Goal: Task Accomplishment & Management: Manage account settings

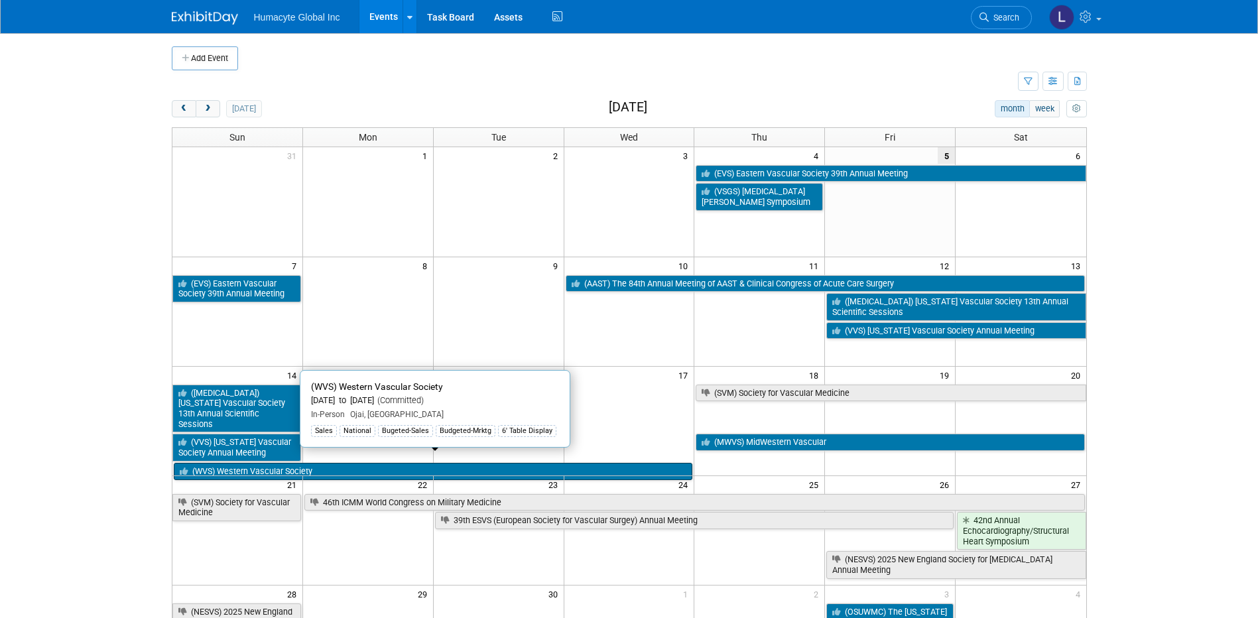
click at [217, 463] on link "(WVS) Western Vascular Society" at bounding box center [433, 471] width 519 height 17
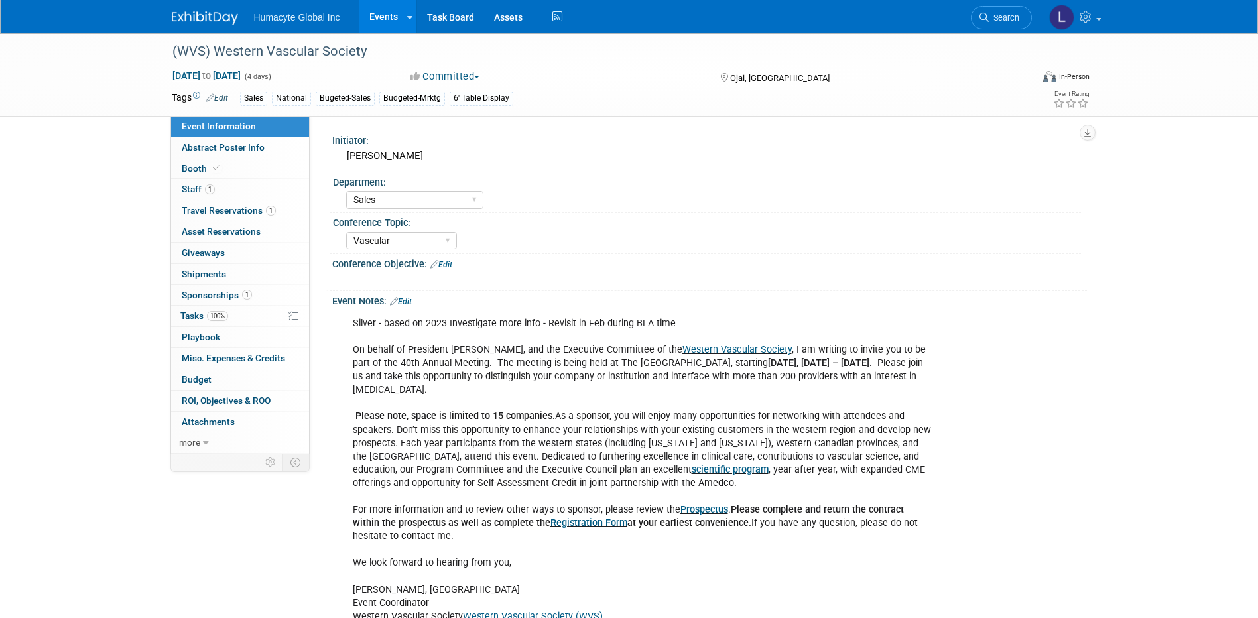
select select "Sales"
select select "Vascular"
click at [223, 206] on span "Travel Reservations 1" at bounding box center [229, 210] width 94 height 11
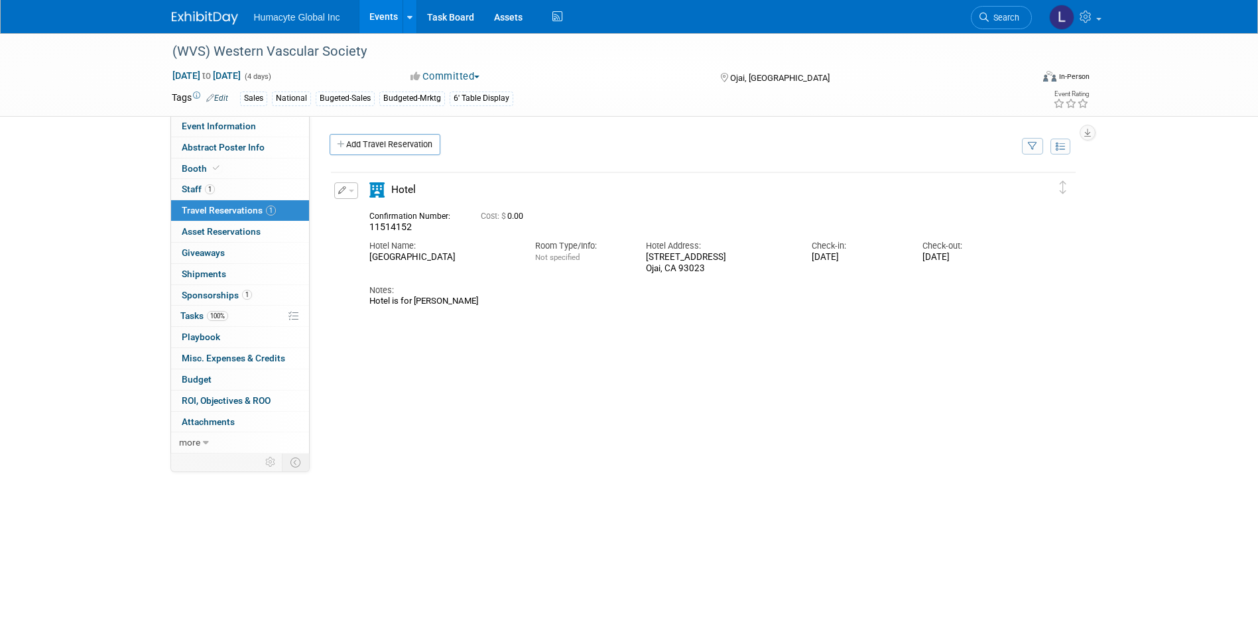
click at [193, 117] on div "(WVS) Western Vascular Society Sep 14, 2025 to Sep 17, 2025 (4 days) Sep 14, 20…" at bounding box center [629, 75] width 1258 height 84
click at [196, 125] on span "Event Information" at bounding box center [219, 126] width 74 height 11
select select "Sales"
select select "Vascular"
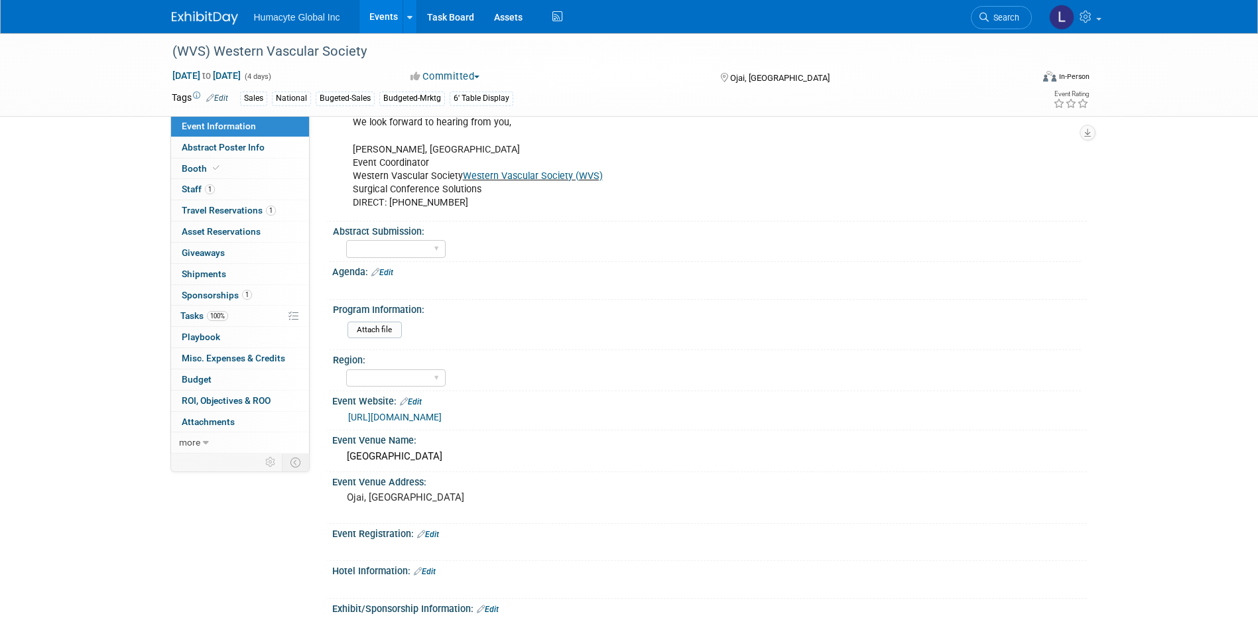
scroll to position [464, 0]
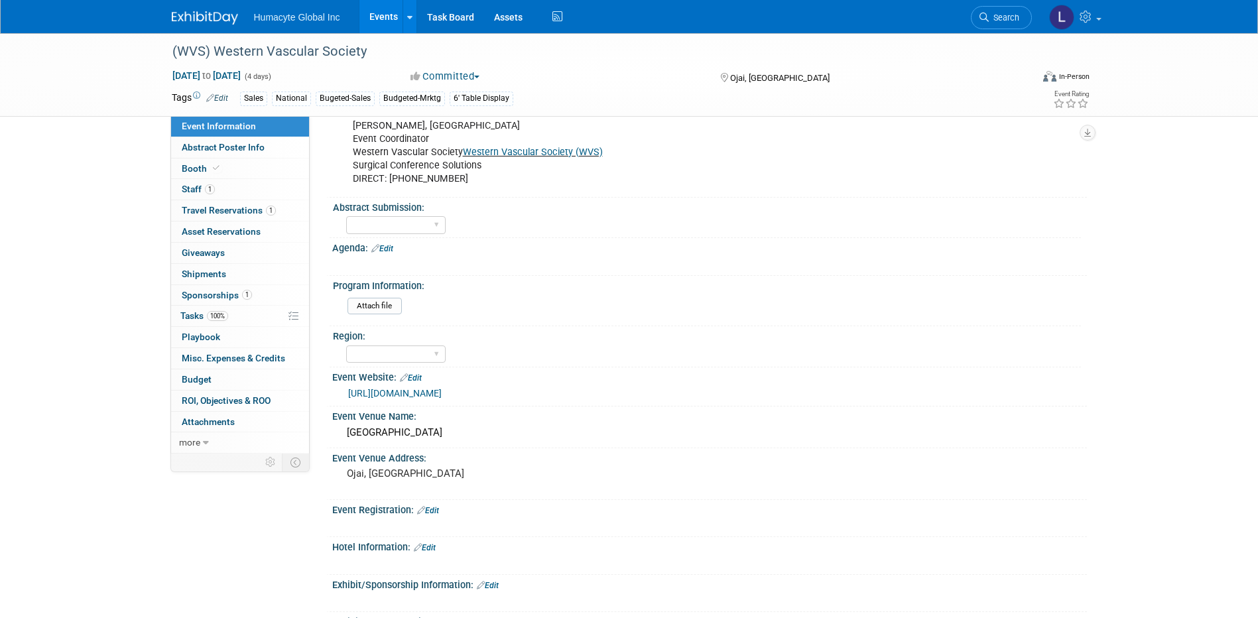
click at [460, 402] on div "https://westernvascularsociety.org/sponsorship/" at bounding box center [709, 393] width 755 height 20
click at [442, 393] on link "https://westernvascularsociety.org/sponsorship/" at bounding box center [394, 393] width 93 height 11
click at [196, 188] on span "Staff 1" at bounding box center [198, 189] width 33 height 11
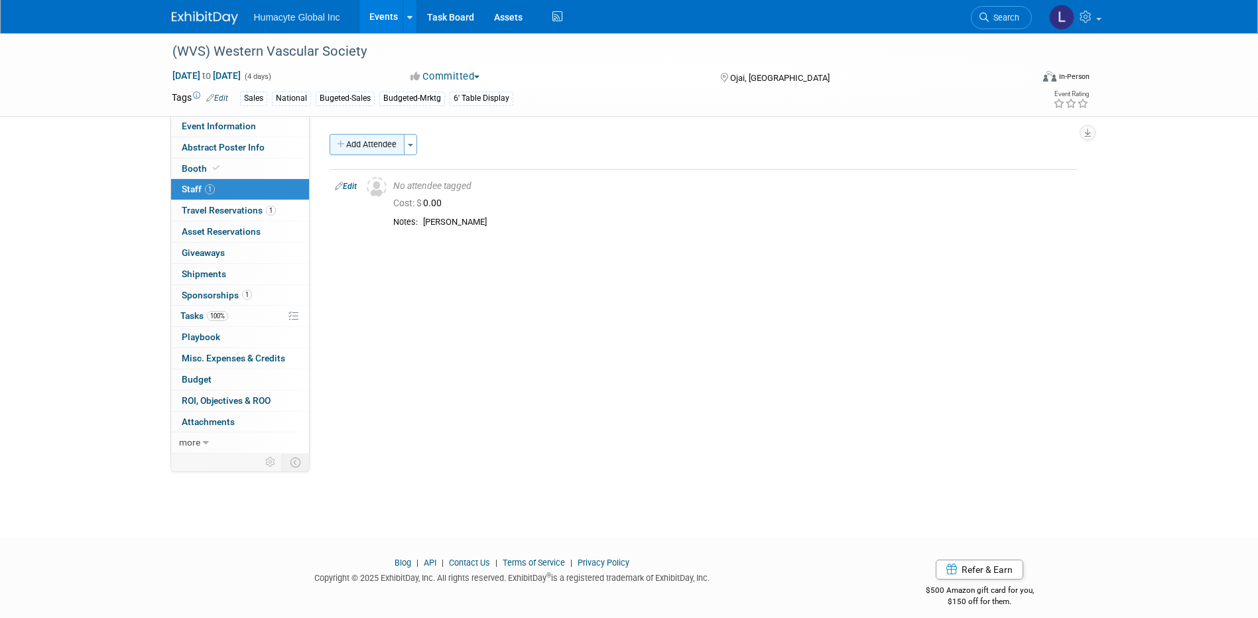
click at [378, 144] on button "Add Attendee" at bounding box center [367, 144] width 75 height 21
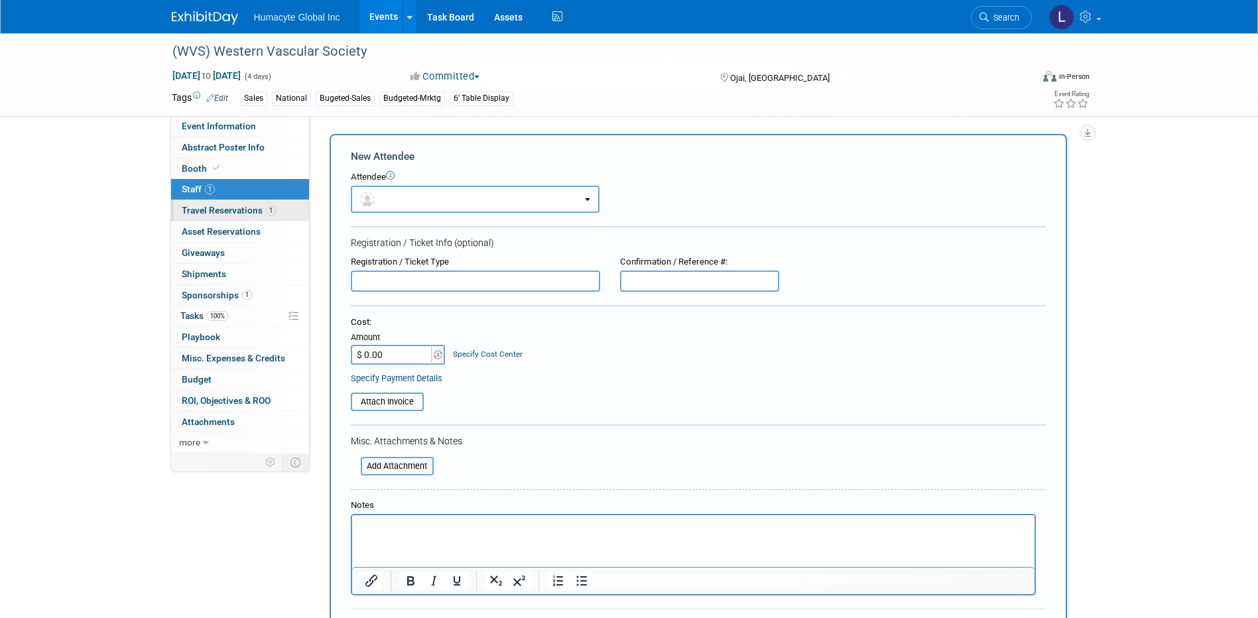
click at [186, 208] on span "Travel Reservations 1" at bounding box center [229, 210] width 94 height 11
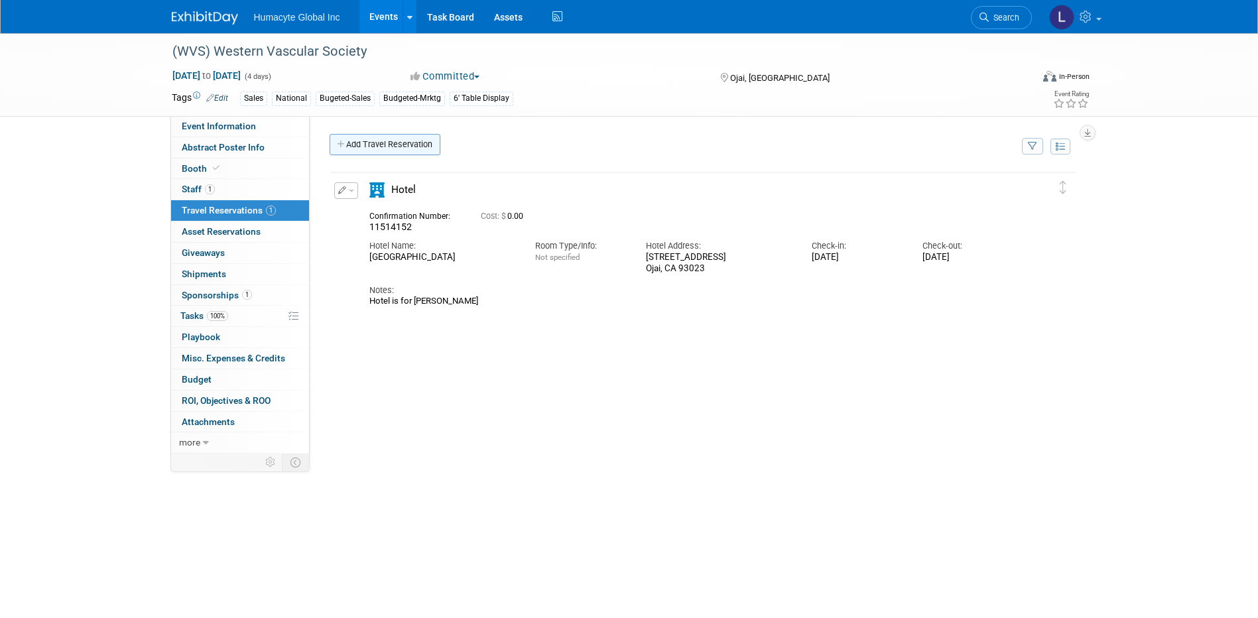
click at [351, 144] on link "Add Travel Reservation" at bounding box center [385, 144] width 111 height 21
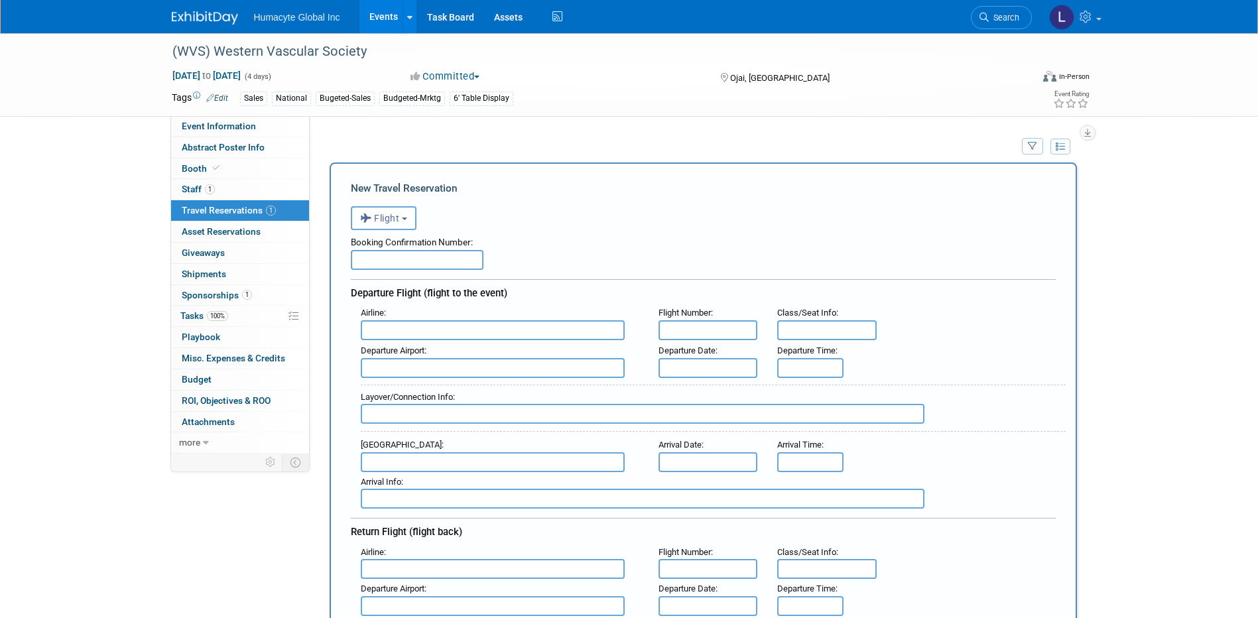
click at [377, 207] on div "<i class="fas fa-plane" style="padding: 6px 4px 6px 1px;"></i> Flight <i class=…" at bounding box center [703, 216] width 705 height 27
click at [379, 226] on button "Flight" at bounding box center [384, 218] width 66 height 24
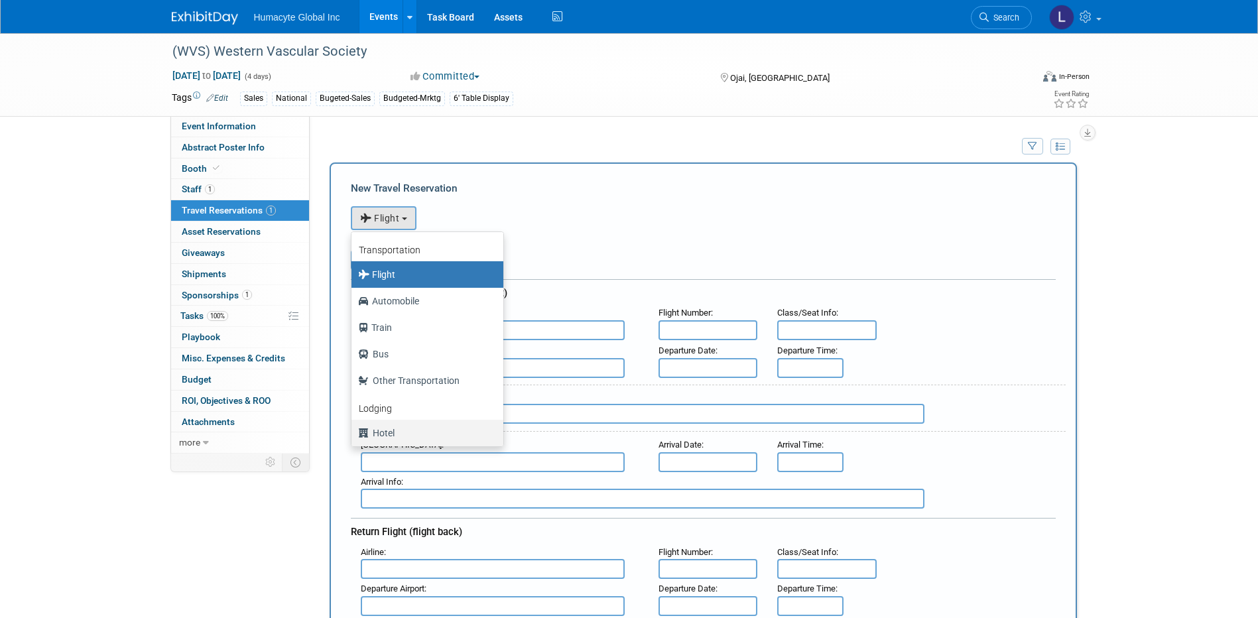
click at [381, 438] on label "Hotel" at bounding box center [424, 432] width 132 height 21
click at [353, 436] on input "Hotel" at bounding box center [349, 431] width 9 height 9
select select "6"
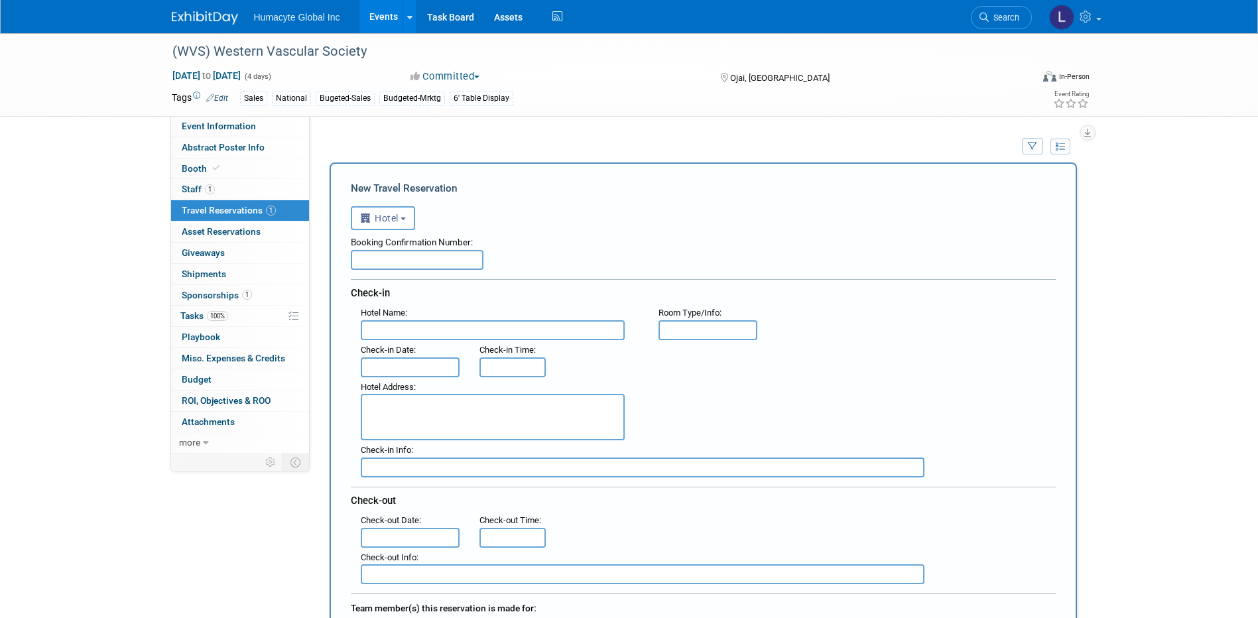
click at [379, 324] on input "text" at bounding box center [493, 330] width 264 height 20
type input "Ojai Valley Inn"
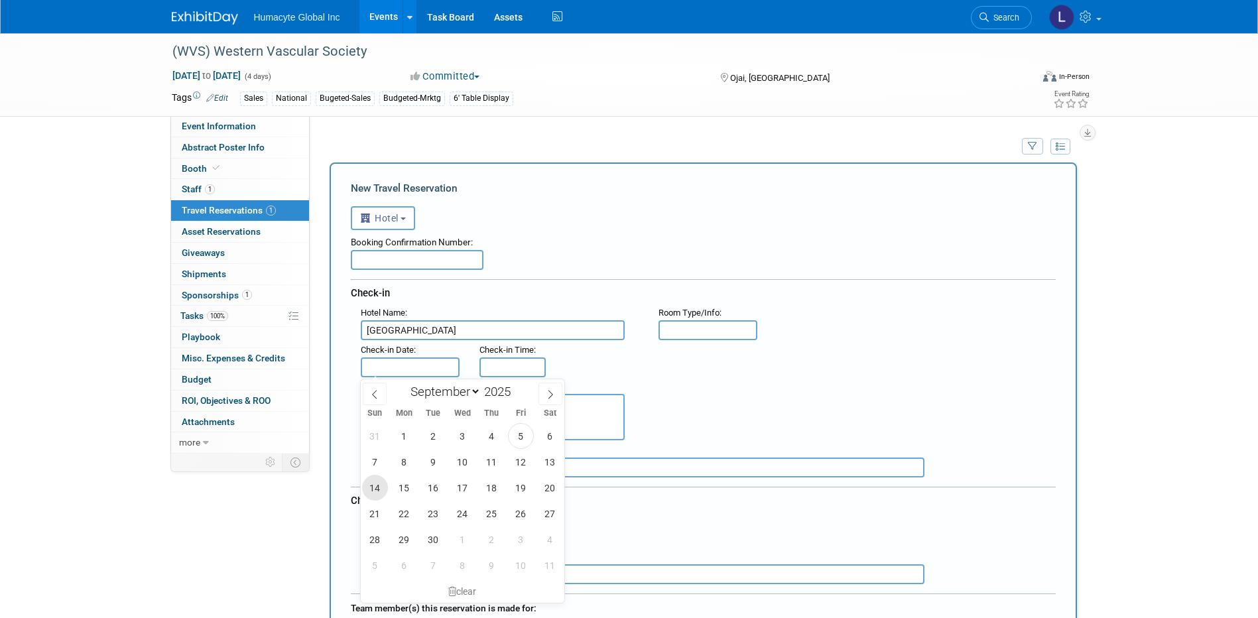
click at [377, 491] on span "14" at bounding box center [375, 488] width 26 height 26
type input "Sep 14, 2025"
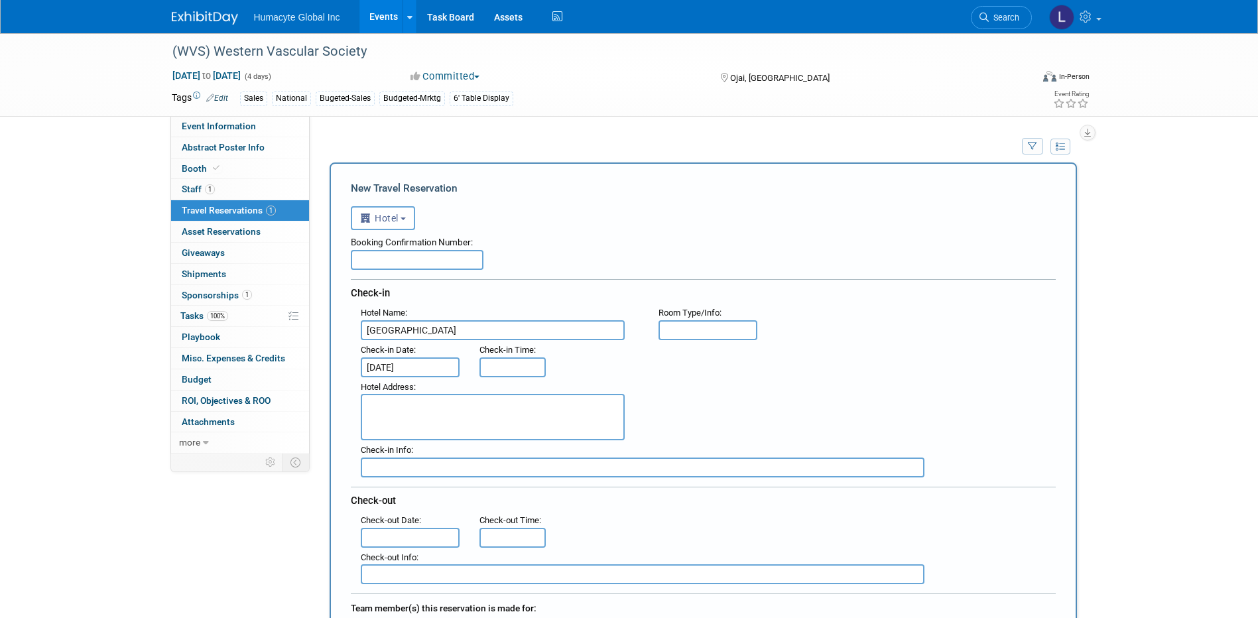
type input "3:00 PM"
click at [498, 370] on input "3:00 PM" at bounding box center [512, 367] width 66 height 20
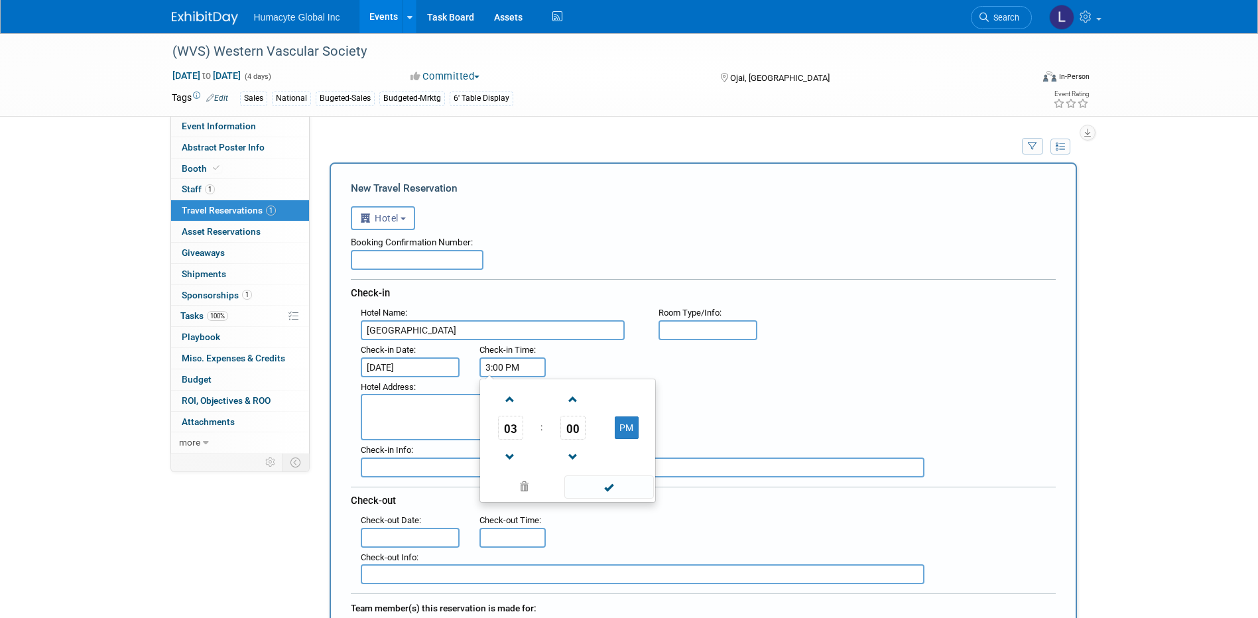
click at [435, 422] on textarea at bounding box center [493, 417] width 264 height 46
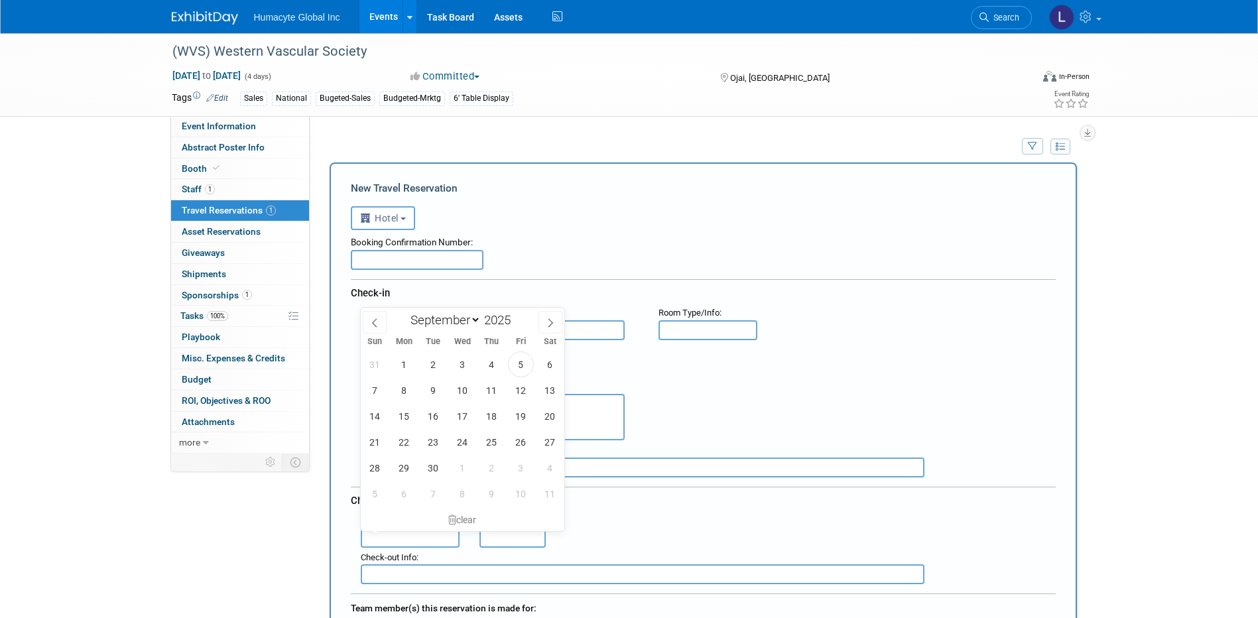
click at [388, 542] on input "text" at bounding box center [410, 538] width 99 height 20
click at [463, 422] on span "17" at bounding box center [463, 416] width 26 height 26
type input "Sep 17, 2025"
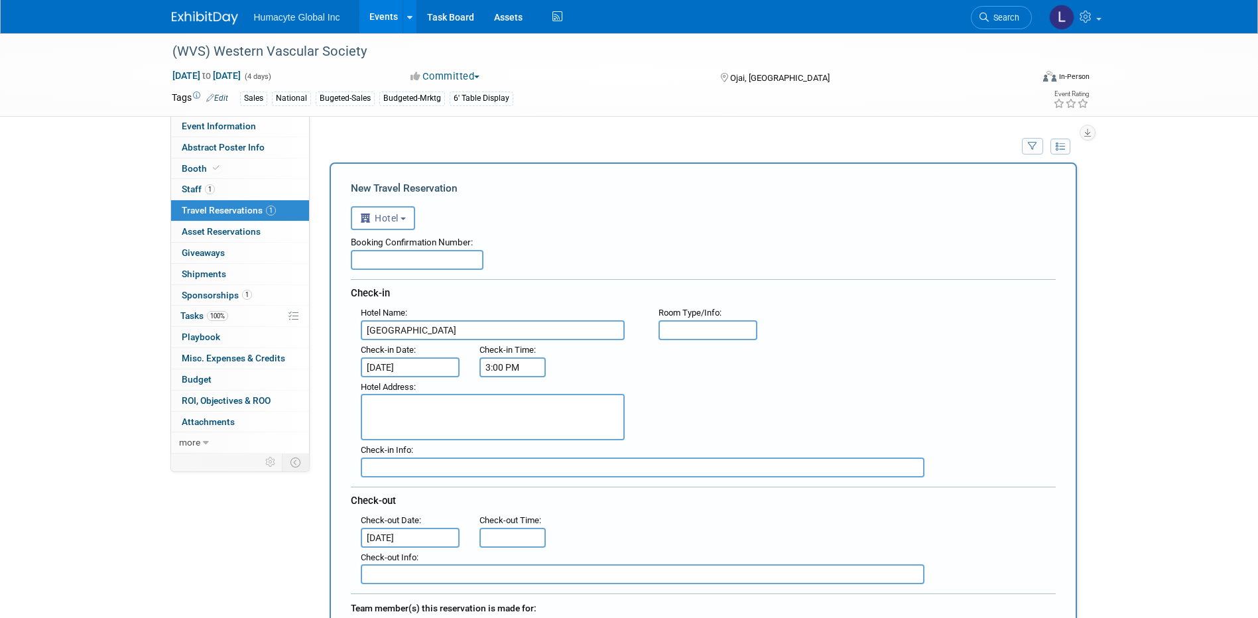
click at [710, 399] on div "Hotel Address :" at bounding box center [708, 409] width 715 height 64
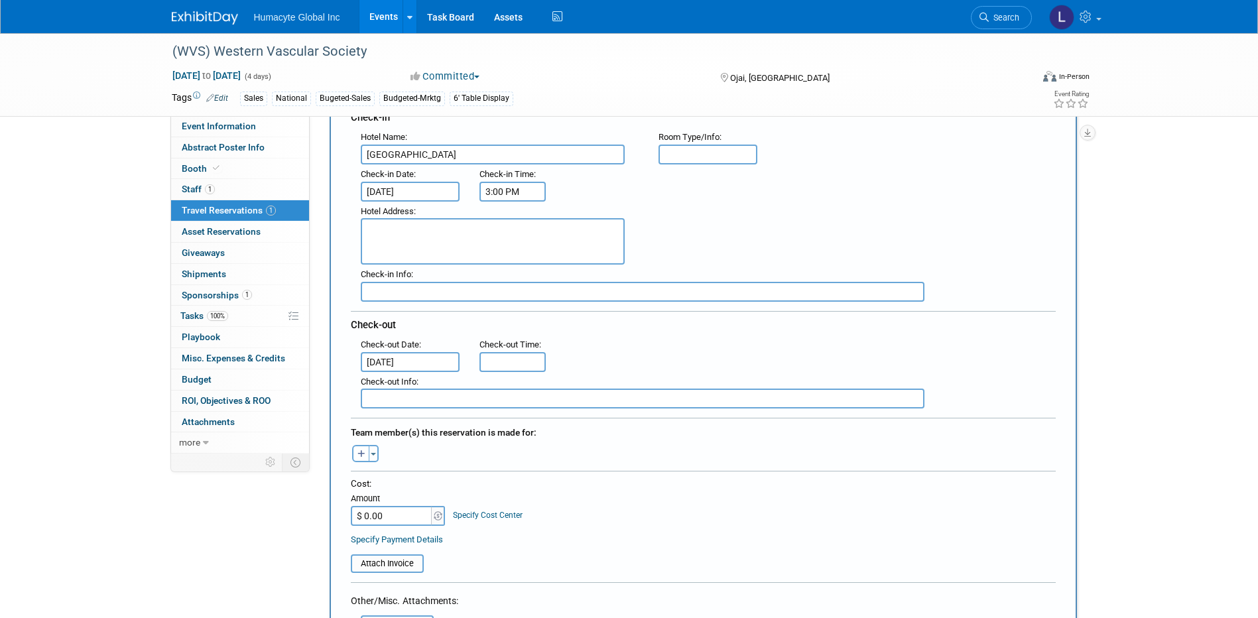
scroll to position [199, 0]
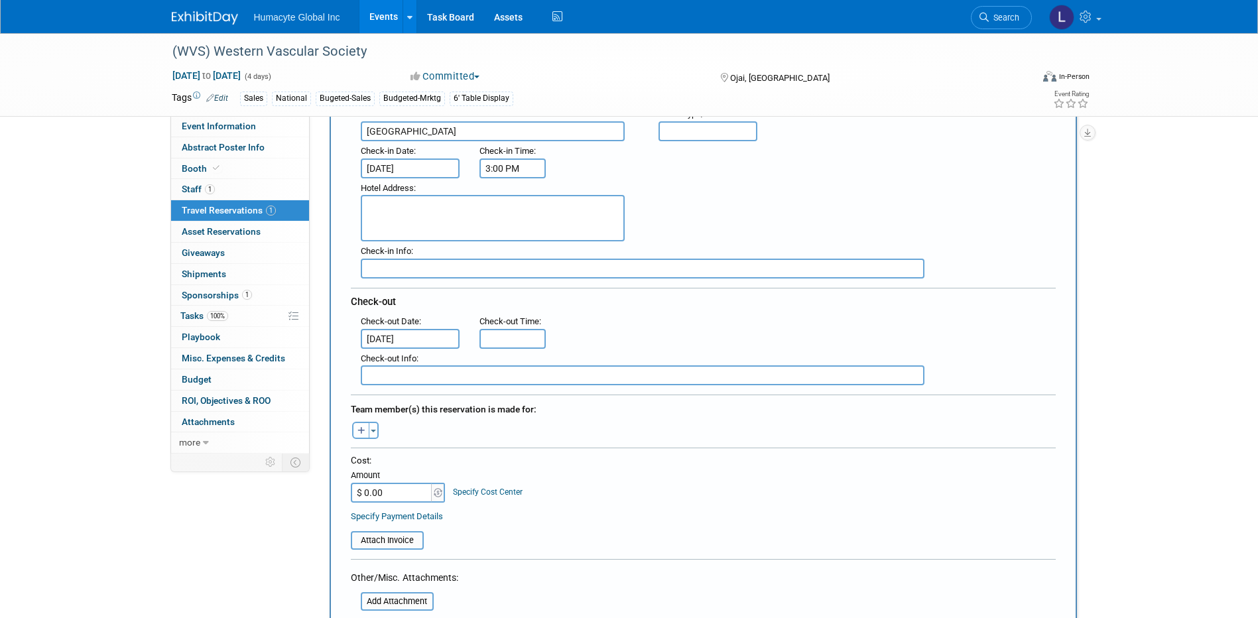
click at [362, 425] on button "button" at bounding box center [360, 430] width 17 height 17
select select
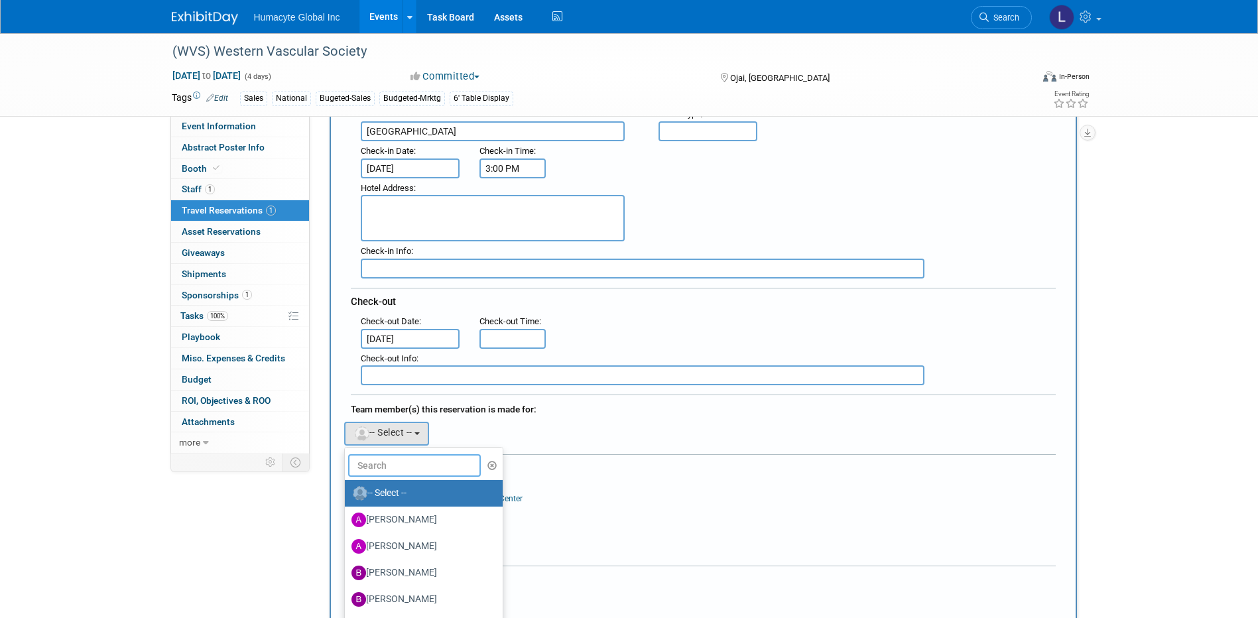
click at [368, 463] on input "text" at bounding box center [414, 465] width 133 height 23
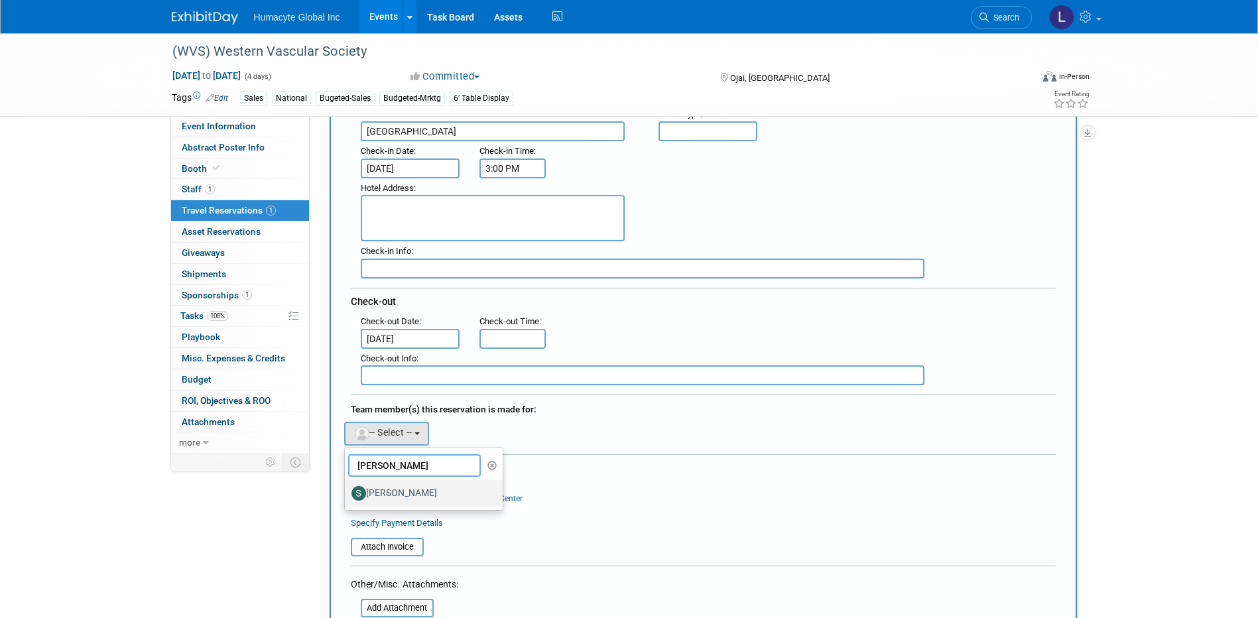
type input "Sophia"
click at [413, 483] on label "[PERSON_NAME]" at bounding box center [420, 493] width 139 height 21
click at [347, 487] on input "[PERSON_NAME]" at bounding box center [342, 491] width 9 height 9
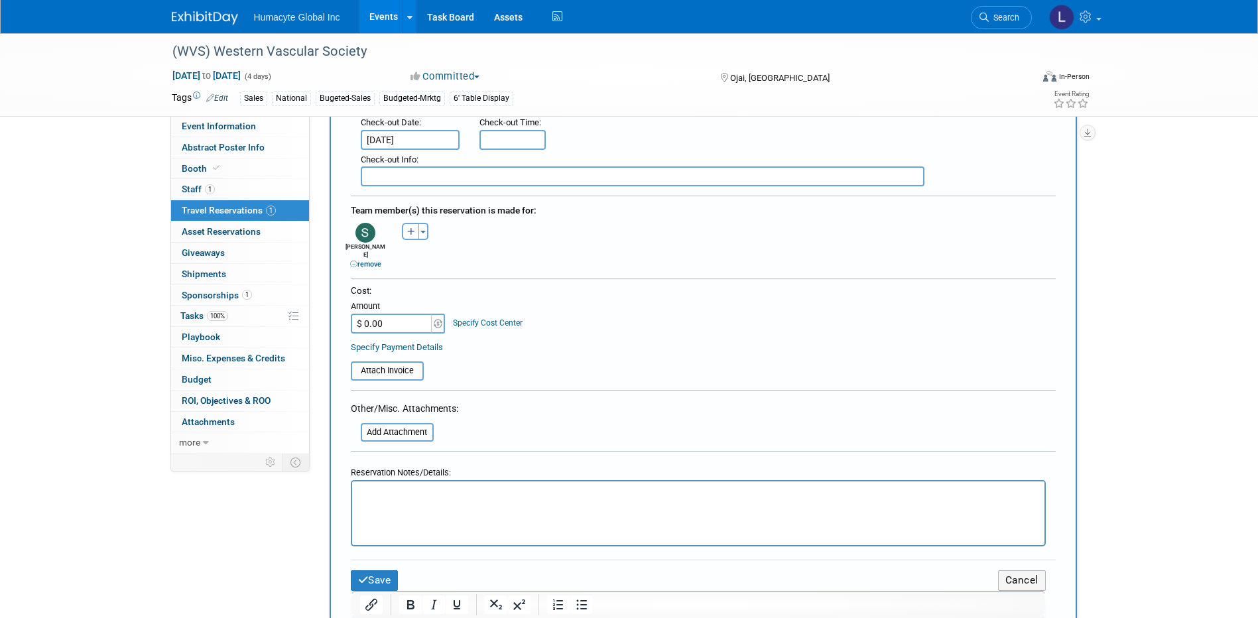
scroll to position [530, 0]
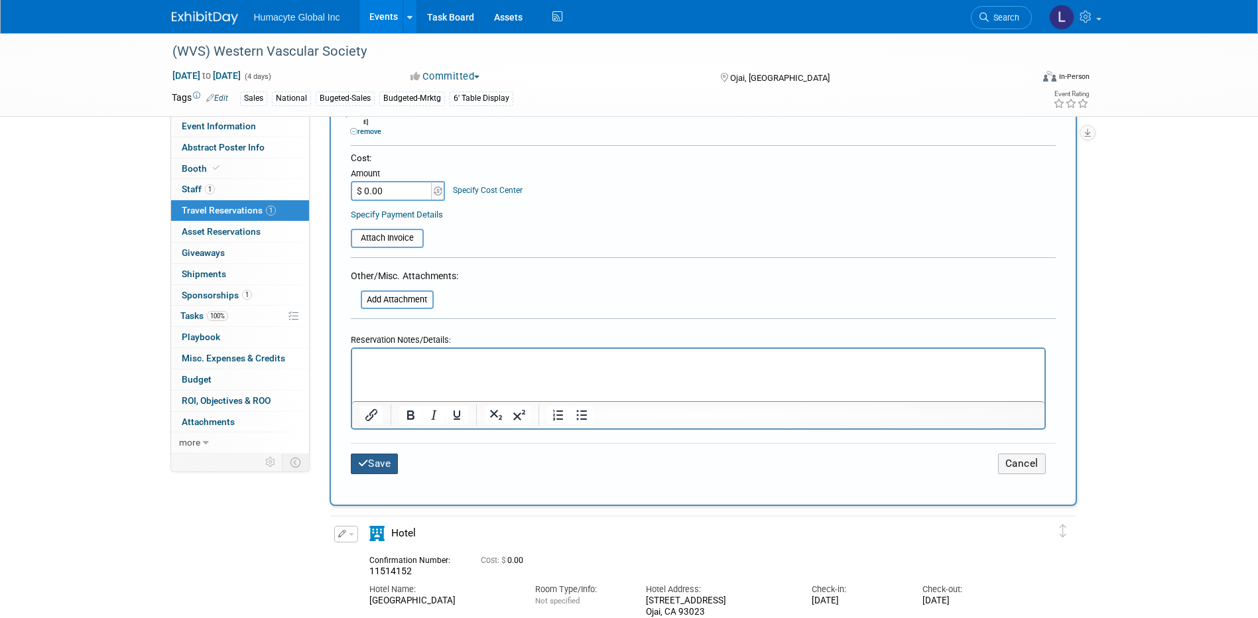
click at [387, 457] on button "Save" at bounding box center [375, 464] width 48 height 21
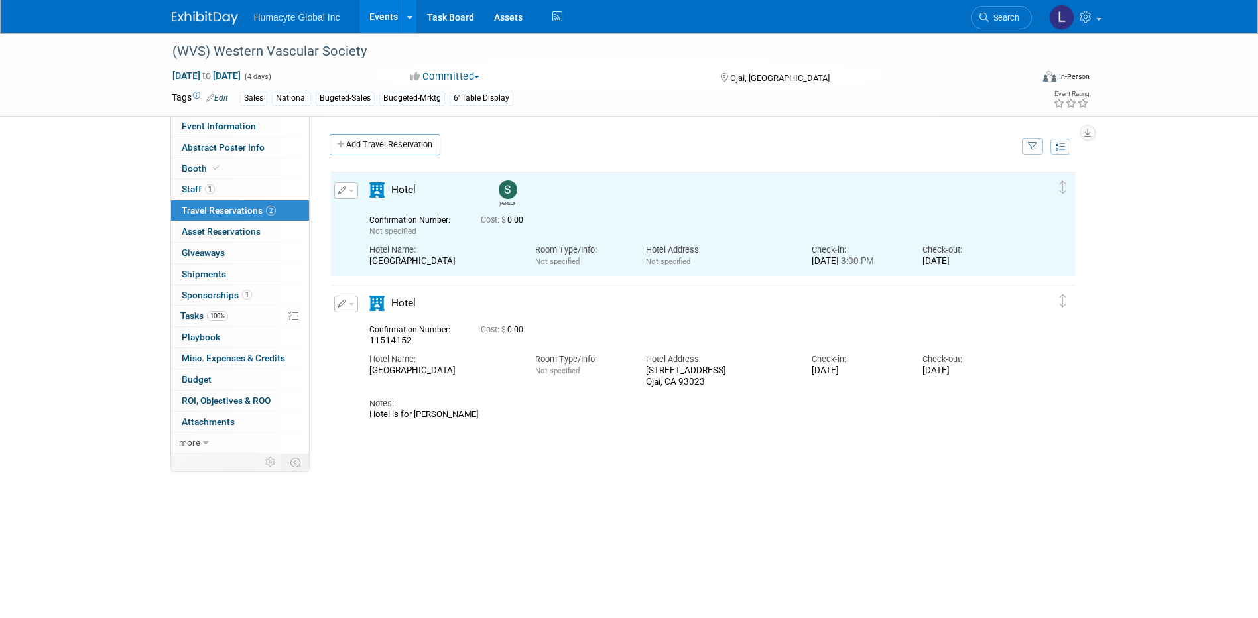
scroll to position [0, 0]
click at [584, 504] on div "Sophia 0.00" at bounding box center [703, 369] width 747 height 398
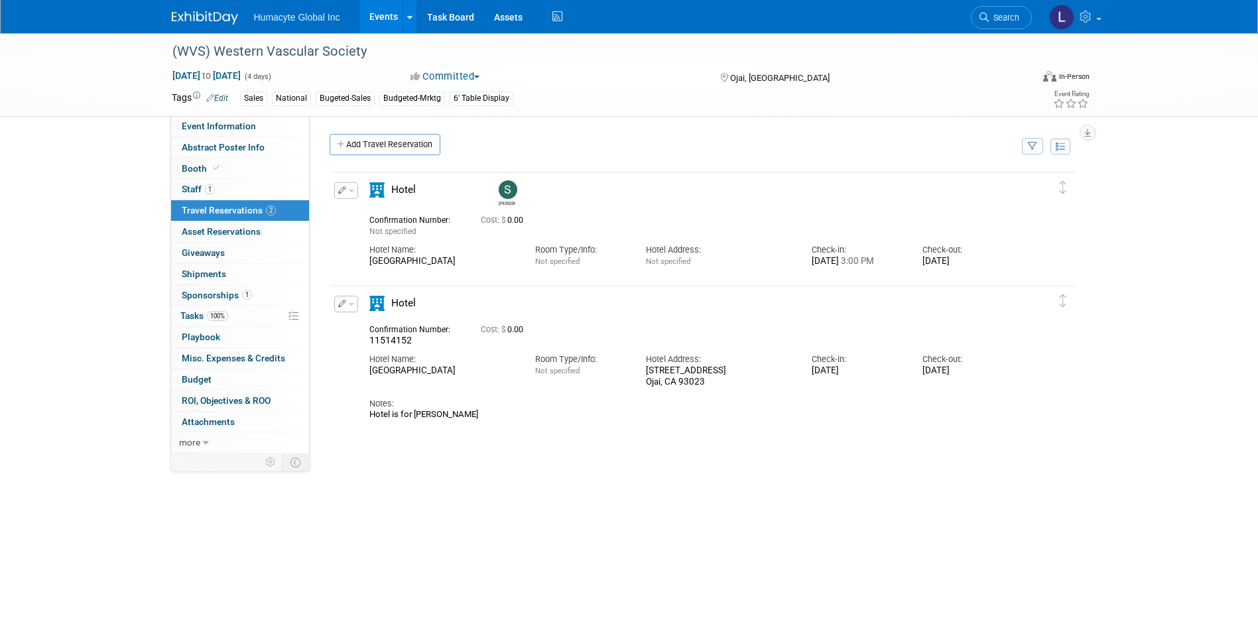
click at [345, 188] on button "button" at bounding box center [346, 190] width 24 height 17
click at [357, 209] on button "Edit Reservation" at bounding box center [391, 213] width 112 height 19
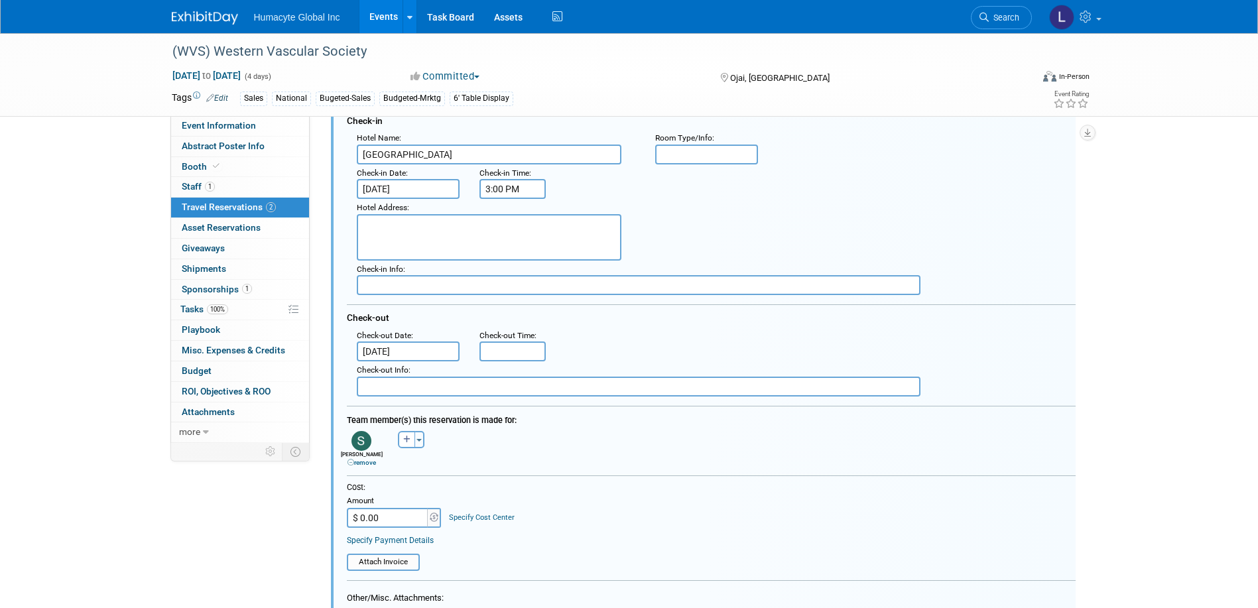
scroll to position [156, 0]
click at [363, 440] on img at bounding box center [361, 440] width 20 height 20
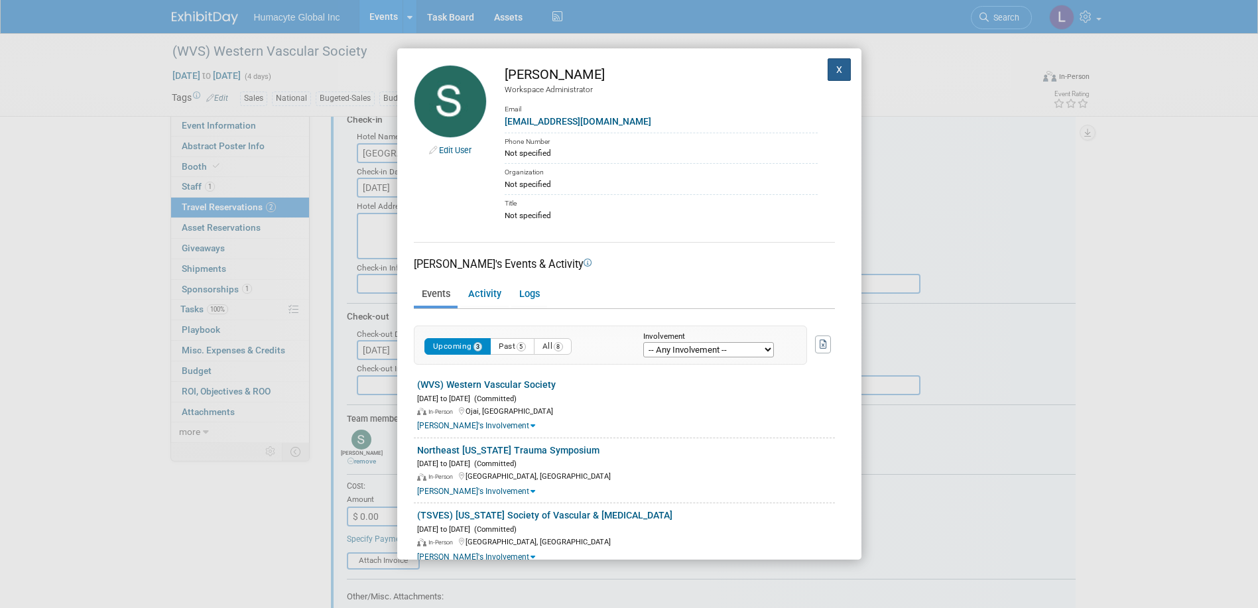
click at [828, 61] on button "X" at bounding box center [840, 69] width 24 height 23
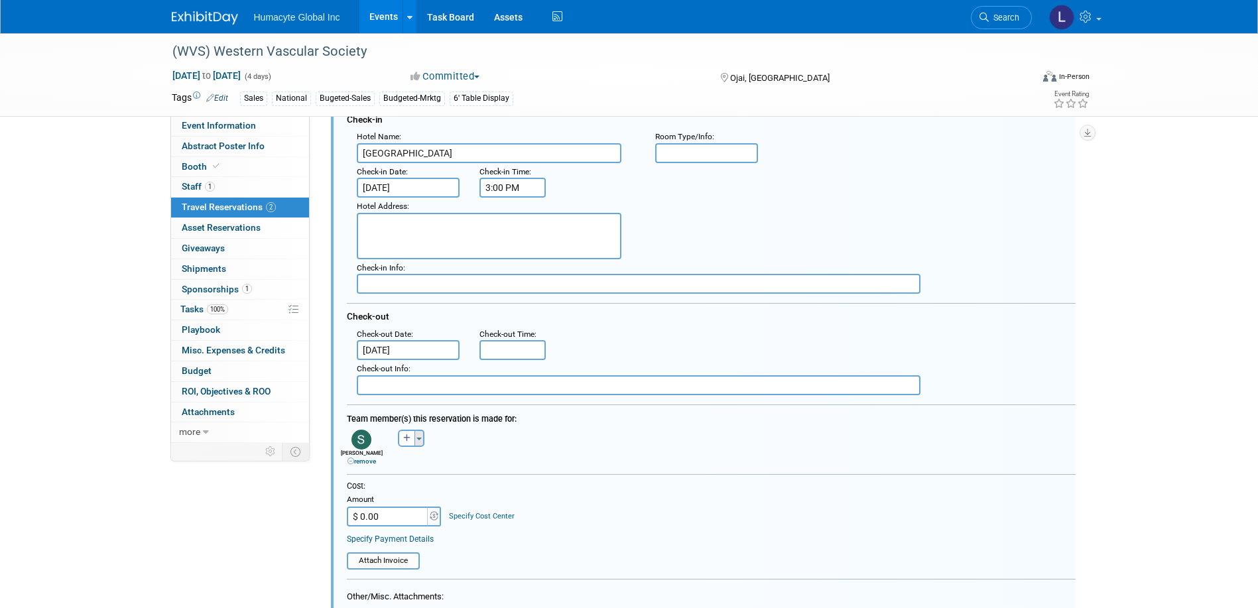
click at [416, 440] on button "Toggle Dropdown" at bounding box center [419, 438] width 10 height 17
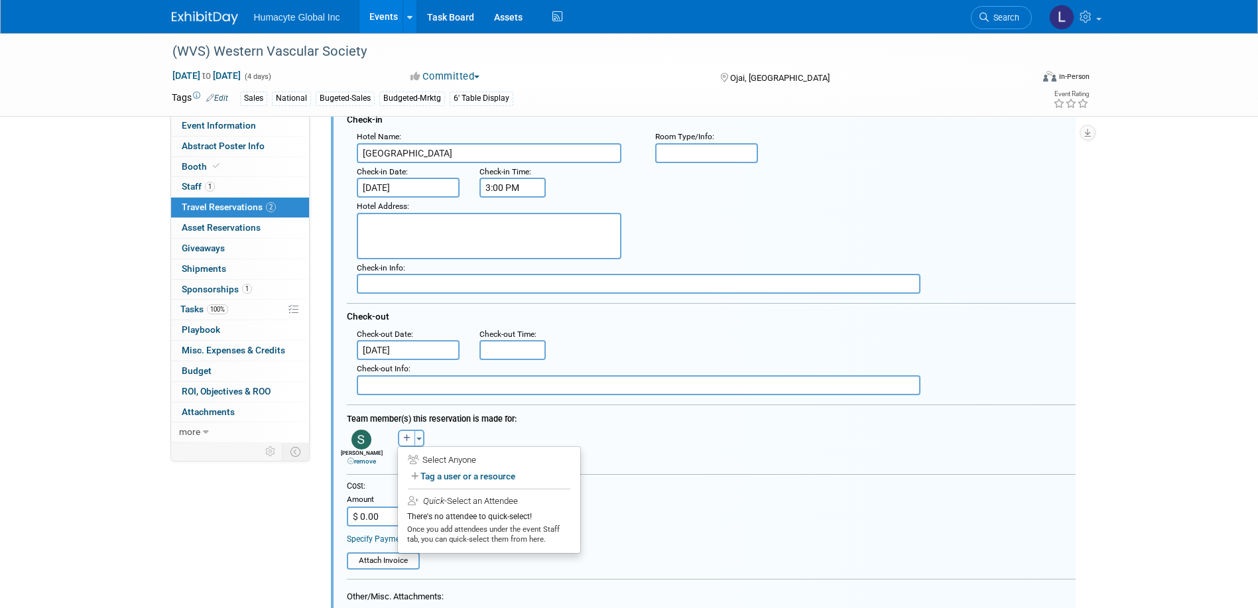
click at [359, 458] on div "remove" at bounding box center [361, 461] width 43 height 9
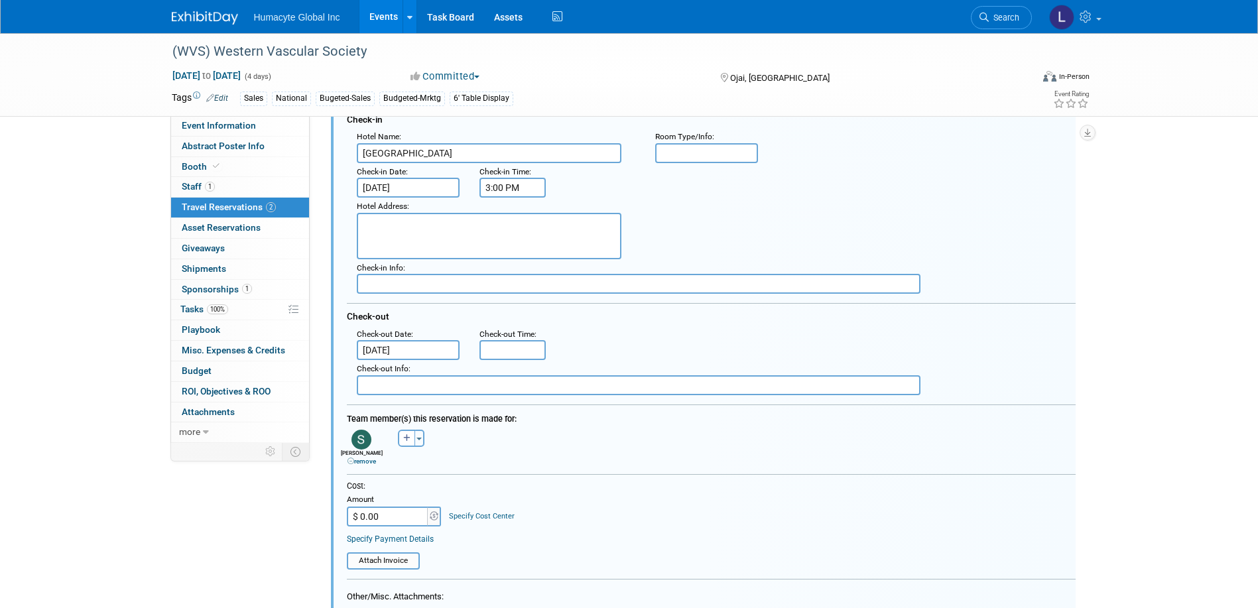
click at [361, 462] on link "remove" at bounding box center [361, 461] width 29 height 7
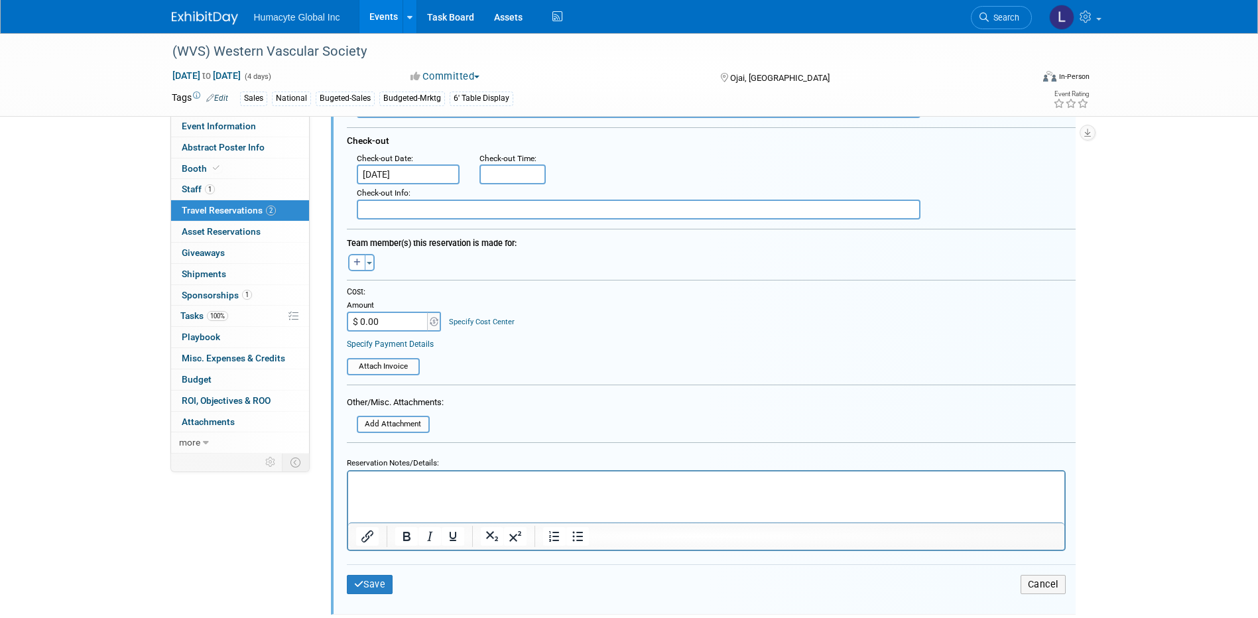
scroll to position [355, 0]
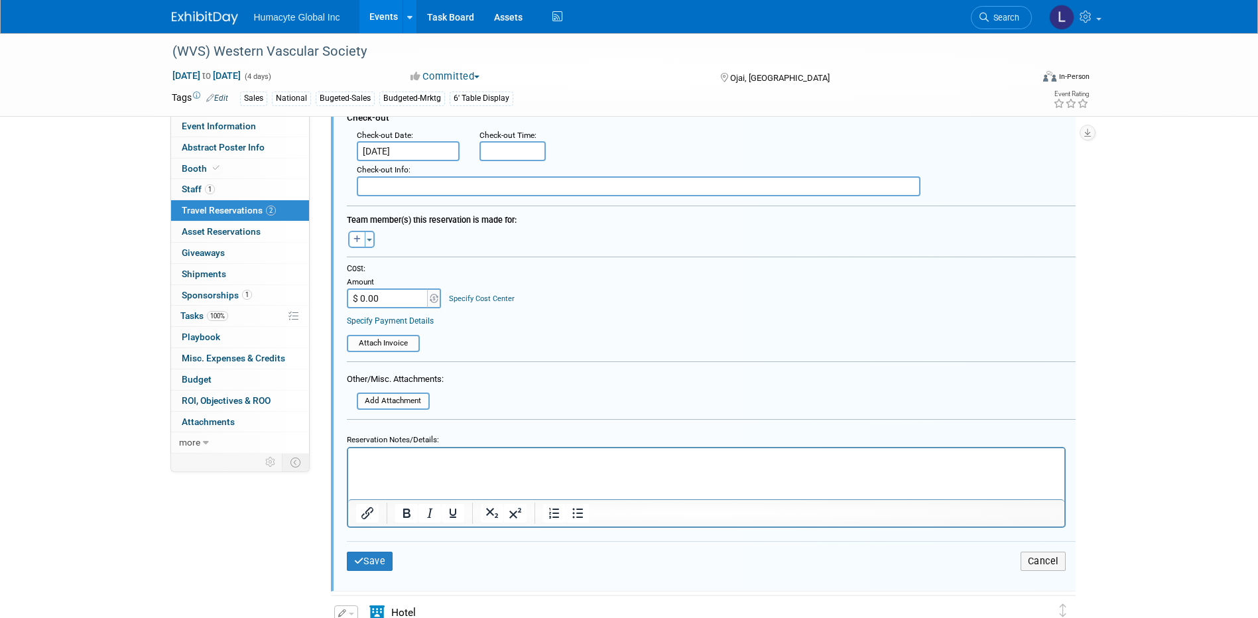
click at [359, 464] on p "Rich Text Area. Press ALT-0 for help." at bounding box center [705, 459] width 701 height 13
click at [202, 133] on link "Event Information" at bounding box center [240, 126] width 138 height 21
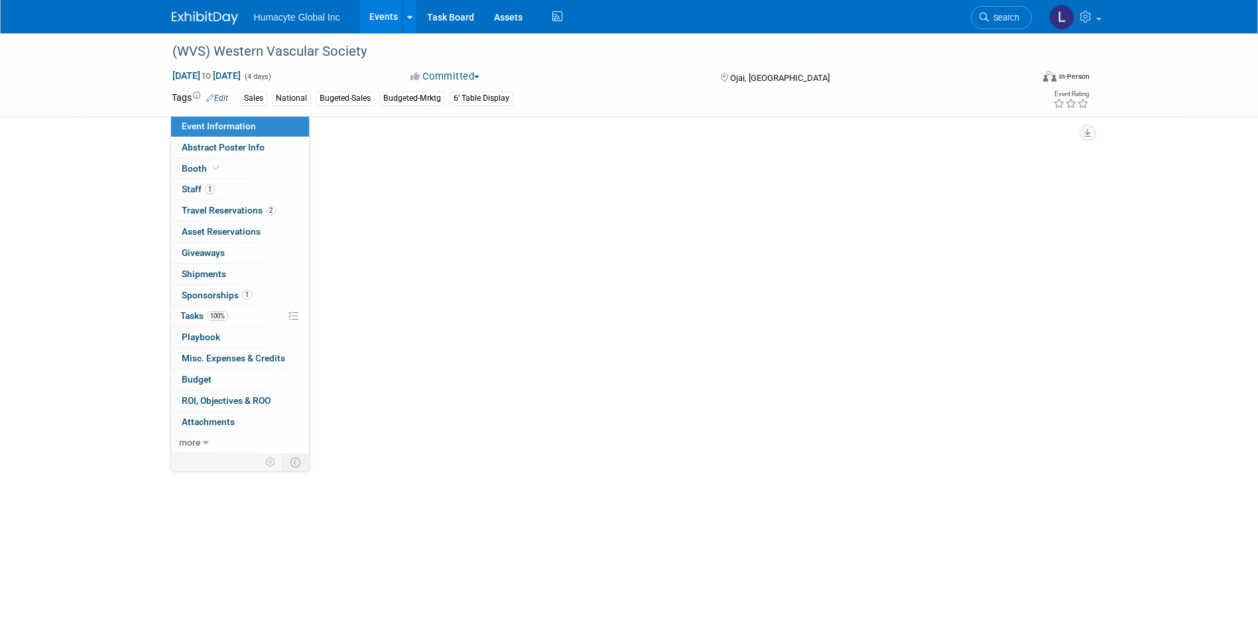
scroll to position [0, 0]
select select "Sales"
select select "Vascular"
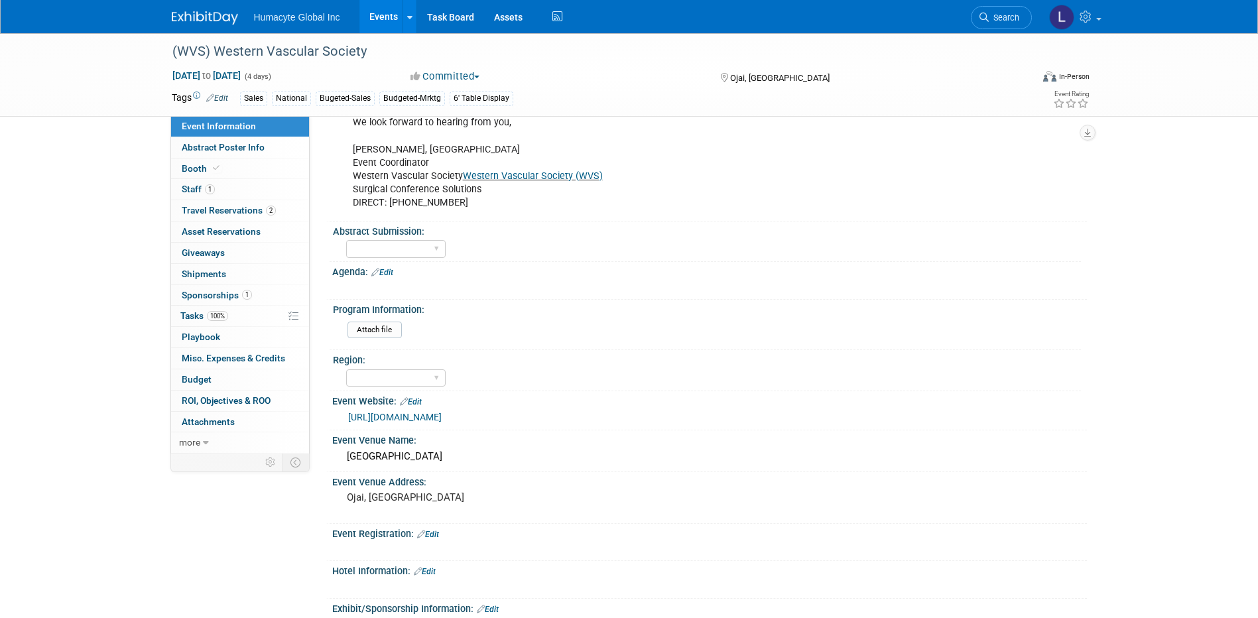
scroll to position [464, 0]
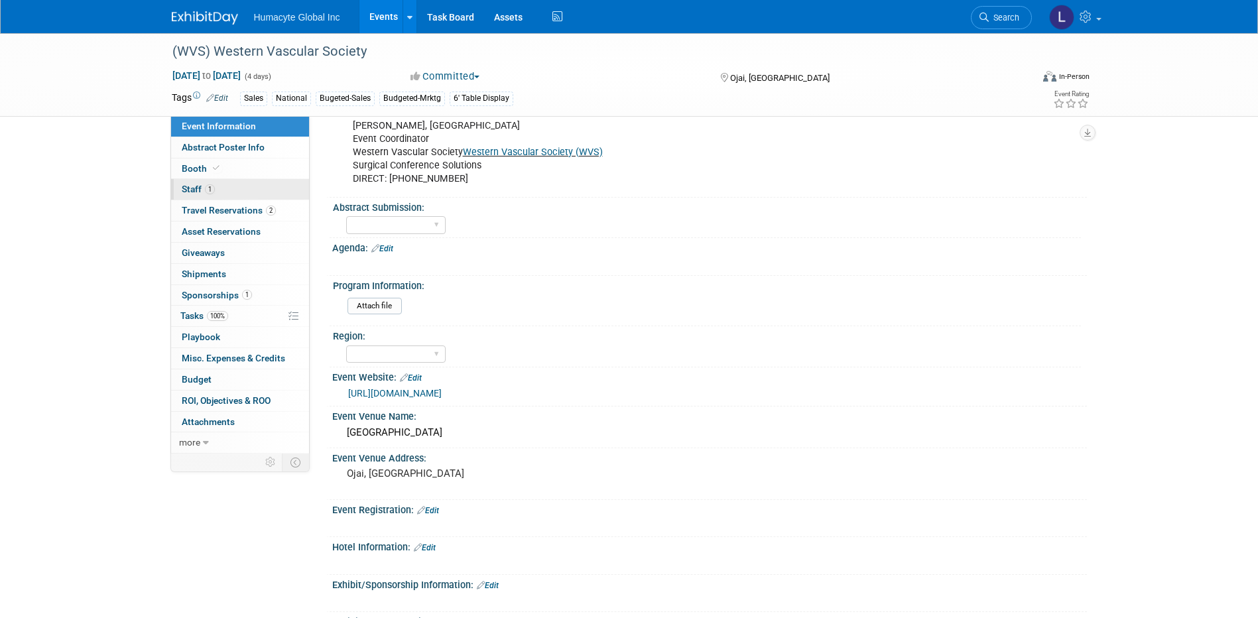
click at [184, 190] on span "Staff 1" at bounding box center [198, 189] width 33 height 11
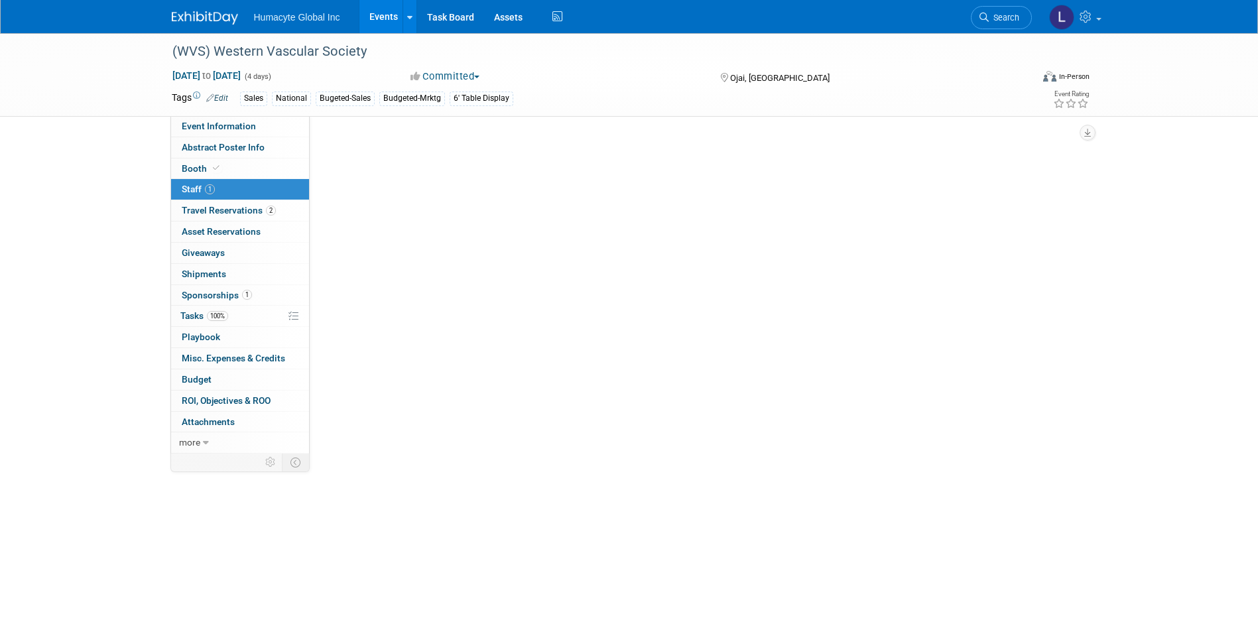
scroll to position [0, 0]
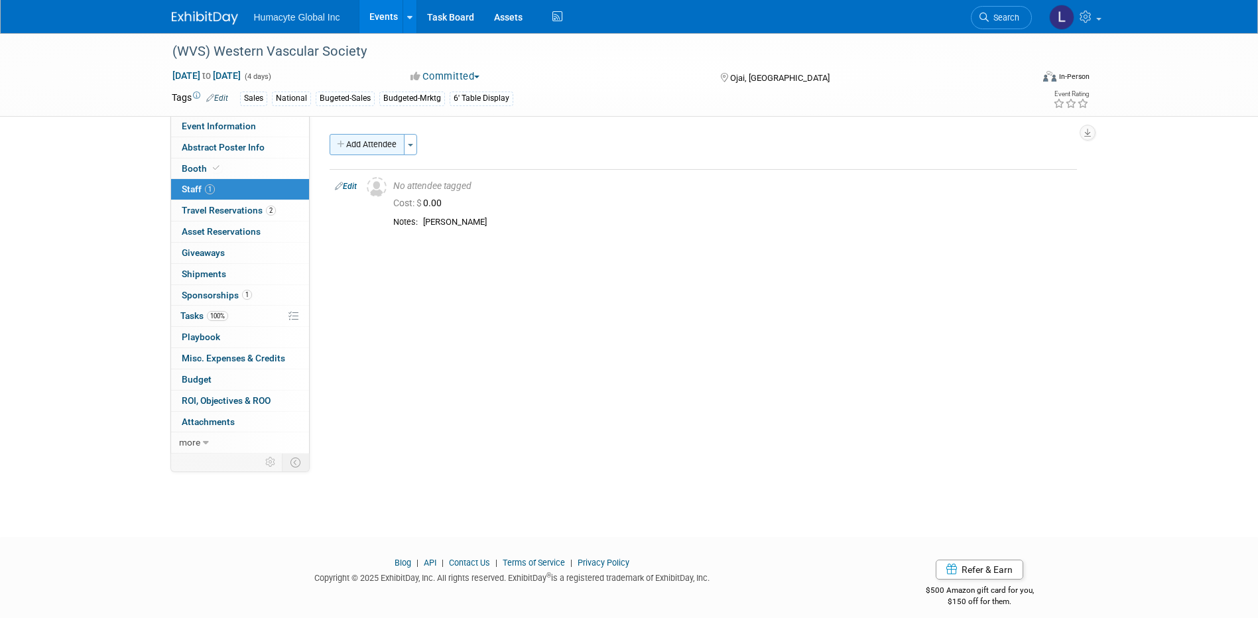
click at [364, 142] on button "Add Attendee" at bounding box center [367, 144] width 75 height 21
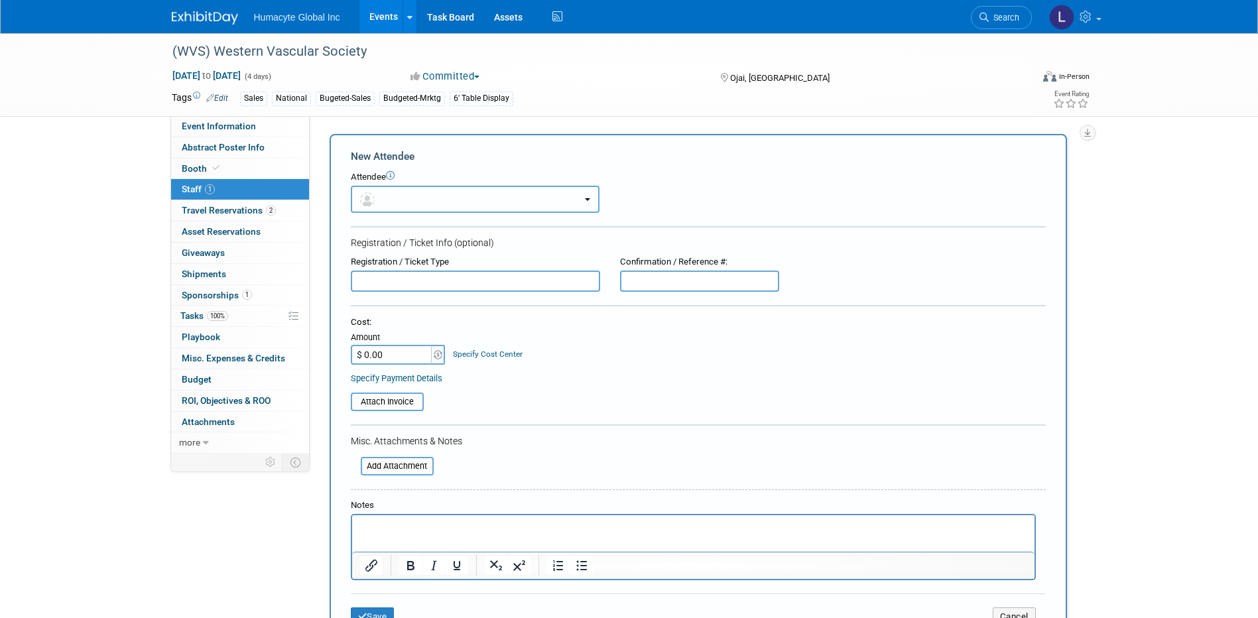
click at [393, 204] on button "button" at bounding box center [475, 199] width 249 height 27
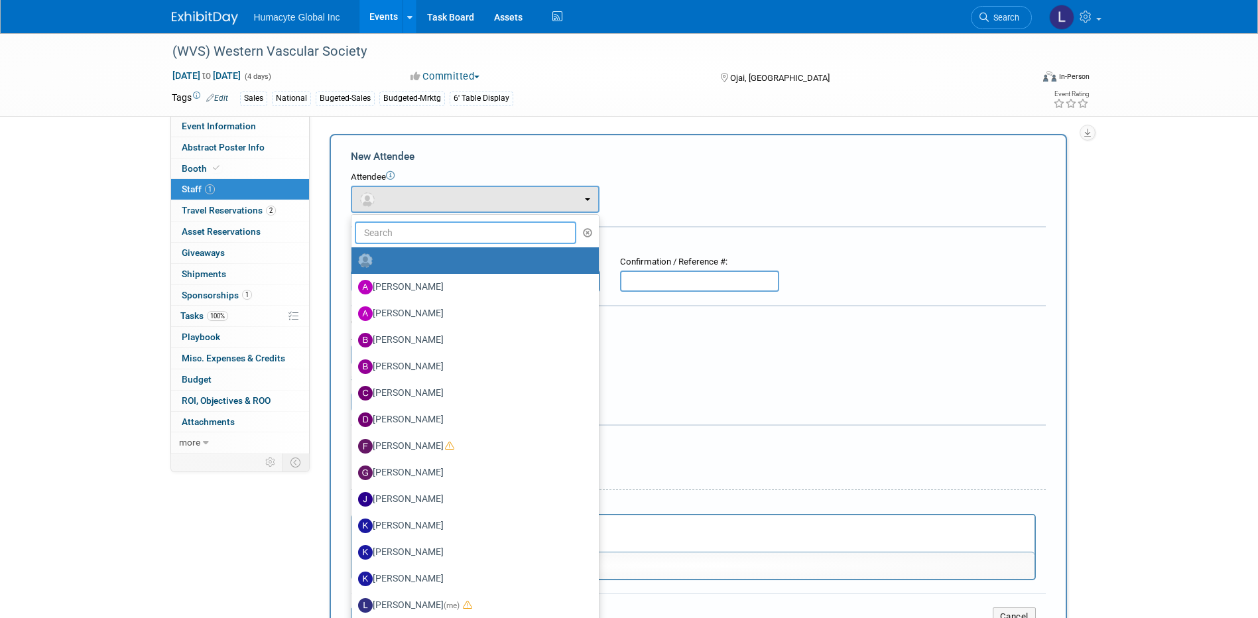
click at [375, 231] on input "text" at bounding box center [466, 232] width 222 height 23
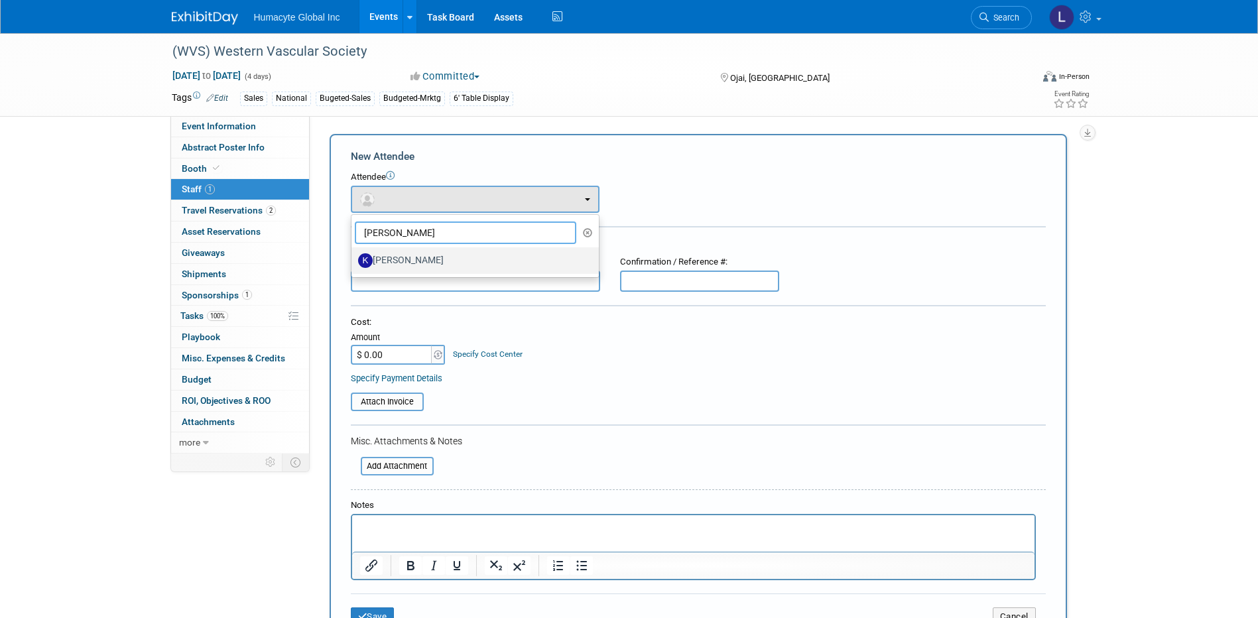
type input "Kim"
click at [421, 266] on label "Kimberly VanderMeer" at bounding box center [471, 260] width 227 height 21
click at [353, 263] on input "Kimberly VanderMeer" at bounding box center [349, 259] width 9 height 9
select select "cfebb38e-f370-482a-a084-0757ac9ef8d3"
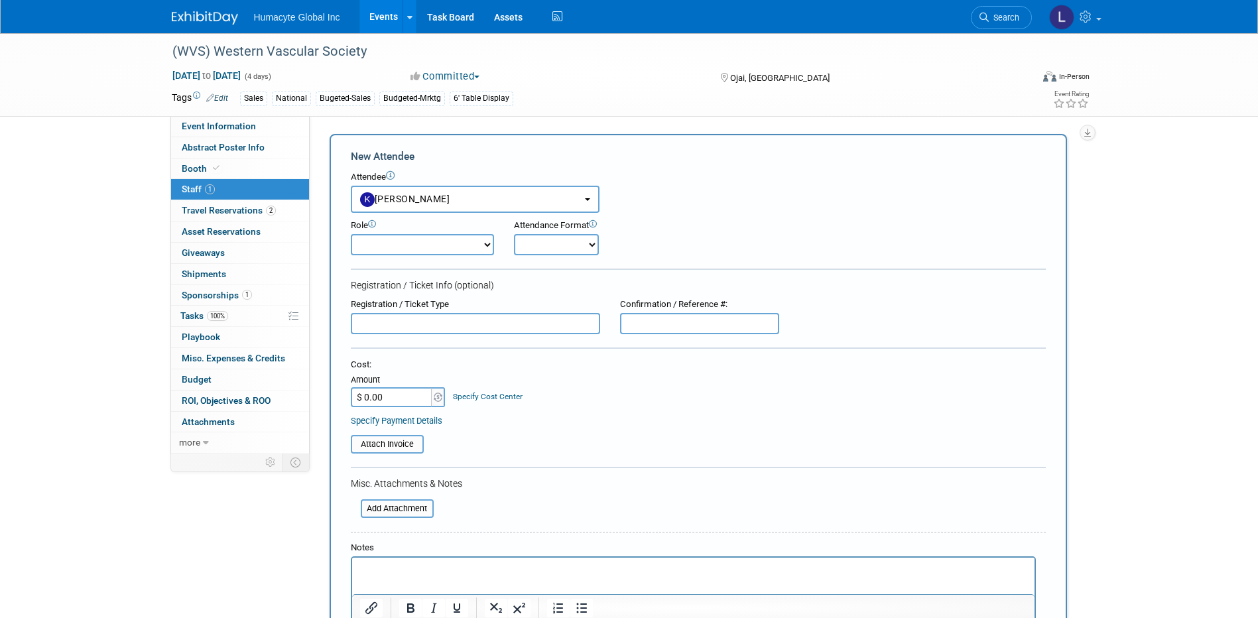
click at [558, 394] on div "Cost: Amount $ 0.00 Specify Cost Center Cost Center -- Not Specified -- Dept 10…" at bounding box center [698, 383] width 695 height 48
click at [395, 243] on select "Booth Staff Demonstrator Host Planner Presenter Sales Representative Set-up/Dis…" at bounding box center [422, 244] width 143 height 21
select select "100"
click at [351, 234] on select "Booth Staff Demonstrator Host Planner Presenter Sales Representative Set-up/Dis…" at bounding box center [422, 244] width 143 height 21
click at [853, 315] on div "Registration / Ticket Type Confirmation / Reference #:" at bounding box center [698, 316] width 715 height 36
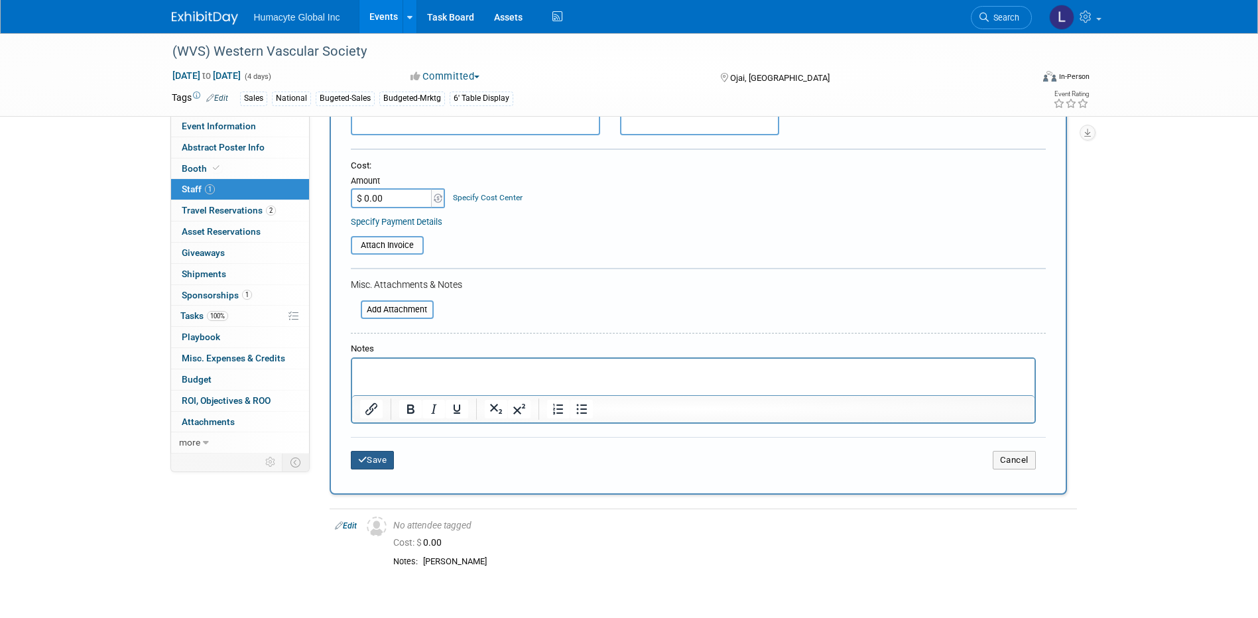
click at [381, 458] on button "Save" at bounding box center [373, 460] width 44 height 19
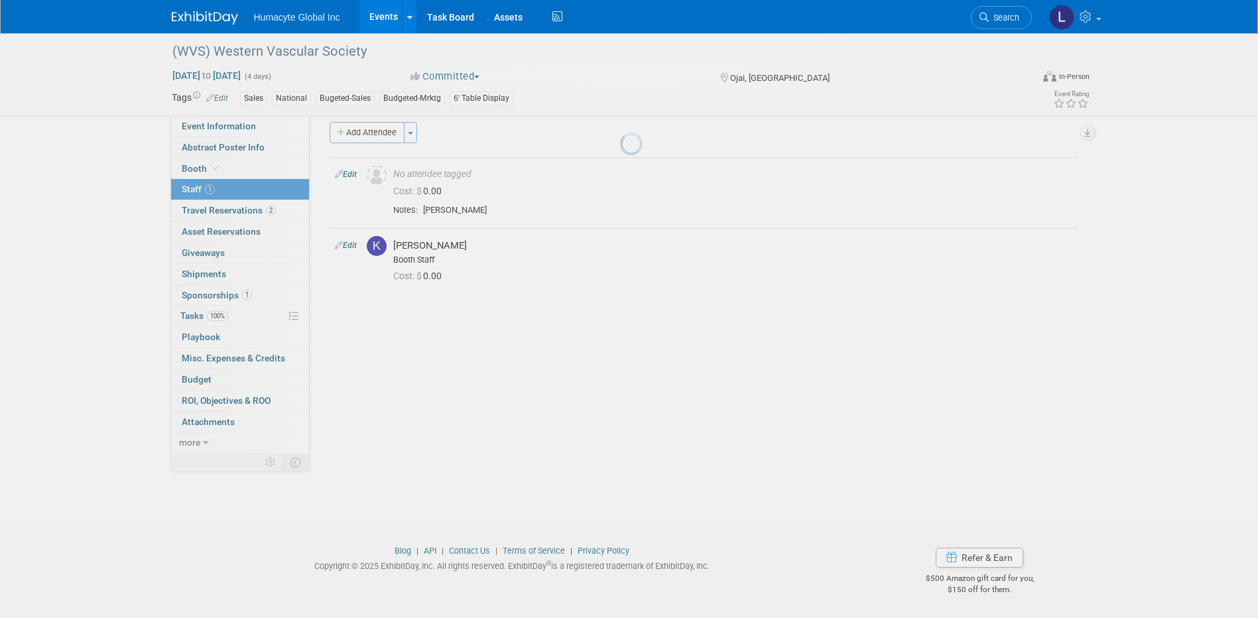
scroll to position [12, 0]
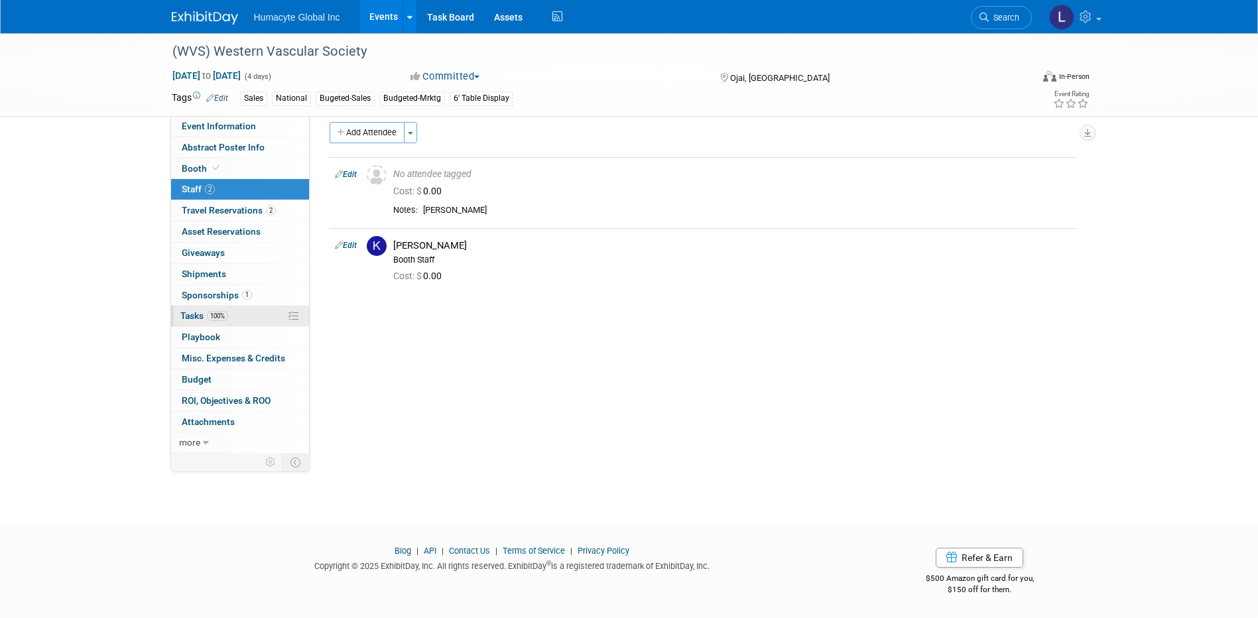
click at [192, 308] on link "100% Tasks 100%" at bounding box center [240, 316] width 138 height 21
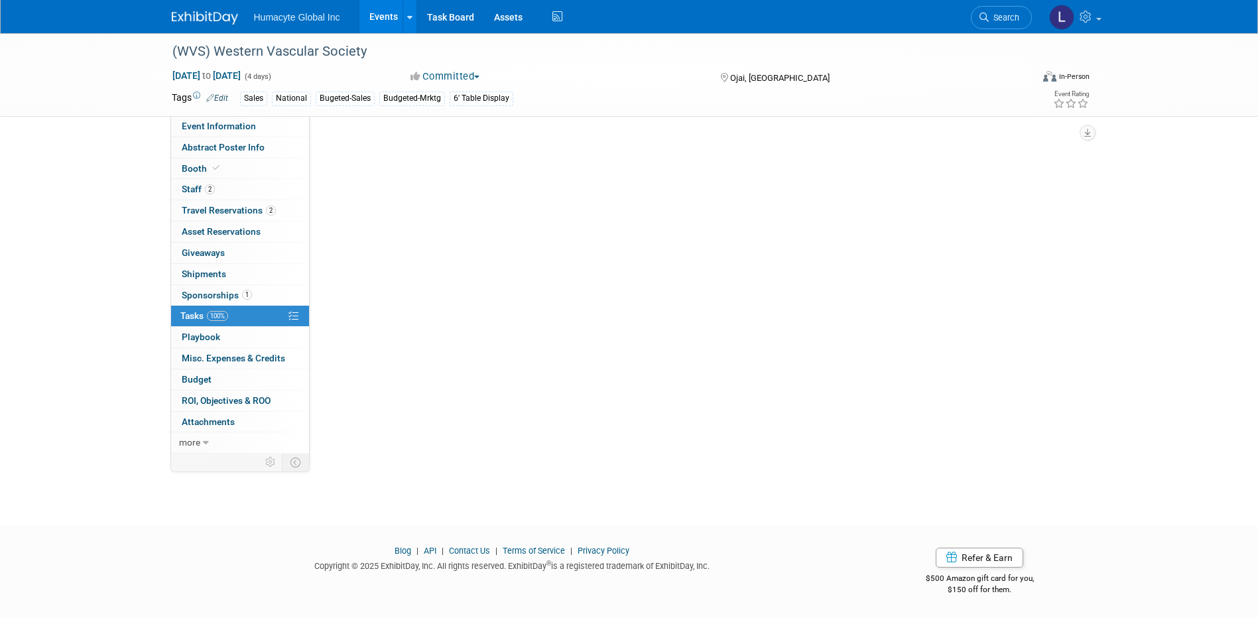
scroll to position [0, 0]
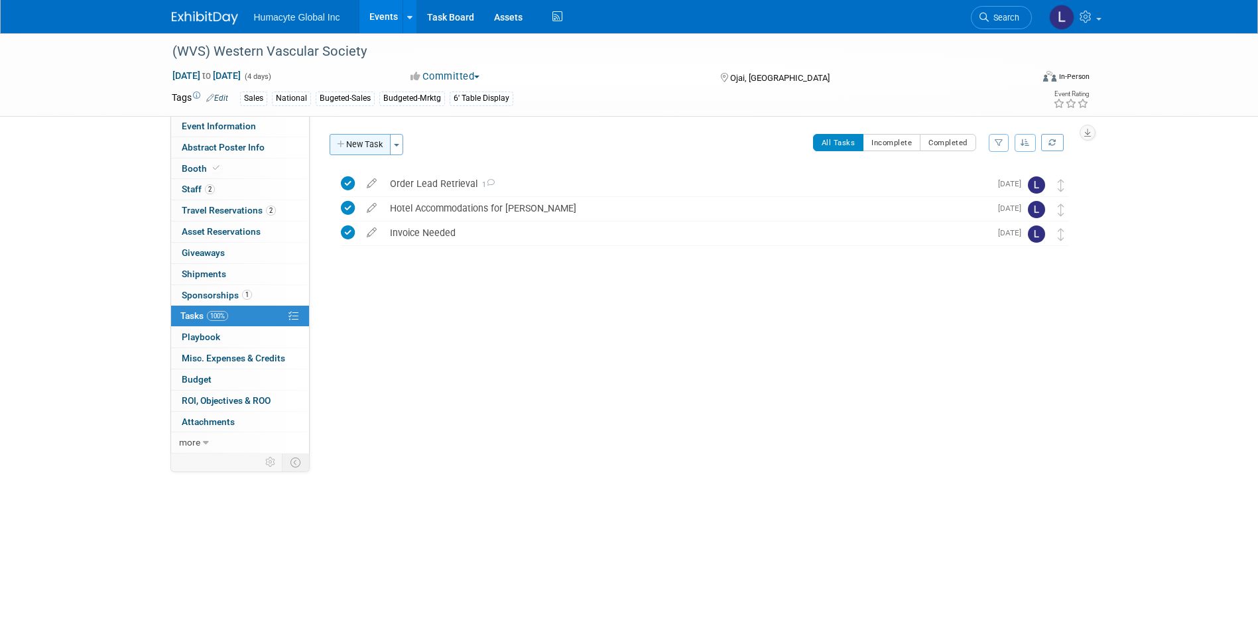
click at [348, 139] on button "New Task" at bounding box center [360, 144] width 61 height 21
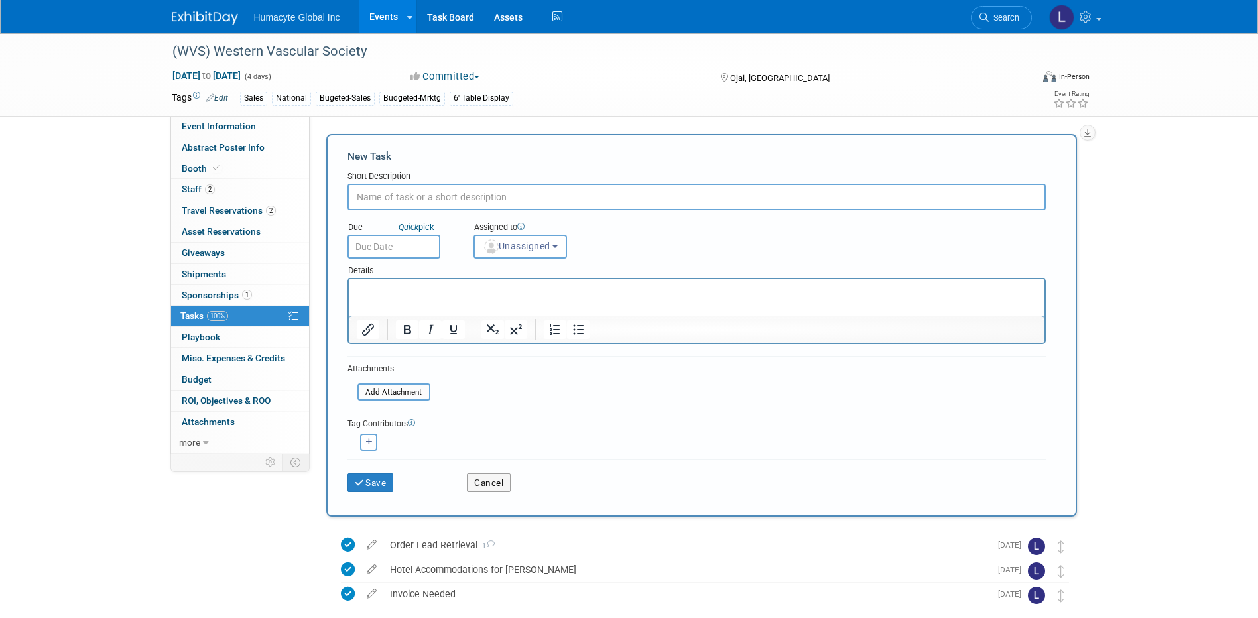
click at [439, 190] on input "text" at bounding box center [696, 197] width 698 height 27
type input "Find Kim a Hotel"
click at [363, 242] on input "text" at bounding box center [393, 247] width 93 height 24
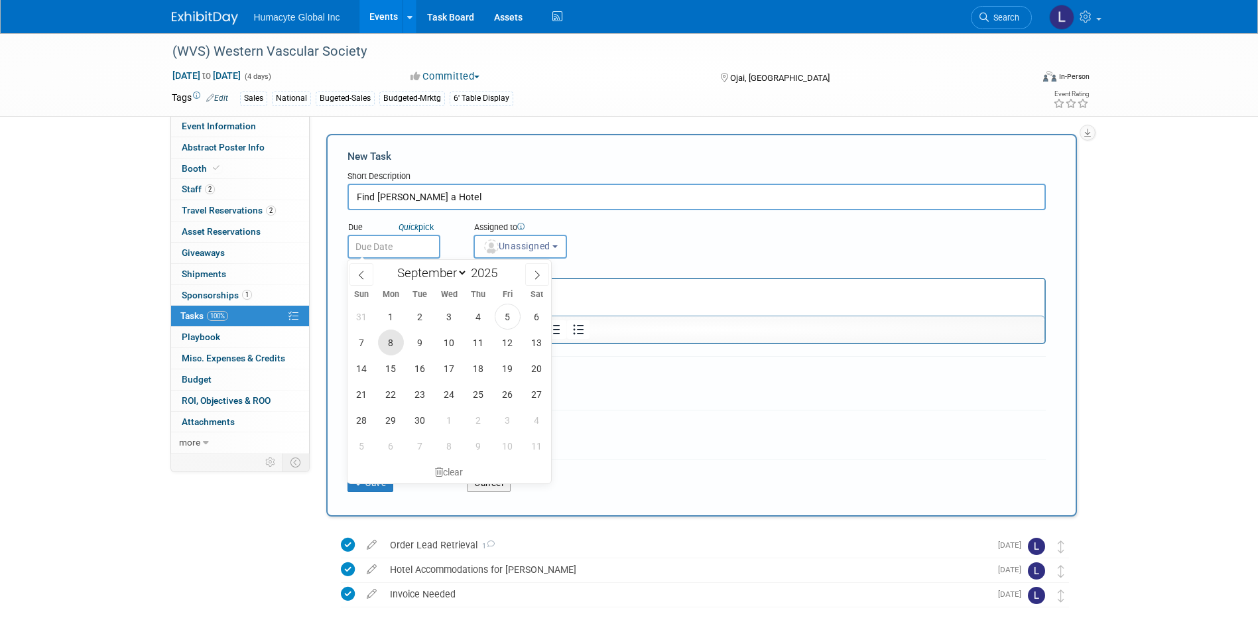
click at [393, 344] on span "8" at bounding box center [391, 343] width 26 height 26
type input "Sep 8, 2025"
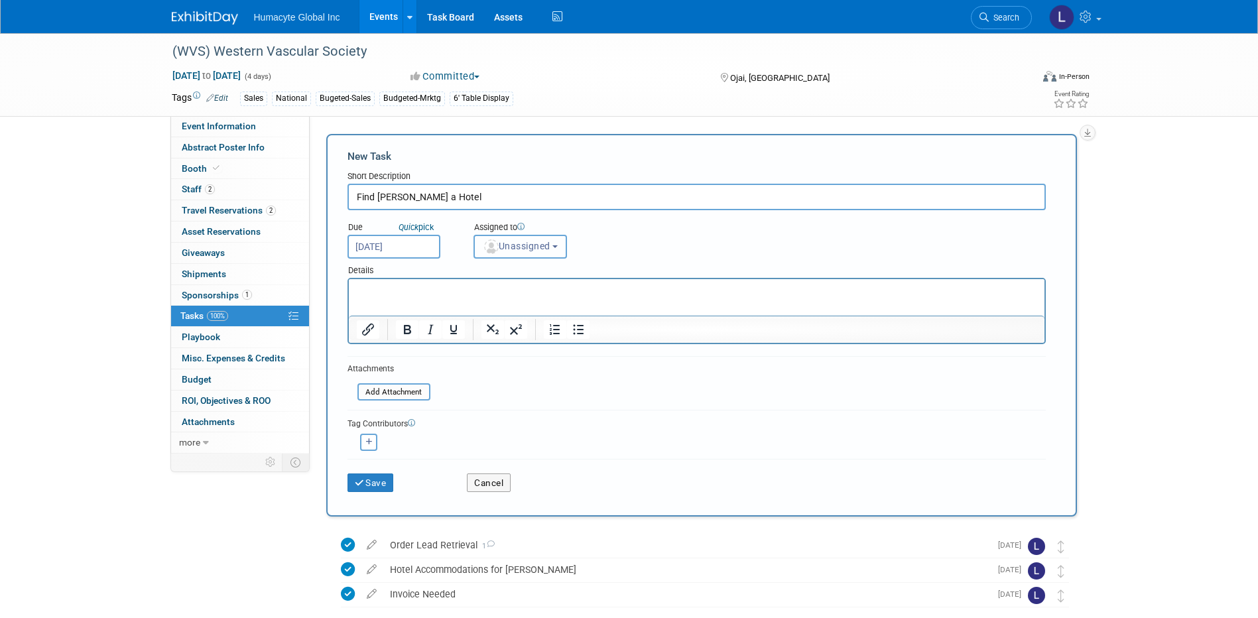
click at [495, 252] on img "button" at bounding box center [491, 246] width 15 height 15
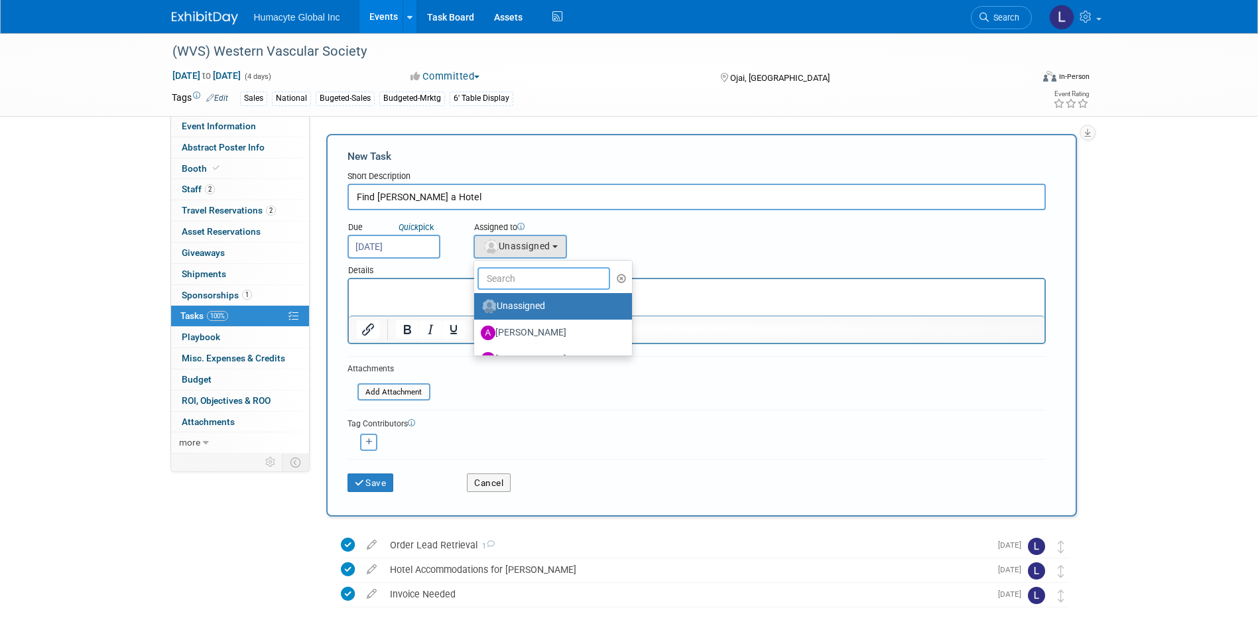
click at [499, 281] on input "text" at bounding box center [543, 278] width 133 height 23
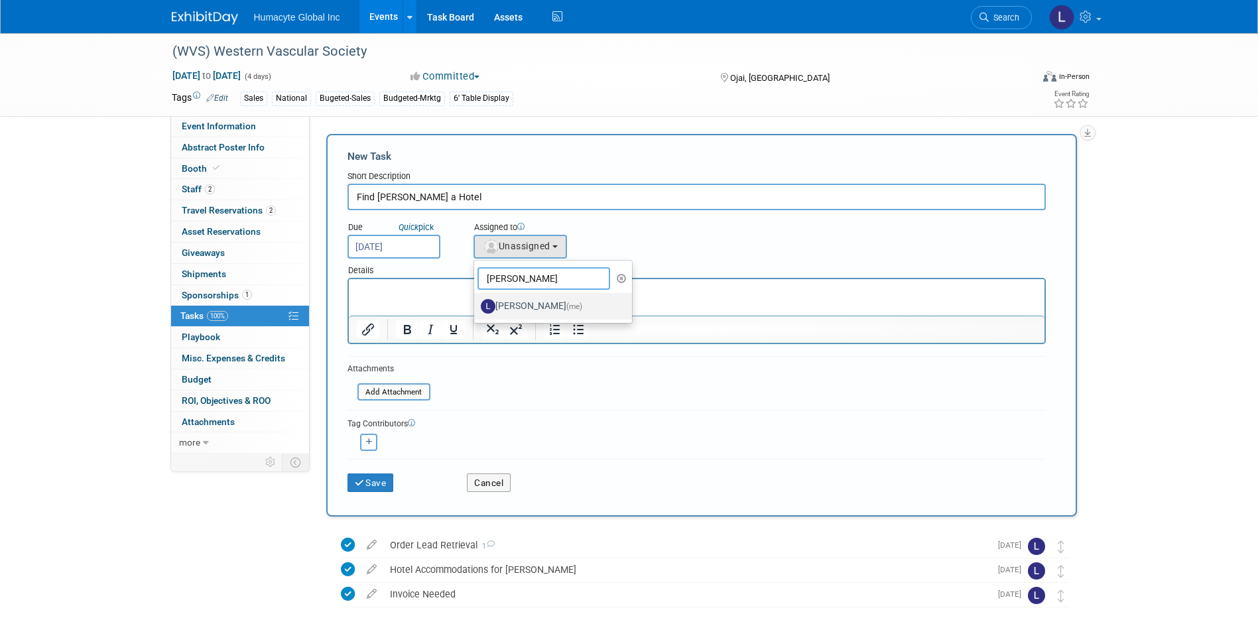
type input "Linda"
click at [515, 310] on label "Linda Hamilton (me)" at bounding box center [550, 306] width 139 height 21
click at [353, 442] on div "<img src="https://www.exhibitday.com/Images/Unassigned-User-Icon.png" style="wi…" at bounding box center [368, 442] width 43 height 17
click at [363, 443] on button "button" at bounding box center [368, 442] width 17 height 17
select select
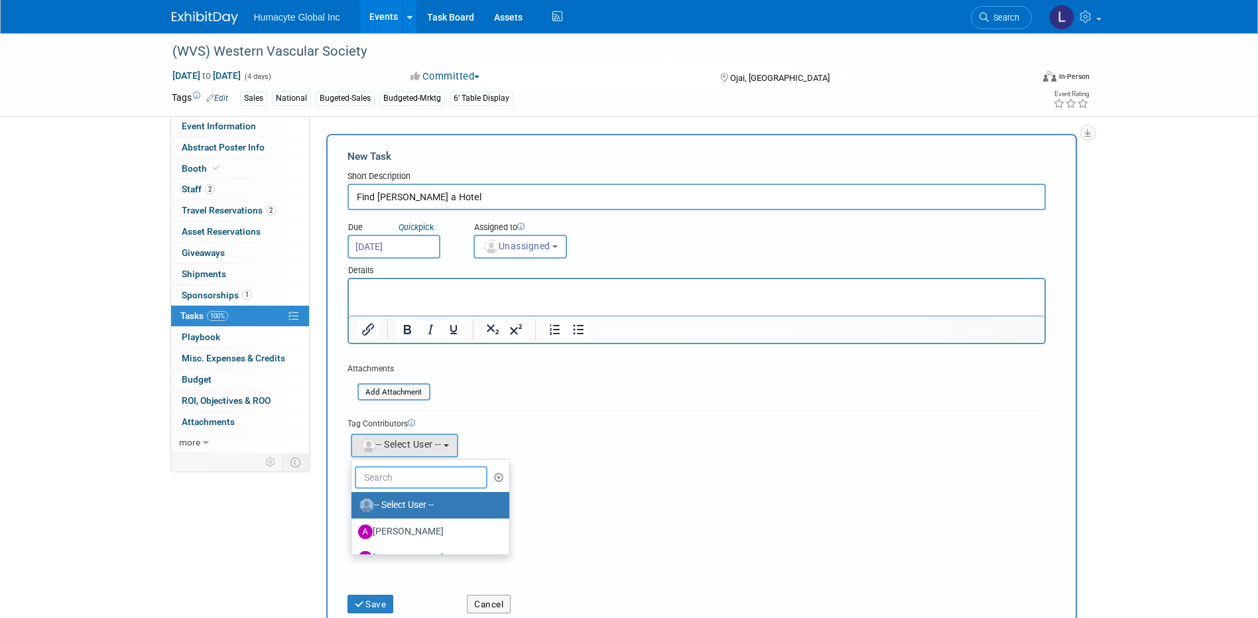
click at [373, 481] on input "text" at bounding box center [421, 477] width 133 height 23
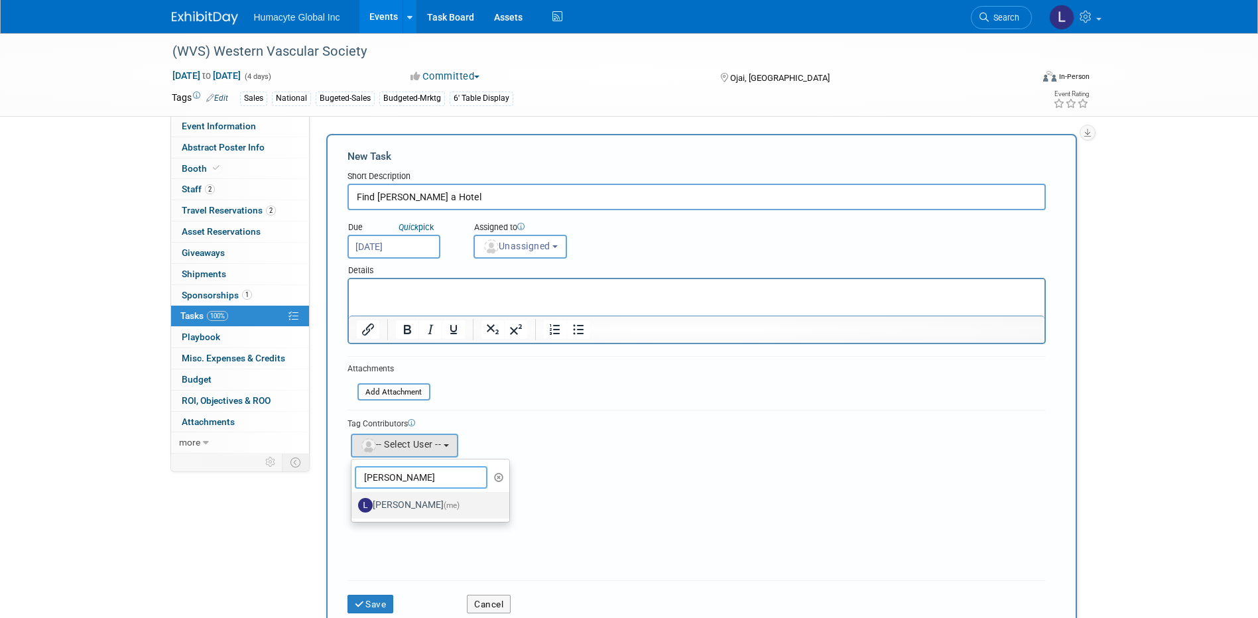
type input "Linda"
click at [403, 505] on label "Linda Hamilton (me)" at bounding box center [427, 505] width 139 height 21
click at [353, 505] on input "Linda Hamilton (me)" at bounding box center [349, 503] width 9 height 9
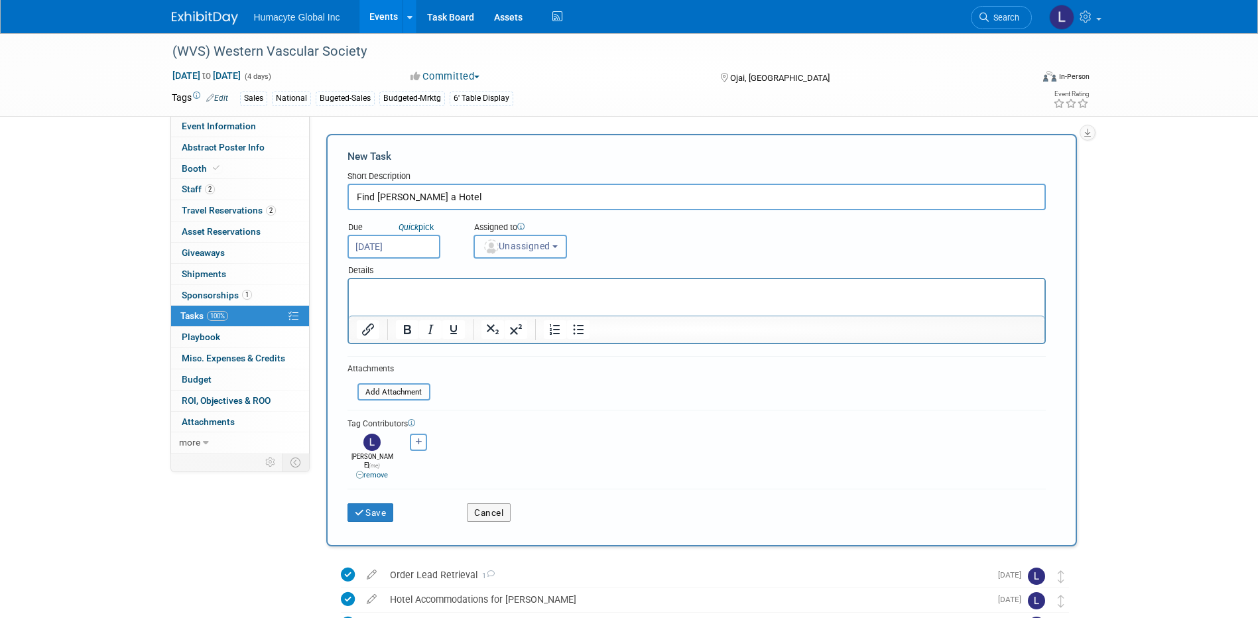
click at [504, 240] on button "Unassigned" at bounding box center [520, 247] width 94 height 24
click at [525, 305] on label "Linda Hamilton (me)" at bounding box center [550, 306] width 139 height 21
click at [476, 305] on input "Linda Hamilton (me)" at bounding box center [471, 304] width 9 height 9
select select "37db9ad9-d629-4432-a702-64294516bf75"
click at [379, 503] on button "Save" at bounding box center [370, 512] width 46 height 19
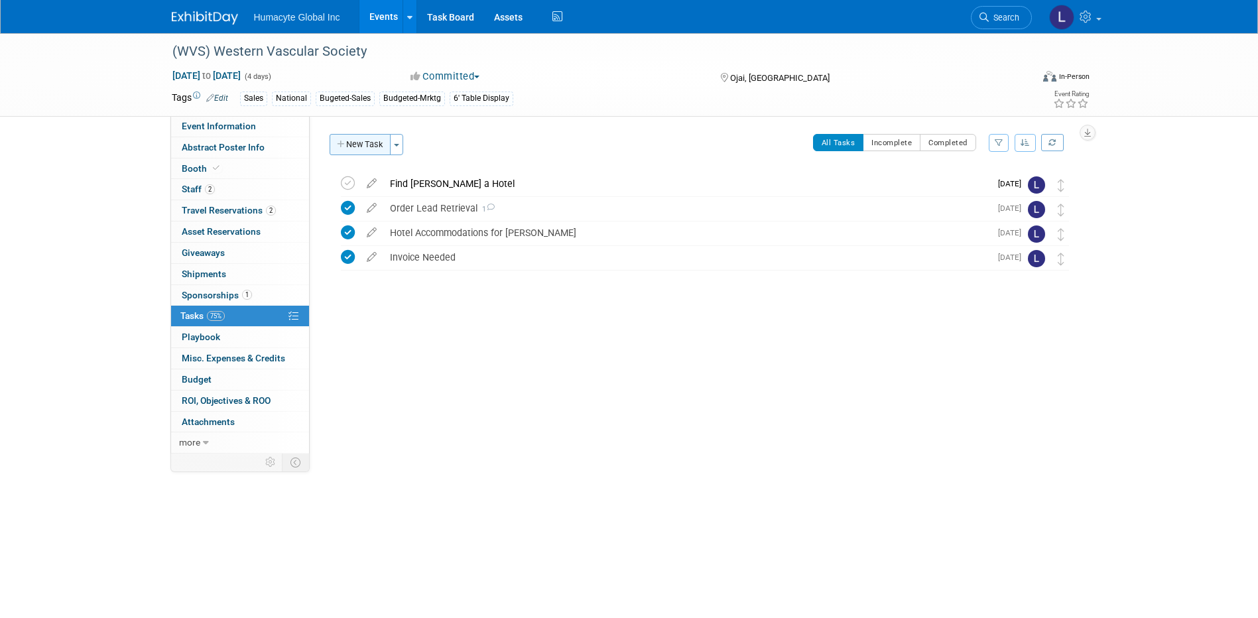
click at [348, 145] on button "New Task" at bounding box center [360, 144] width 61 height 21
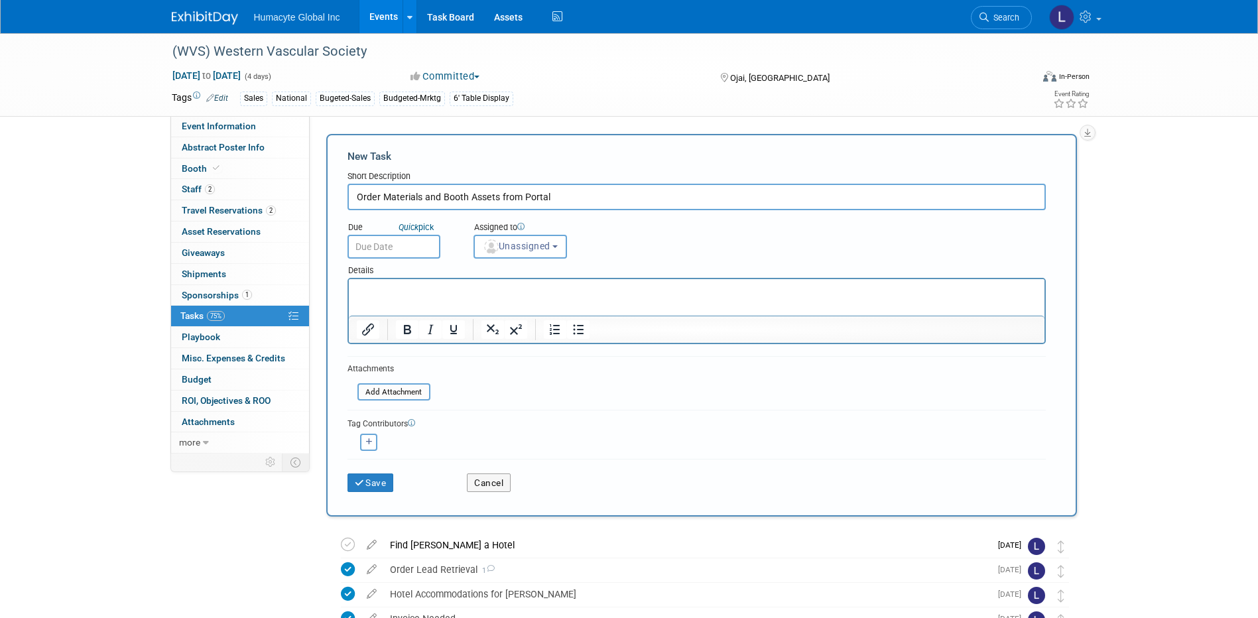
type input "Order Materials and Booth Assets from Portal"
click at [400, 244] on input "text" at bounding box center [393, 247] width 93 height 24
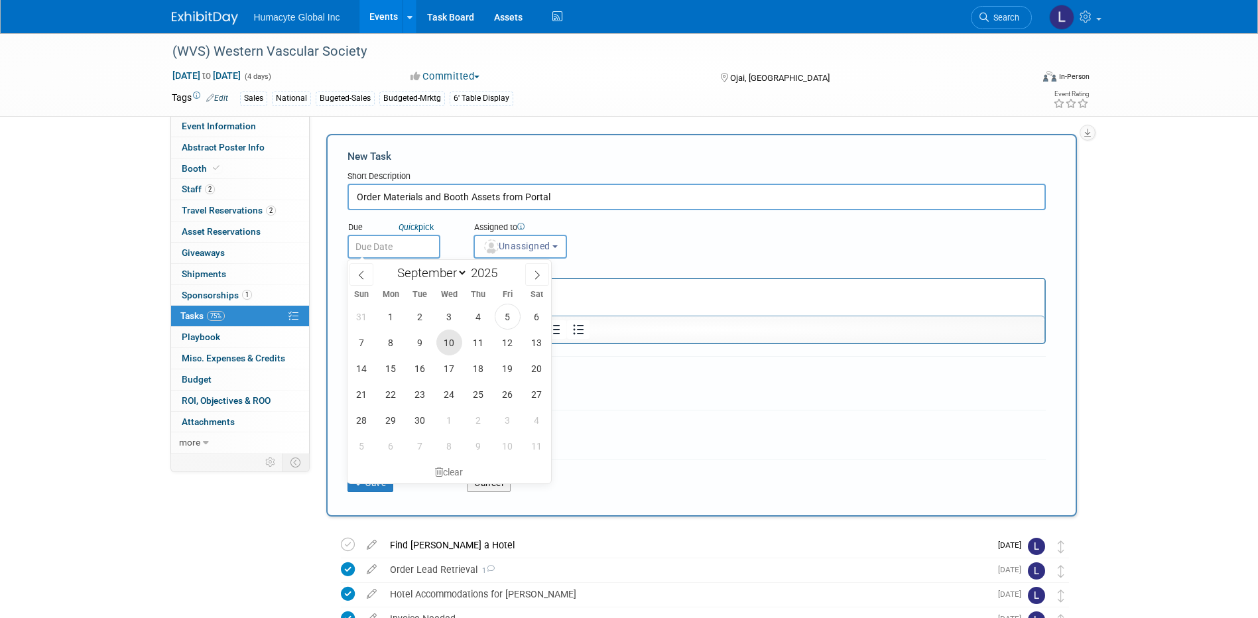
click at [444, 339] on span "10" at bounding box center [449, 343] width 26 height 26
type input "Sep 10, 2025"
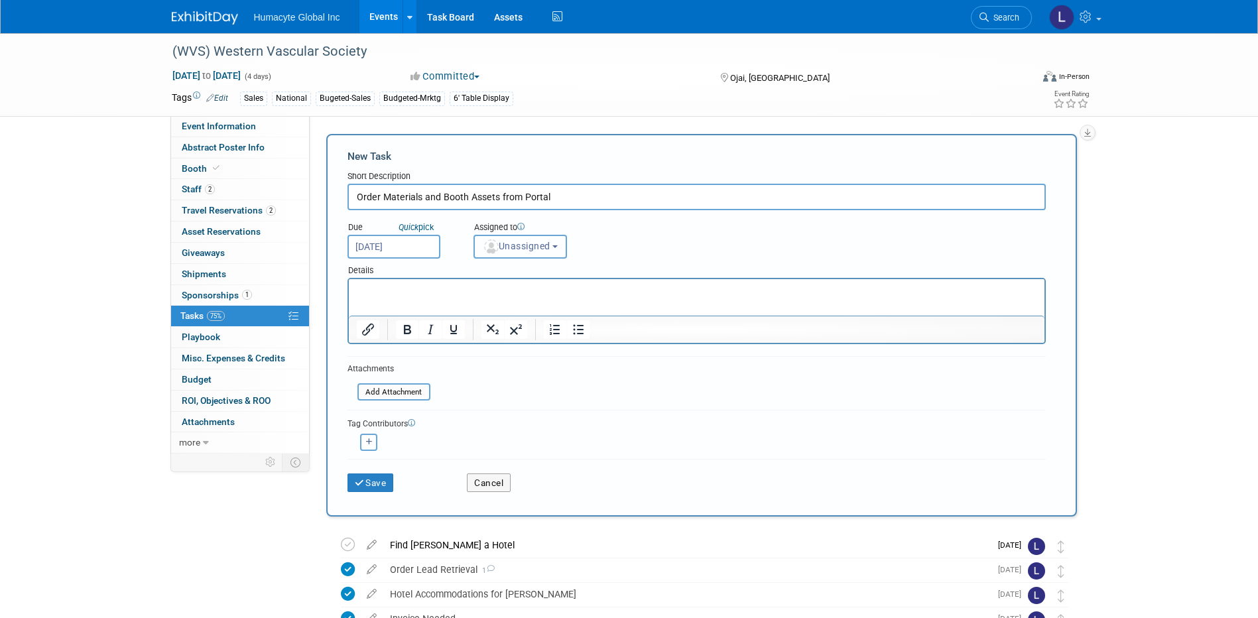
click at [512, 249] on span "Unassigned" at bounding box center [517, 246] width 68 height 11
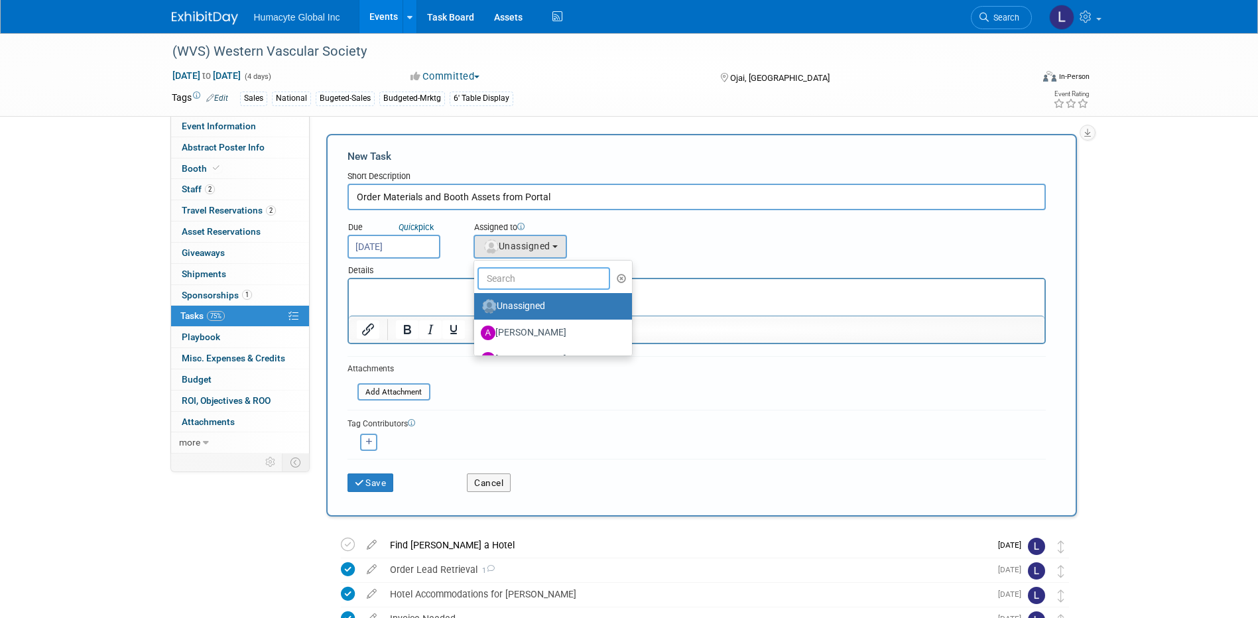
click at [506, 285] on input "text" at bounding box center [543, 278] width 133 height 23
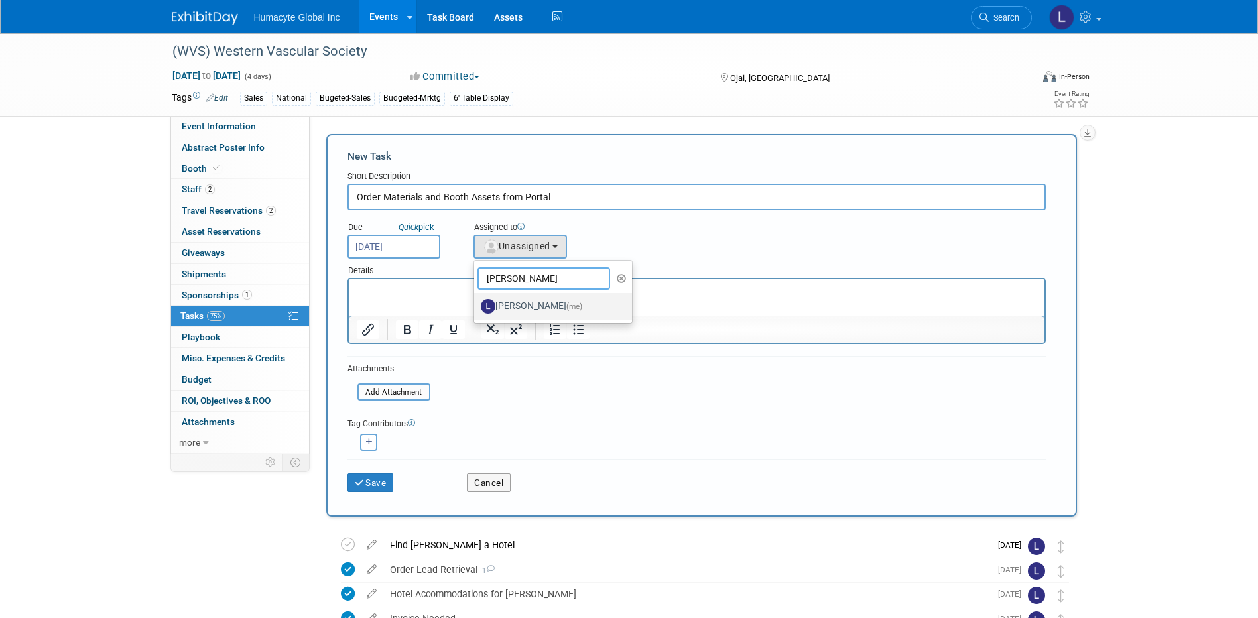
type input "Linda Hamilton"
click at [542, 304] on label "Linda Hamilton (me)" at bounding box center [550, 306] width 139 height 21
click at [476, 304] on input "Linda Hamilton (me)" at bounding box center [471, 304] width 9 height 9
select select "37db9ad9-d629-4432-a702-64294516bf75"
click at [369, 440] on icon "button" at bounding box center [369, 441] width 7 height 7
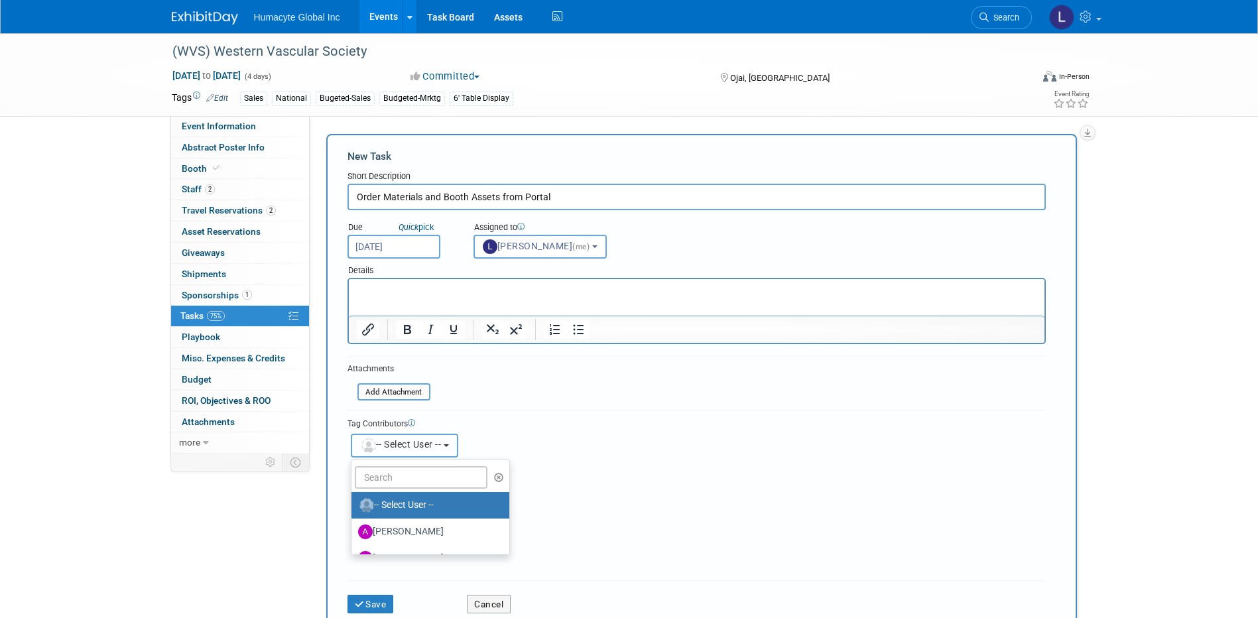
click at [389, 444] on span "-- Select User --" at bounding box center [401, 444] width 82 height 11
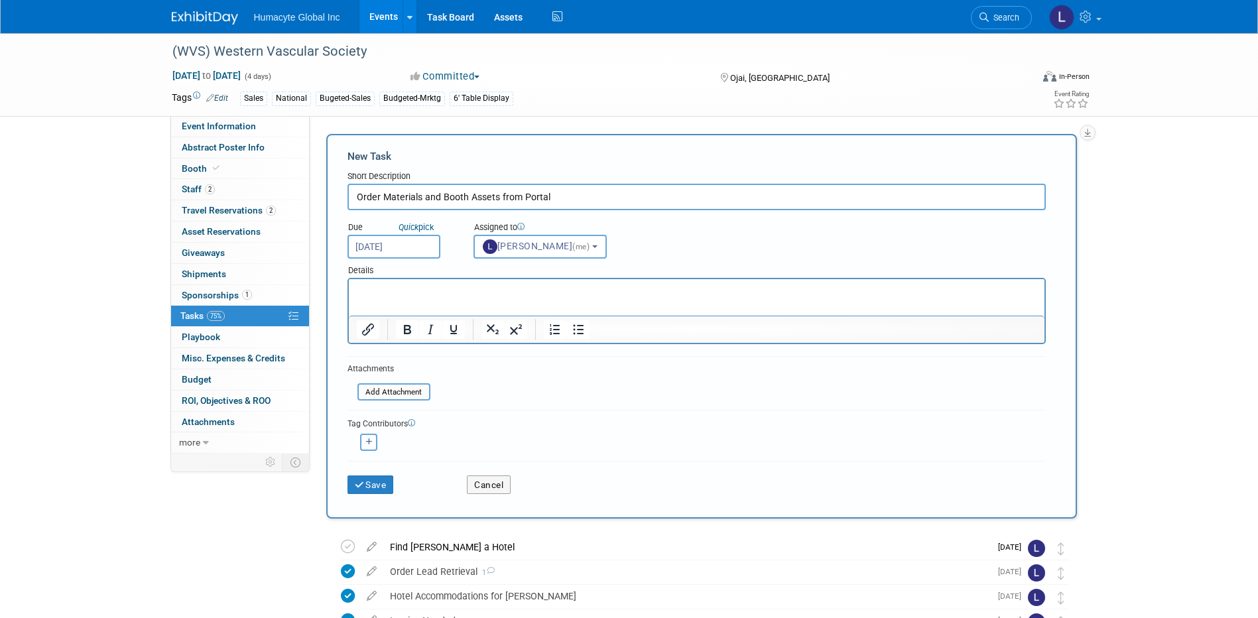
click at [368, 443] on icon "button" at bounding box center [369, 441] width 7 height 7
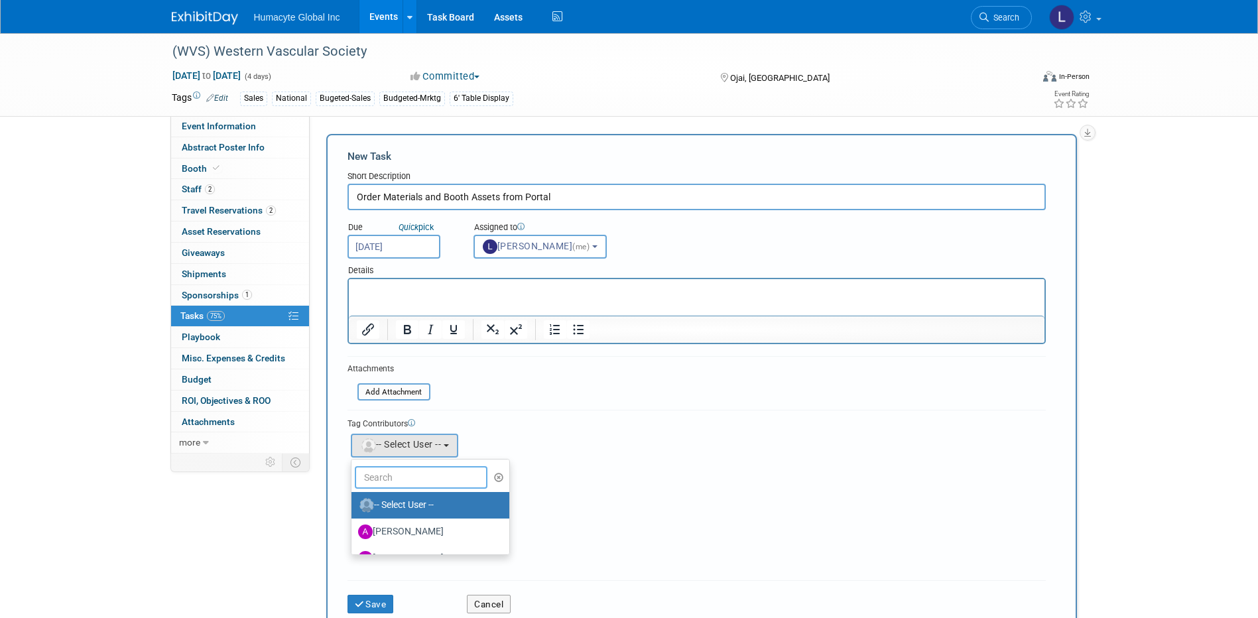
click at [377, 479] on input "text" at bounding box center [421, 477] width 133 height 23
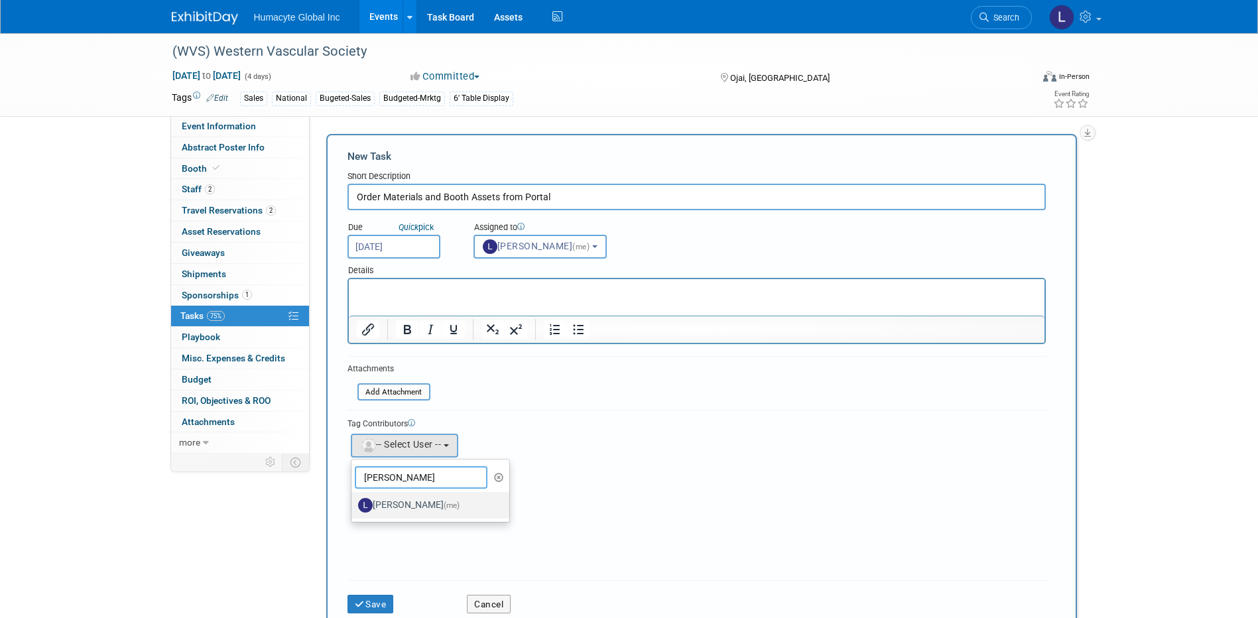
type input "Linda"
click at [393, 503] on label "Linda Hamilton (me)" at bounding box center [427, 505] width 139 height 21
click at [353, 503] on input "Linda Hamilton (me)" at bounding box center [349, 503] width 9 height 9
select select "37db9ad9-d629-4432-a702-64294516bf75"
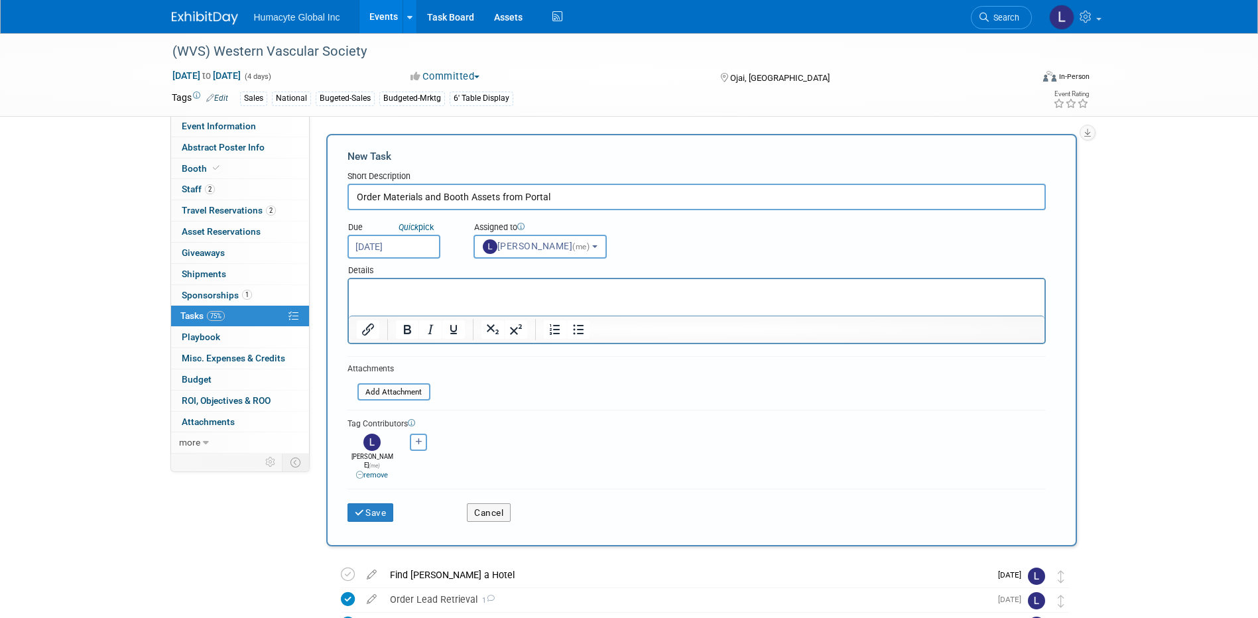
click at [418, 442] on icon "button" at bounding box center [419, 441] width 7 height 7
select select
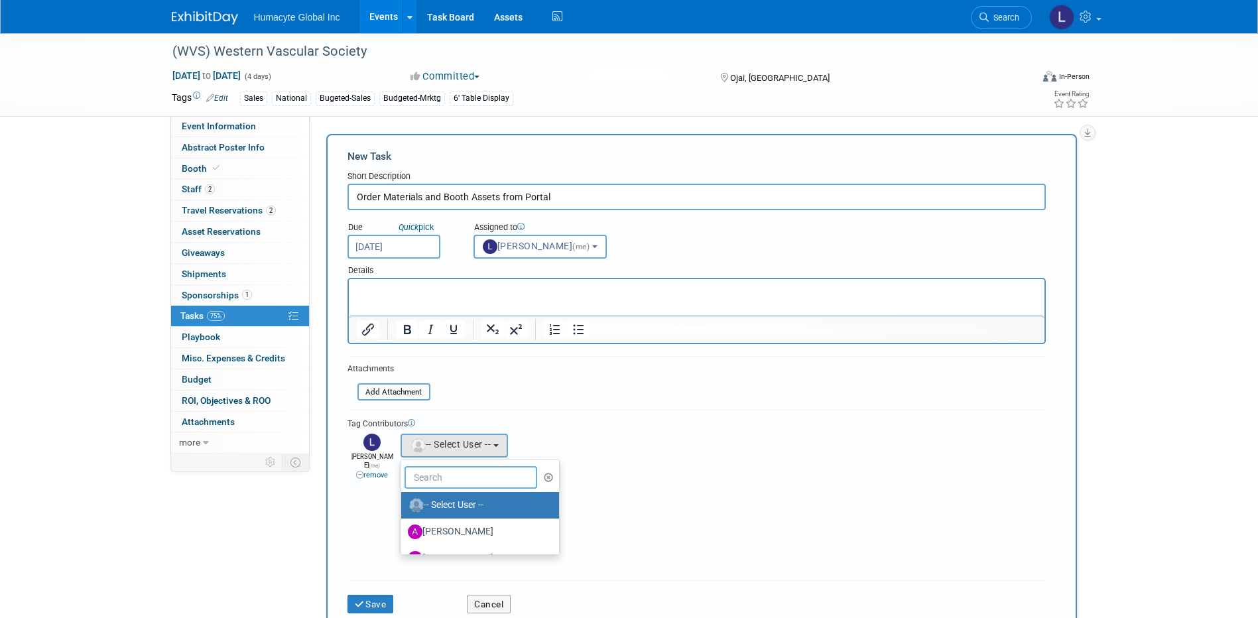
click at [454, 483] on input "text" at bounding box center [471, 477] width 133 height 23
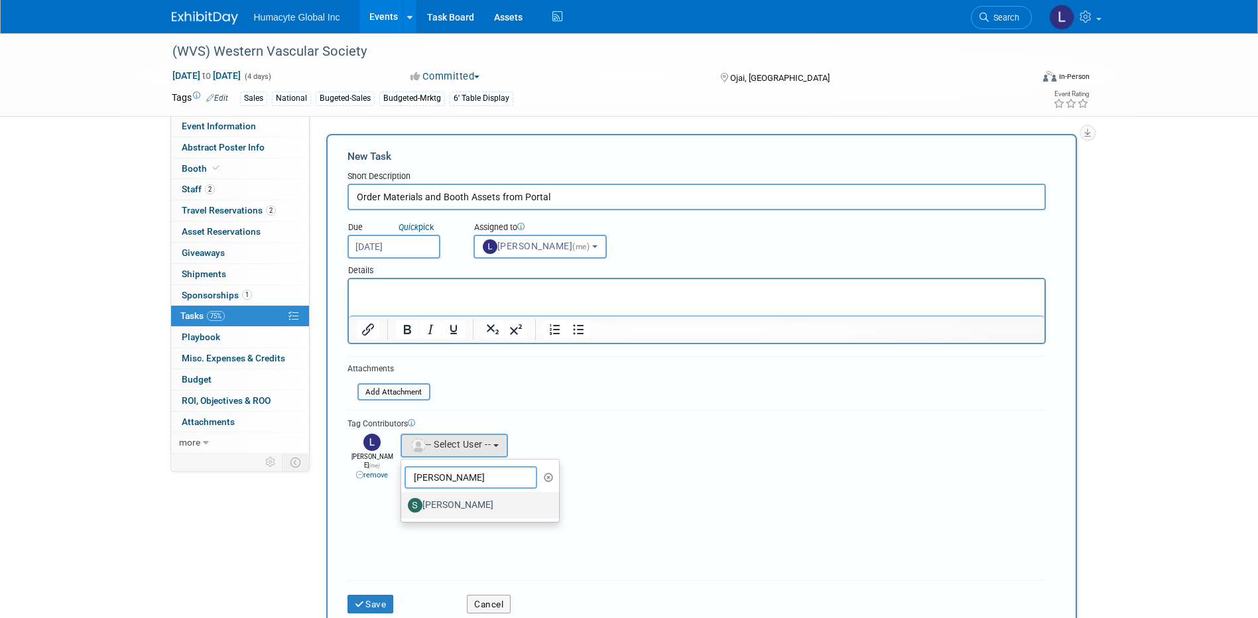
type input "Sam"
click at [460, 503] on label "[PERSON_NAME]" at bounding box center [477, 505] width 139 height 21
click at [403, 503] on input "[PERSON_NAME]" at bounding box center [399, 503] width 9 height 9
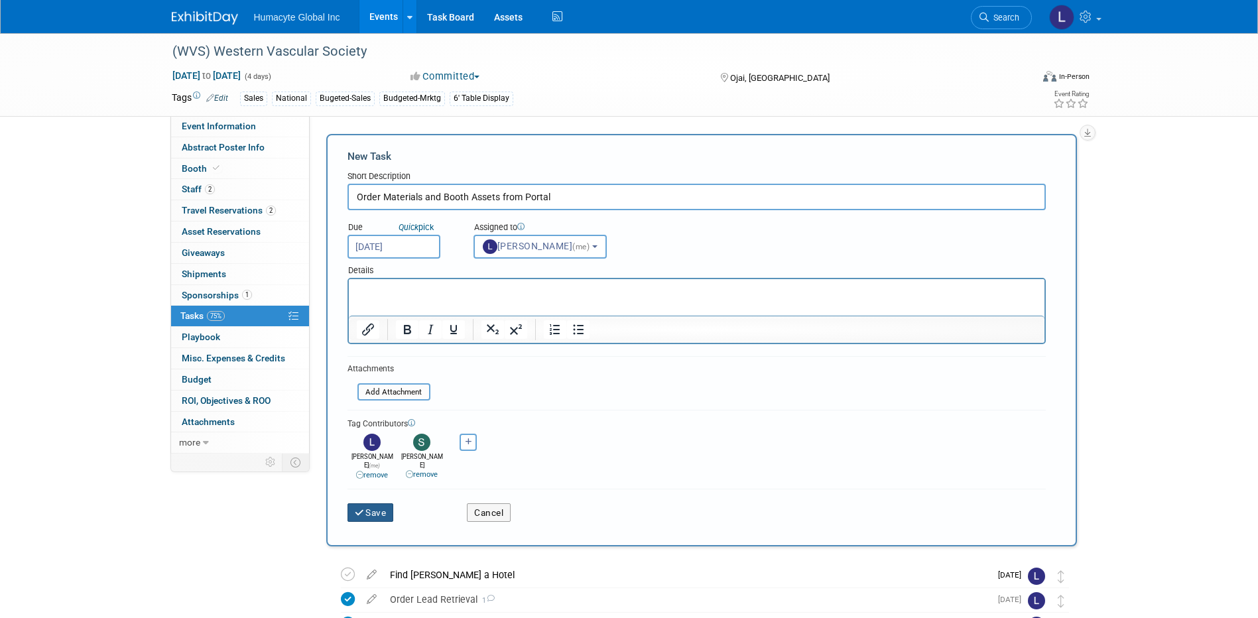
click at [359, 509] on icon "submit" at bounding box center [360, 513] width 11 height 9
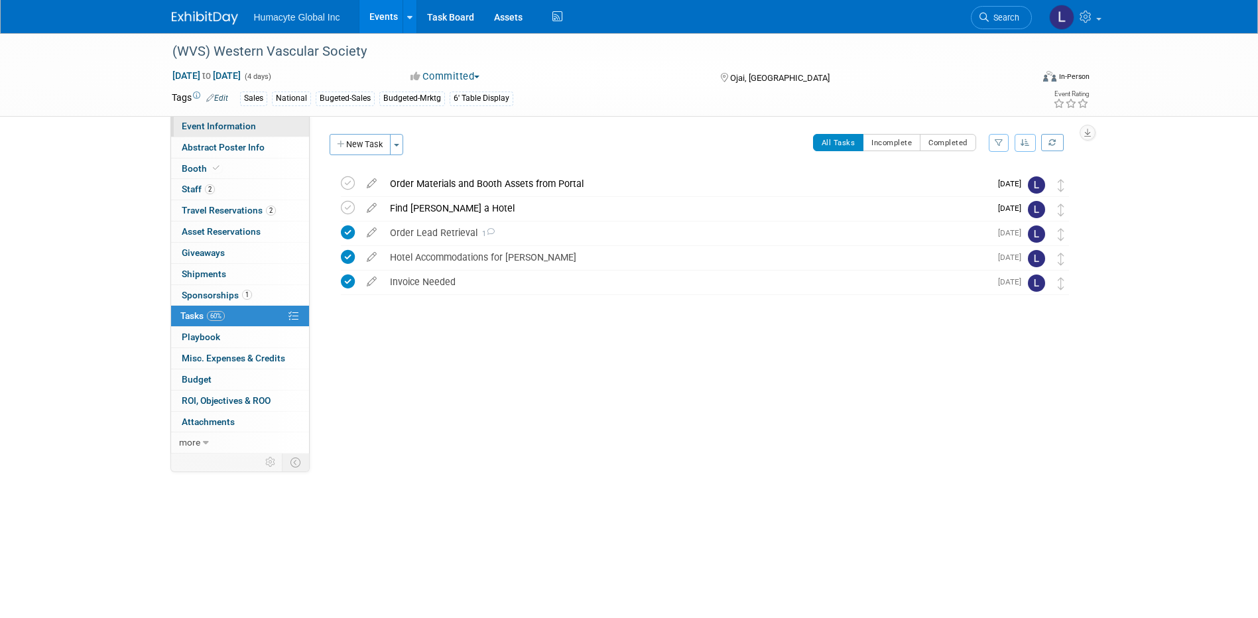
click at [203, 127] on span "Event Information" at bounding box center [219, 126] width 74 height 11
select select "Sales"
select select "Vascular"
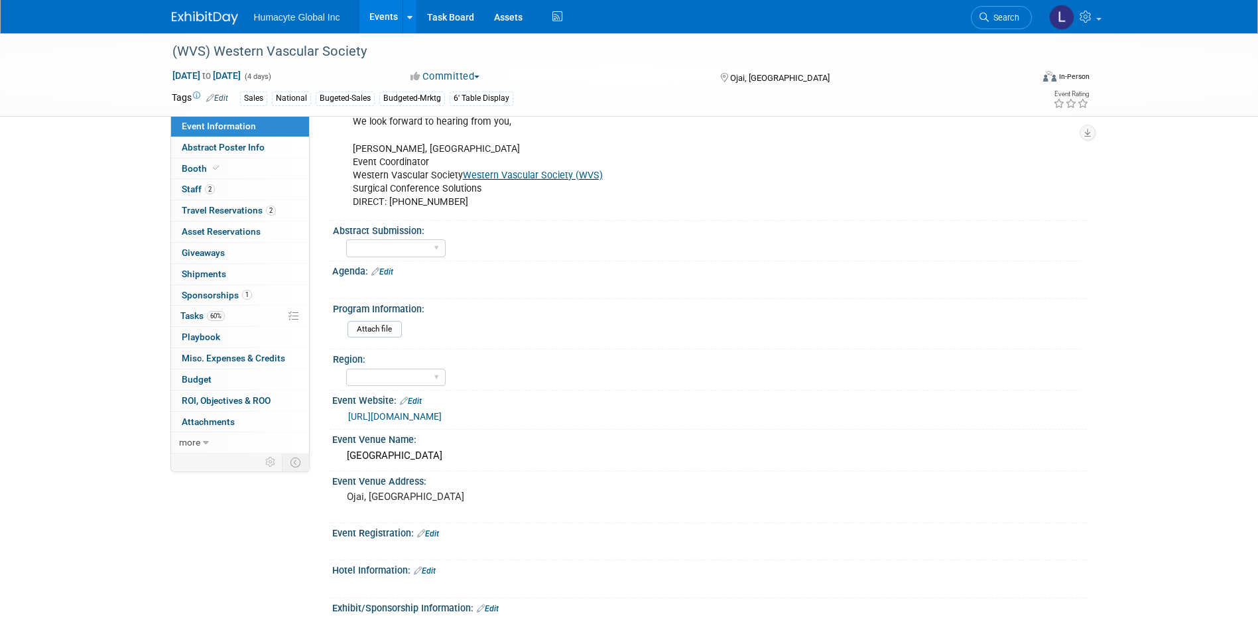
scroll to position [464, 0]
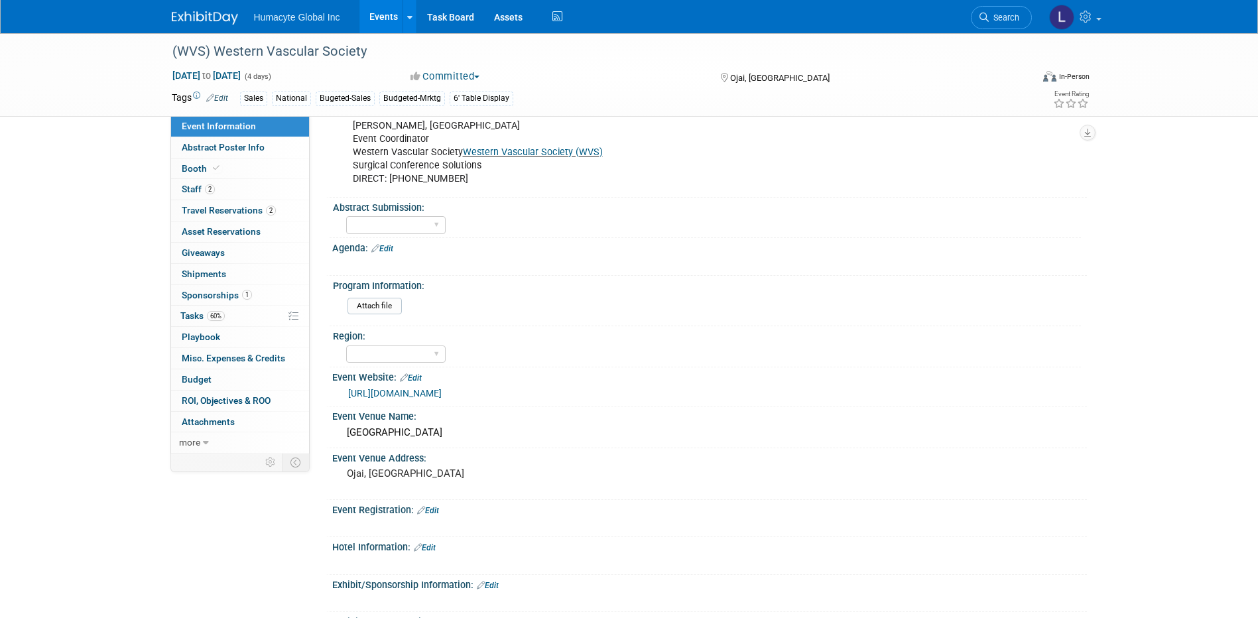
click at [442, 395] on link "https://westernvascularsociety.org/sponsorship/" at bounding box center [394, 393] width 93 height 11
click at [551, 240] on div "Agenda: Edit" at bounding box center [709, 246] width 755 height 17
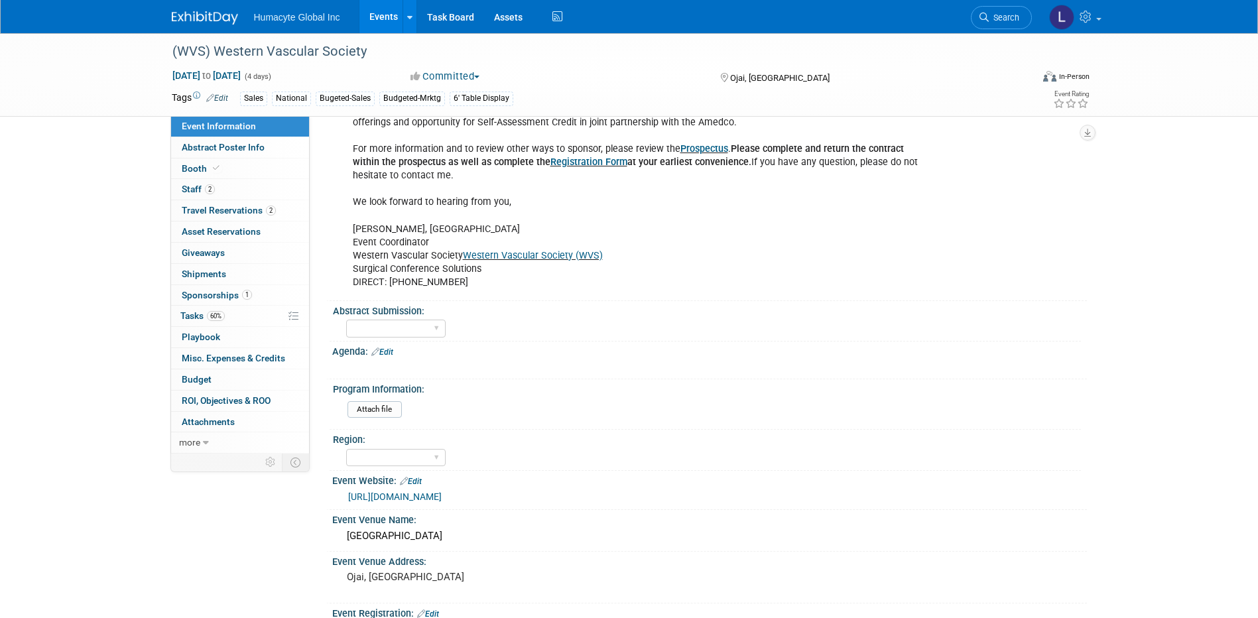
scroll to position [332, 0]
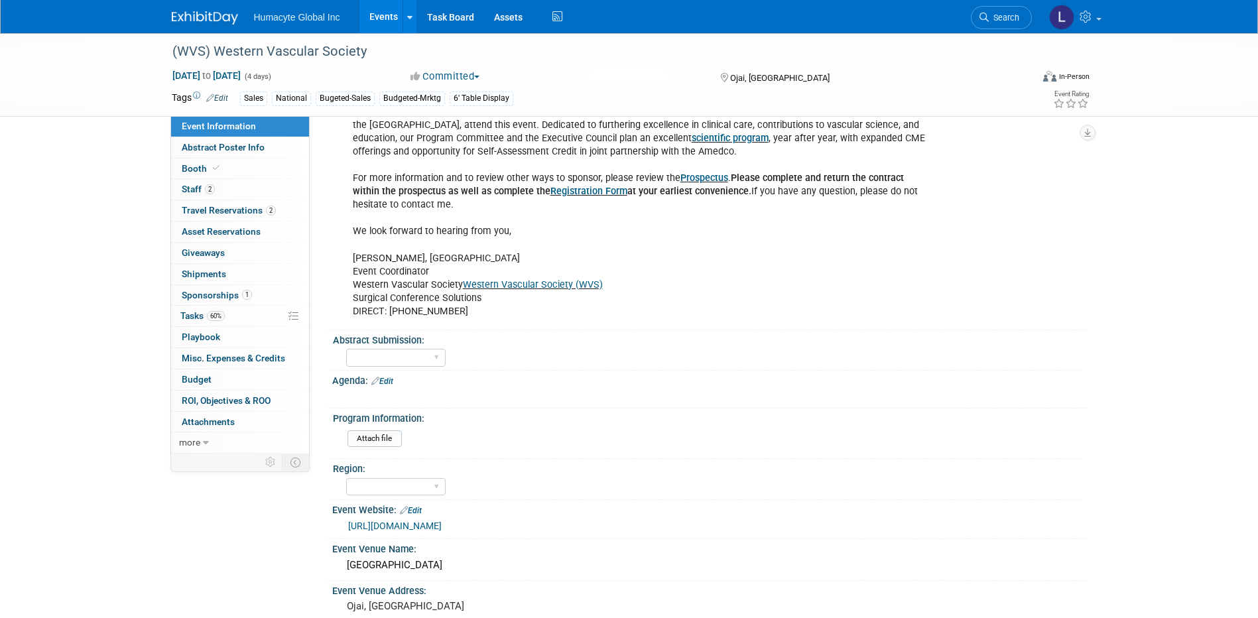
click at [550, 194] on link "Registration Form" at bounding box center [588, 191] width 77 height 11
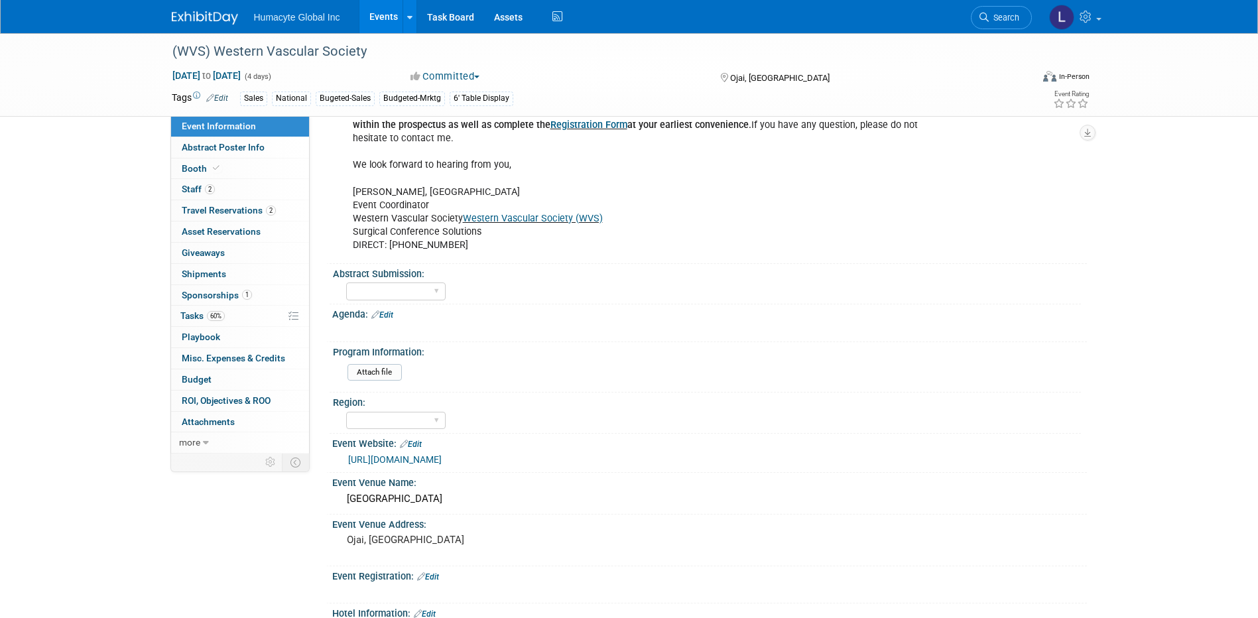
scroll to position [199, 0]
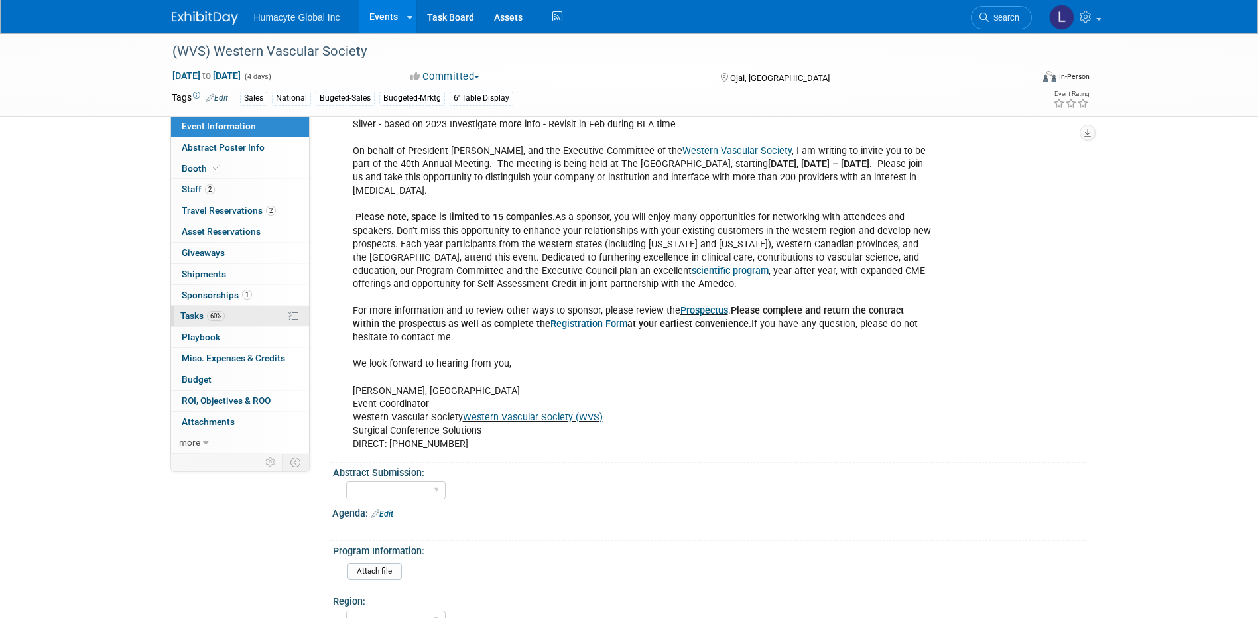
click at [190, 319] on span "Tasks 60%" at bounding box center [202, 315] width 44 height 11
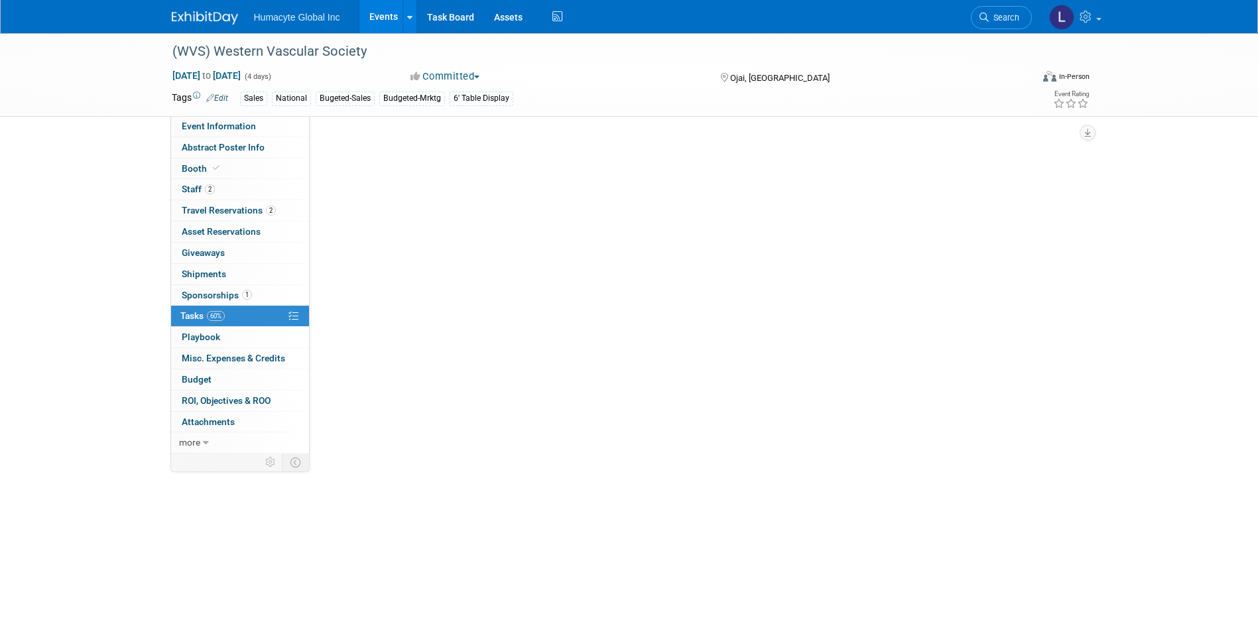
scroll to position [0, 0]
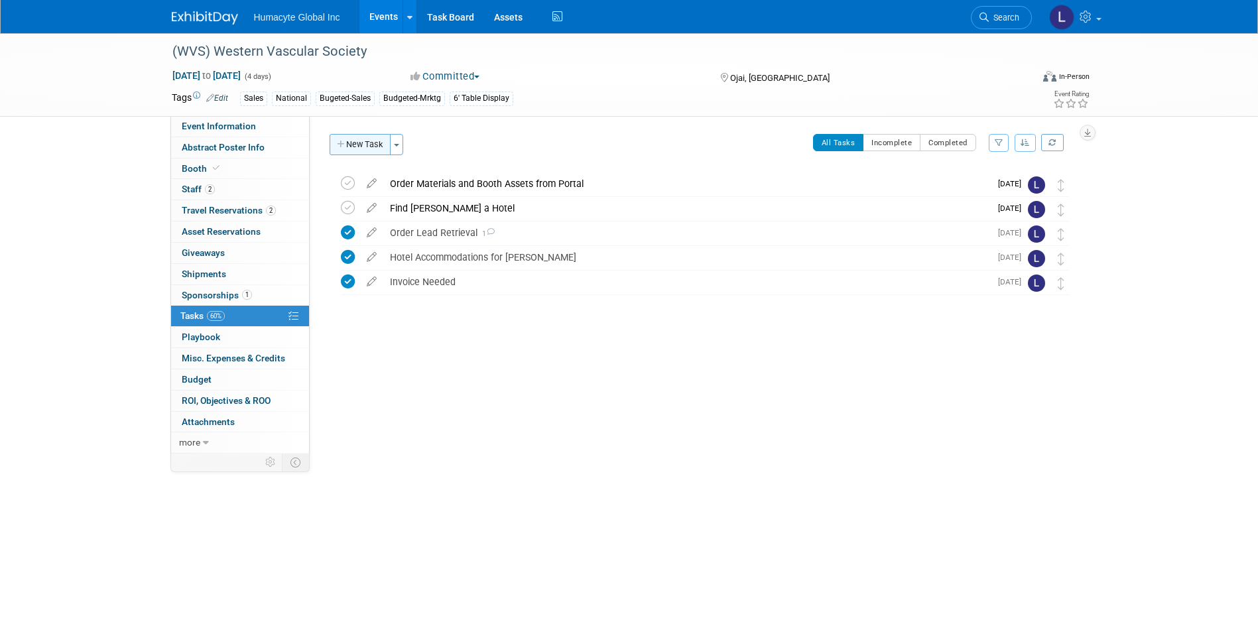
click at [368, 146] on button "New Task" at bounding box center [360, 144] width 61 height 21
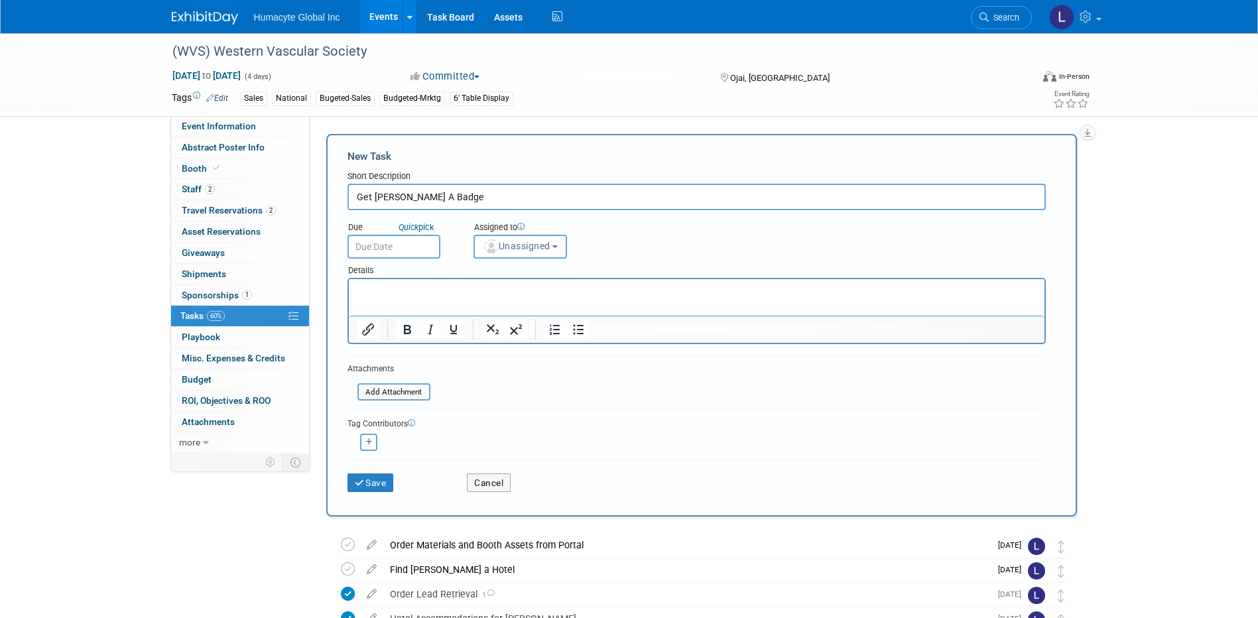
type input "Get Kim A Badge"
click at [406, 242] on input "text" at bounding box center [393, 247] width 93 height 24
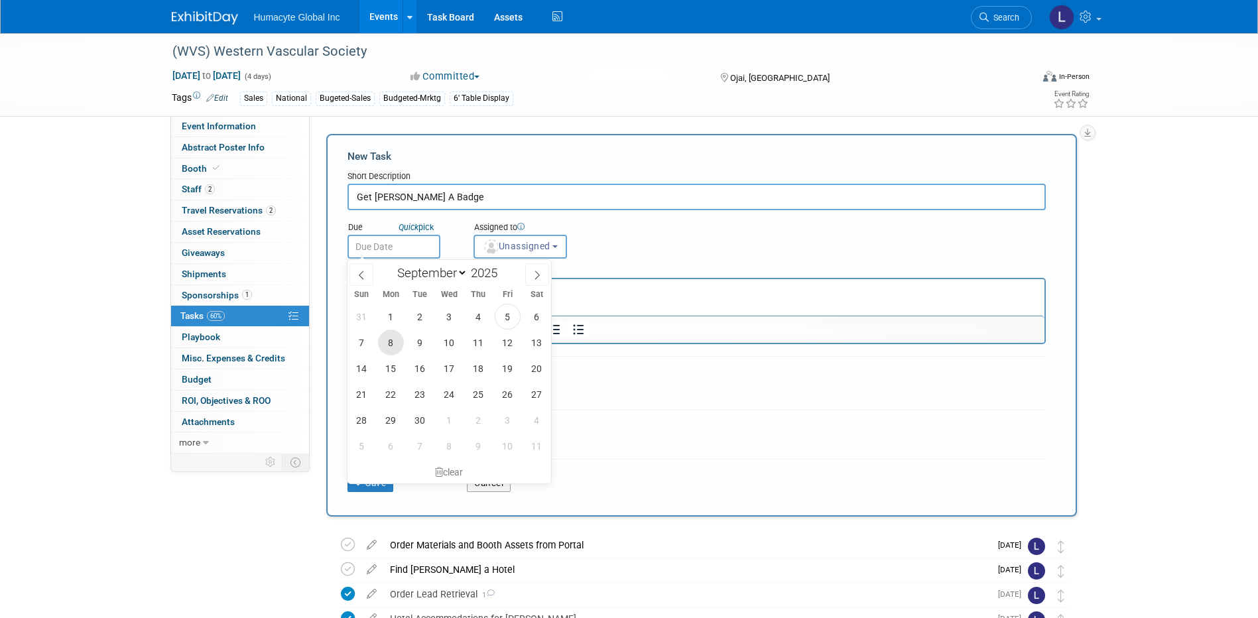
click at [389, 346] on span "8" at bounding box center [391, 343] width 26 height 26
type input "Sep 8, 2025"
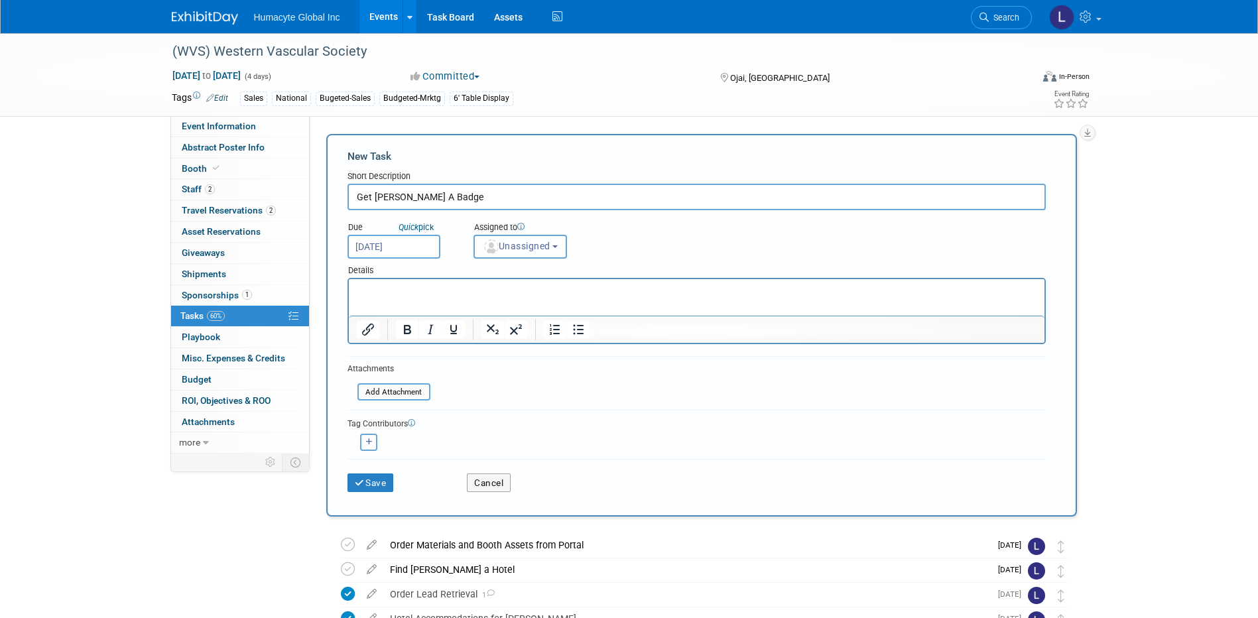
click at [501, 247] on span "Unassigned" at bounding box center [517, 246] width 68 height 11
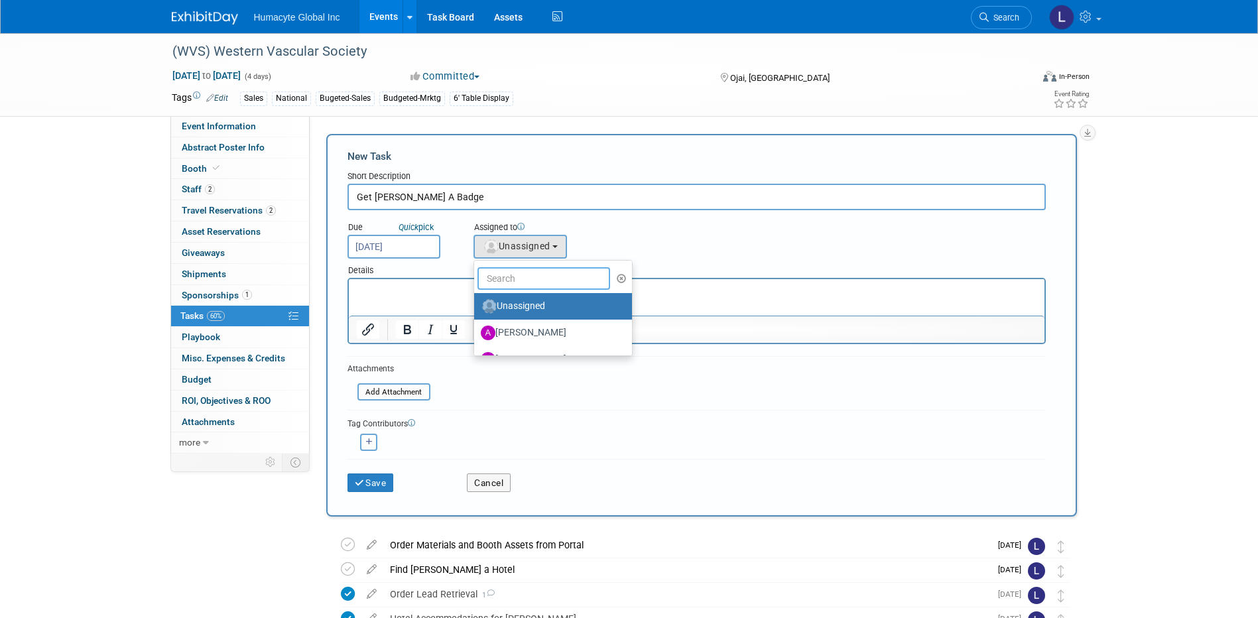
click at [501, 281] on input "text" at bounding box center [543, 278] width 133 height 23
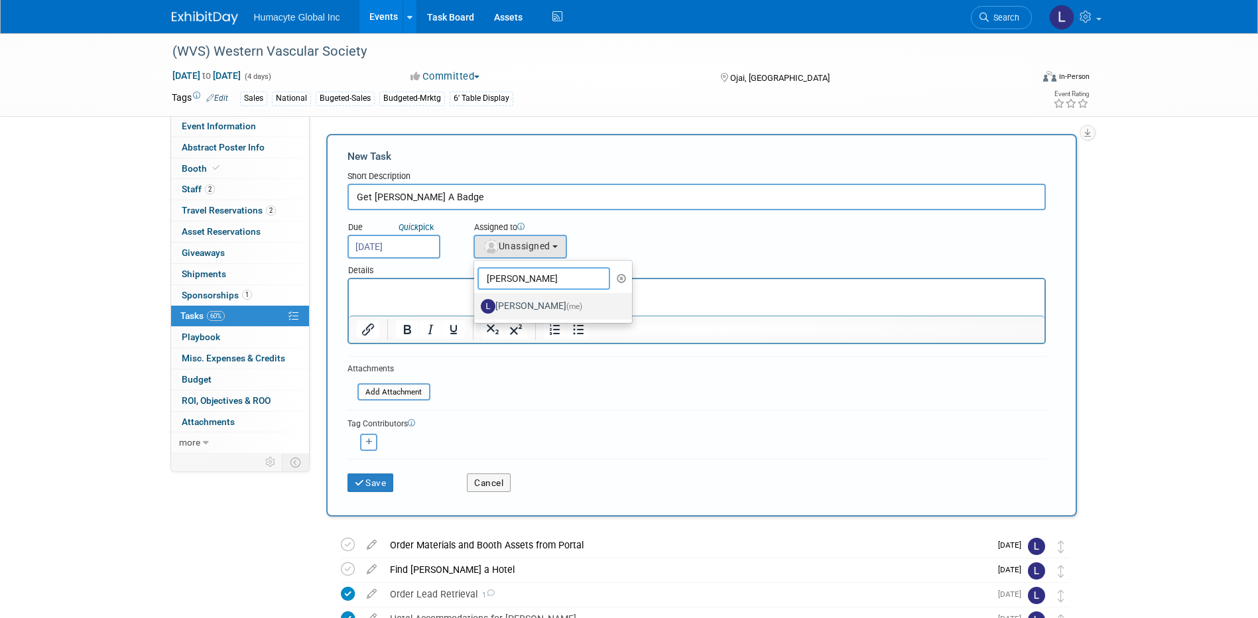
type input "Linda"
click at [551, 298] on label "Linda Hamilton (me)" at bounding box center [550, 306] width 139 height 21
click at [476, 300] on input "Linda Hamilton (me)" at bounding box center [471, 304] width 9 height 9
select select "37db9ad9-d629-4432-a702-64294516bf75"
click at [422, 283] on html at bounding box center [696, 288] width 696 height 19
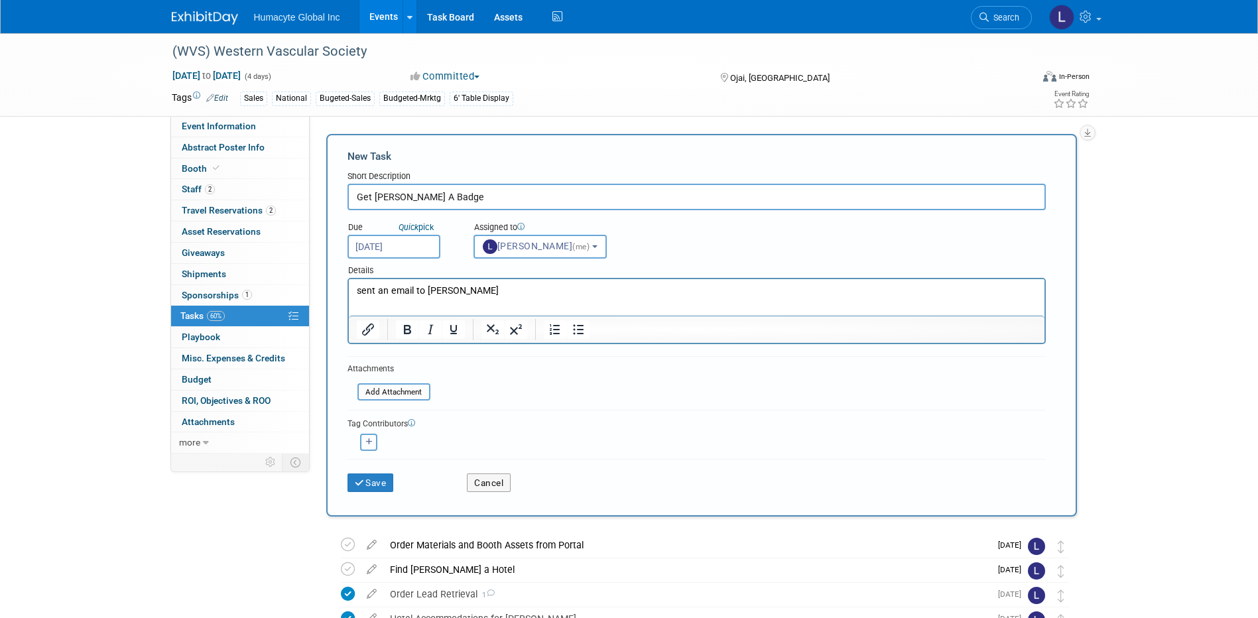
click at [364, 438] on button "button" at bounding box center [368, 442] width 17 height 17
select select
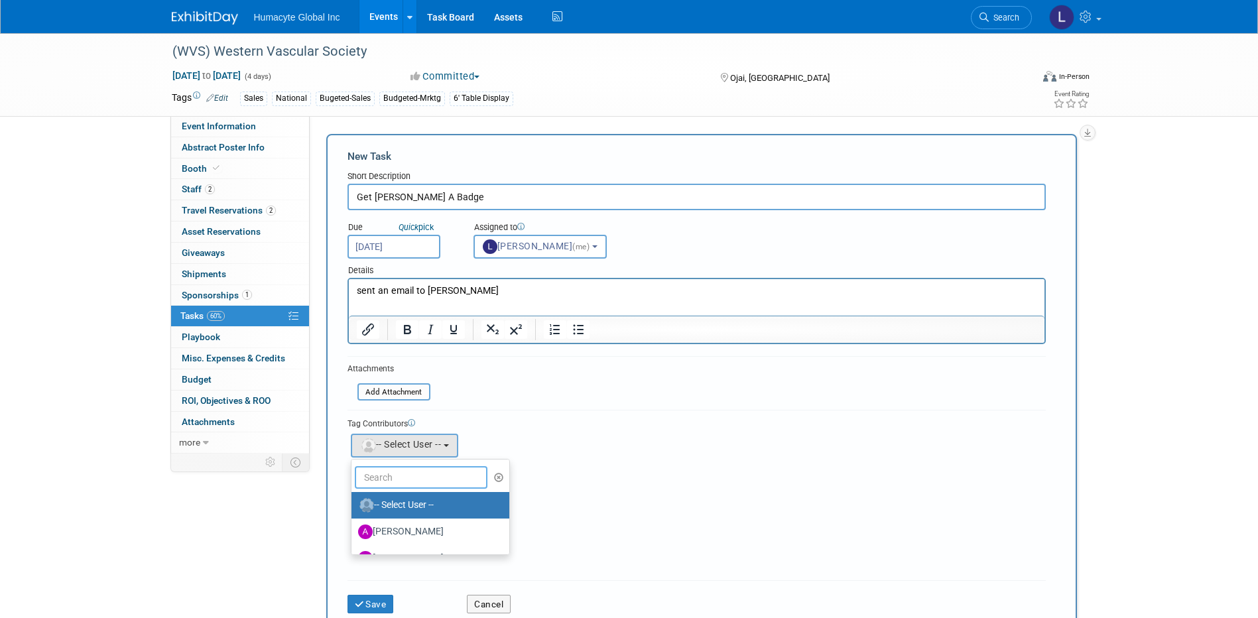
click at [399, 487] on input "text" at bounding box center [421, 477] width 133 height 23
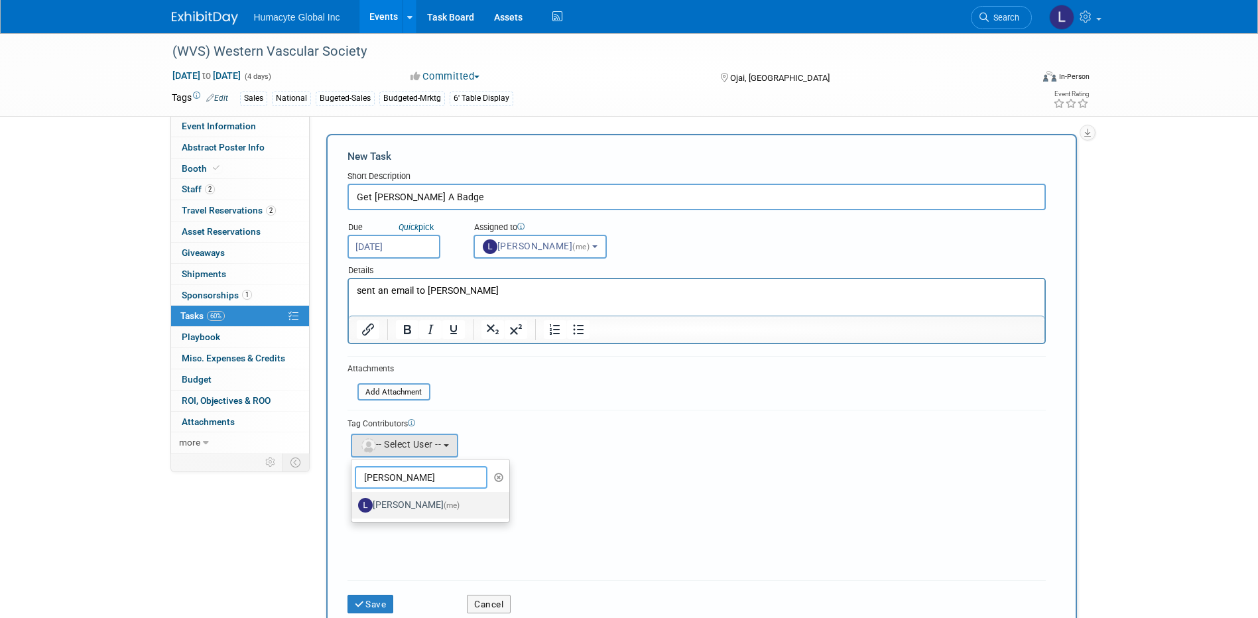
type input "Linda"
click at [412, 507] on label "Linda Hamilton (me)" at bounding box center [427, 505] width 139 height 21
click at [353, 507] on input "Linda Hamilton (me)" at bounding box center [349, 503] width 9 height 9
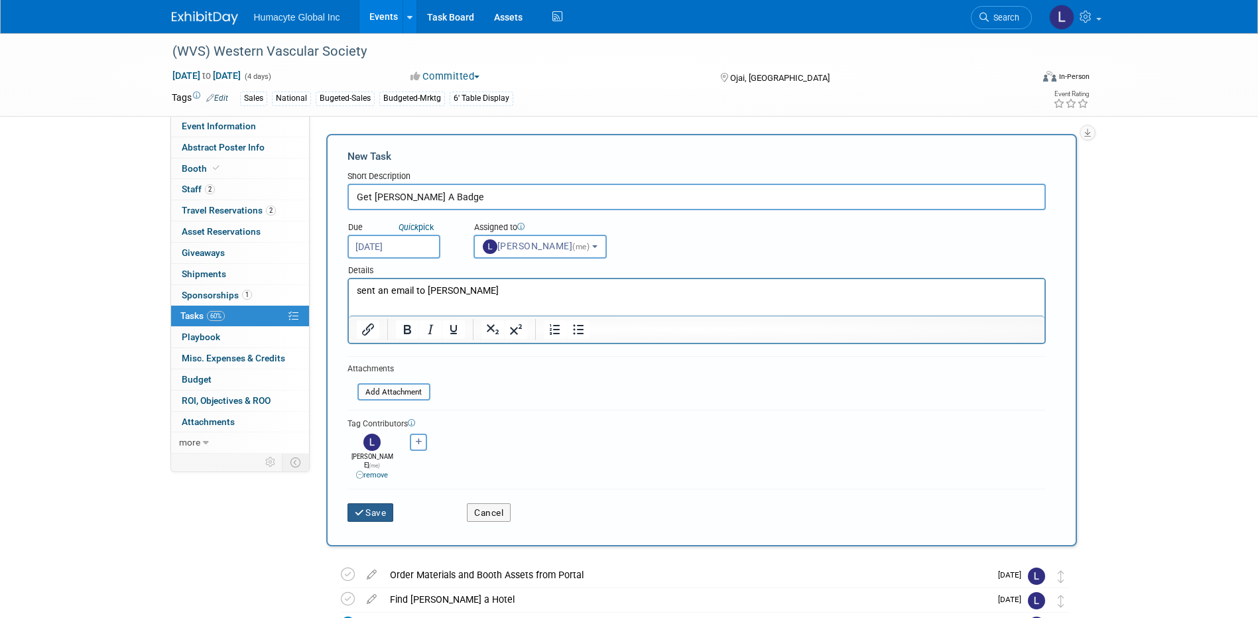
click at [359, 509] on icon "submit" at bounding box center [360, 513] width 11 height 9
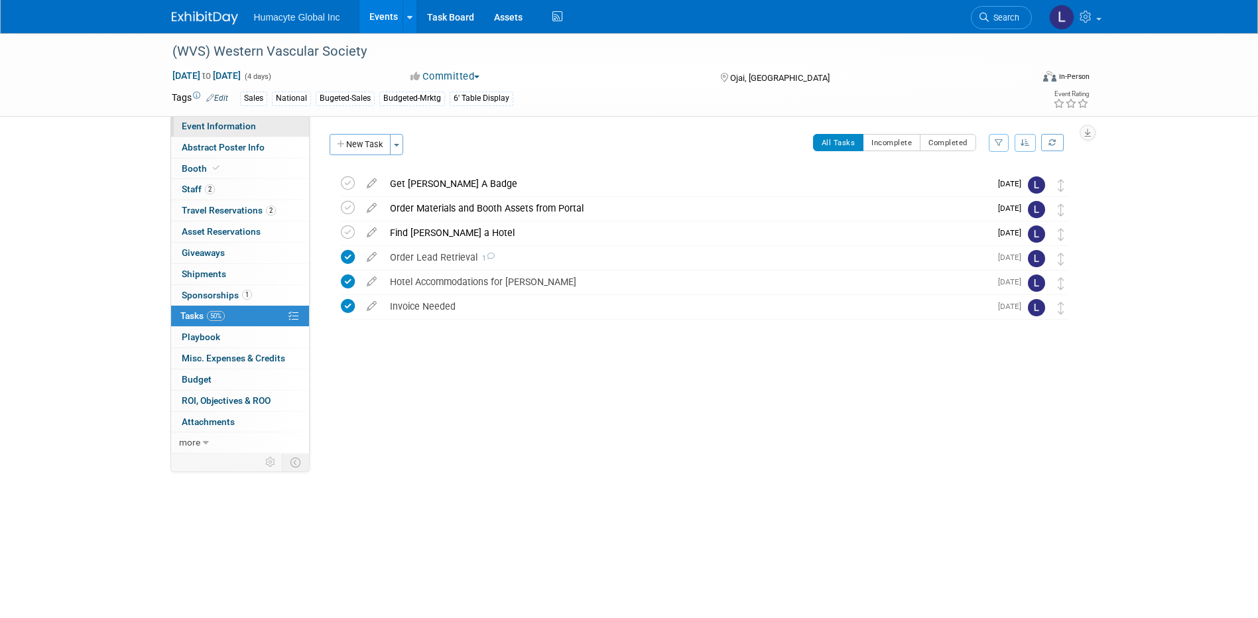
click at [198, 121] on span "Event Information" at bounding box center [219, 126] width 74 height 11
select select "Sales"
select select "Vascular"
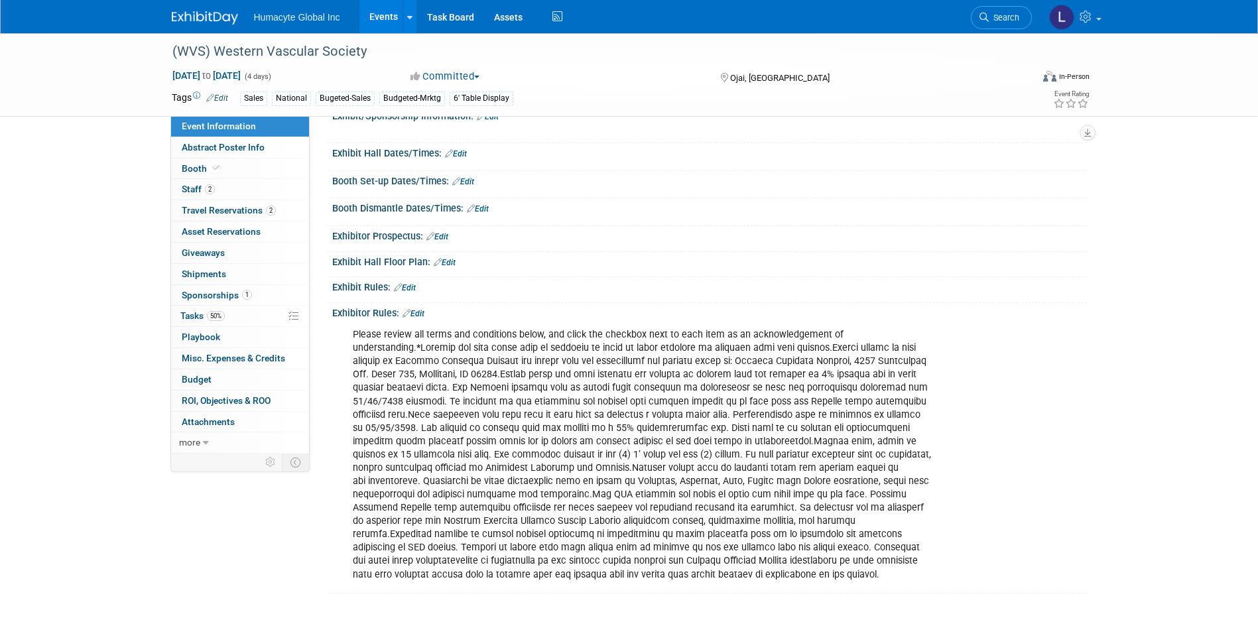
scroll to position [934, 0]
click at [197, 169] on span "Booth" at bounding box center [202, 168] width 40 height 11
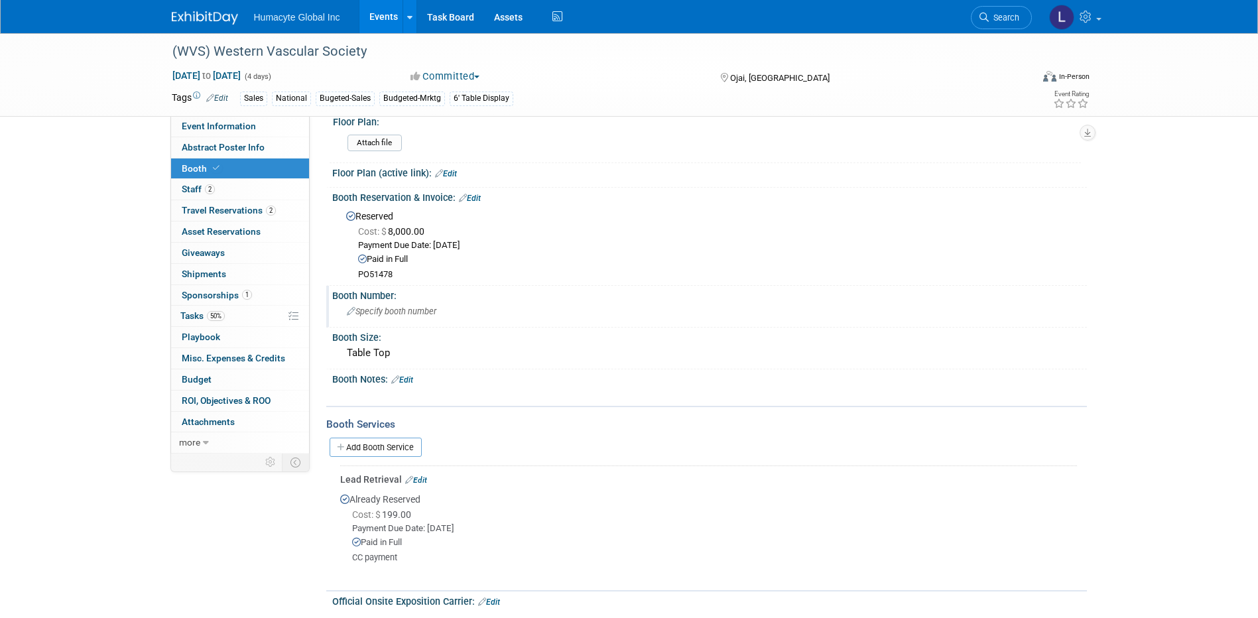
scroll to position [0, 0]
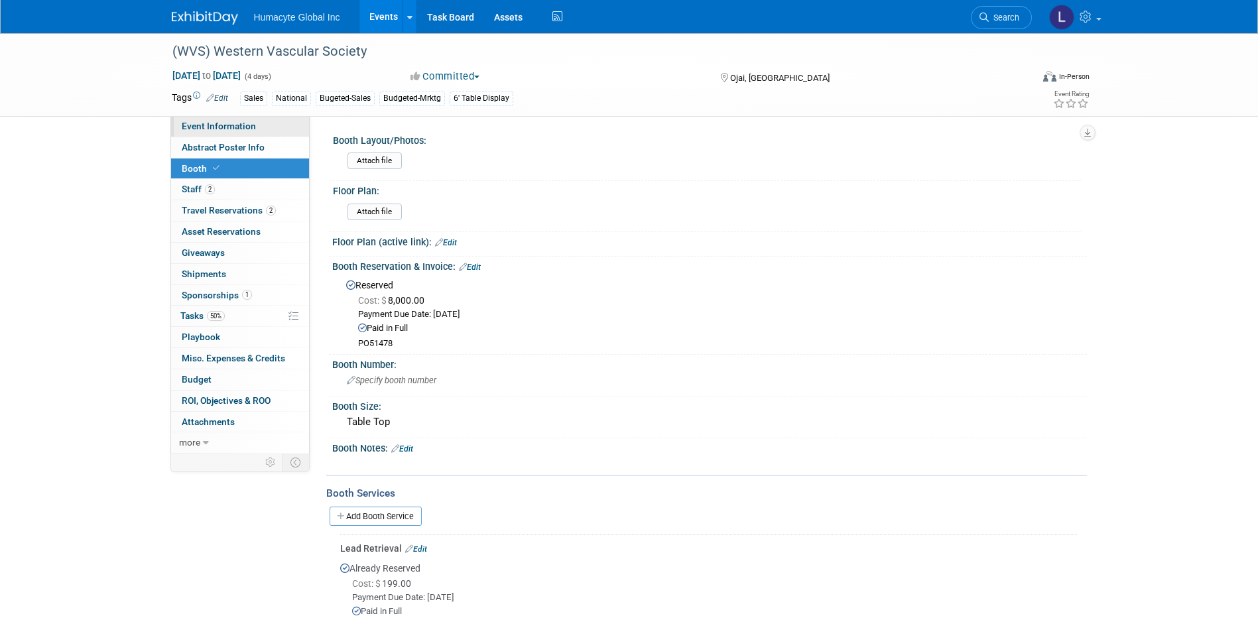
click at [206, 123] on span "Event Information" at bounding box center [219, 126] width 74 height 11
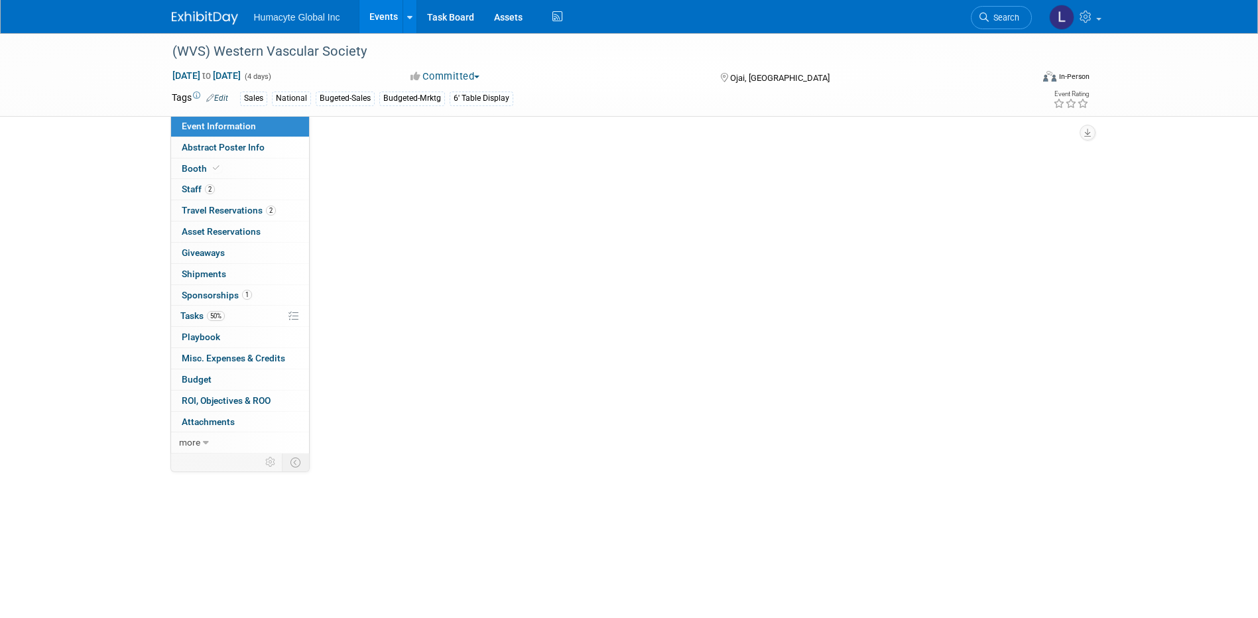
select select "Sales"
select select "Vascular"
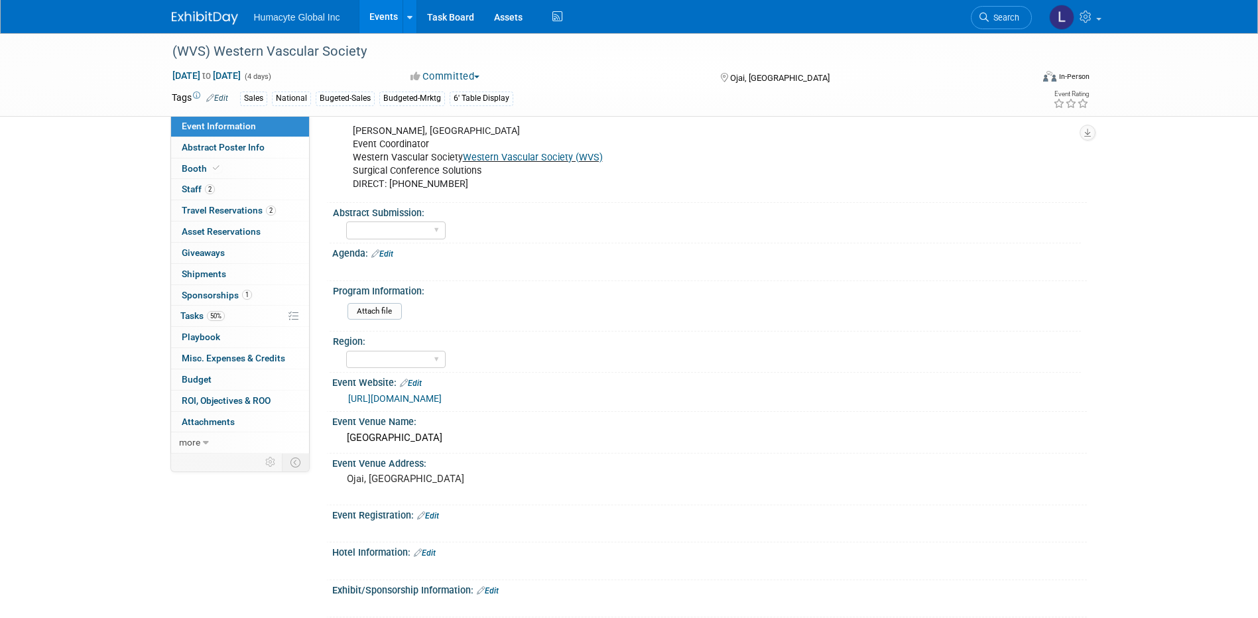
scroll to position [464, 0]
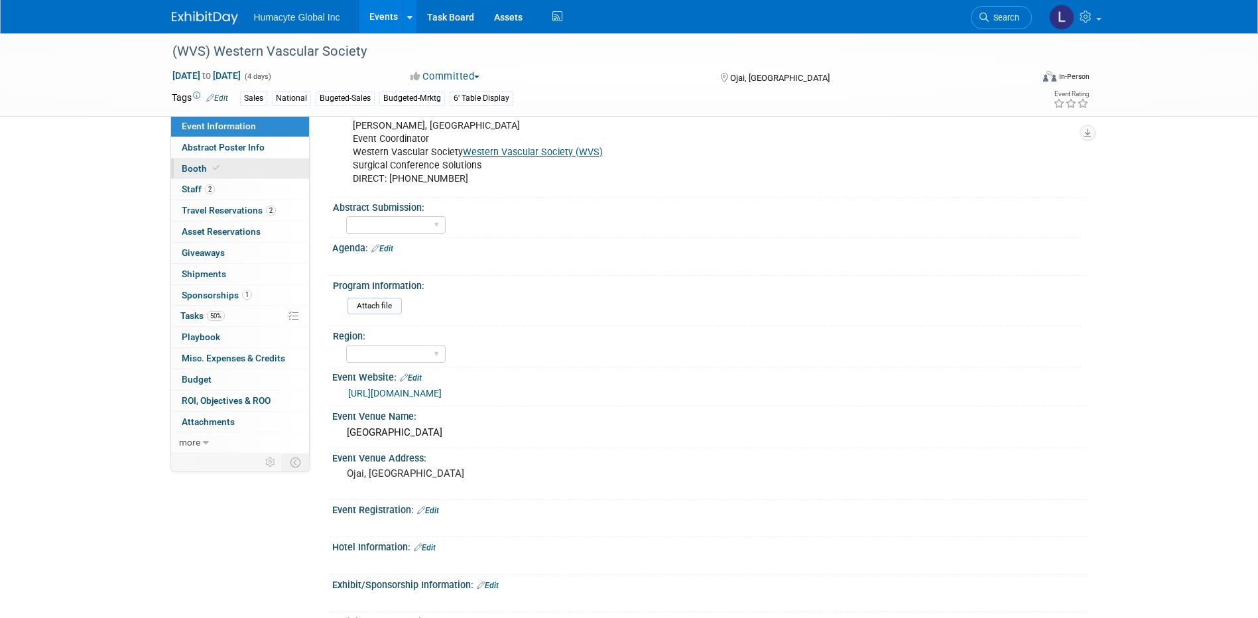
click at [188, 171] on span "Booth" at bounding box center [202, 168] width 40 height 11
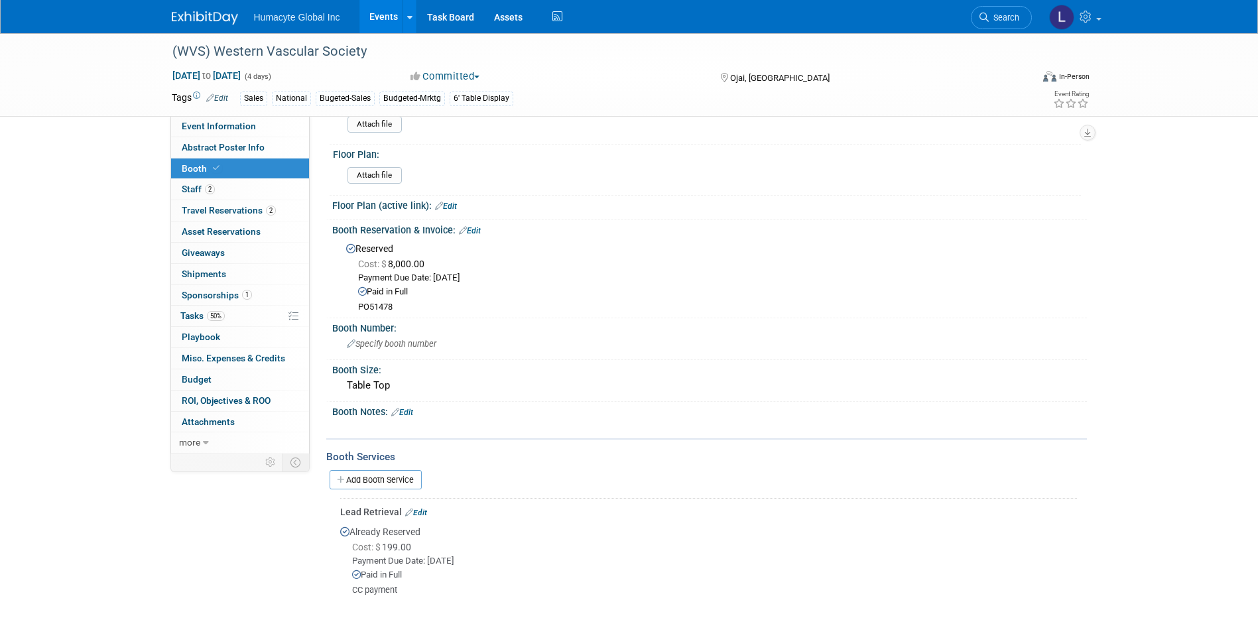
scroll to position [66, 0]
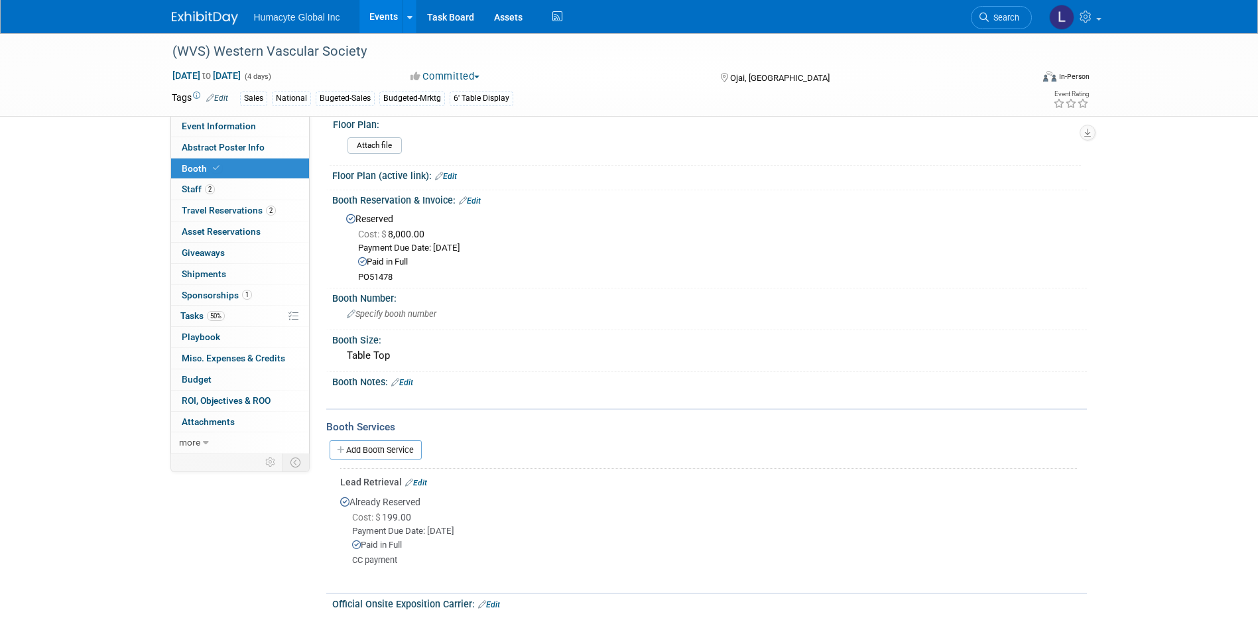
click at [408, 382] on link "Edit" at bounding box center [402, 382] width 22 height 9
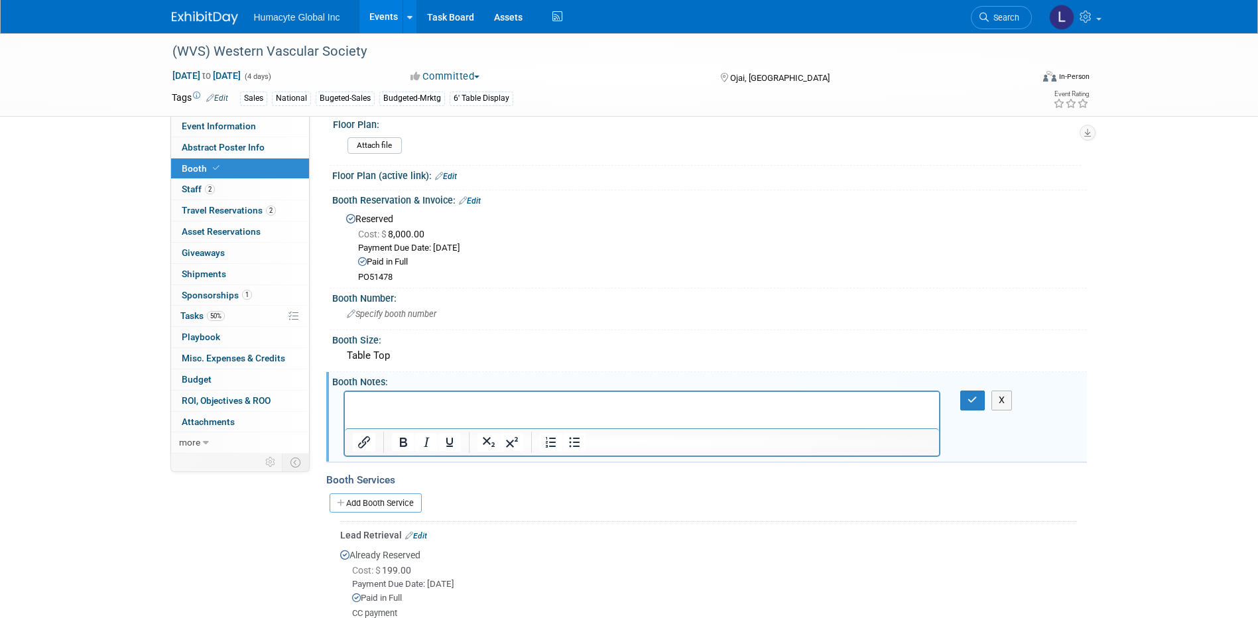
scroll to position [0, 0]
click at [195, 192] on span "Staff 2" at bounding box center [198, 189] width 33 height 11
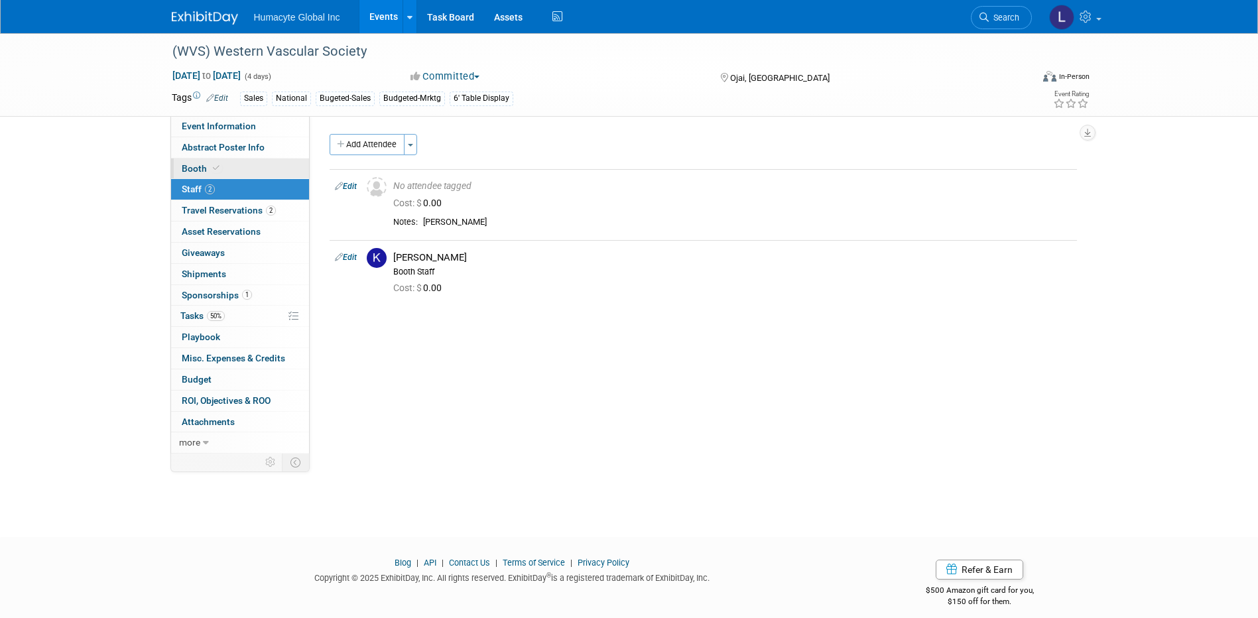
click at [202, 168] on span "Booth" at bounding box center [202, 168] width 40 height 11
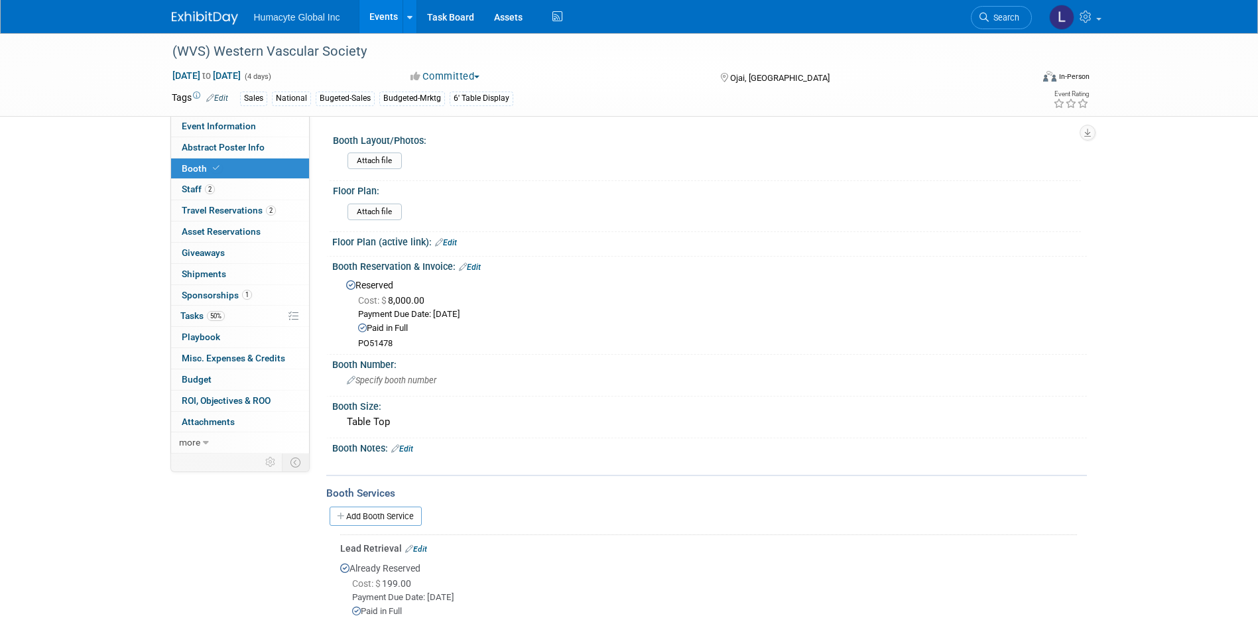
click at [415, 444] on div "Booth Notes: Edit" at bounding box center [709, 446] width 755 height 17
click at [413, 447] on link "Edit" at bounding box center [402, 448] width 22 height 9
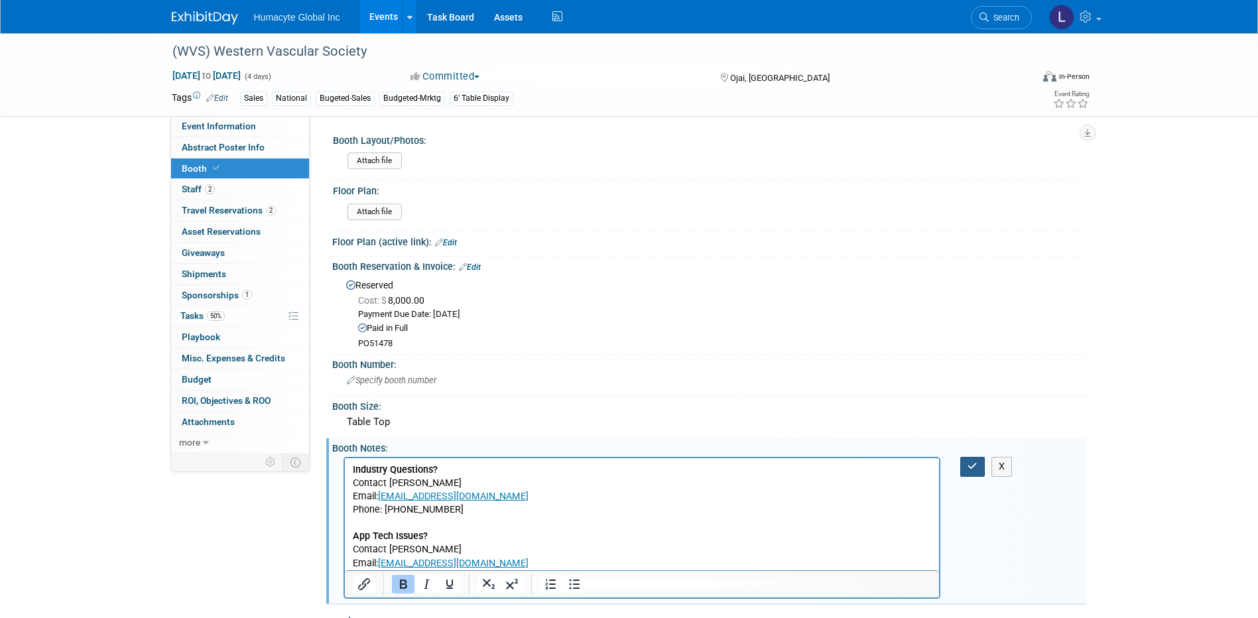
click at [976, 474] on button "button" at bounding box center [972, 466] width 25 height 19
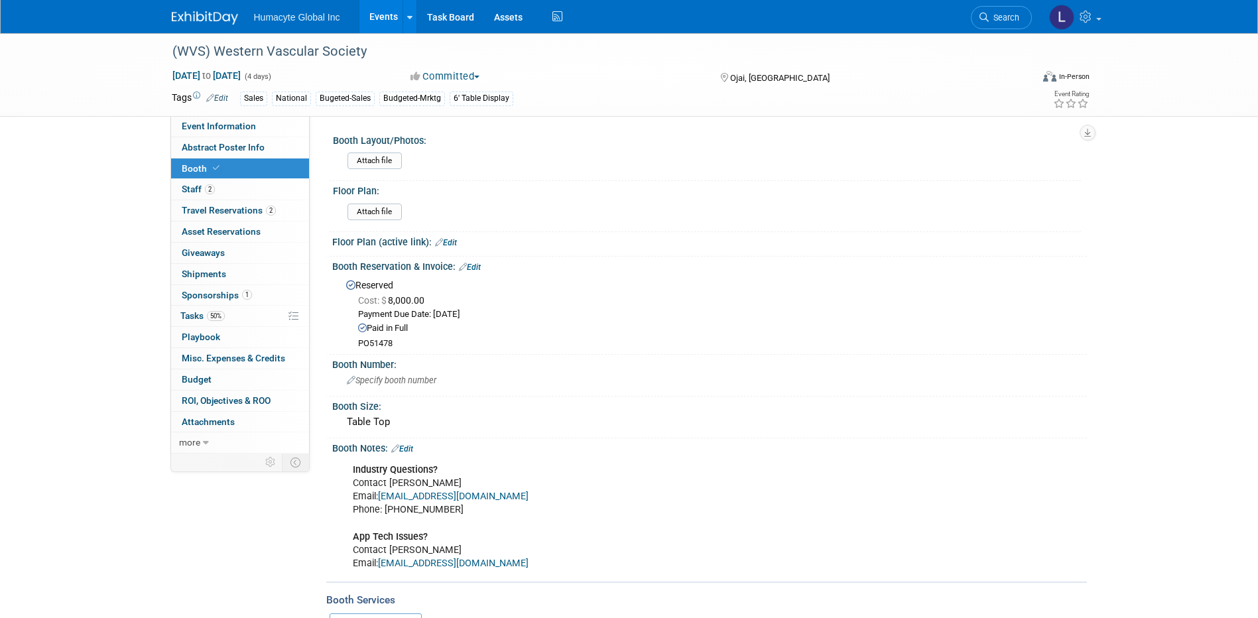
click at [417, 443] on div "Booth Notes: Edit" at bounding box center [709, 446] width 755 height 17
click at [413, 445] on link "Edit" at bounding box center [402, 448] width 22 height 9
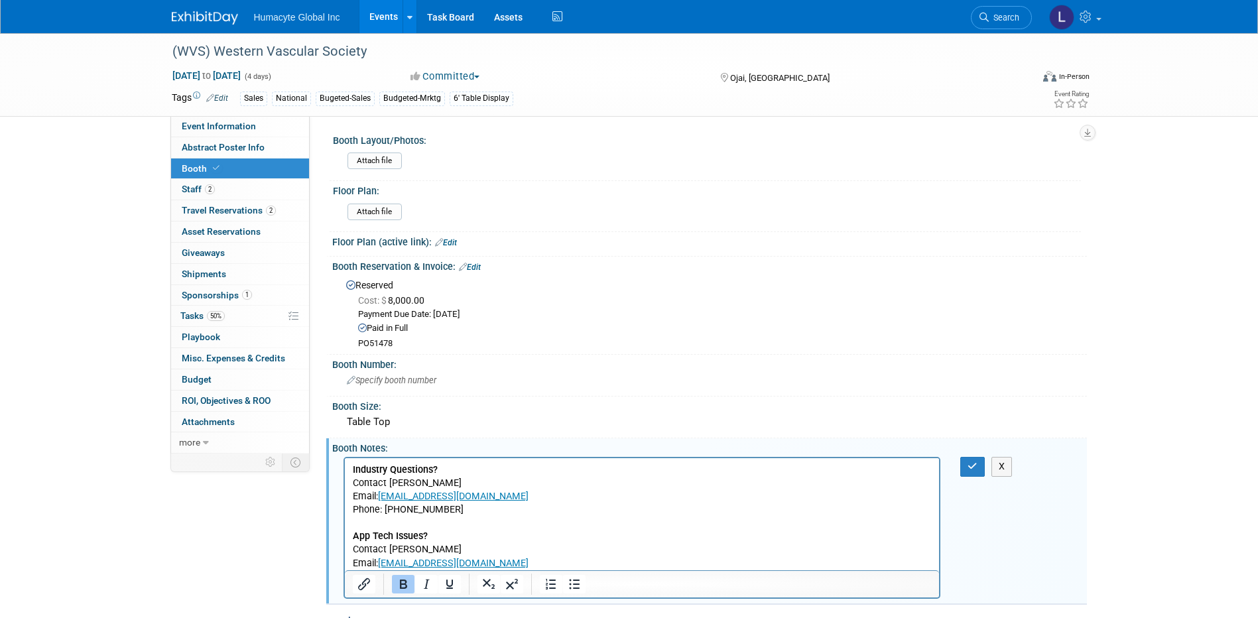
click at [488, 563] on p "Industry Questions? Contact Heather Roderick Email: heather@surgicalcs.com Phon…" at bounding box center [642, 517] width 580 height 107
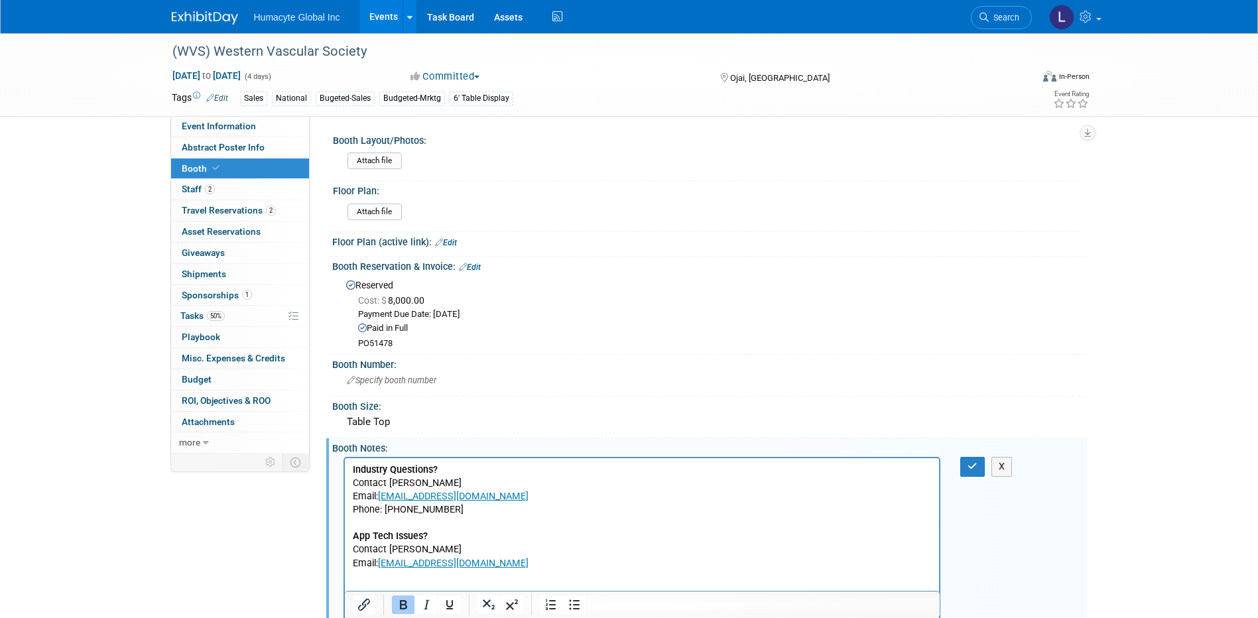
scroll to position [19, 0]
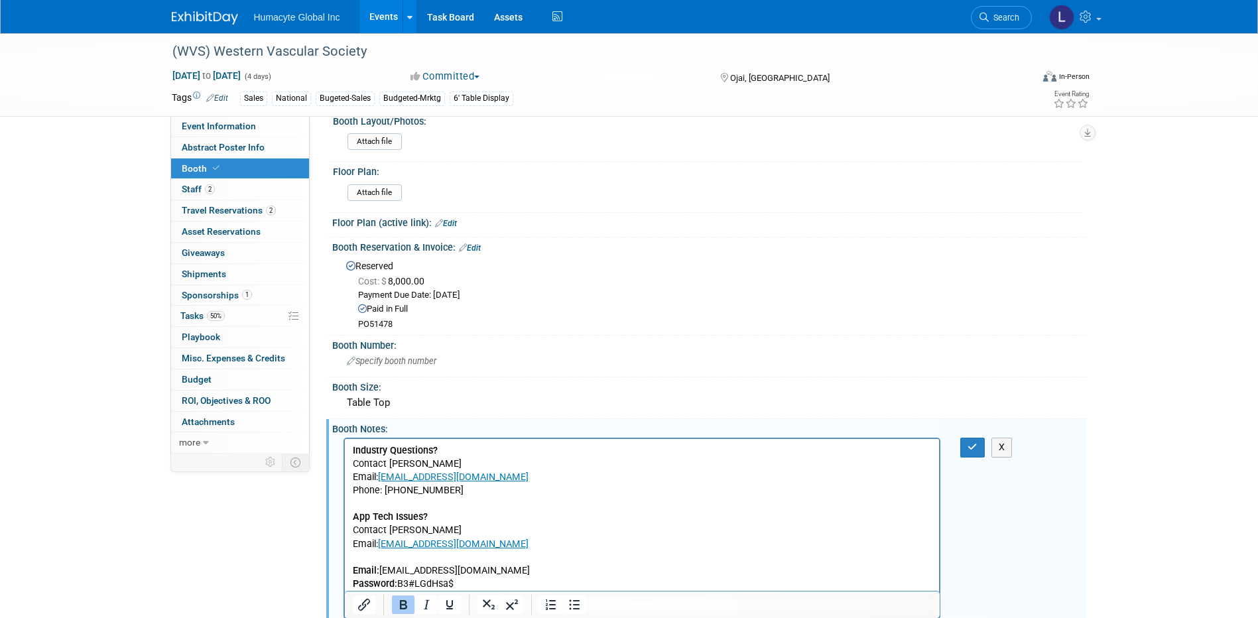
click at [497, 583] on p "Email: lhamilton@humacyte.com Password: B3#LGdHsa$" at bounding box center [642, 577] width 580 height 27
paste body "Rich Text Area. Press ALT-0 for help."
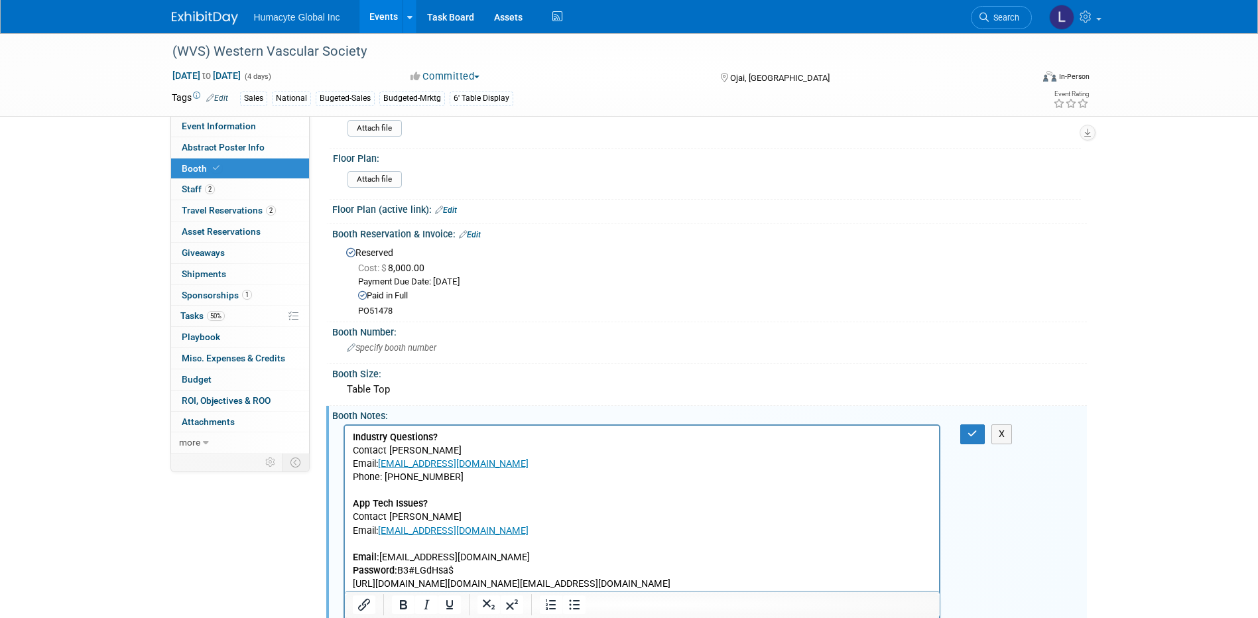
click at [620, 545] on p "Rich Text Area. Press ALT-0 for help." at bounding box center [642, 544] width 580 height 13
drag, startPoint x: 570, startPoint y: 581, endPoint x: 471, endPoint y: 584, distance: 99.5
click at [467, 583] on p "https://nam12.safelinks.protection.outlook.com/?url=https%3A%2F%2Fpheedloop.com…" at bounding box center [642, 584] width 580 height 13
drag, startPoint x: 582, startPoint y: 584, endPoint x: 684, endPoint y: 1011, distance: 439.7
click at [344, 585] on html "Industry Questions? Contact Heather Roderick Email: heather@surgicalcs.com Phon…" at bounding box center [641, 508] width 595 height 165
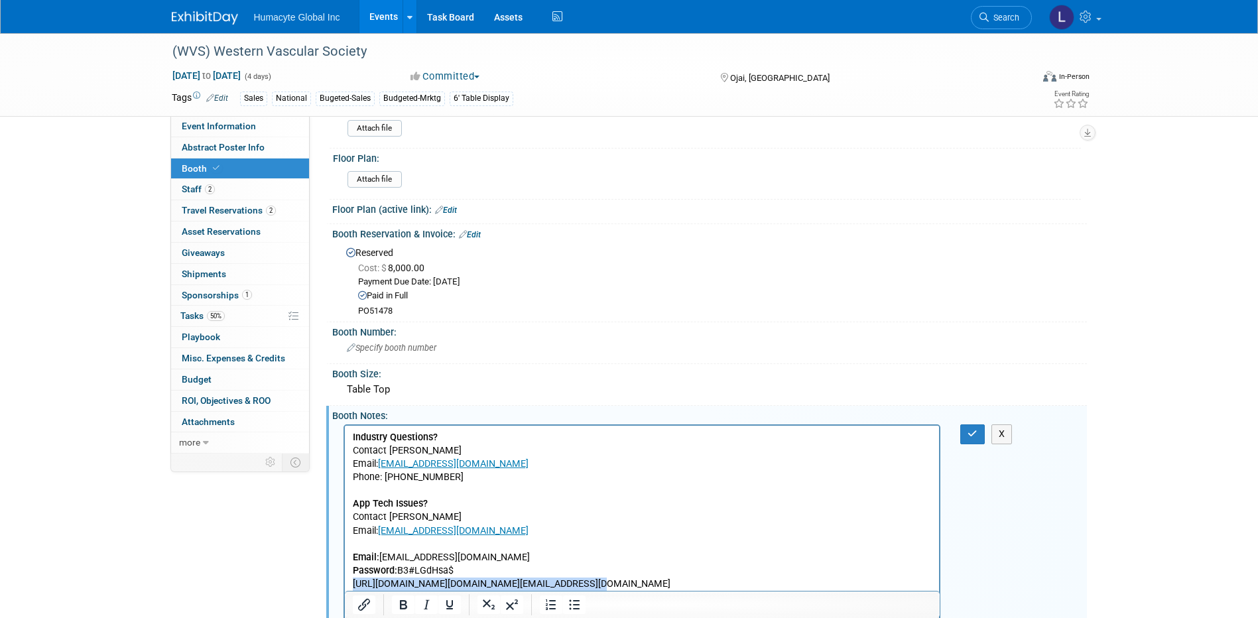
copy p "[URL][DOMAIN_NAME]?"
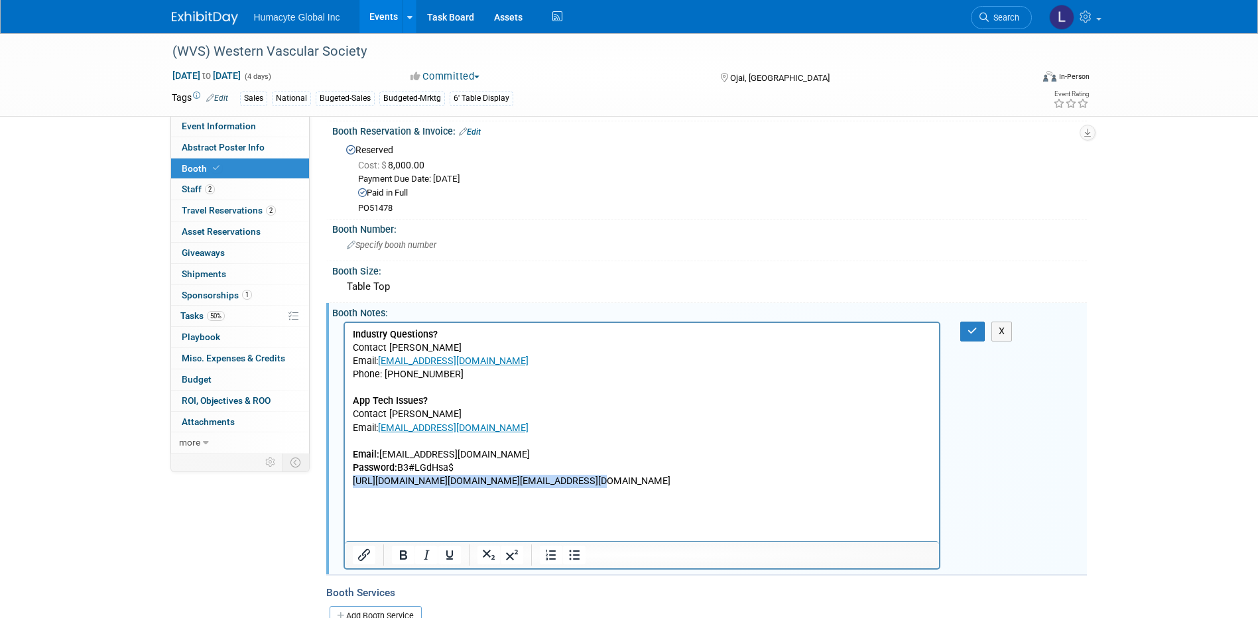
scroll to position [165, 0]
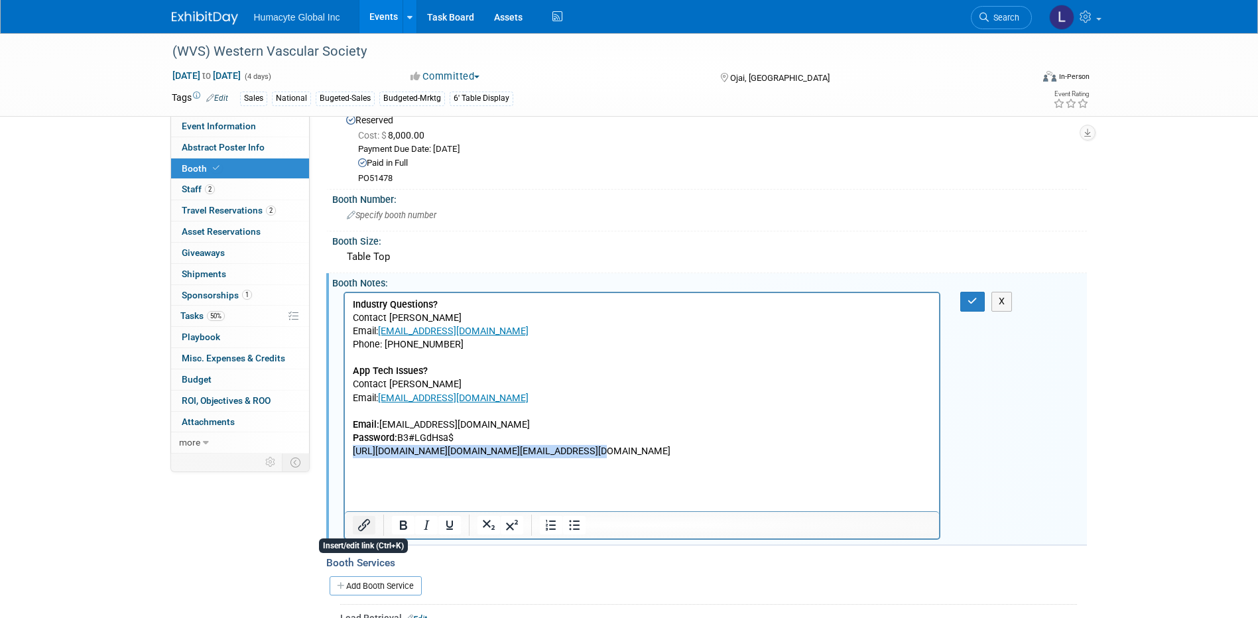
click at [360, 523] on icon "Insert/edit link" at bounding box center [364, 525] width 16 height 16
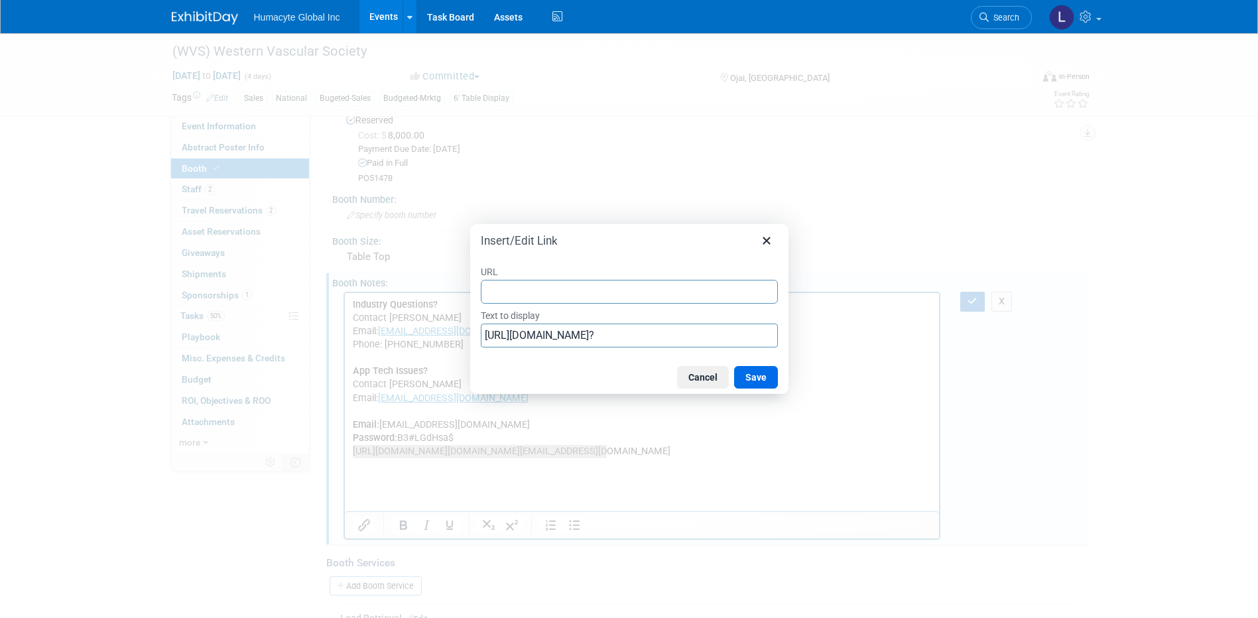
click at [532, 288] on input "URL" at bounding box center [629, 292] width 297 height 24
type input "[URL][DOMAIN_NAME]?"
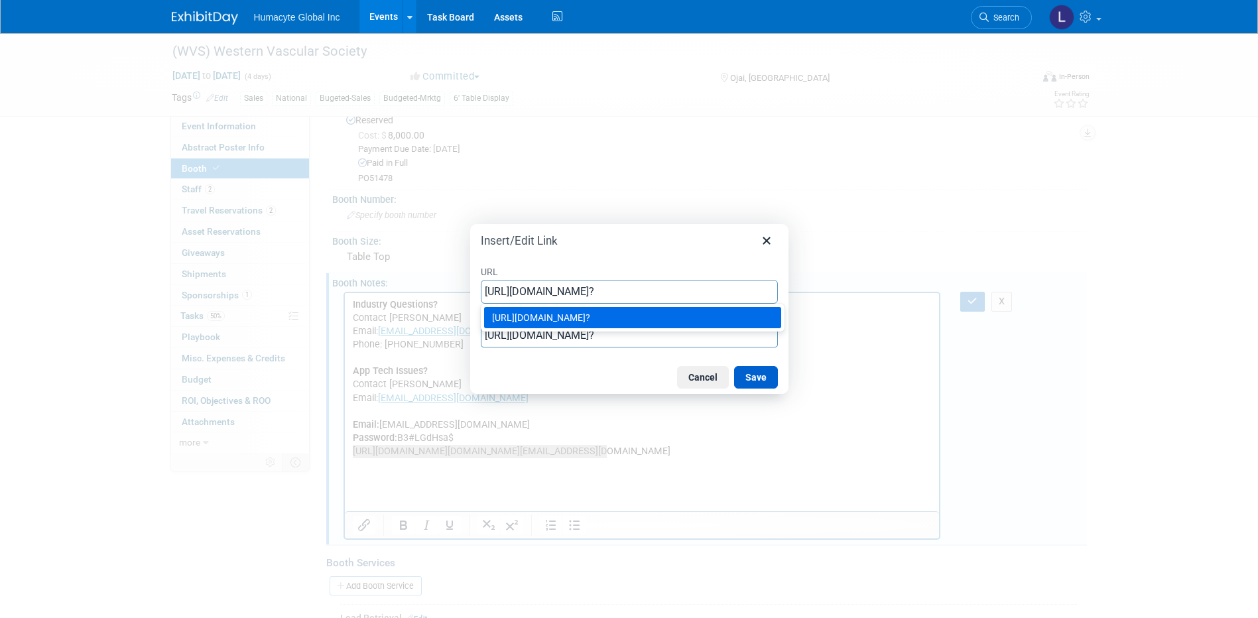
click at [751, 377] on button "Save" at bounding box center [756, 377] width 44 height 23
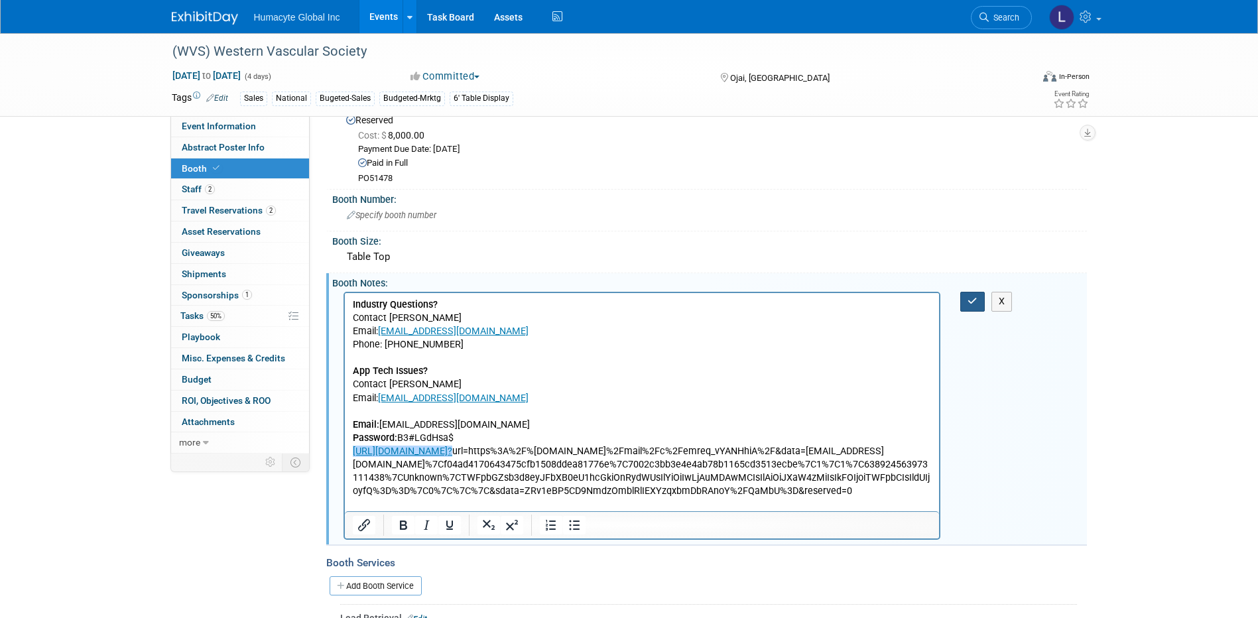
click at [969, 306] on icon "button" at bounding box center [972, 300] width 10 height 9
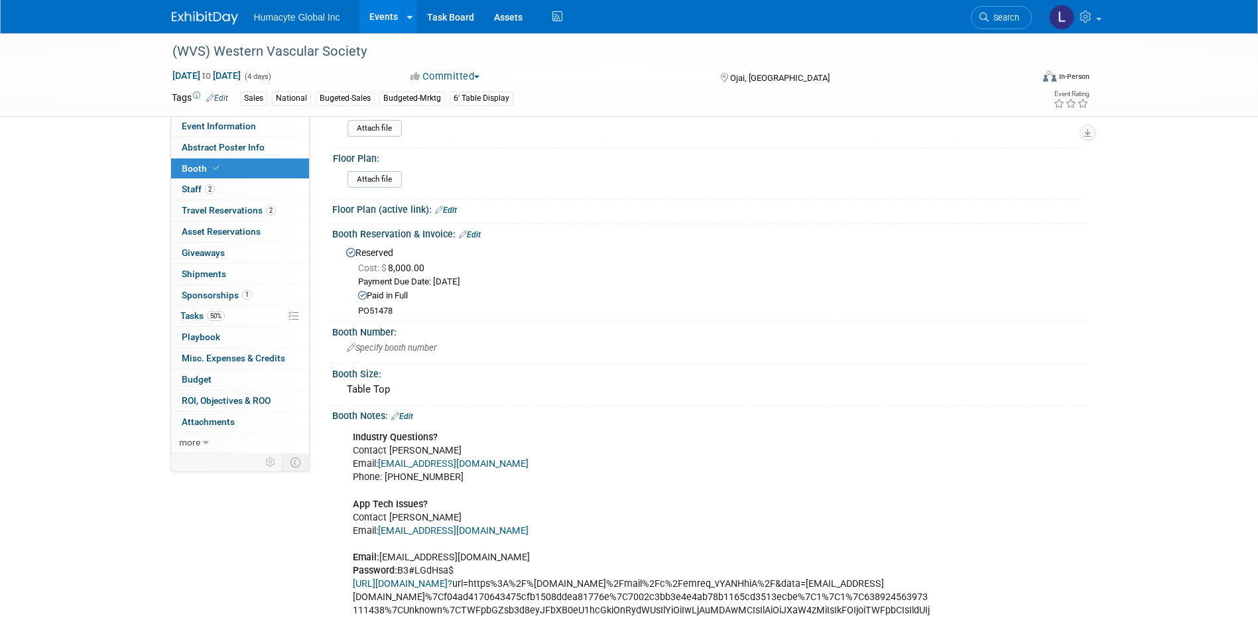
scroll to position [0, 0]
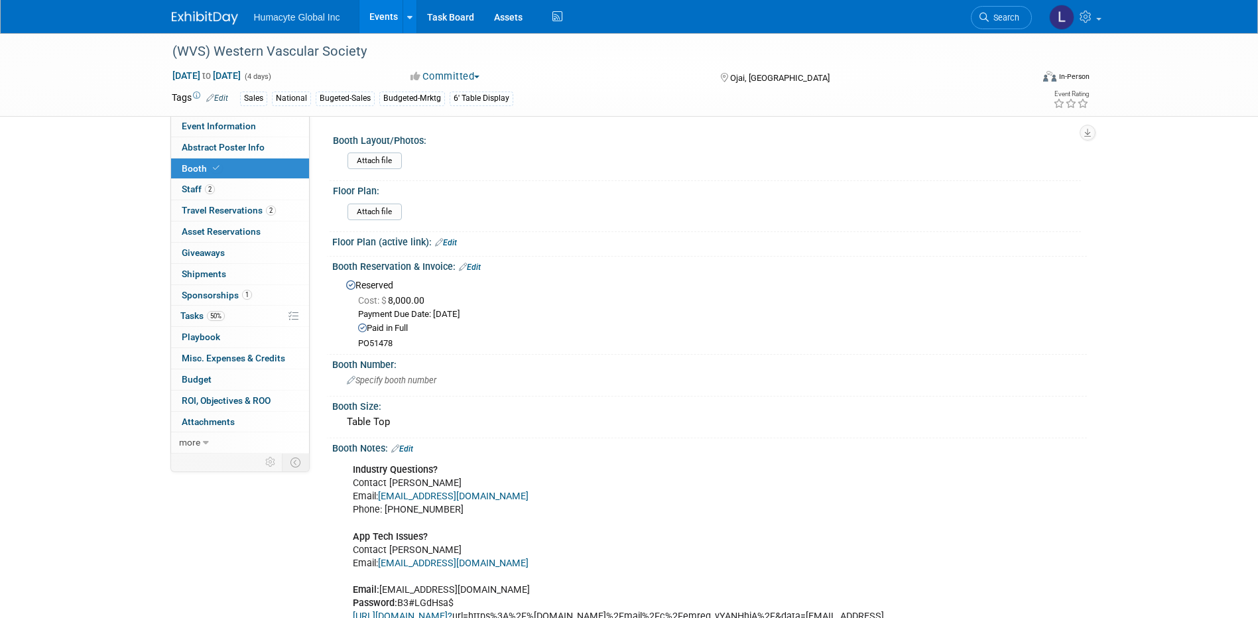
click at [386, 16] on link "Events" at bounding box center [383, 16] width 48 height 33
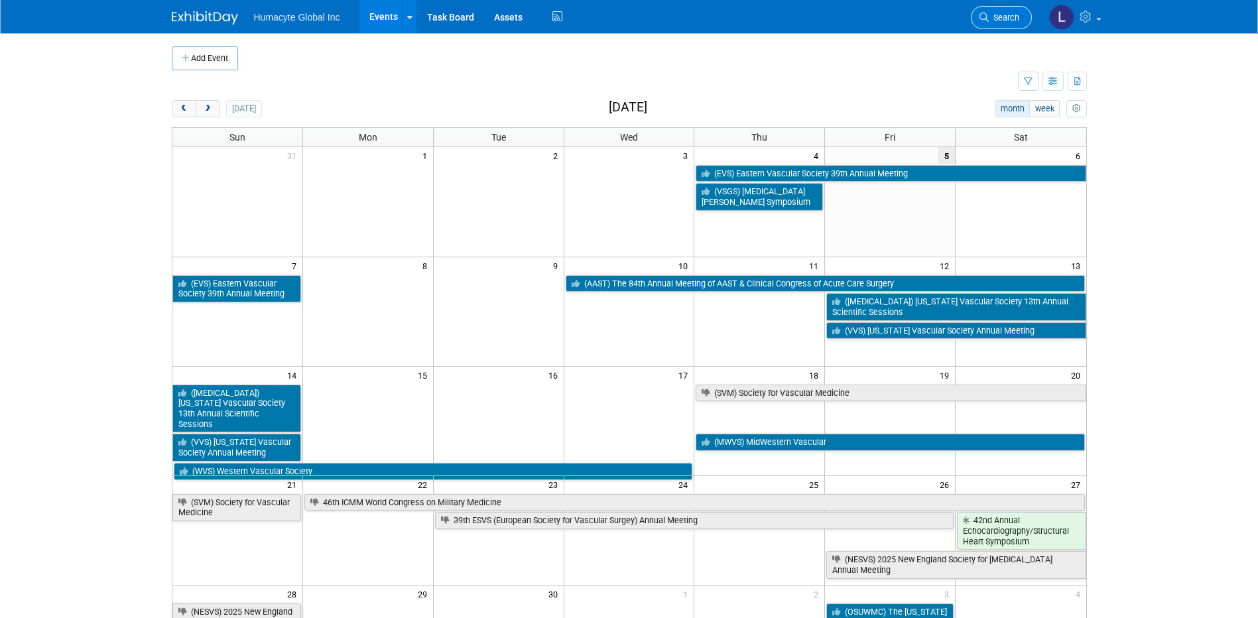
click at [1001, 21] on span "Search" at bounding box center [1004, 18] width 31 height 10
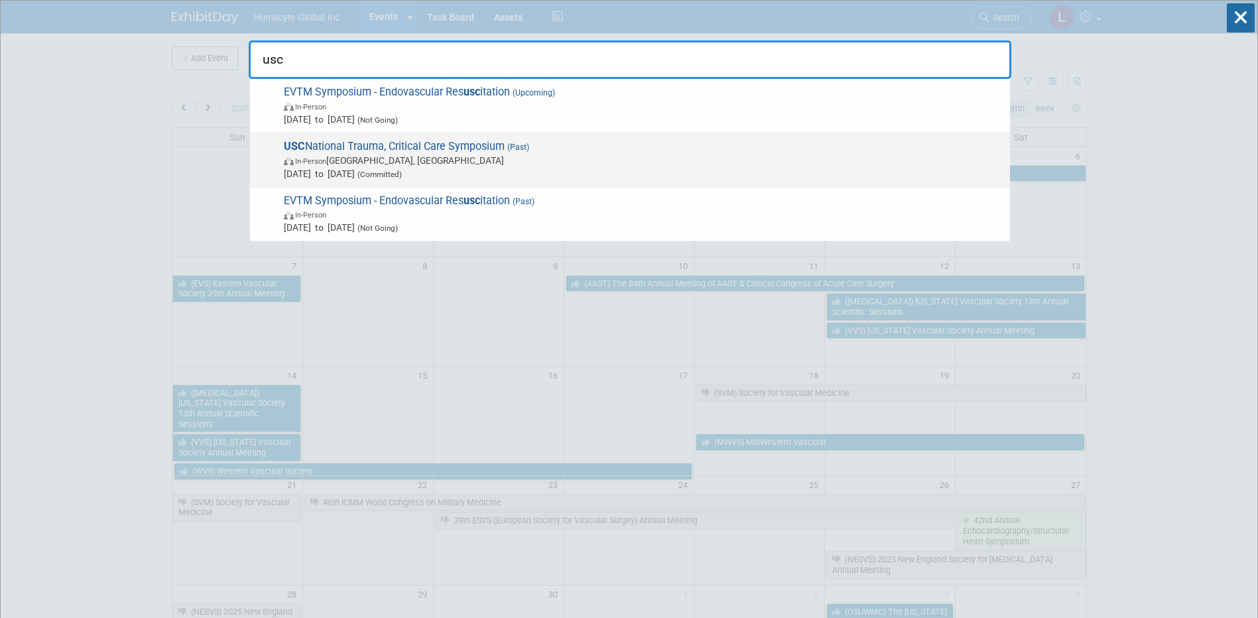
type input "usc"
click at [380, 160] on span "In-Person Pasadena, CA" at bounding box center [643, 160] width 719 height 13
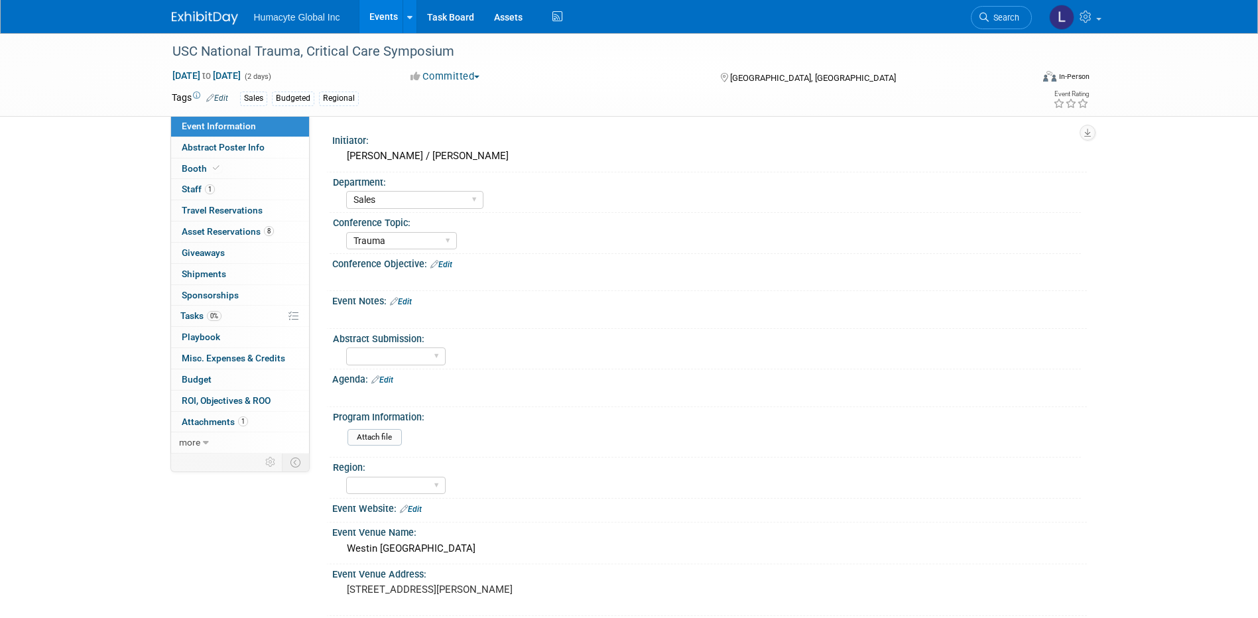
select select "Sales"
select select "Trauma"
click at [190, 271] on span "Shipments 0" at bounding box center [204, 274] width 44 height 11
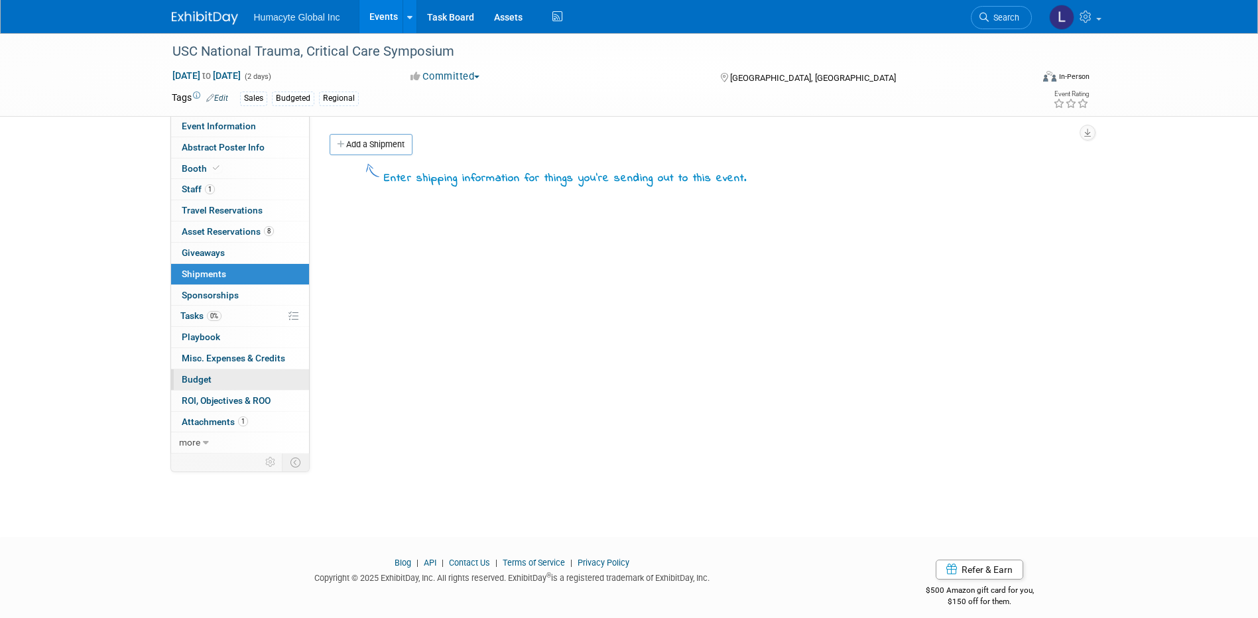
click at [201, 378] on span "Budget" at bounding box center [197, 379] width 30 height 11
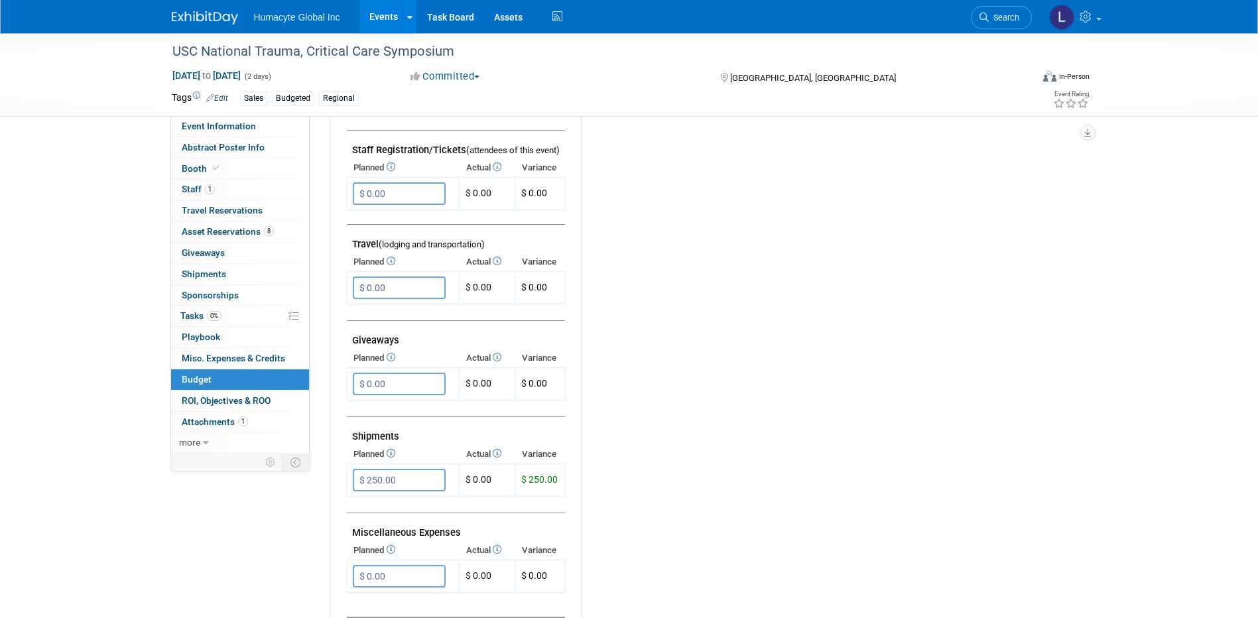
scroll to position [464, 0]
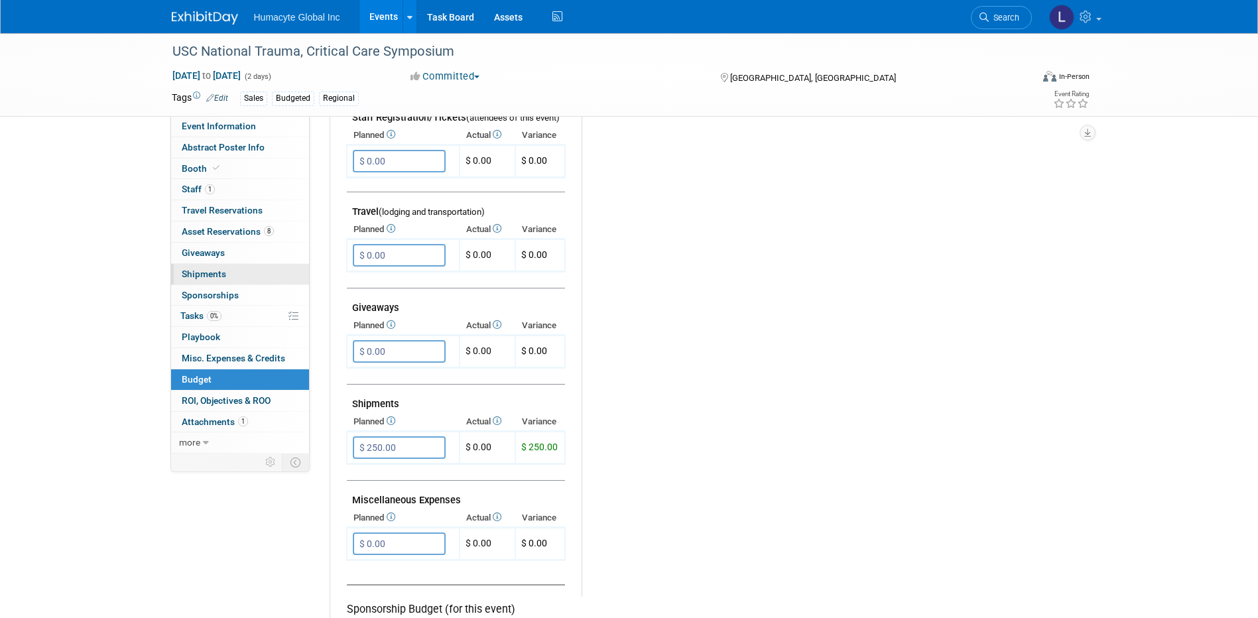
click at [200, 275] on span "Shipments 0" at bounding box center [204, 274] width 44 height 11
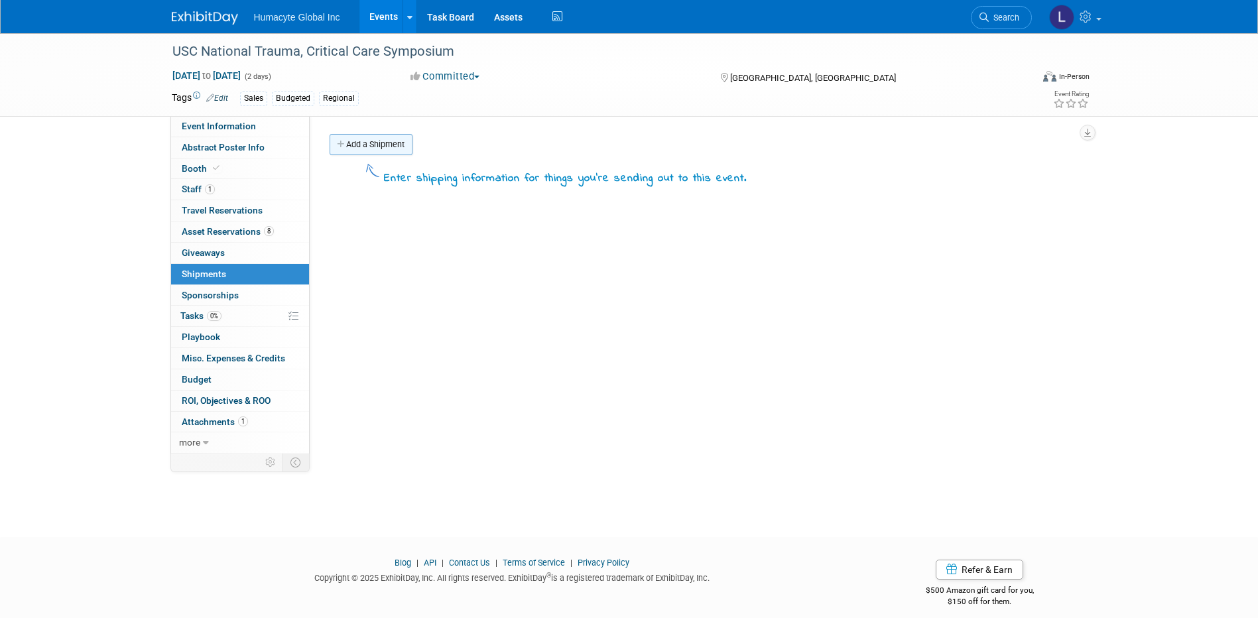
click at [363, 143] on link "Add a Shipment" at bounding box center [371, 144] width 83 height 21
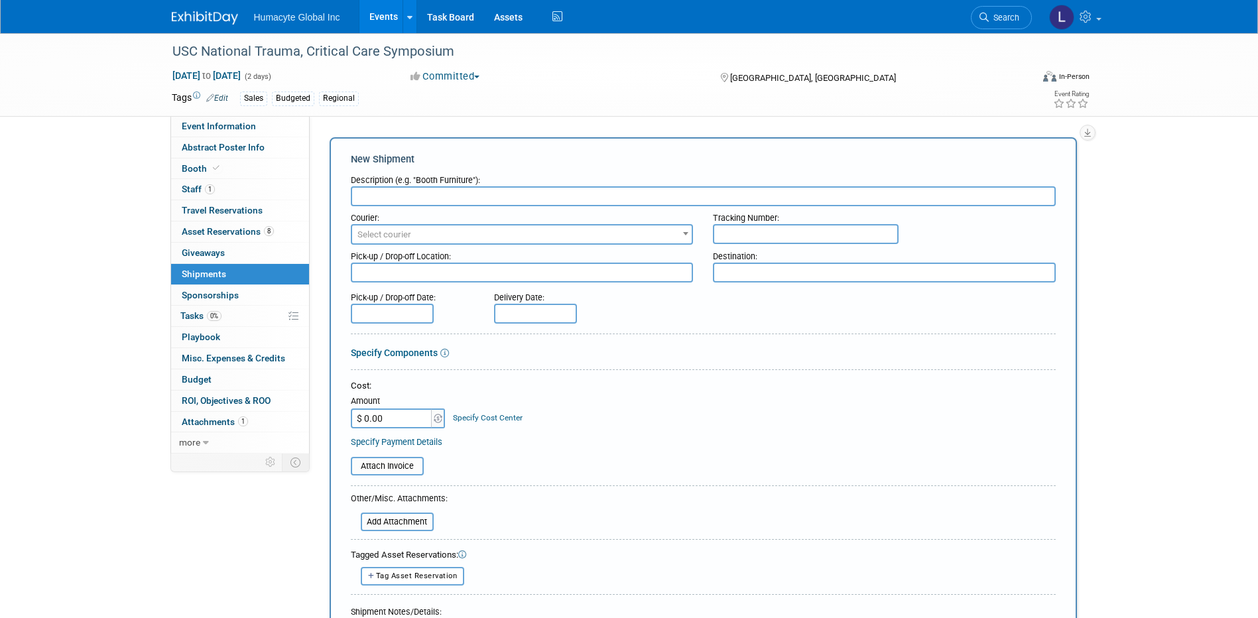
click at [375, 196] on input "text" at bounding box center [703, 196] width 705 height 20
click at [414, 192] on input "text" at bounding box center [703, 196] width 705 height 20
paste input "Tabletop Display Kit, (1) Monitor, Misc. Acrylics Prep/Inbound, Shipping"
type input "Tabletop Display Kit, (1) Monitor, Misc. Acrylics Prep/Inbound, Shipping"
click at [390, 408] on input "$ 0.00" at bounding box center [392, 418] width 83 height 20
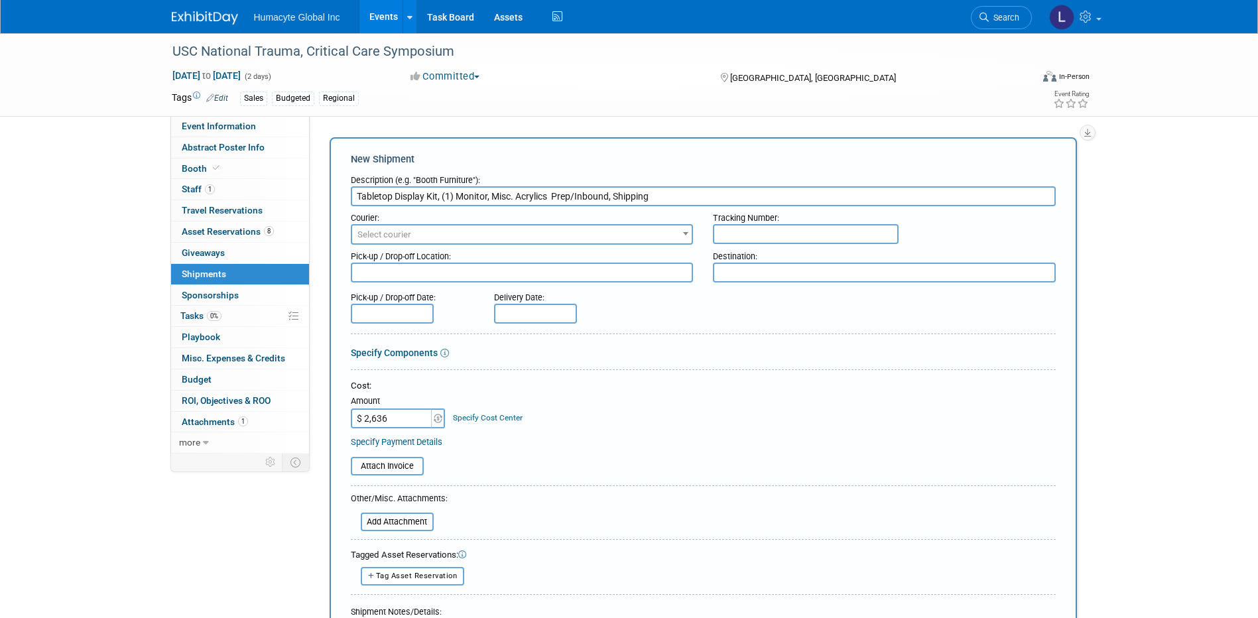
type input "$ 2,636.00"
click at [483, 416] on link "Specify Cost Center" at bounding box center [488, 417] width 70 height 9
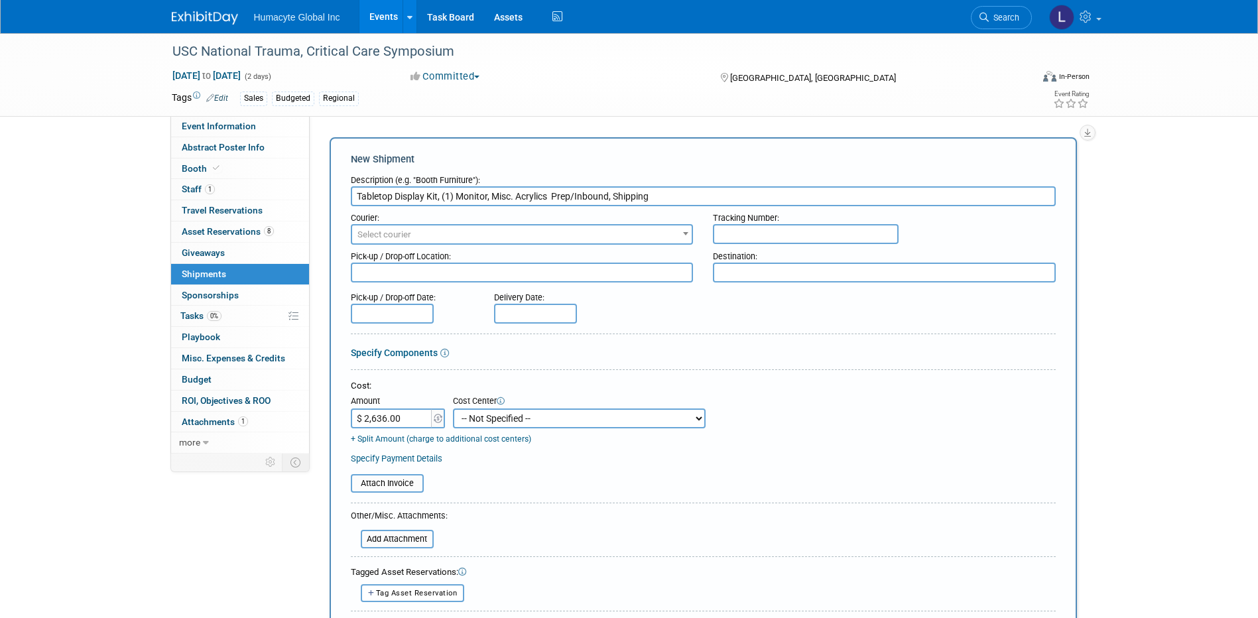
click at [483, 417] on select "-- Not Specified -- Dept 10 - Clinical Dept 11 - Clinical Ops Dept 12 - Medical…" at bounding box center [579, 418] width 253 height 20
select select "18966166"
click at [453, 408] on select "-- Not Specified -- Dept 10 - Clinical Dept 11 - Clinical Ops Dept 12 - Medical…" at bounding box center [579, 418] width 253 height 20
click at [522, 484] on table "Attach Invoice" at bounding box center [703, 483] width 705 height 19
click at [469, 497] on form "Description (e.g. "Booth Furniture"): Tabletop Display Kit, (1) Monitor, Misc. …" at bounding box center [703, 455] width 705 height 574
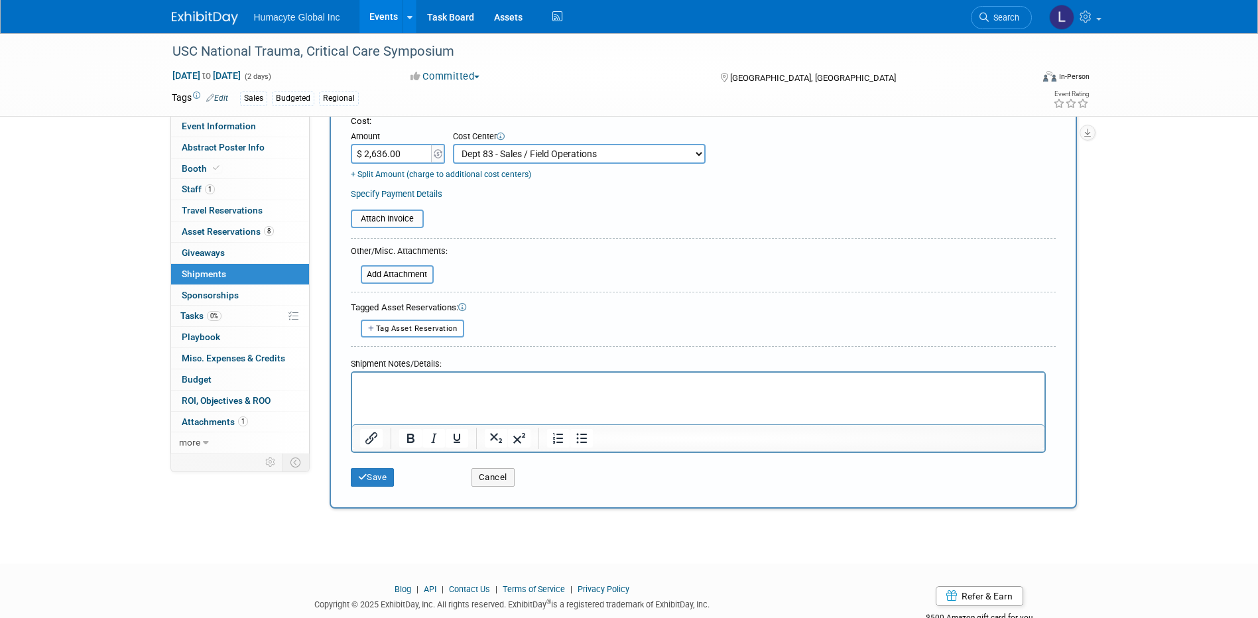
scroll to position [265, 0]
click at [383, 479] on button "Save" at bounding box center [373, 476] width 44 height 19
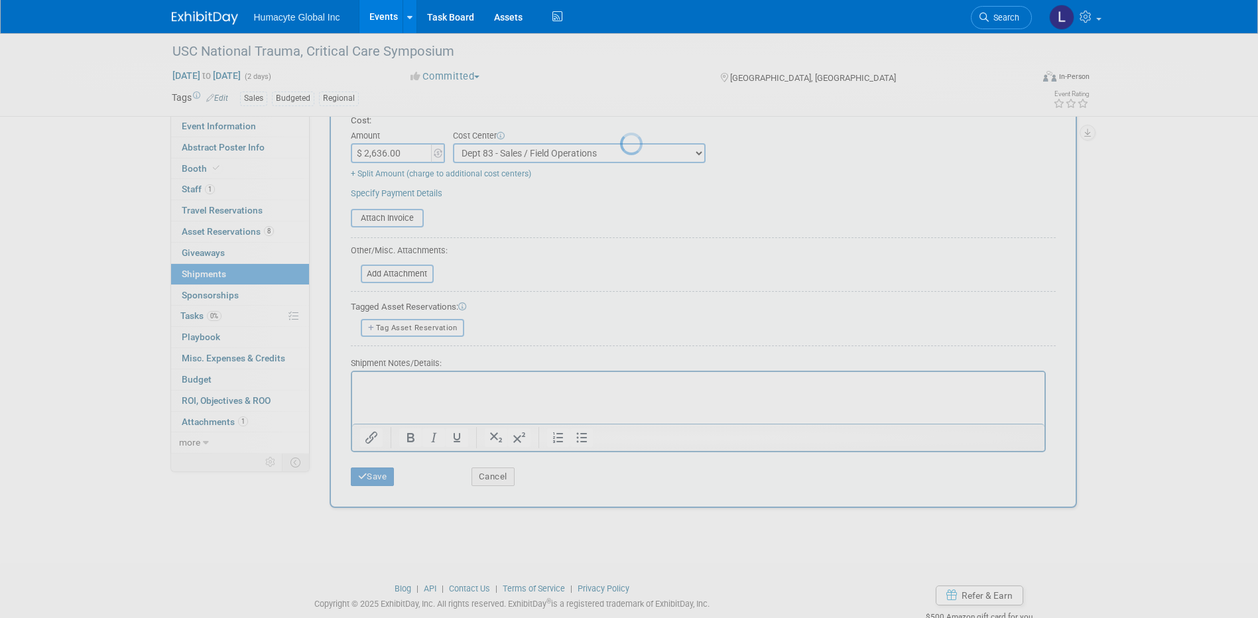
scroll to position [12, 0]
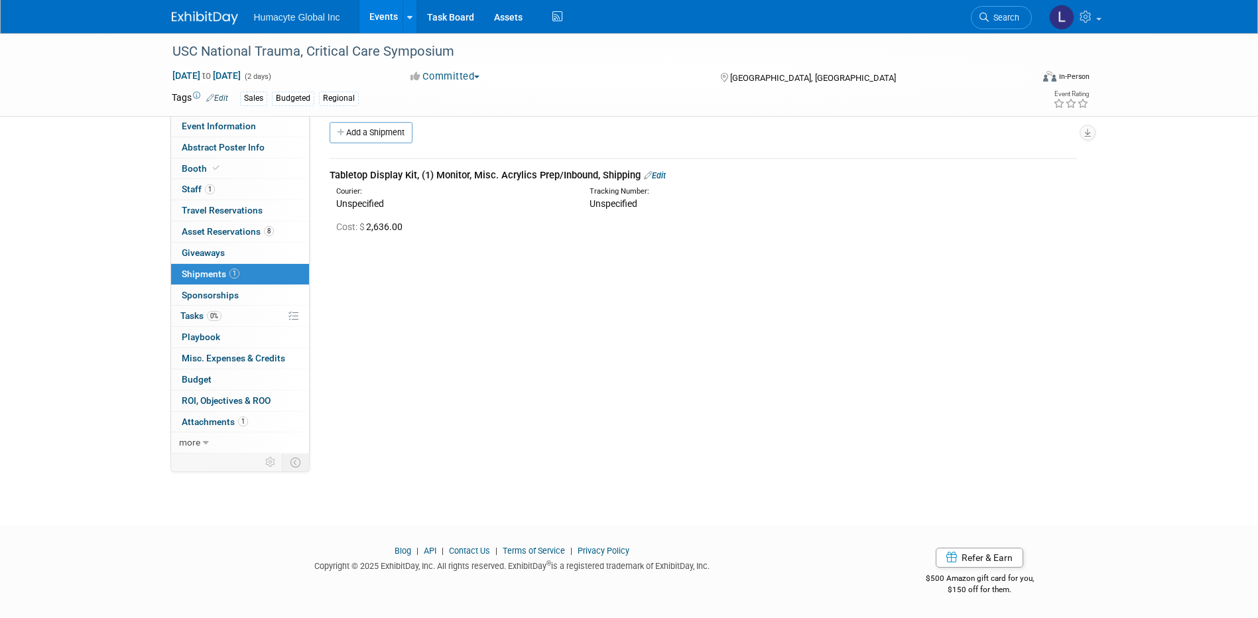
click at [662, 174] on link "Edit" at bounding box center [655, 175] width 22 height 10
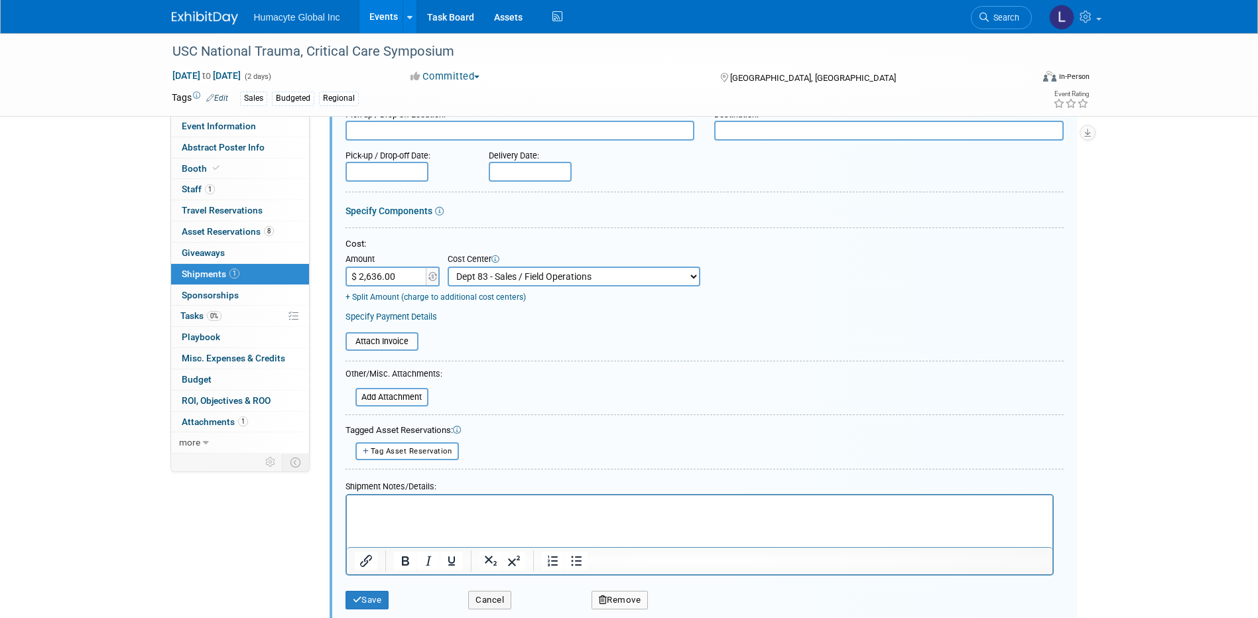
scroll to position [153, 0]
click at [367, 505] on p "Rich Text Area. Press ALT-0 for help." at bounding box center [699, 505] width 690 height 13
click at [725, 382] on form "Description (e.g. "Booth Furniture"): Tabletop Display Kit, (1) Monitor, Misc. …" at bounding box center [704, 320] width 718 height 590
click at [376, 599] on button "Save" at bounding box center [367, 599] width 44 height 19
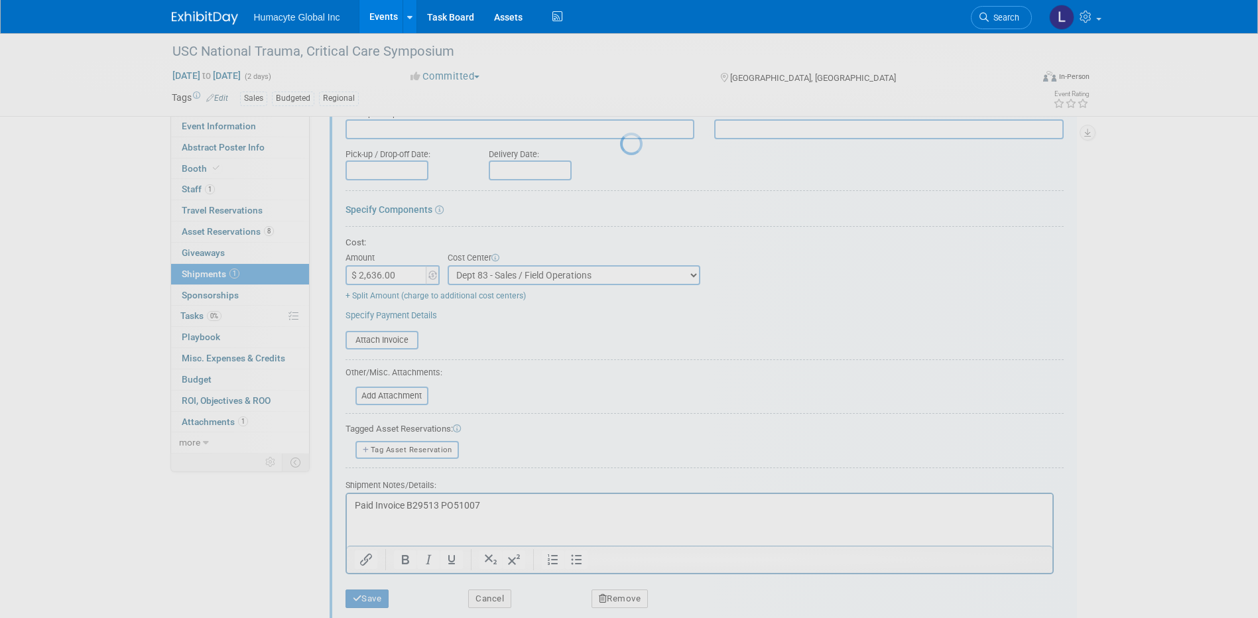
scroll to position [12, 0]
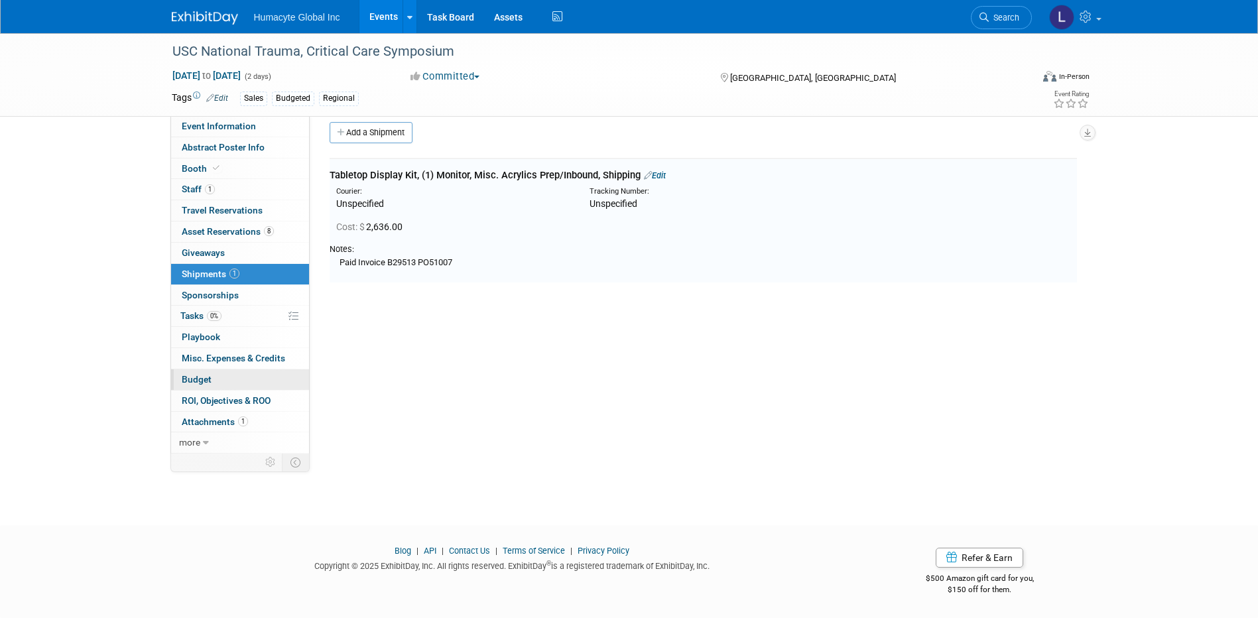
click at [197, 378] on span "Budget" at bounding box center [197, 379] width 30 height 11
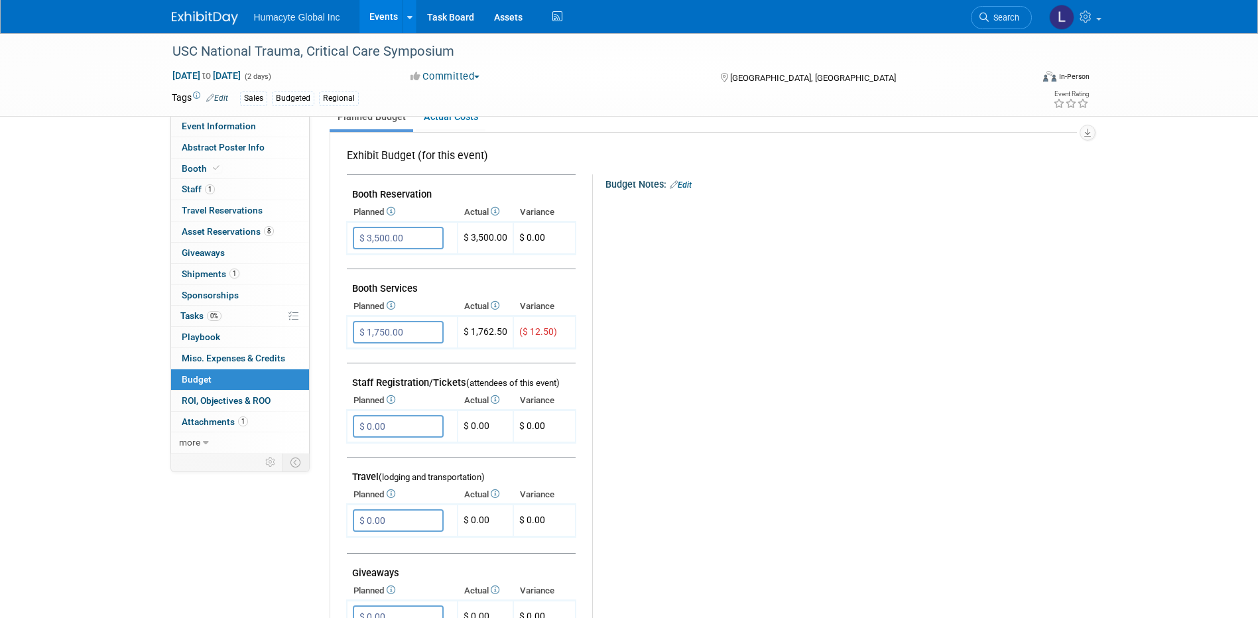
scroll to position [133, 0]
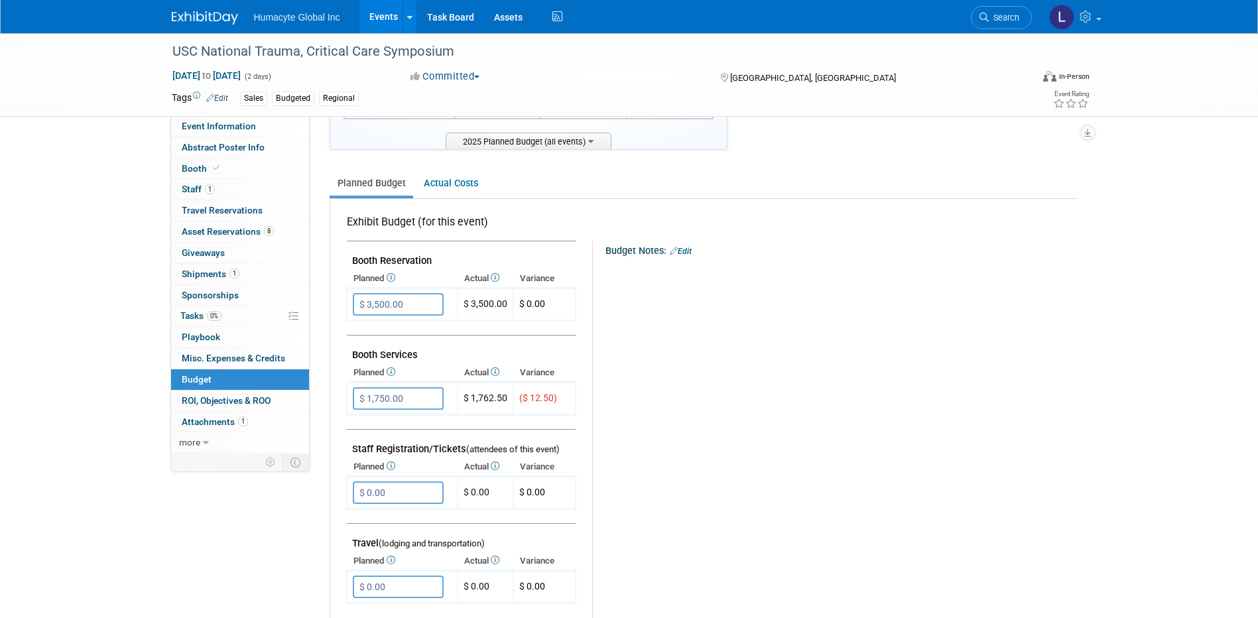
click at [722, 423] on div "Budget Notes: Edit X" at bounding box center [828, 585] width 473 height 688
click at [190, 165] on span "Booth" at bounding box center [202, 168] width 40 height 11
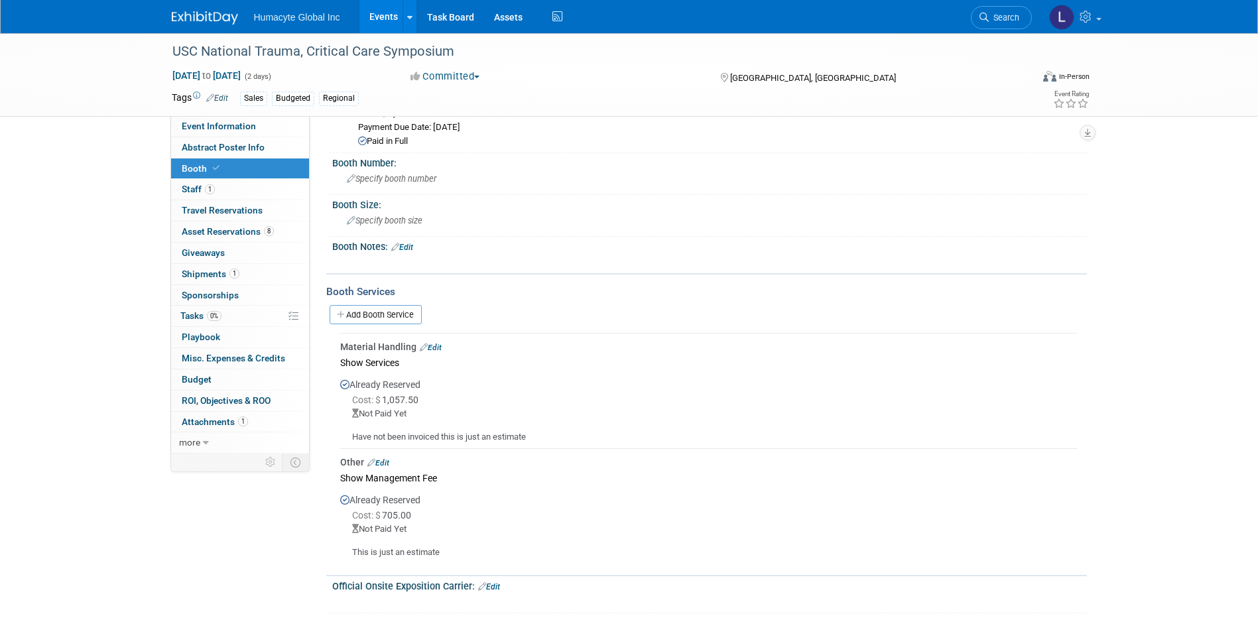
scroll to position [265, 0]
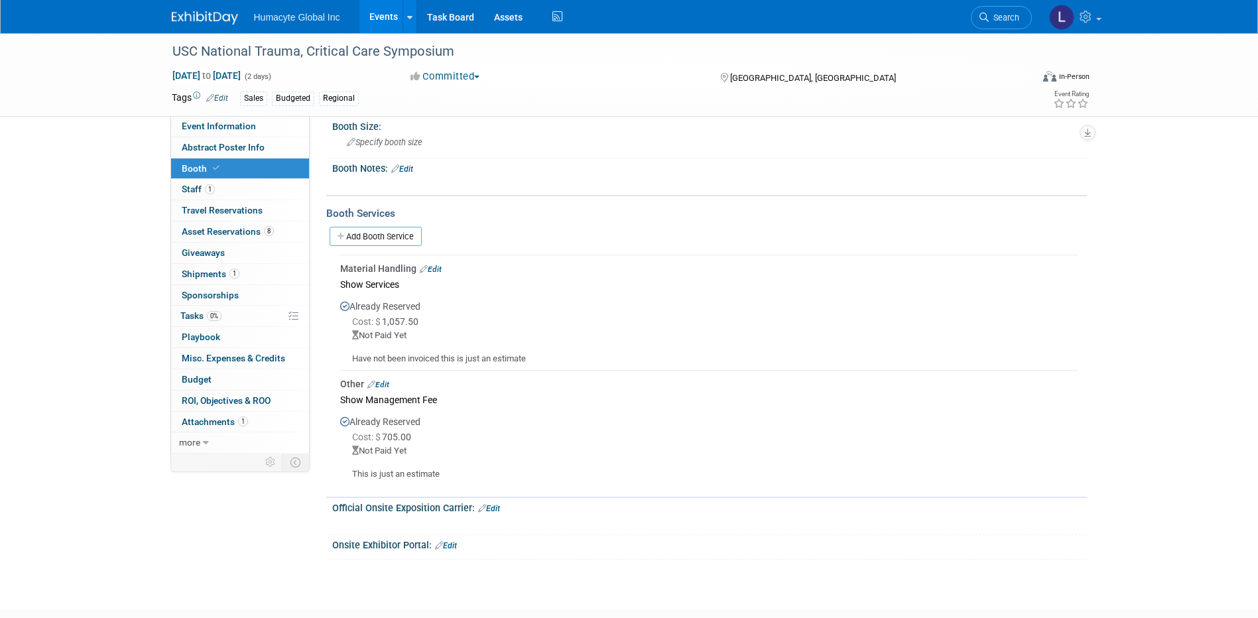
click at [433, 269] on link "Edit" at bounding box center [431, 269] width 22 height 9
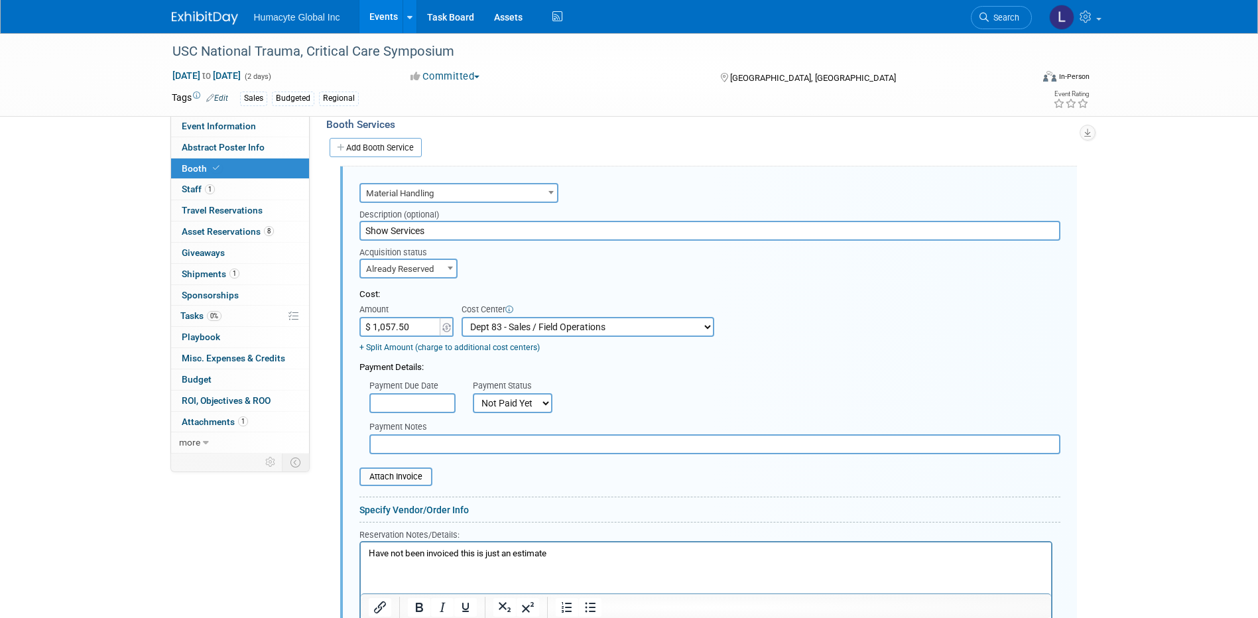
scroll to position [370, 0]
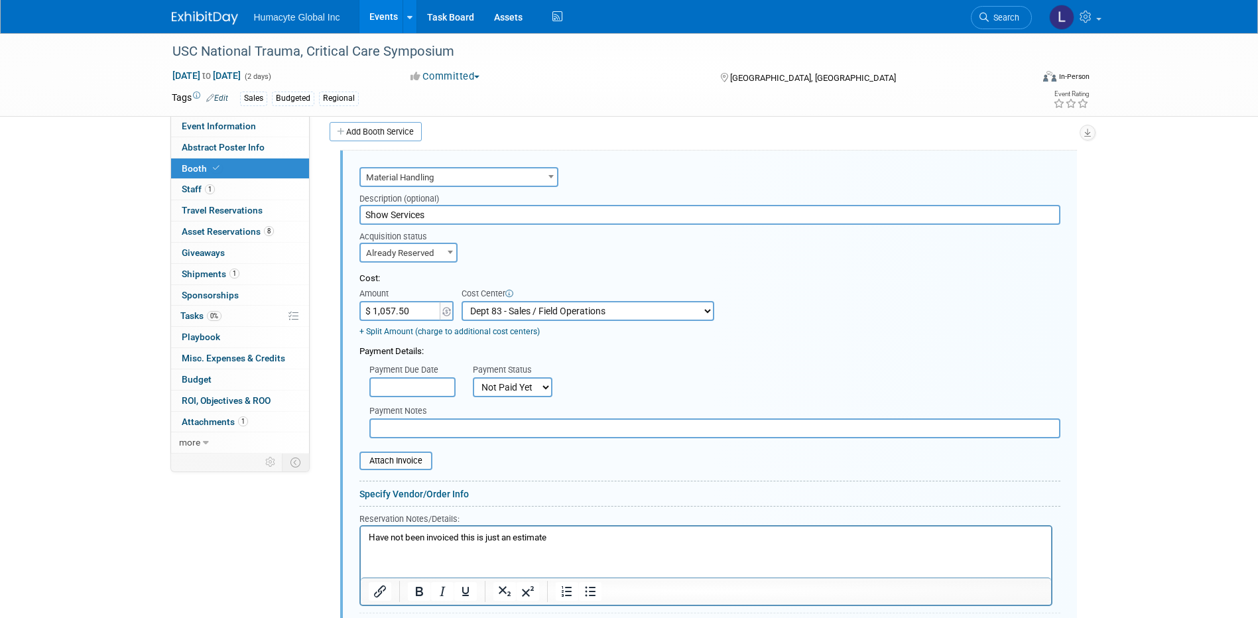
click at [641, 396] on div "Payment Due Date Payment Status Not Paid Yet Partially Paid Paid in Full Next P…" at bounding box center [709, 377] width 721 height 39
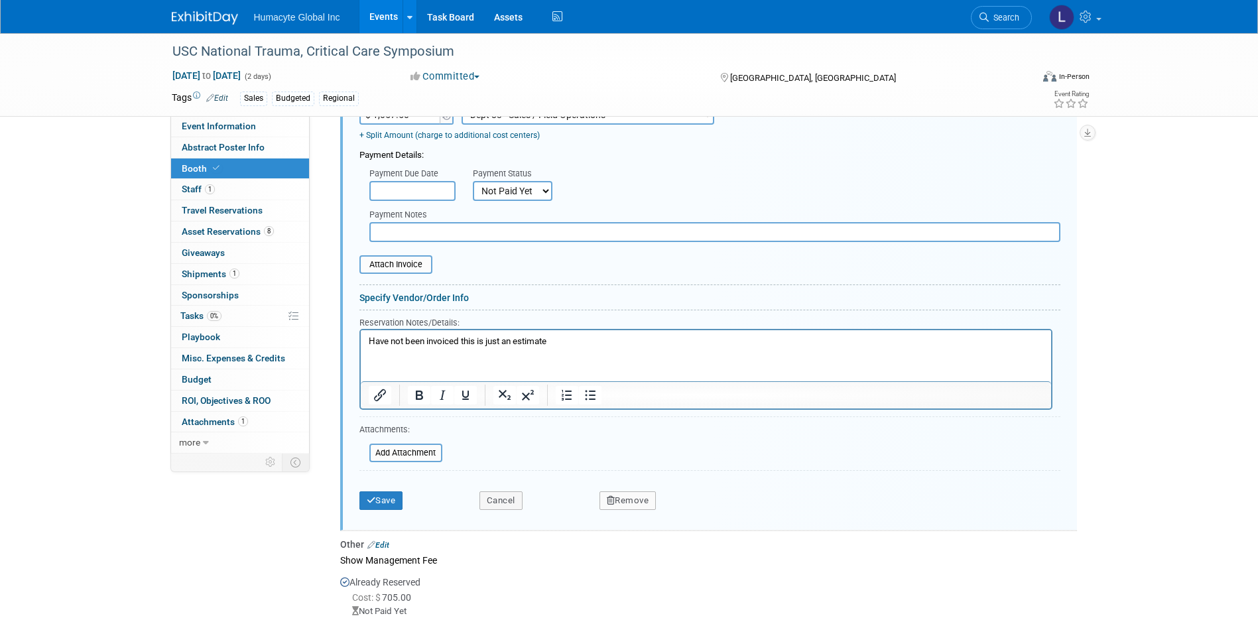
scroll to position [569, 0]
click at [370, 494] on icon "submit" at bounding box center [371, 497] width 9 height 9
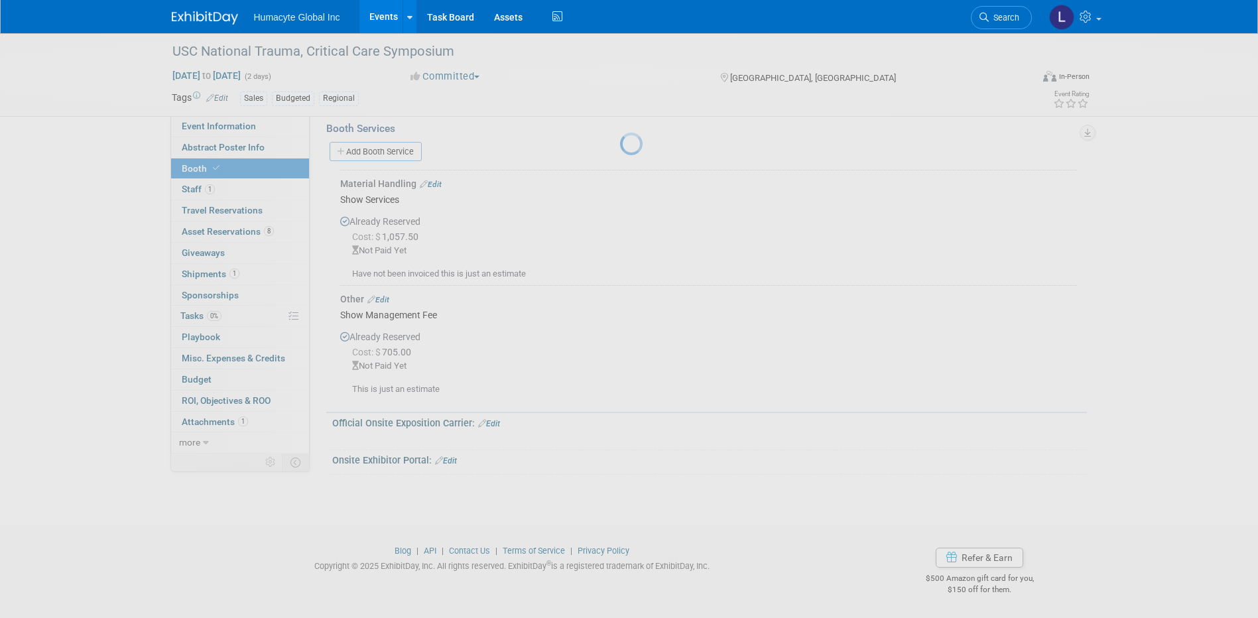
scroll to position [349, 0]
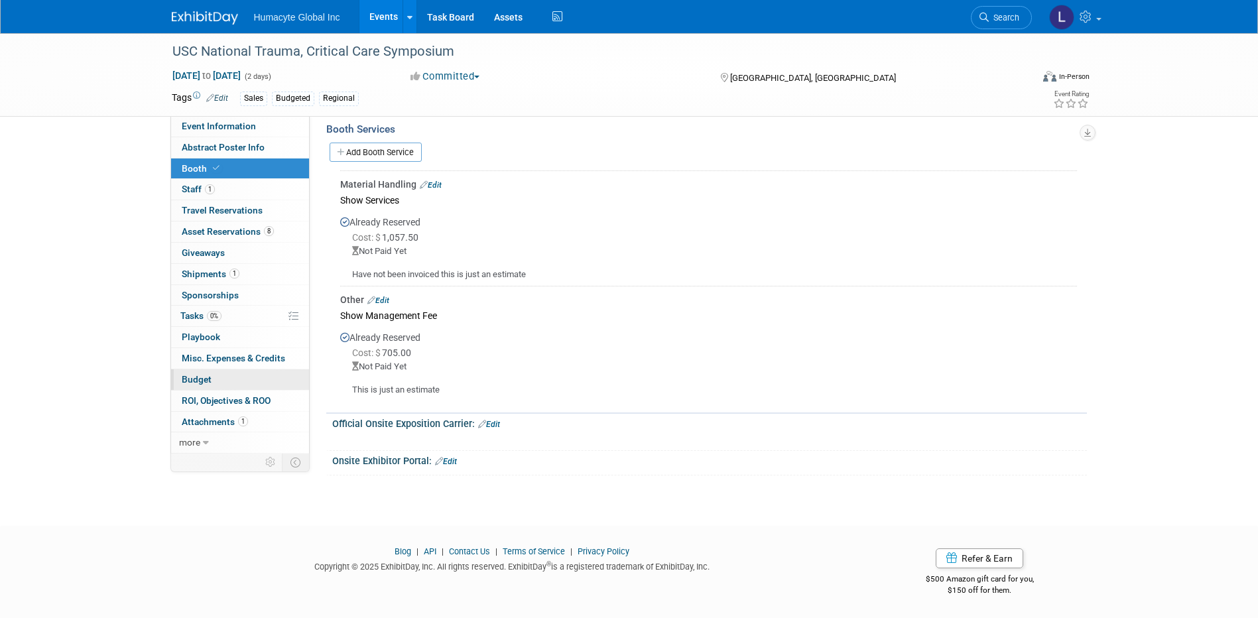
click at [204, 380] on span "Budget" at bounding box center [197, 379] width 30 height 11
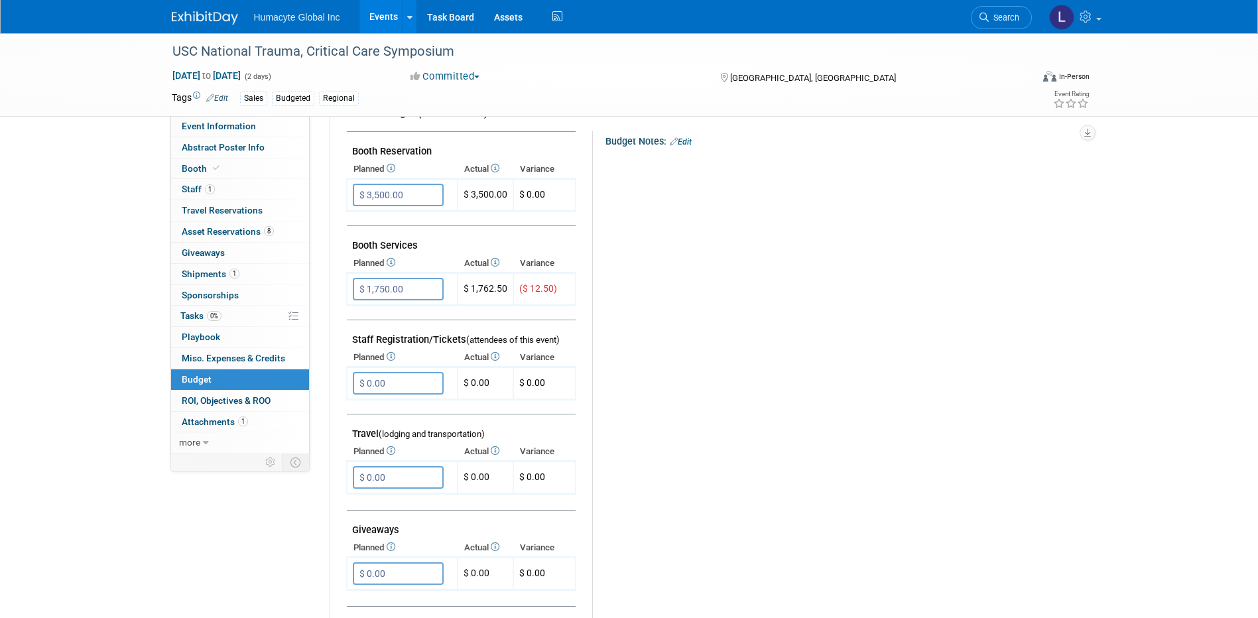
scroll to position [265, 0]
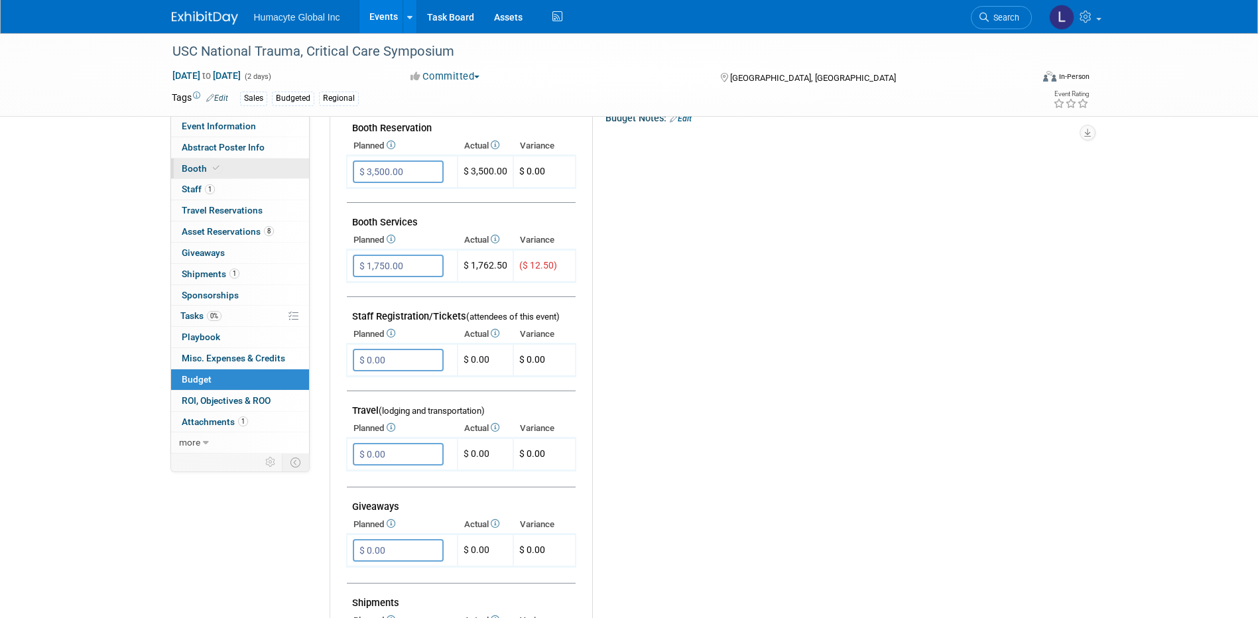
click at [195, 163] on span "Booth" at bounding box center [202, 168] width 40 height 11
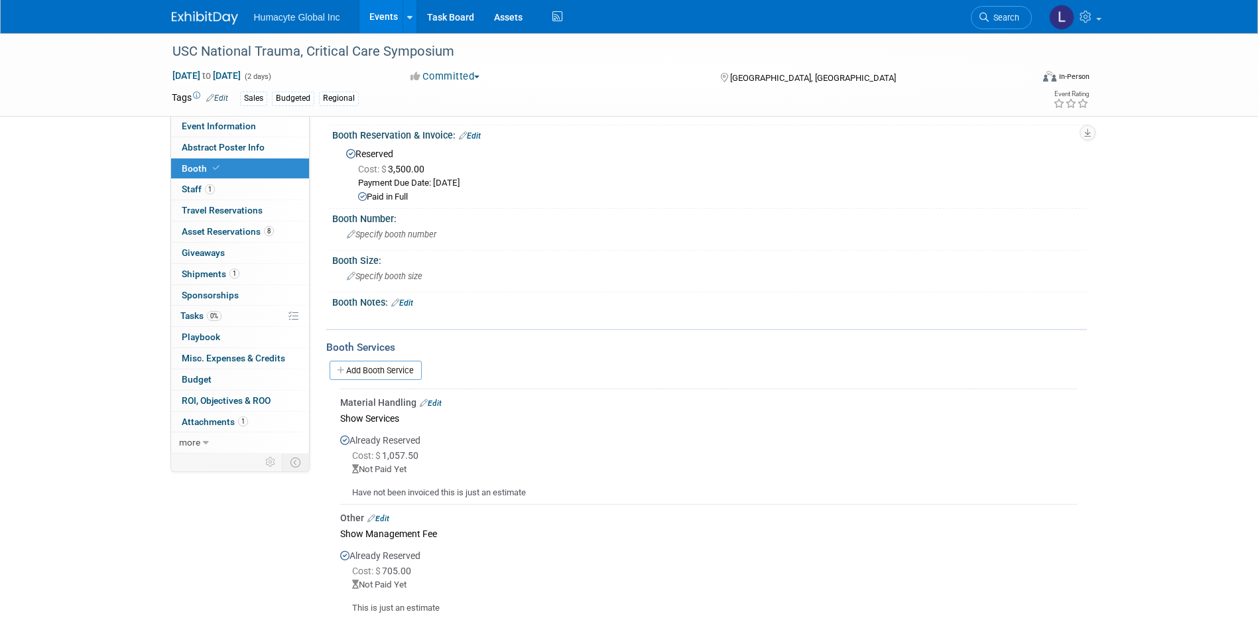
scroll to position [133, 0]
click at [430, 403] on link "Edit" at bounding box center [431, 401] width 22 height 9
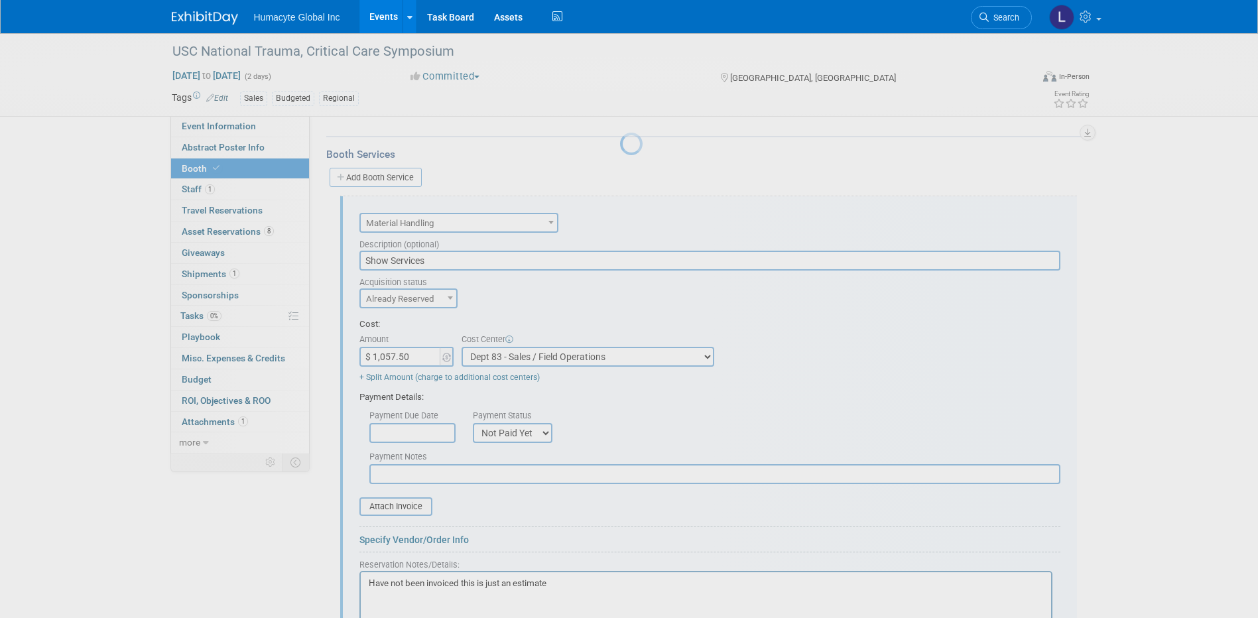
scroll to position [0, 0]
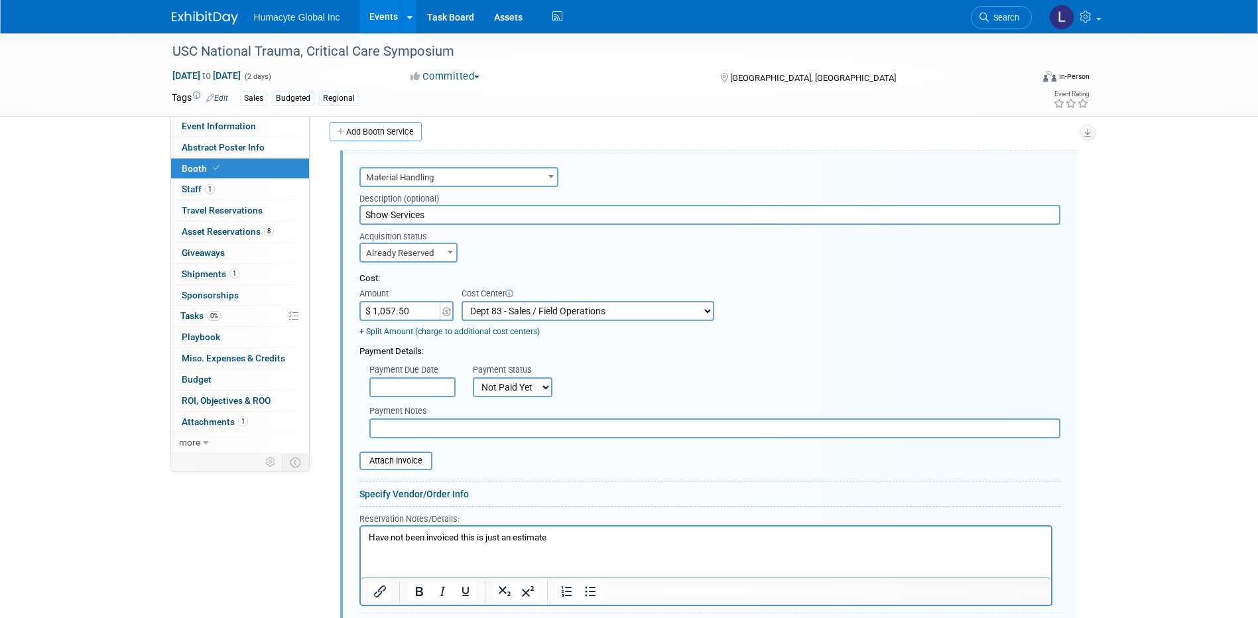
click at [410, 309] on input "$ 1,057.50" at bounding box center [400, 311] width 83 height 20
type input "$ 0.00"
click at [690, 391] on div "Payment Due Date Payment Status Not Paid Yet Partially Paid Paid in Full Next P…" at bounding box center [709, 377] width 721 height 39
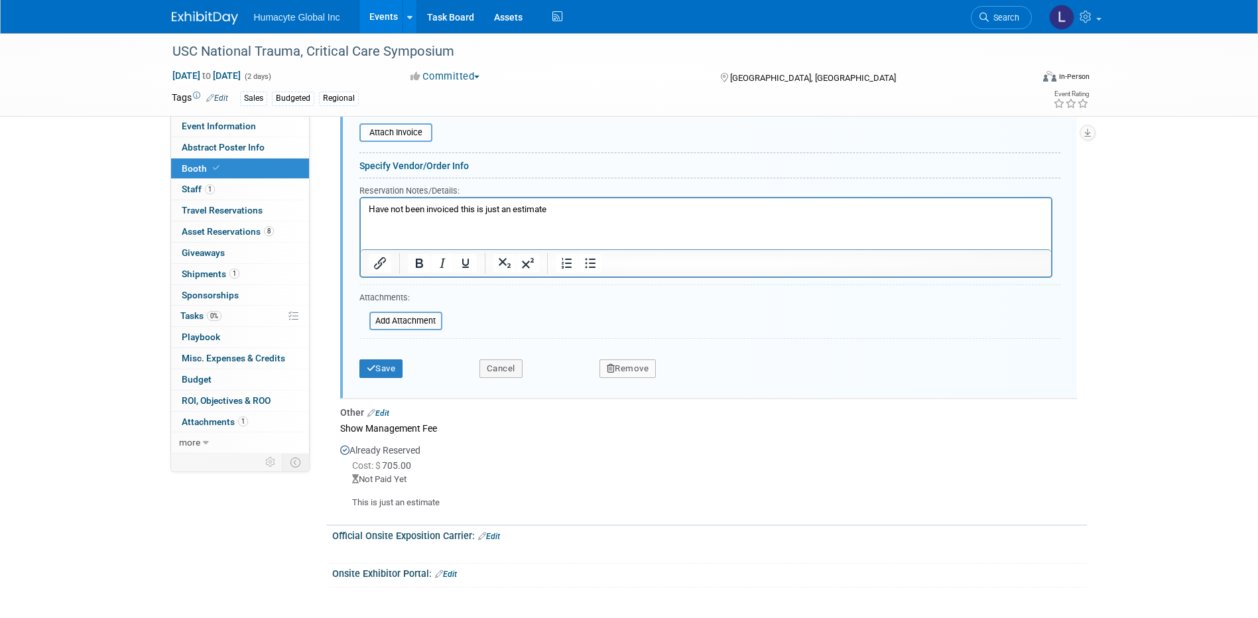
scroll to position [702, 0]
click at [391, 363] on button "Save" at bounding box center [381, 365] width 44 height 19
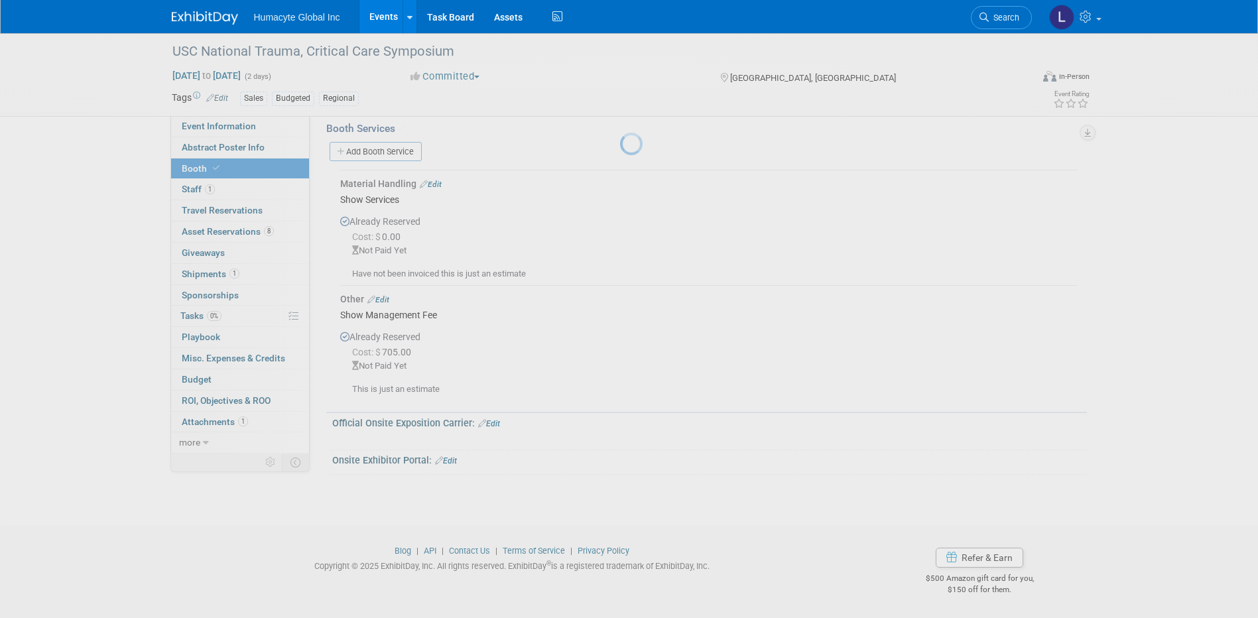
scroll to position [349, 0]
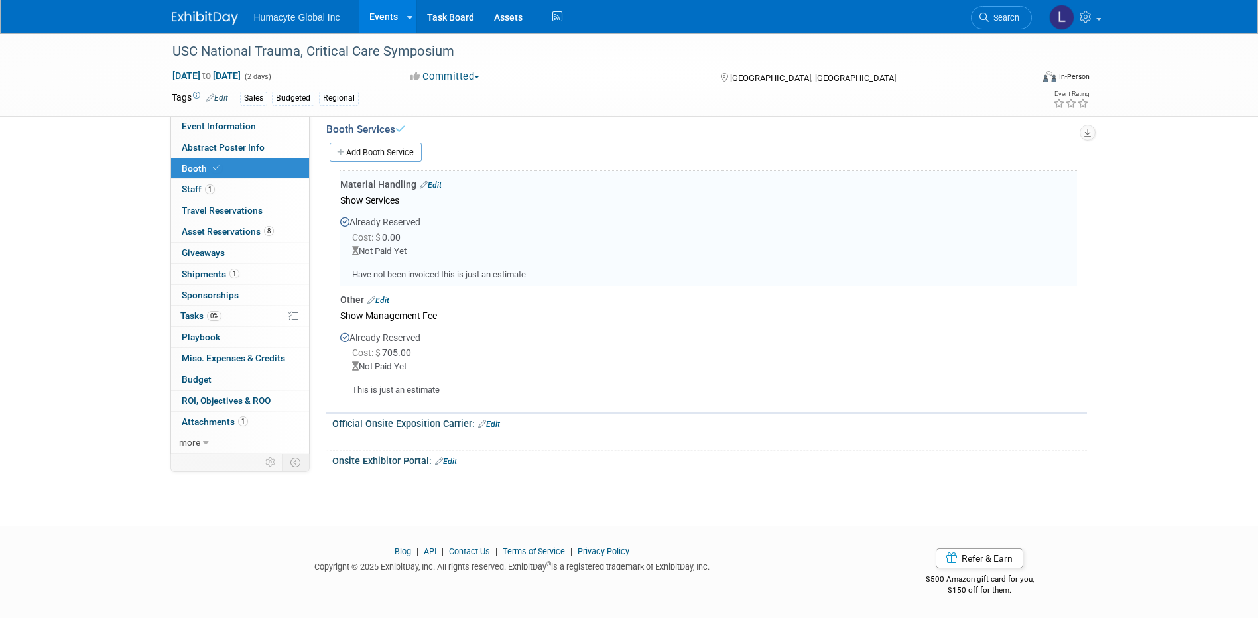
click at [379, 298] on link "Edit" at bounding box center [378, 300] width 22 height 9
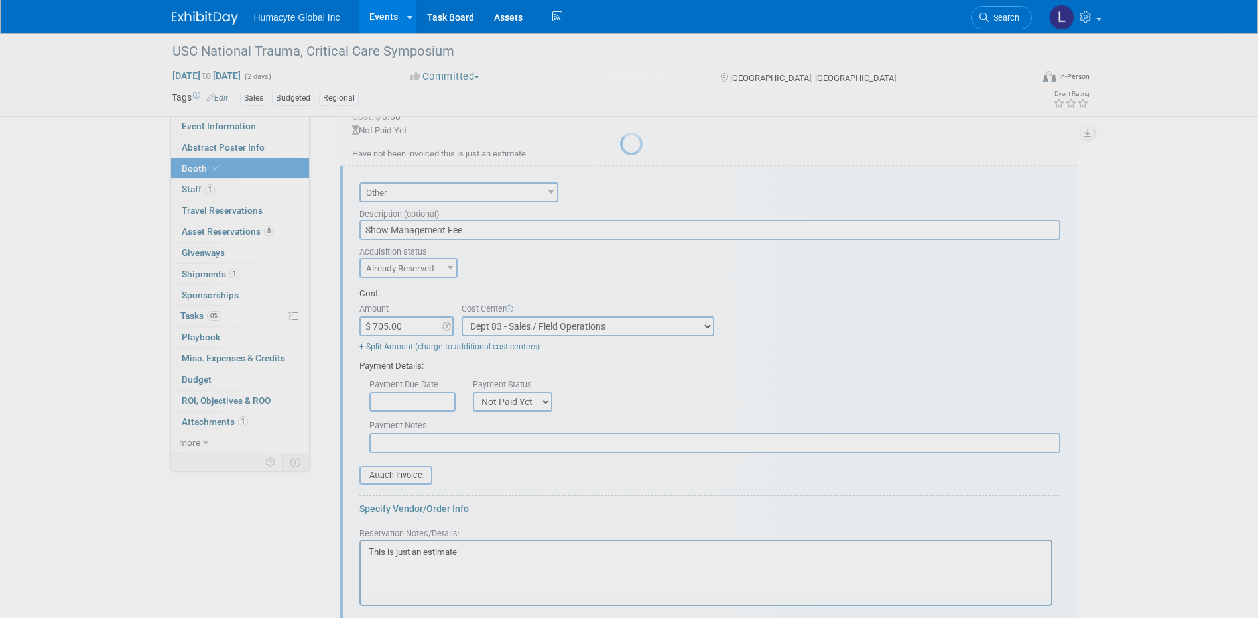
scroll to position [0, 0]
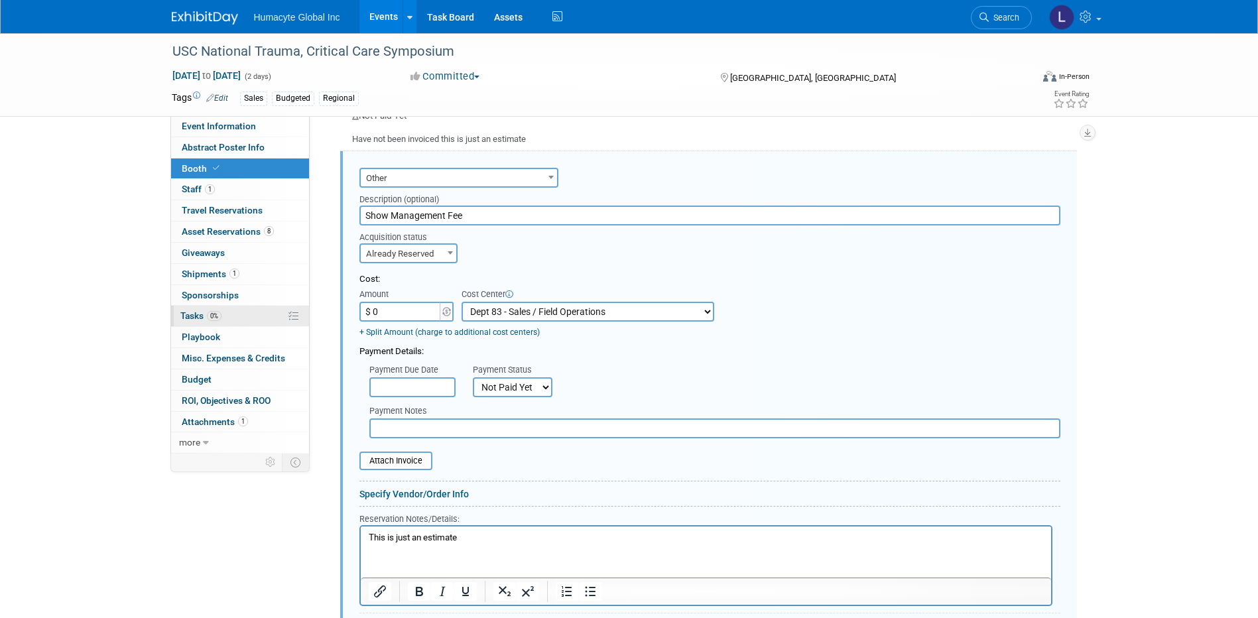
type input "$ 0.00"
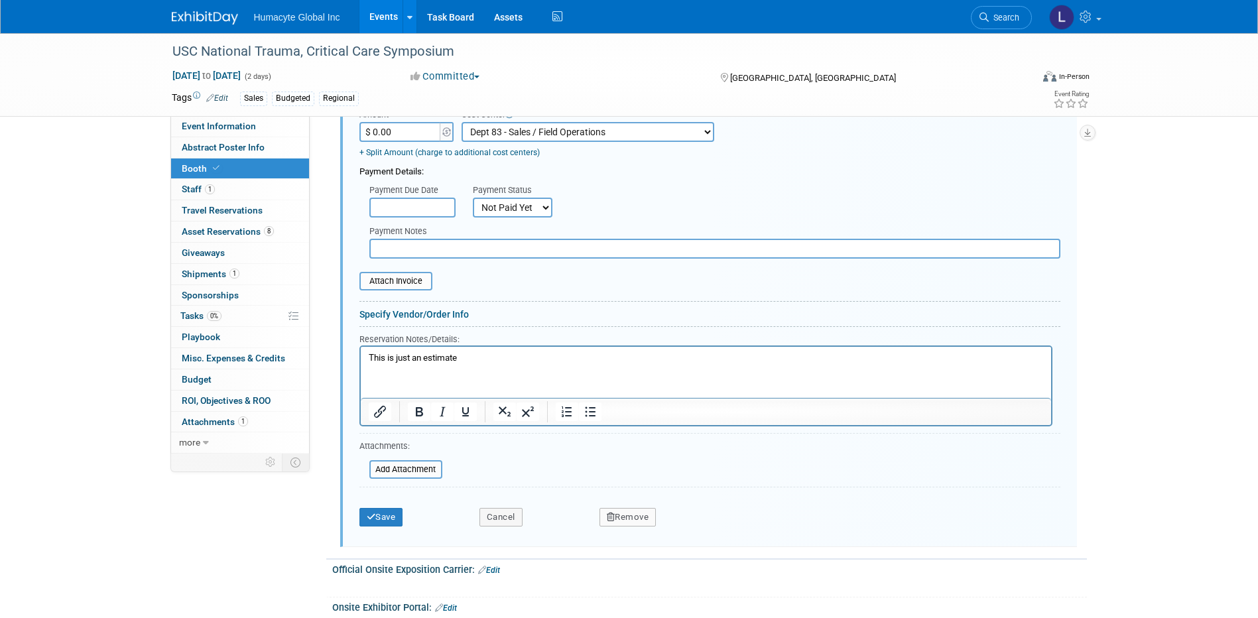
scroll to position [684, 0]
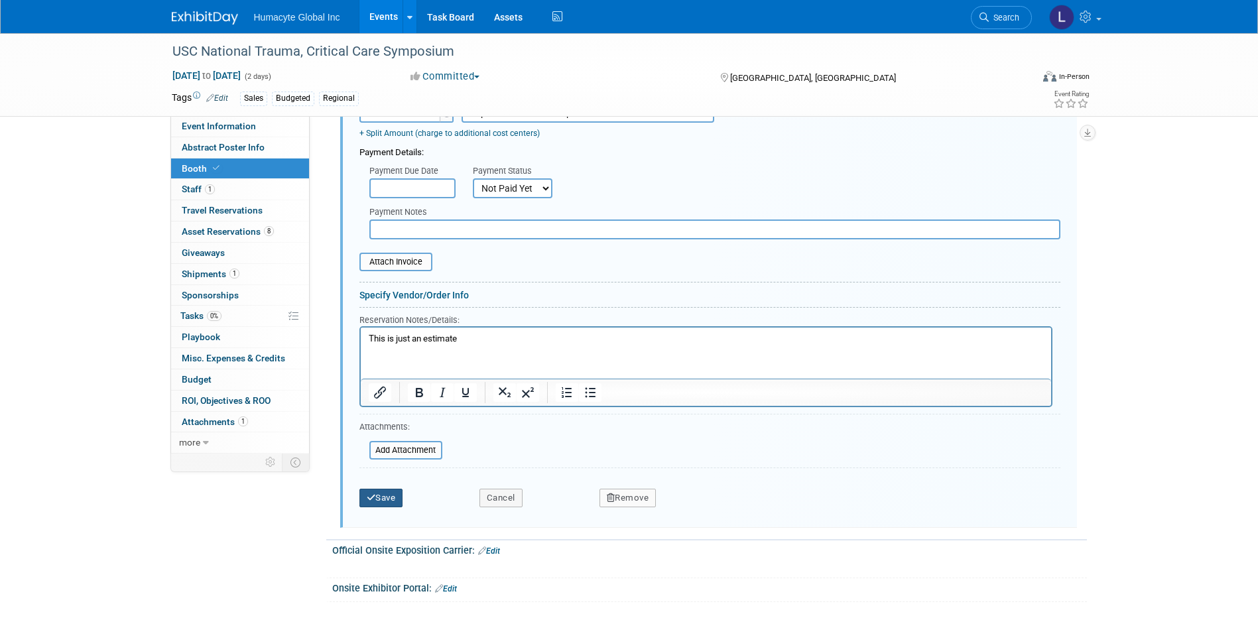
click at [378, 493] on button "Save" at bounding box center [381, 498] width 44 height 19
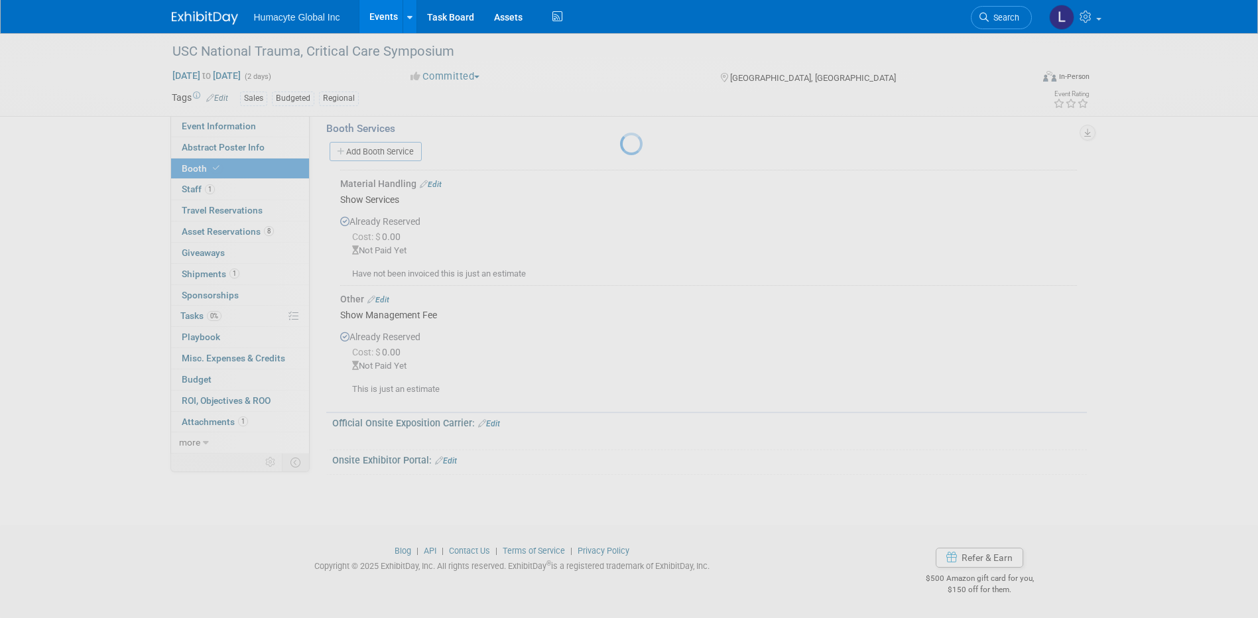
scroll to position [349, 0]
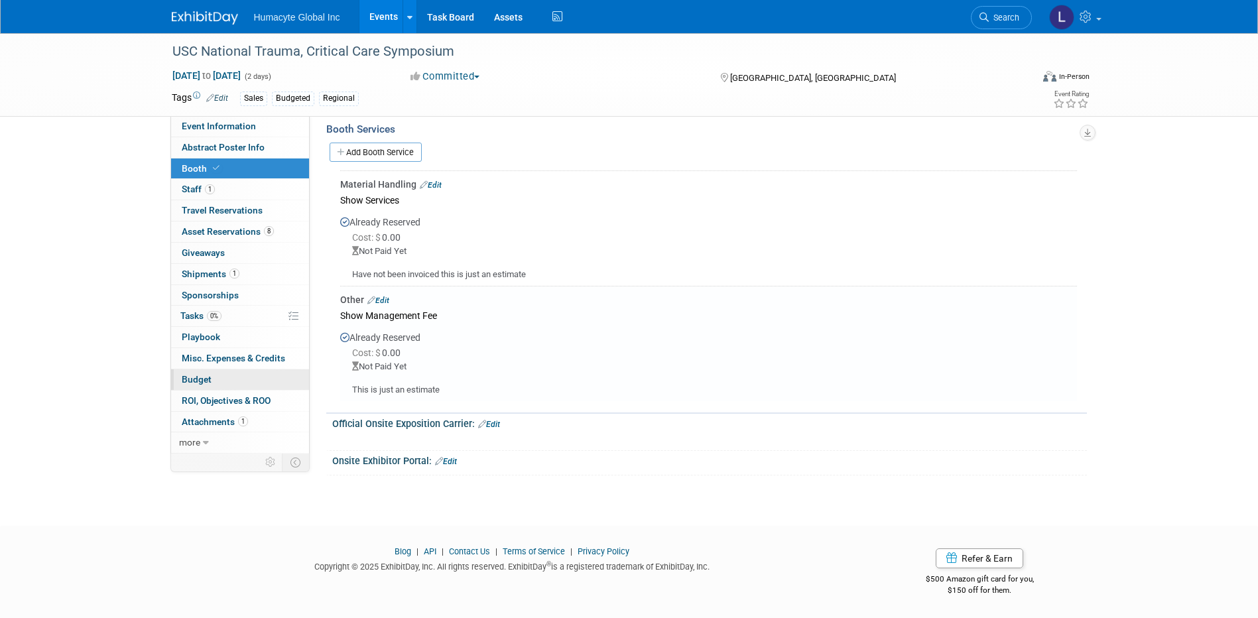
click at [199, 374] on span "Budget" at bounding box center [197, 379] width 30 height 11
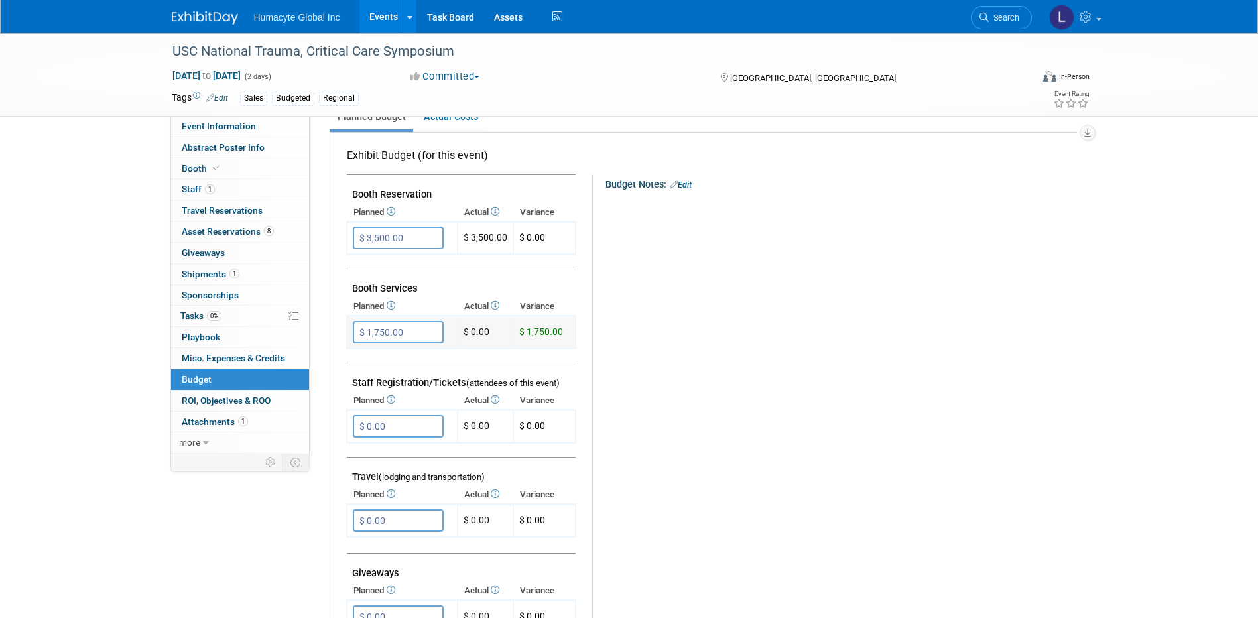
scroll to position [265, 0]
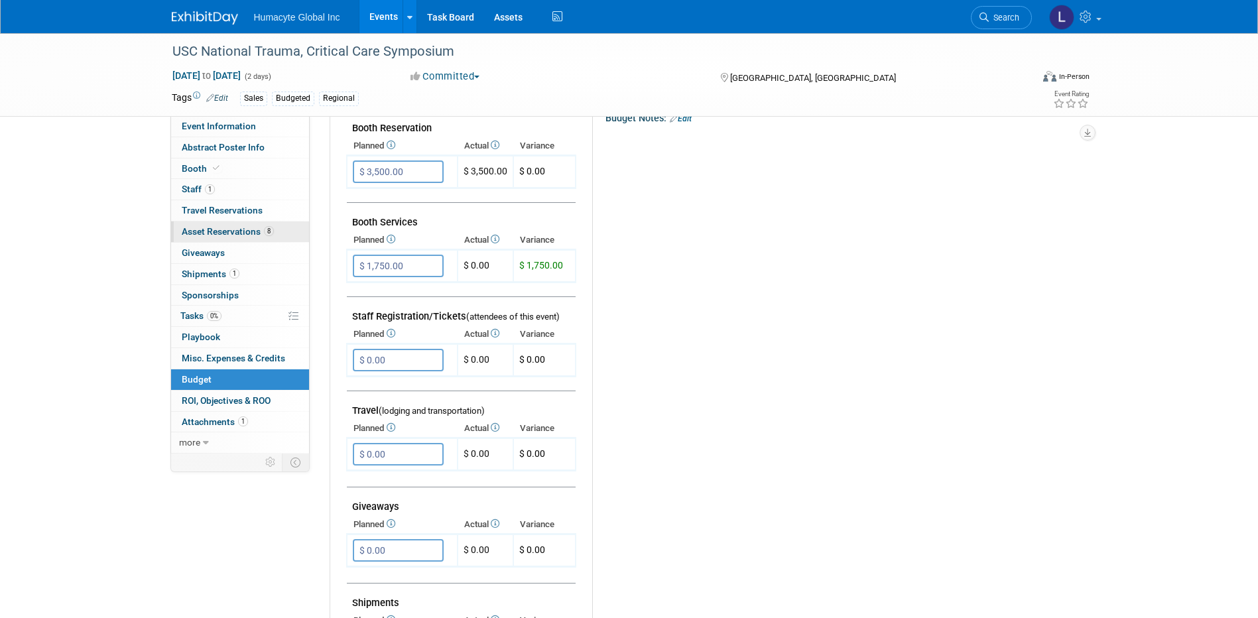
type input "$"
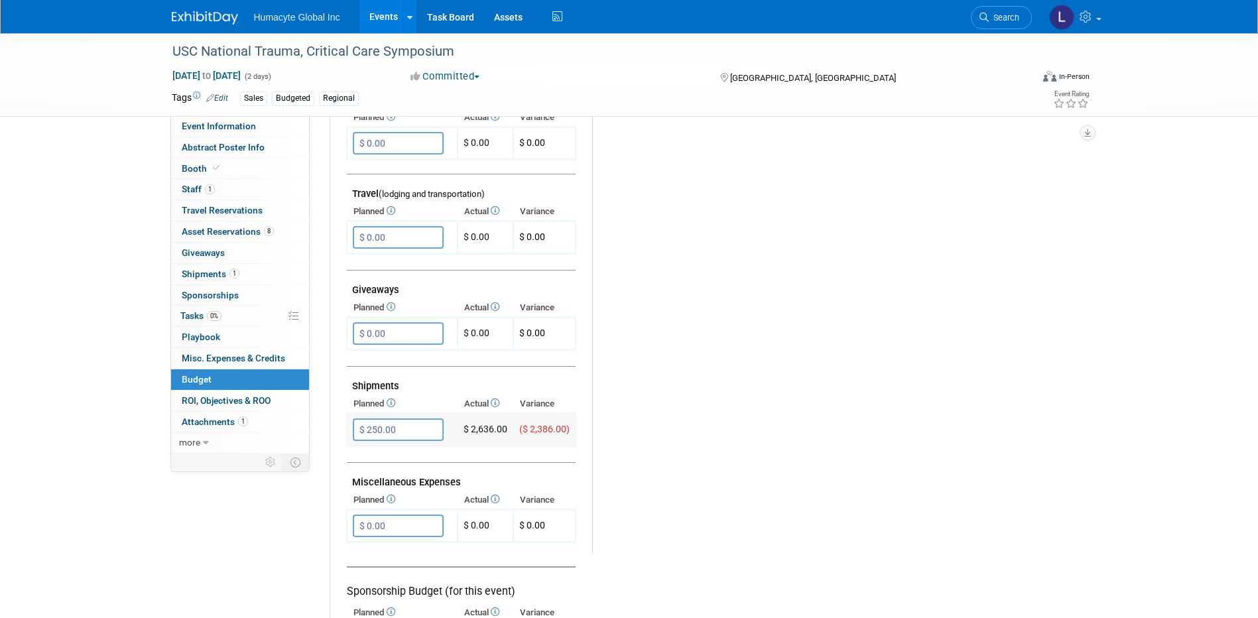
scroll to position [530, 0]
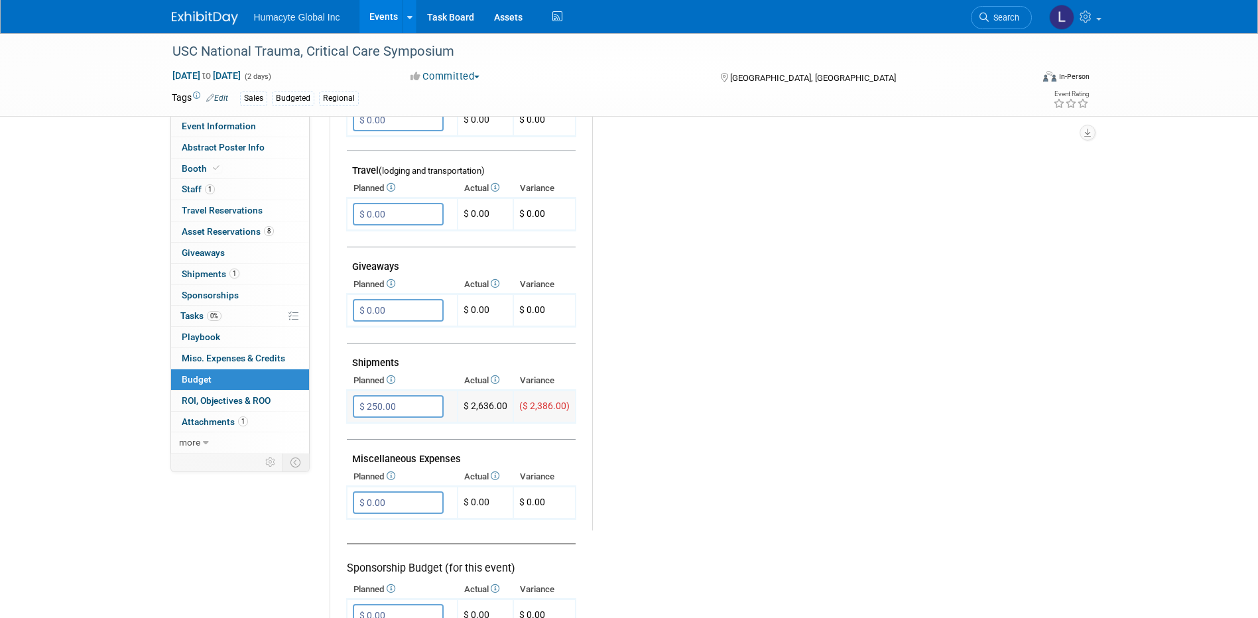
click at [417, 403] on input "$ 250.00" at bounding box center [398, 406] width 91 height 23
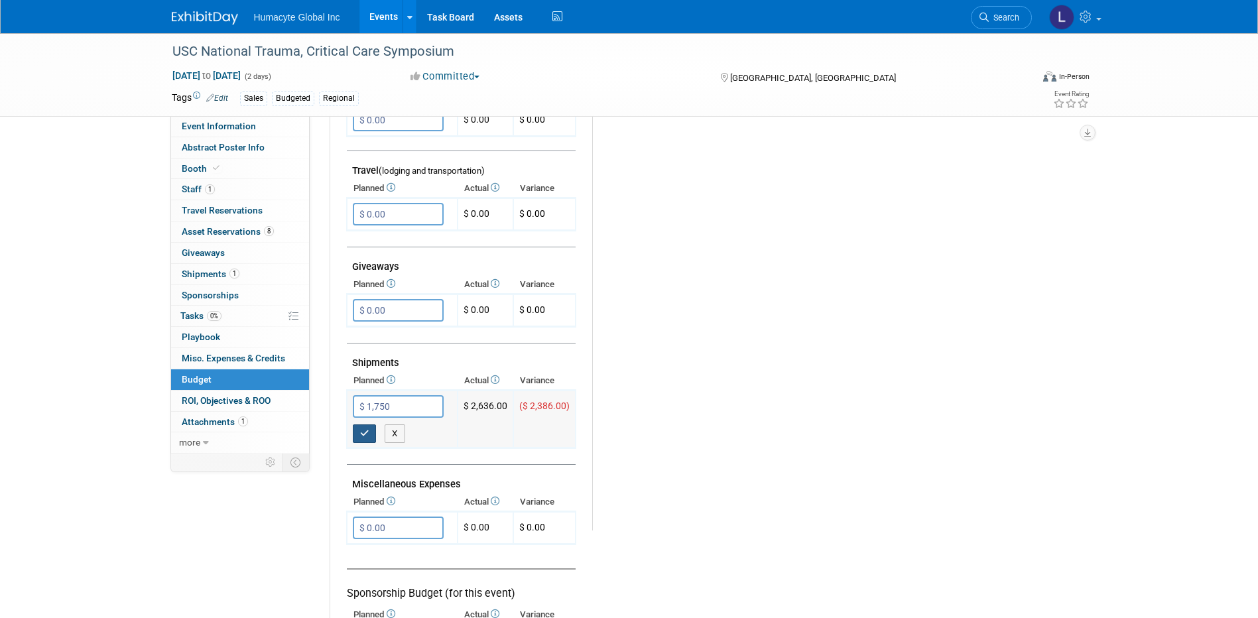
type input "$ 1,750.00"
click at [369, 430] on button "button" at bounding box center [365, 433] width 24 height 19
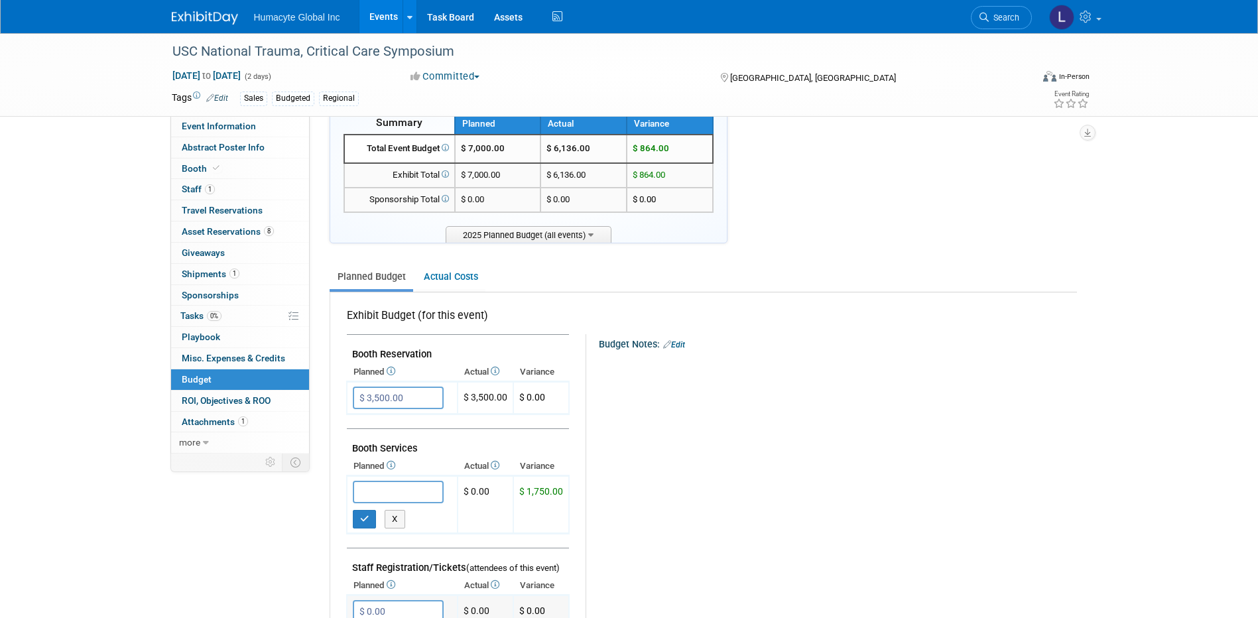
scroll to position [33, 0]
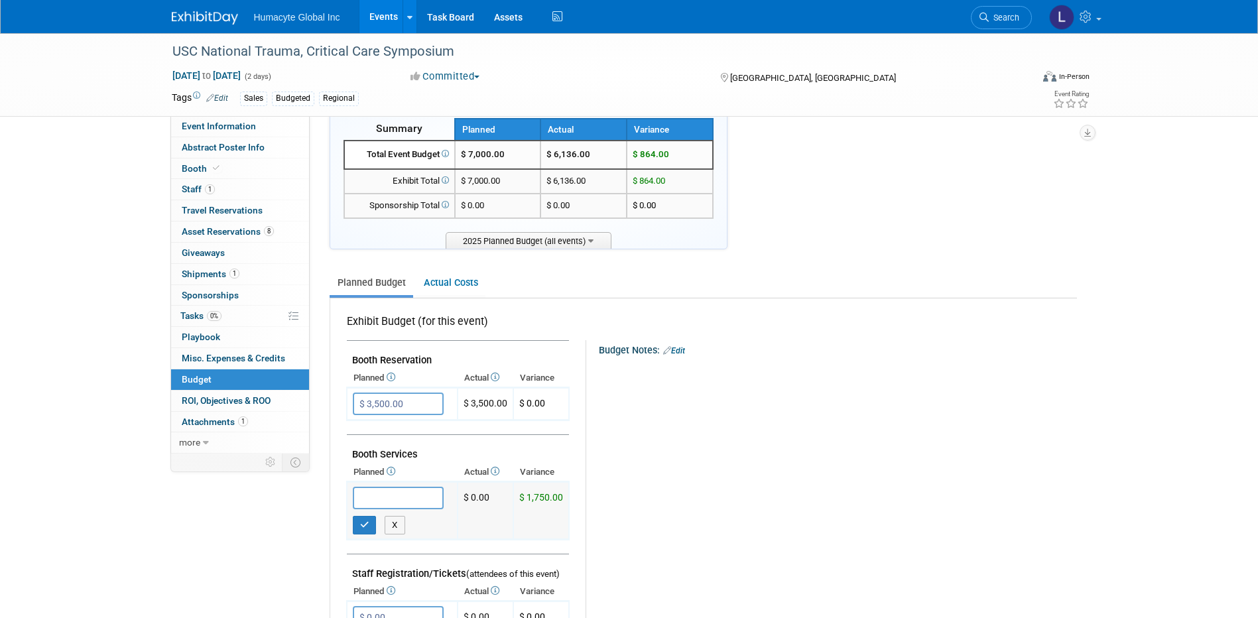
type input "$"
click at [360, 521] on icon "button" at bounding box center [364, 525] width 9 height 9
type input "$ 0.00"
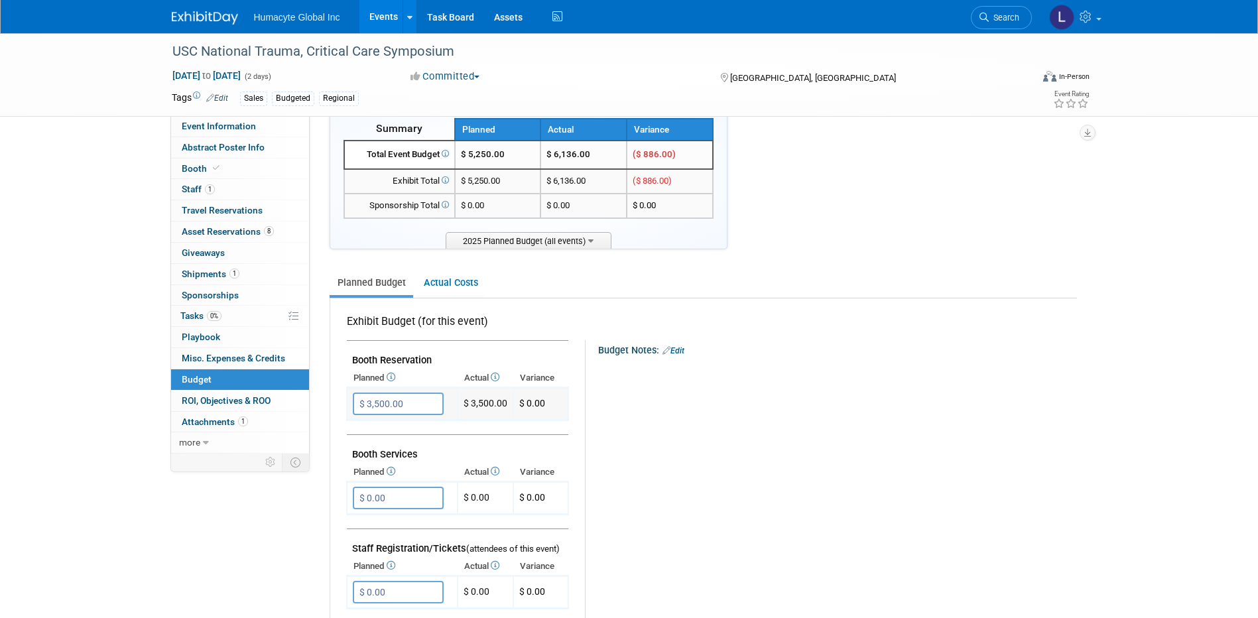
click at [408, 403] on input "$ 3,500.00" at bounding box center [398, 404] width 91 height 23
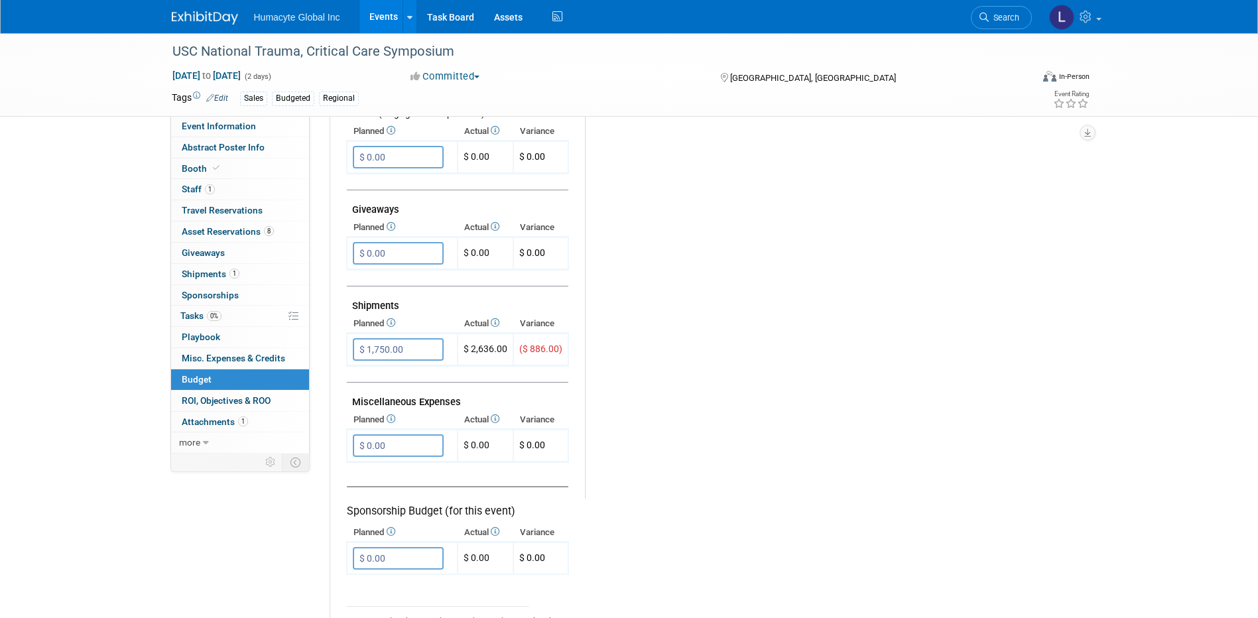
scroll to position [564, 0]
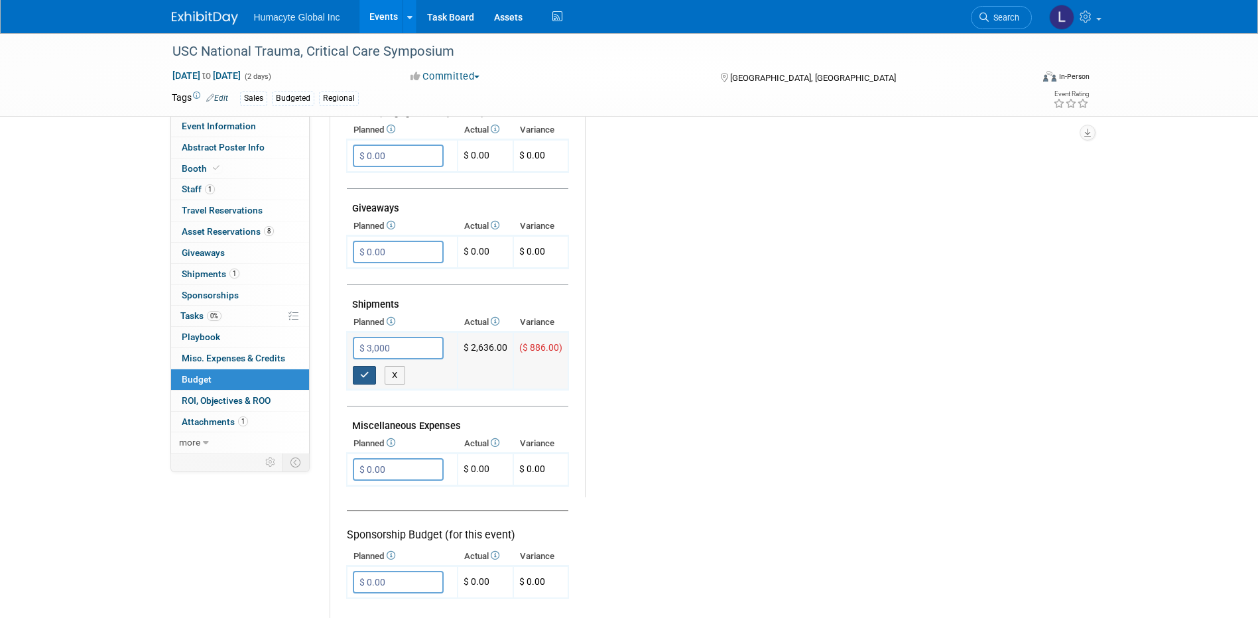
type input "$ 3,000.00"
click at [364, 375] on icon "button" at bounding box center [364, 375] width 9 height 9
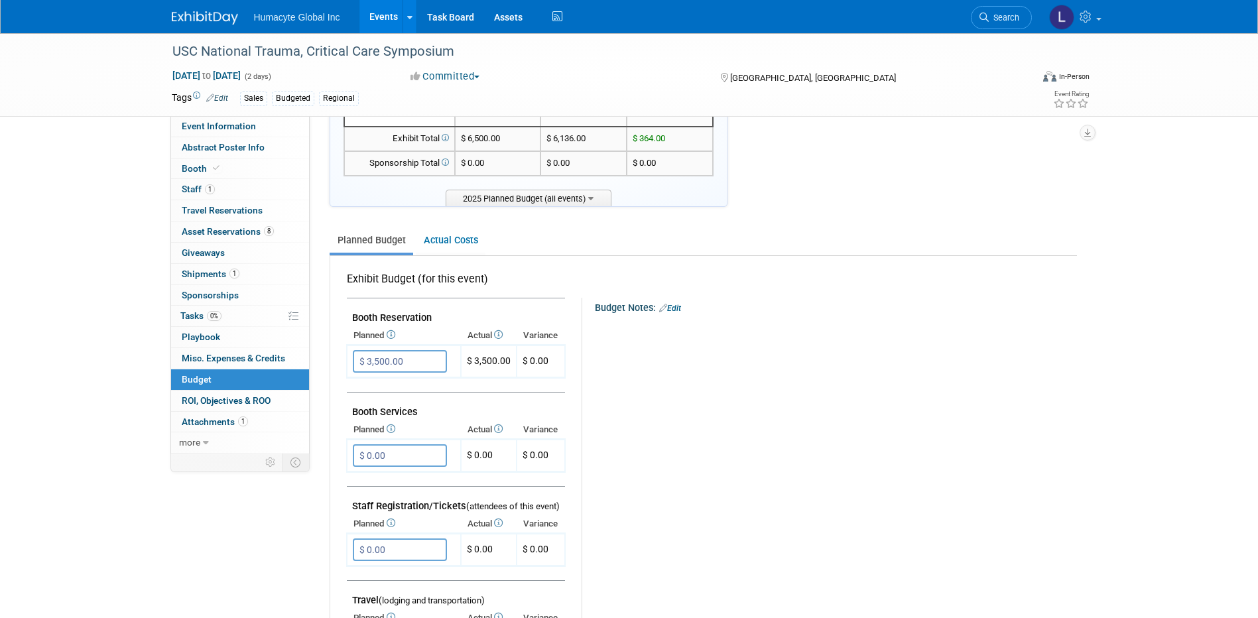
scroll to position [0, 0]
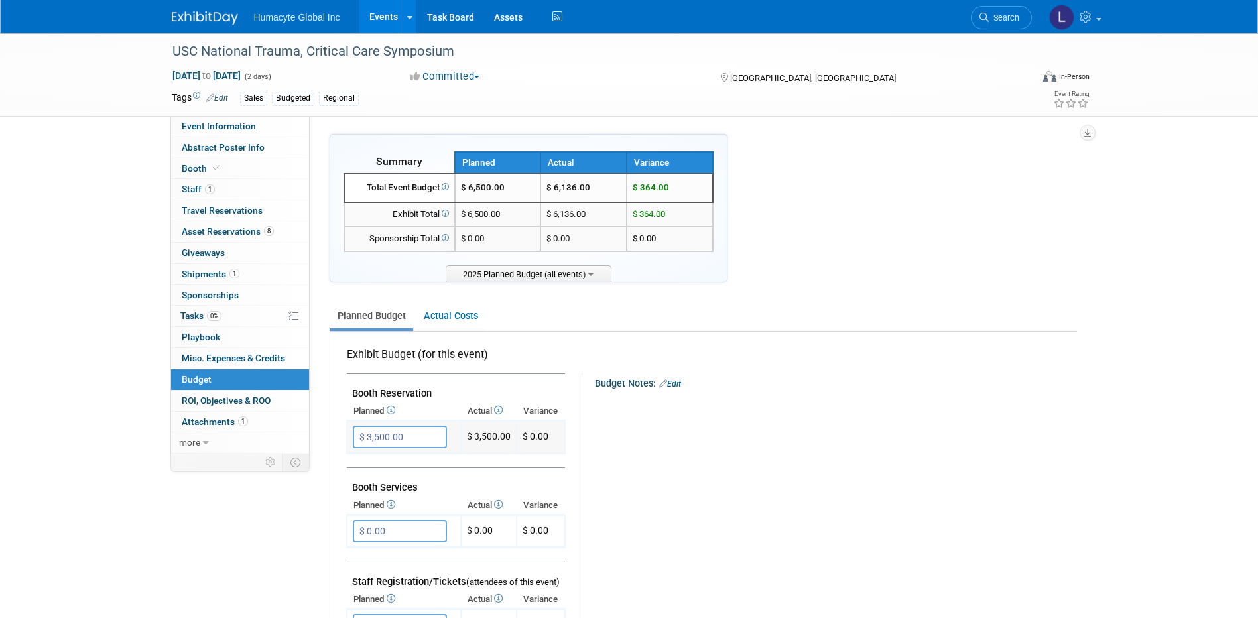
click at [406, 439] on input "$ 3,500.00" at bounding box center [400, 437] width 94 height 23
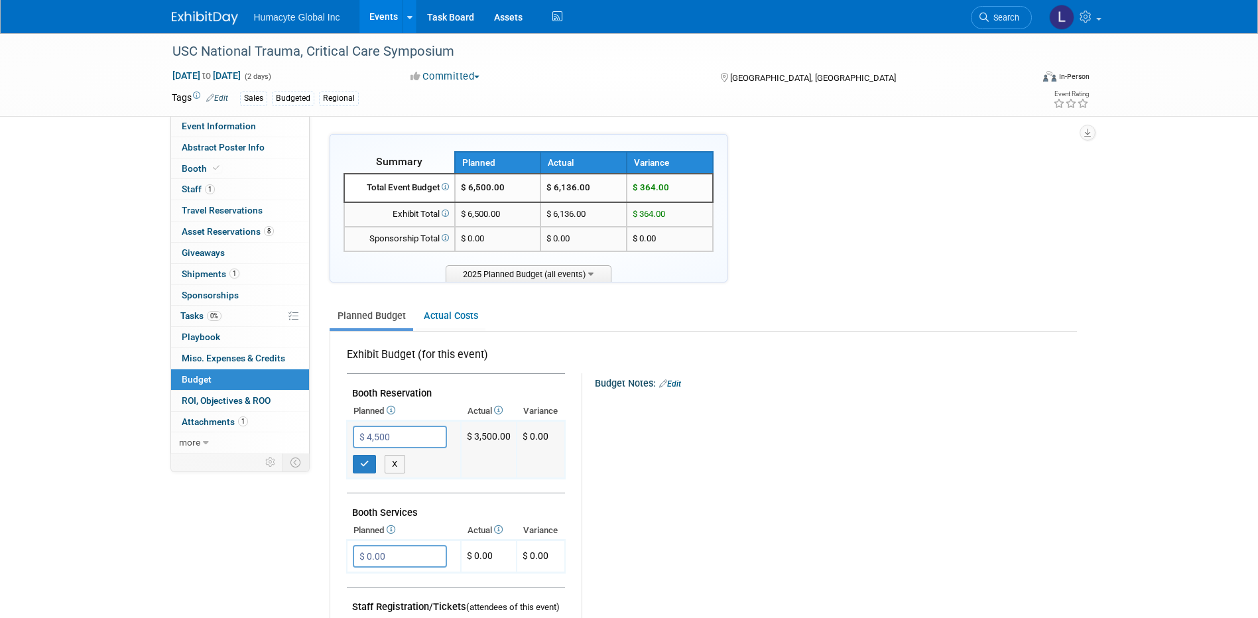
click at [380, 440] on input "$ 4,500" at bounding box center [400, 437] width 94 height 23
type input "$ 4,000.00"
click at [369, 468] on icon "button" at bounding box center [364, 464] width 9 height 9
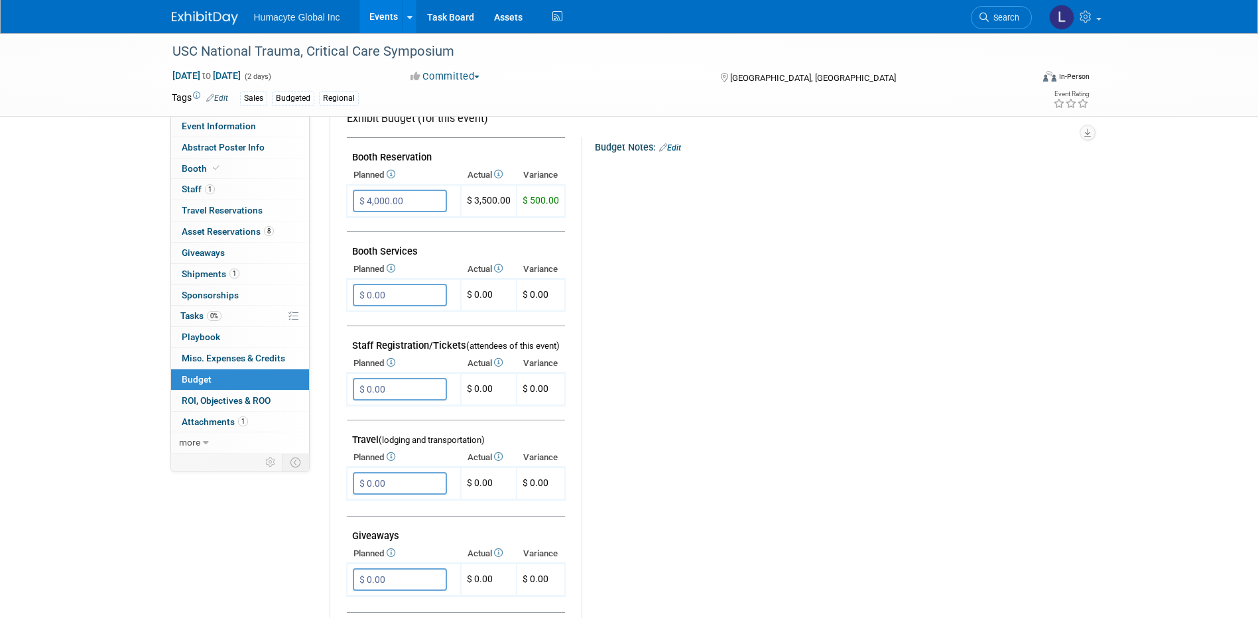
scroll to position [265, 0]
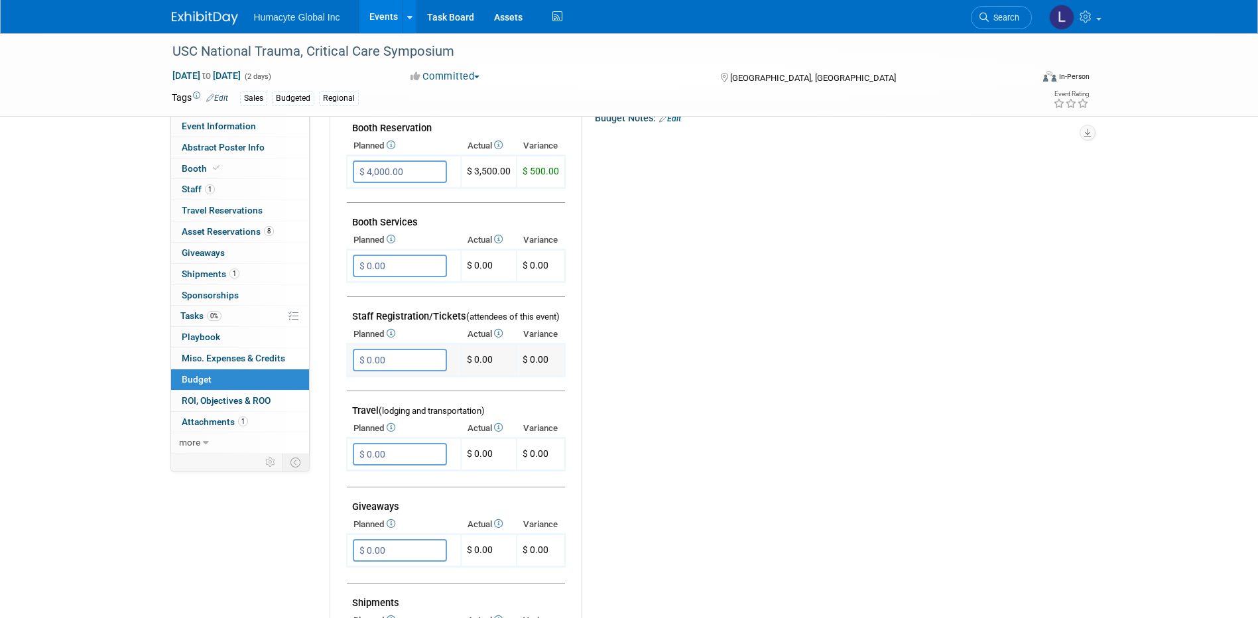
click at [429, 361] on input "$ 0.00" at bounding box center [400, 360] width 94 height 23
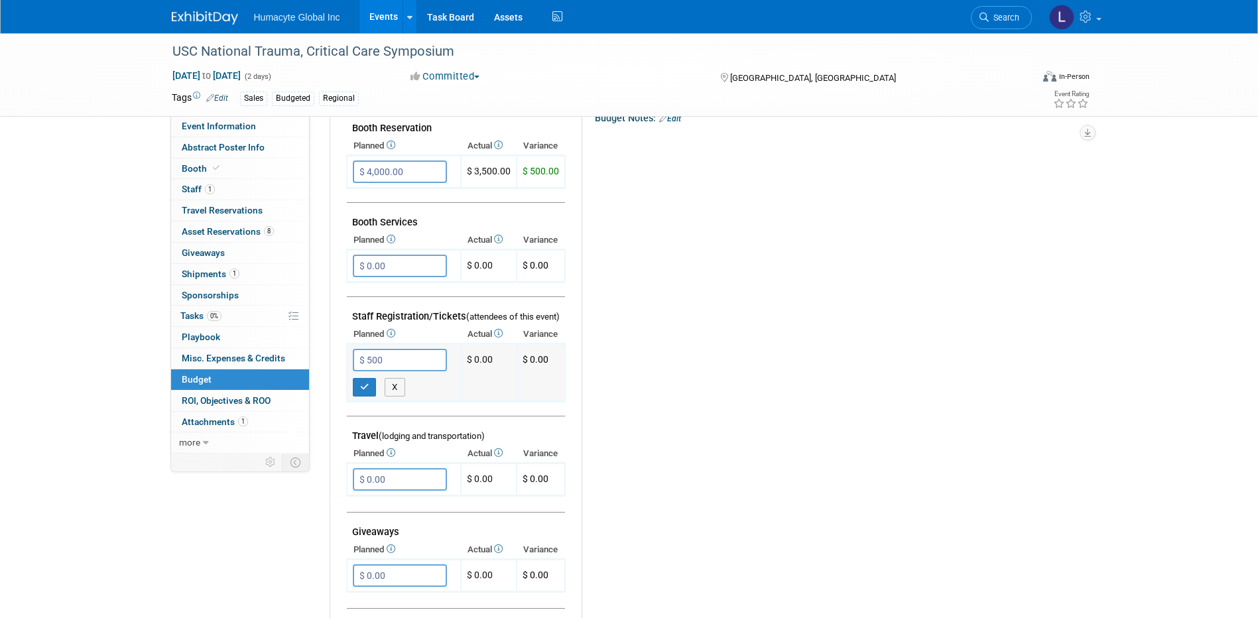
type input "$ 500.00"
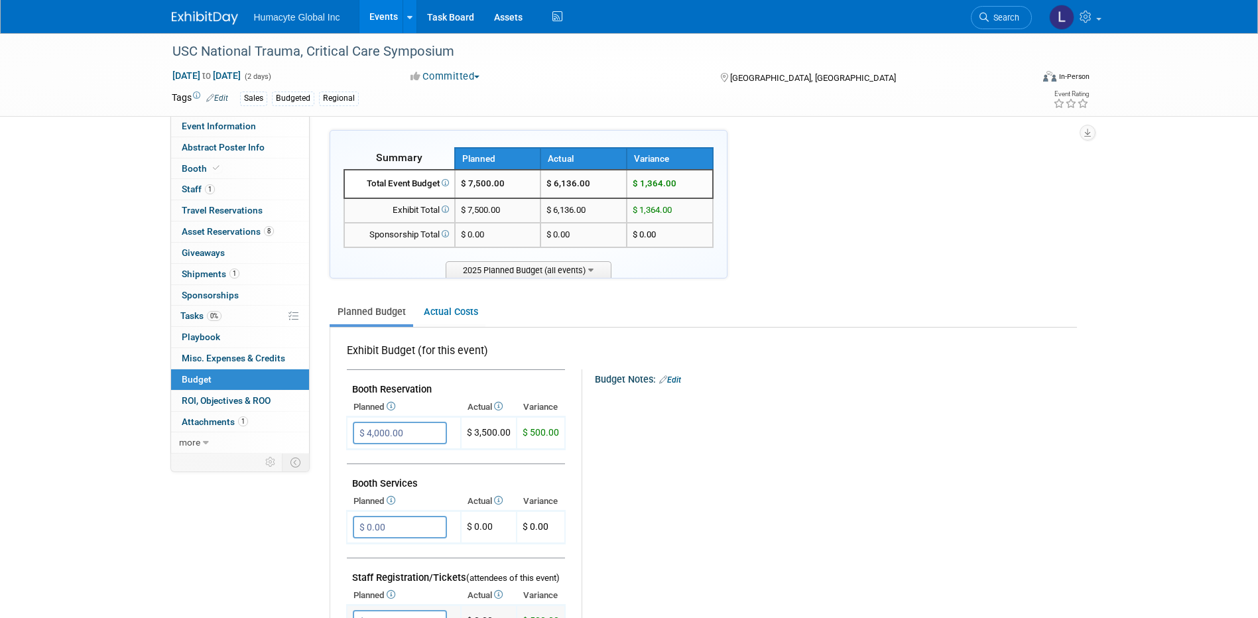
scroll to position [0, 0]
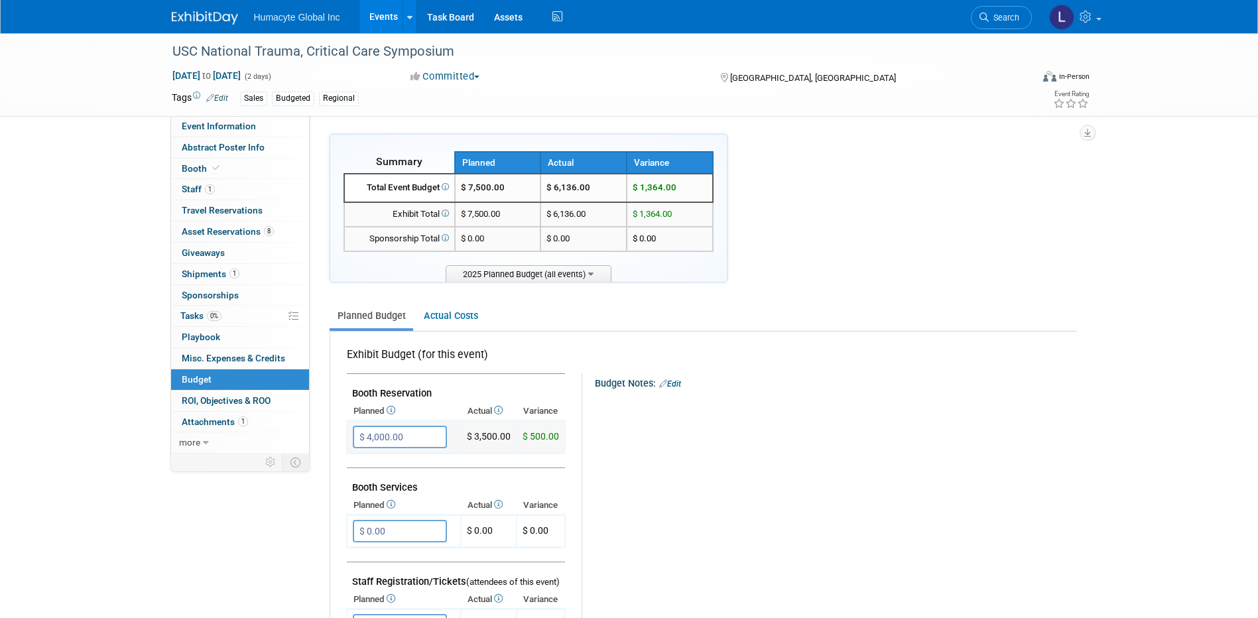
click at [428, 437] on input "$ 4,000.00" at bounding box center [400, 437] width 94 height 23
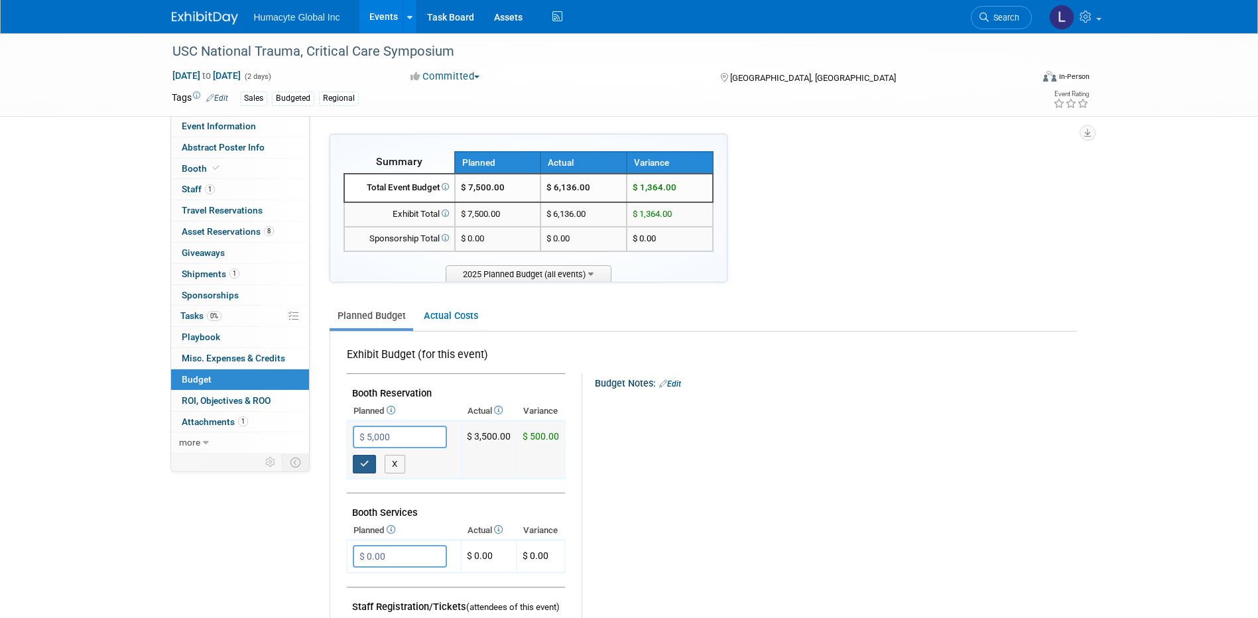
type input "$ 5,000.00"
click at [363, 464] on icon "button" at bounding box center [364, 464] width 9 height 9
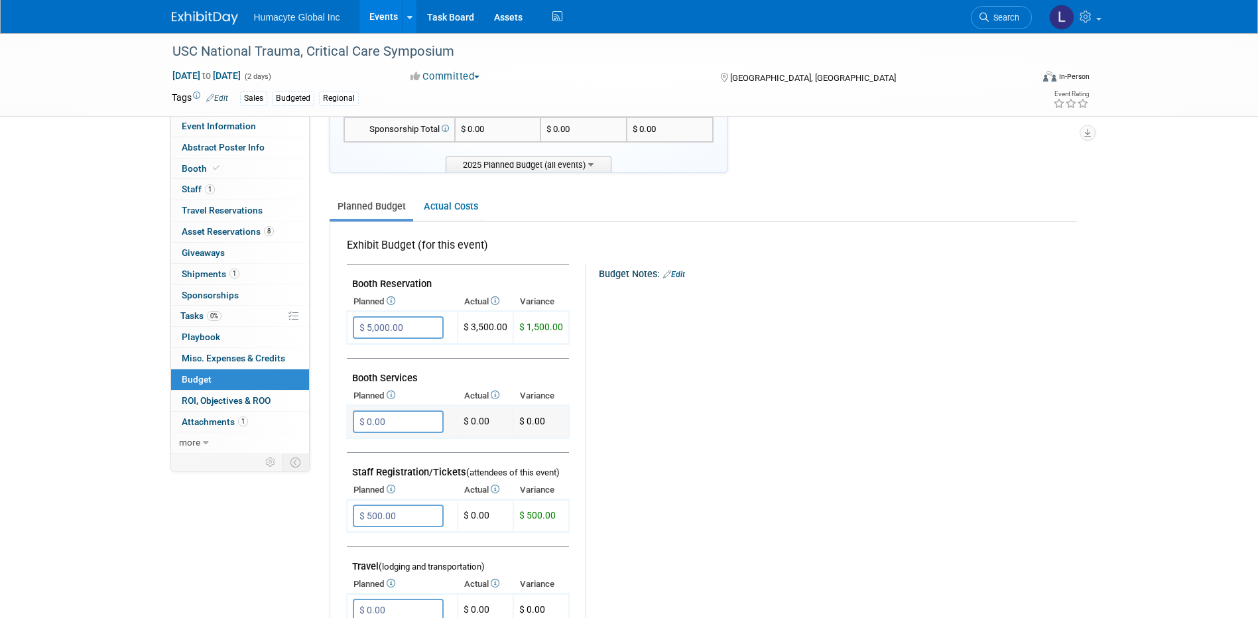
scroll to position [133, 0]
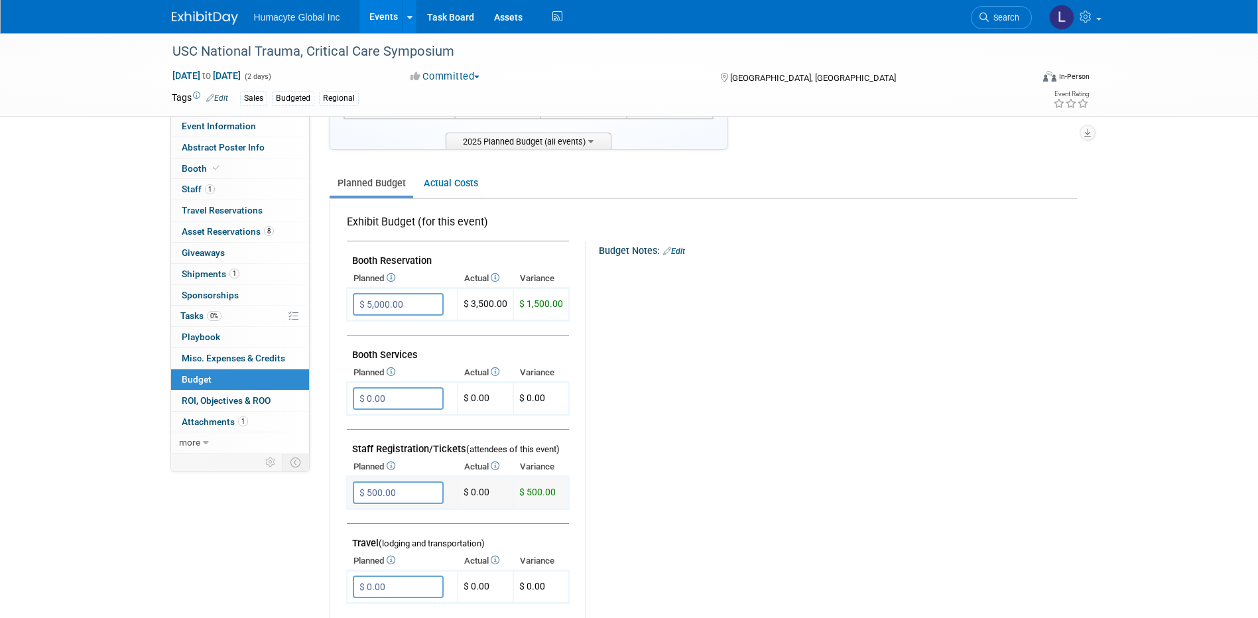
click at [405, 494] on input "$ 500.00" at bounding box center [398, 492] width 91 height 23
type input "$ 1,000.00"
click at [368, 519] on button "button" at bounding box center [365, 520] width 24 height 19
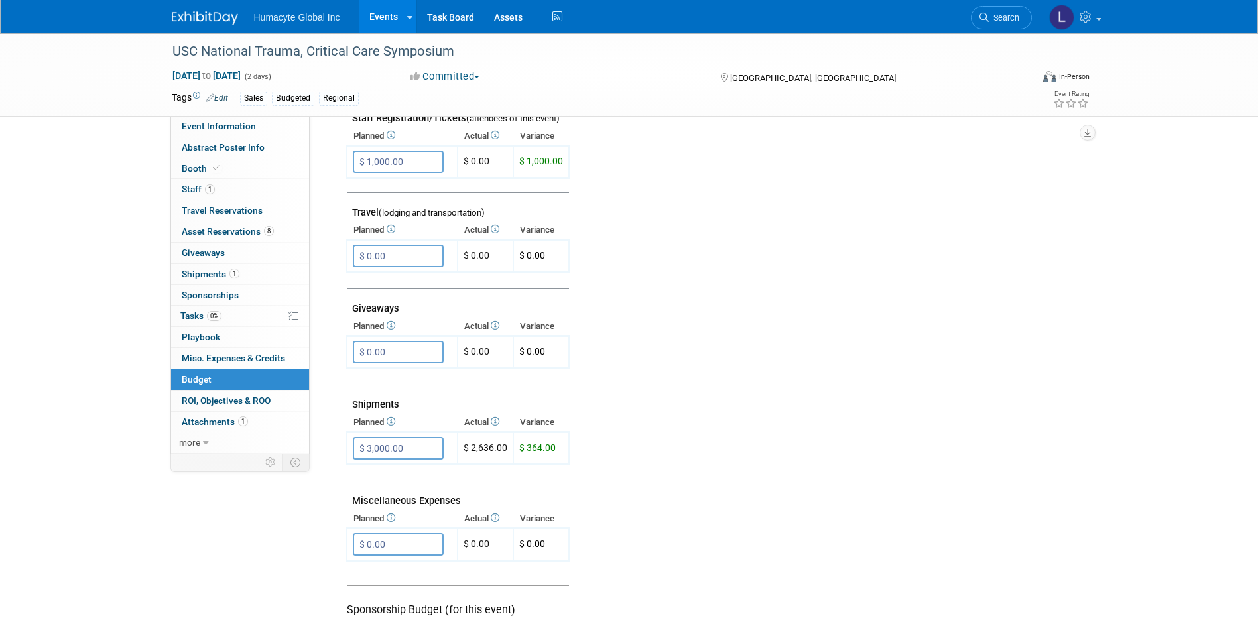
scroll to position [464, 0]
click at [416, 447] on input "$ 3,000.00" at bounding box center [398, 447] width 91 height 23
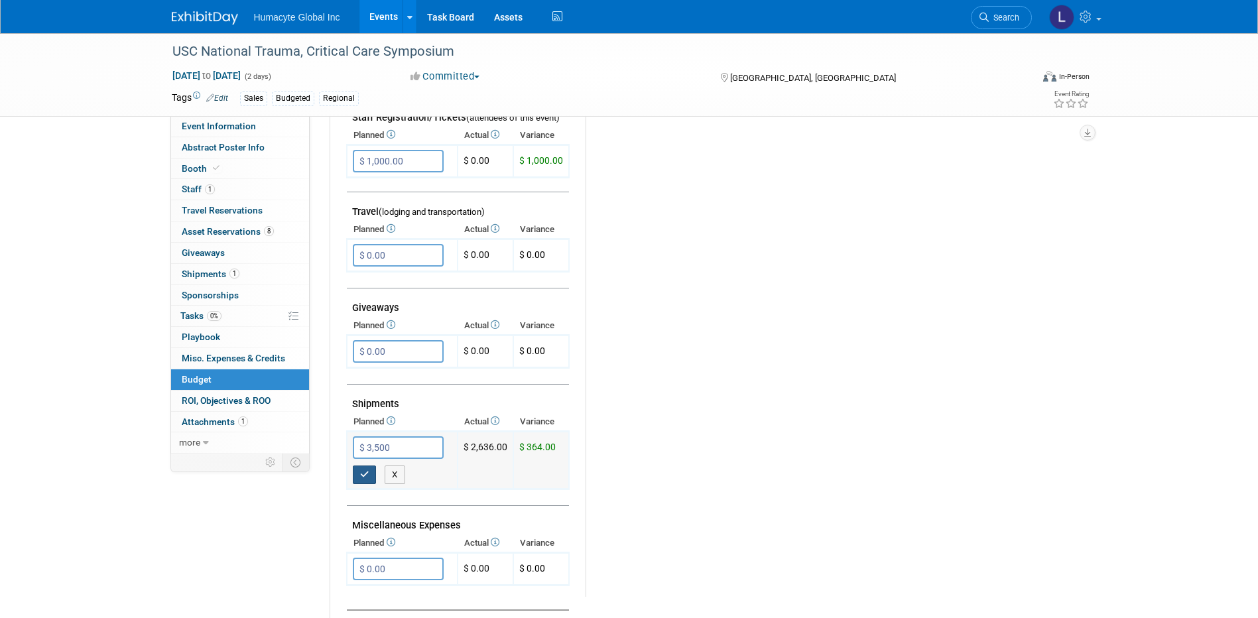
type input "$ 3,500.00"
click at [358, 472] on button "button" at bounding box center [365, 475] width 24 height 19
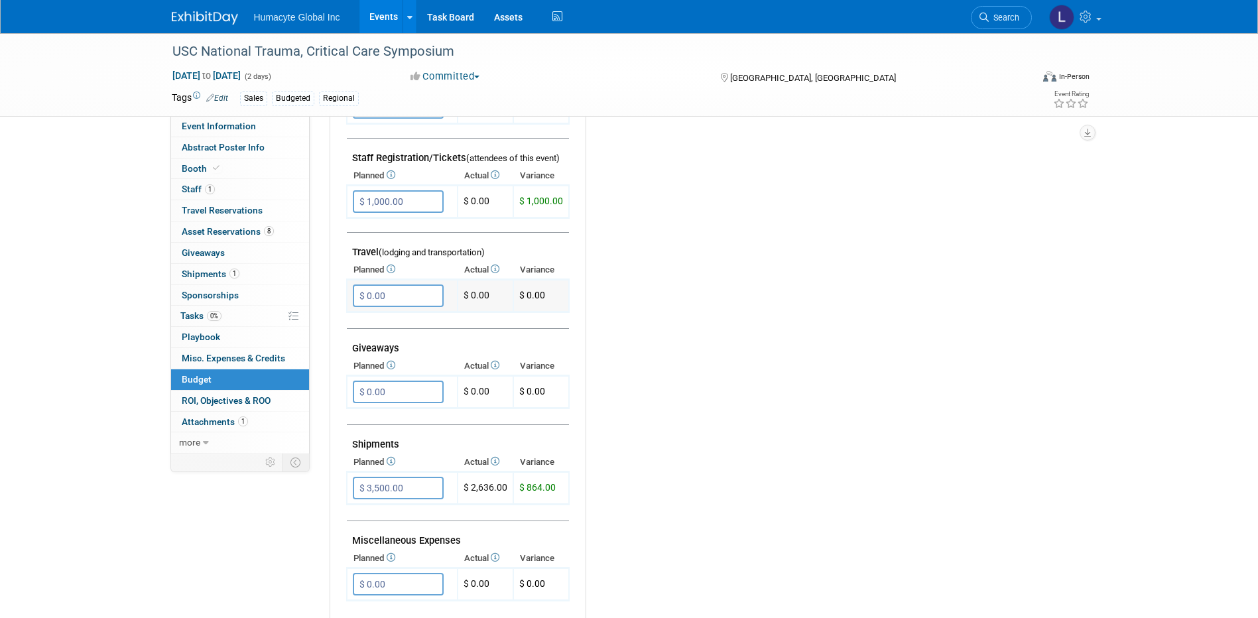
scroll to position [265, 0]
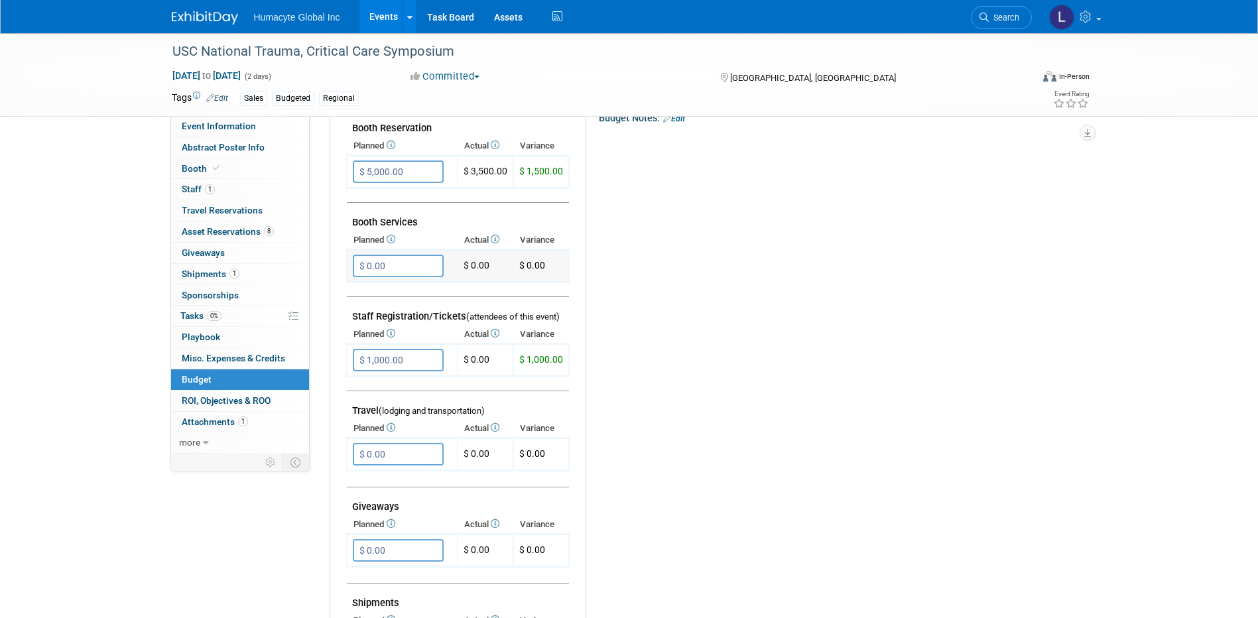
click at [375, 261] on input "$ 0.00" at bounding box center [398, 266] width 91 height 23
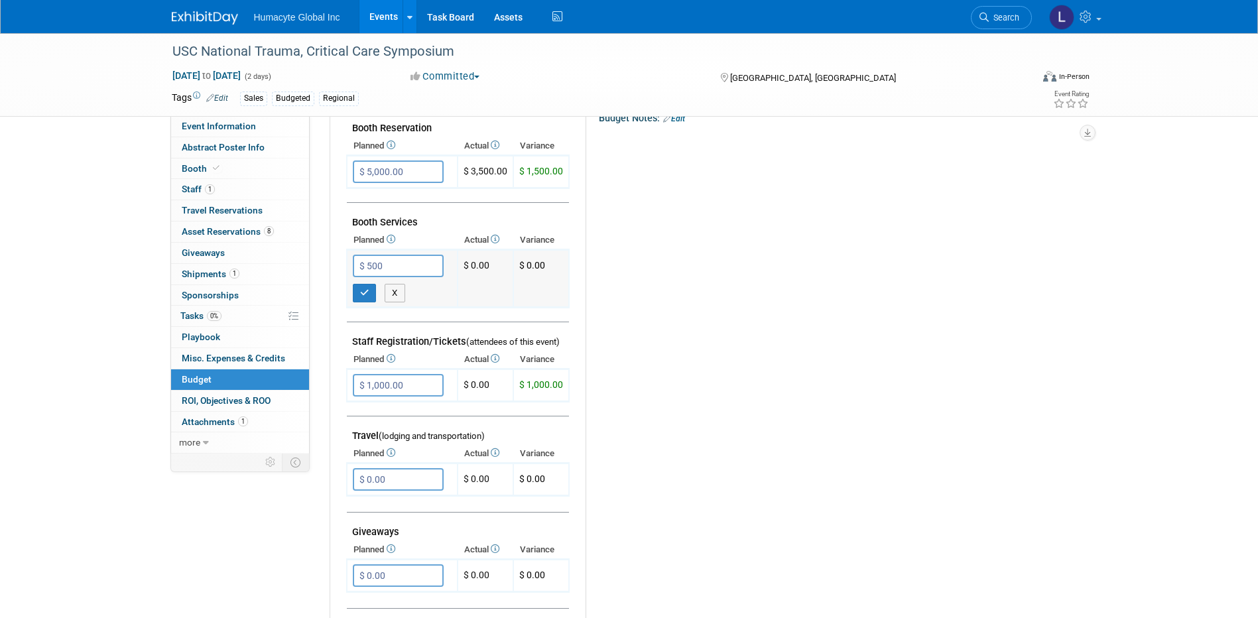
type input "$ 500.00"
click at [356, 304] on td "$ 500.00" at bounding box center [402, 279] width 111 height 58
click at [360, 294] on icon "button" at bounding box center [364, 292] width 9 height 9
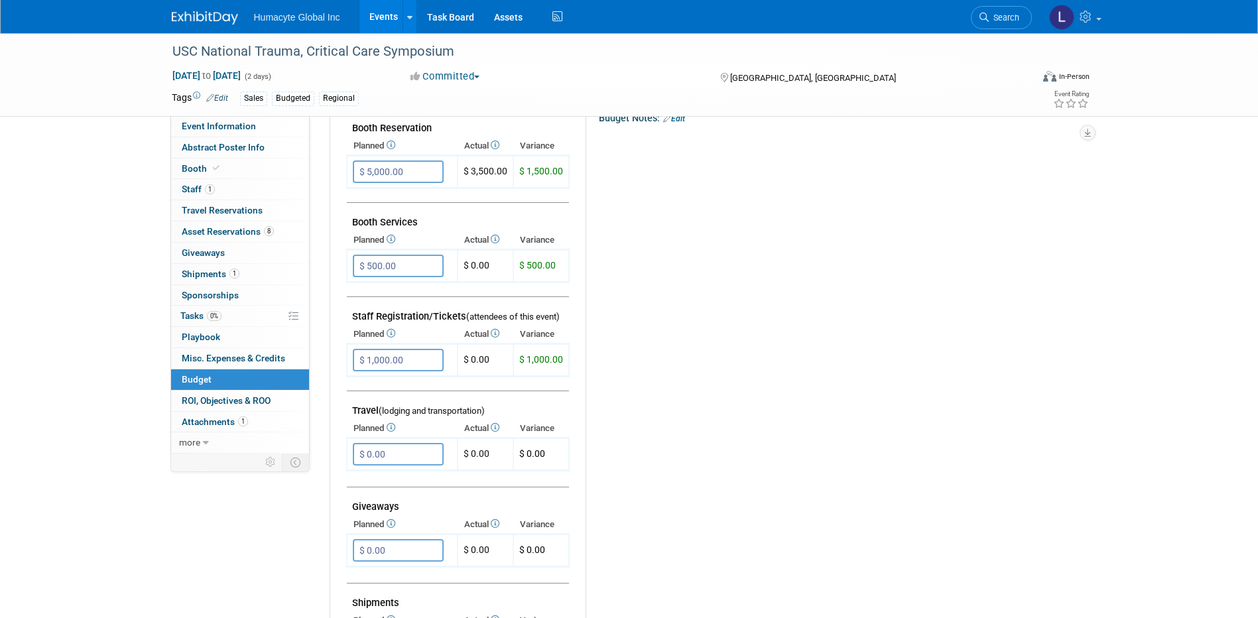
drag, startPoint x: 817, startPoint y: 218, endPoint x: 696, endPoint y: 171, distance: 130.2
click at [818, 218] on div "Budget Notes: Edit X" at bounding box center [825, 452] width 479 height 688
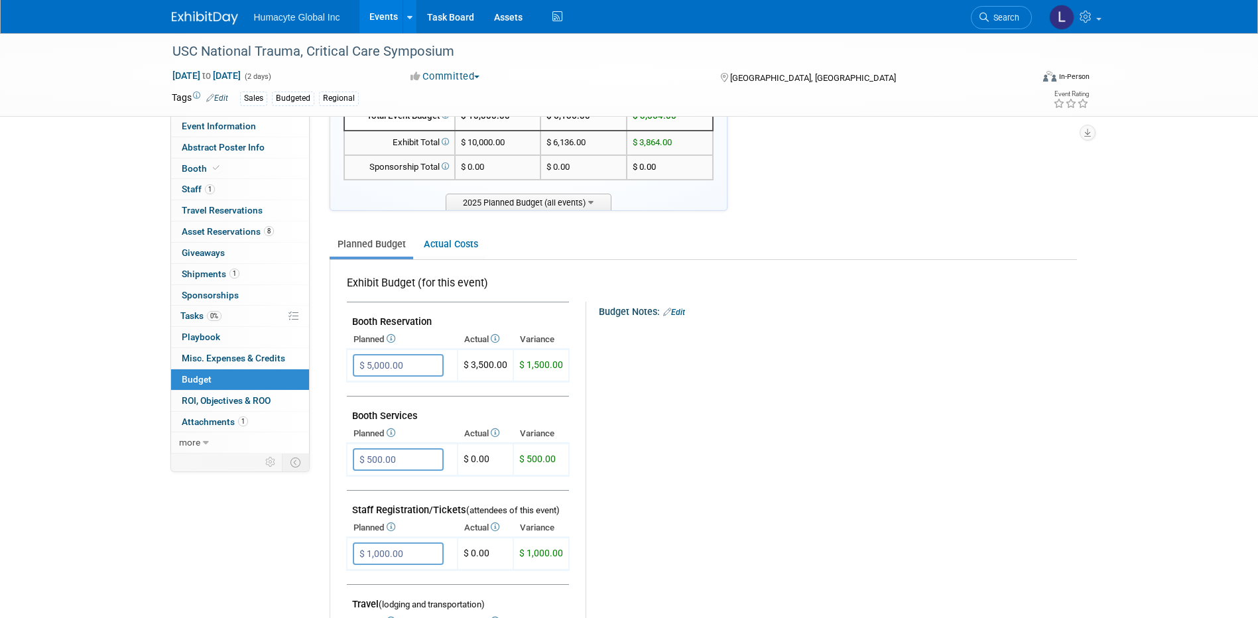
scroll to position [0, 0]
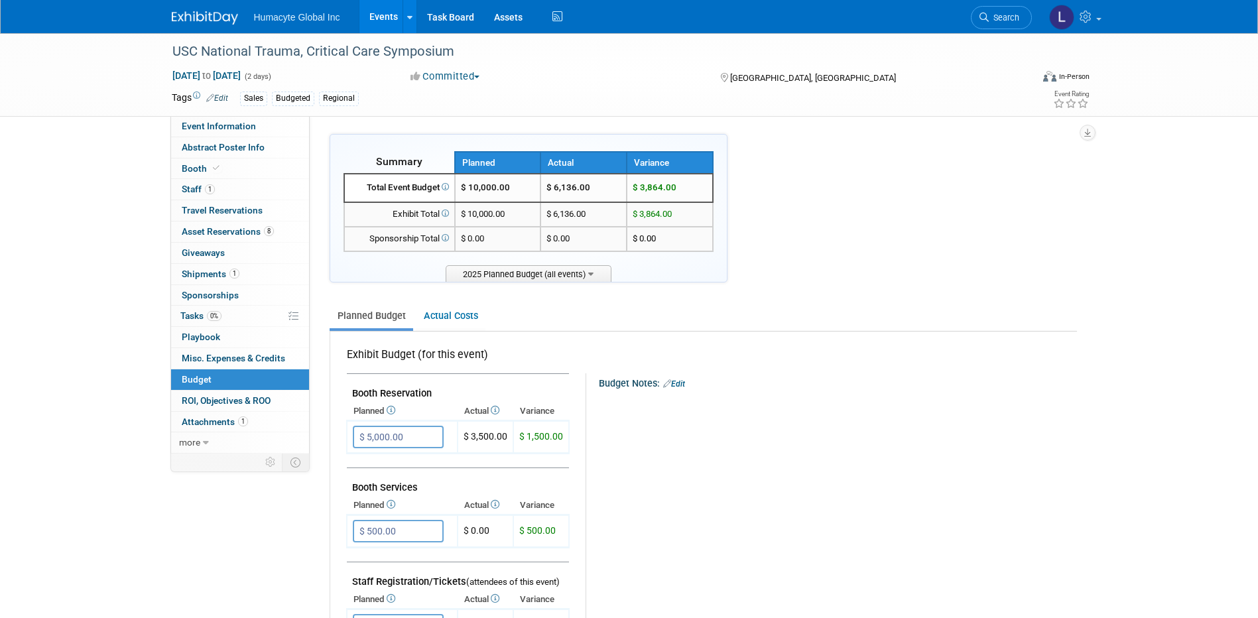
click at [386, 11] on link "Events" at bounding box center [383, 16] width 48 height 33
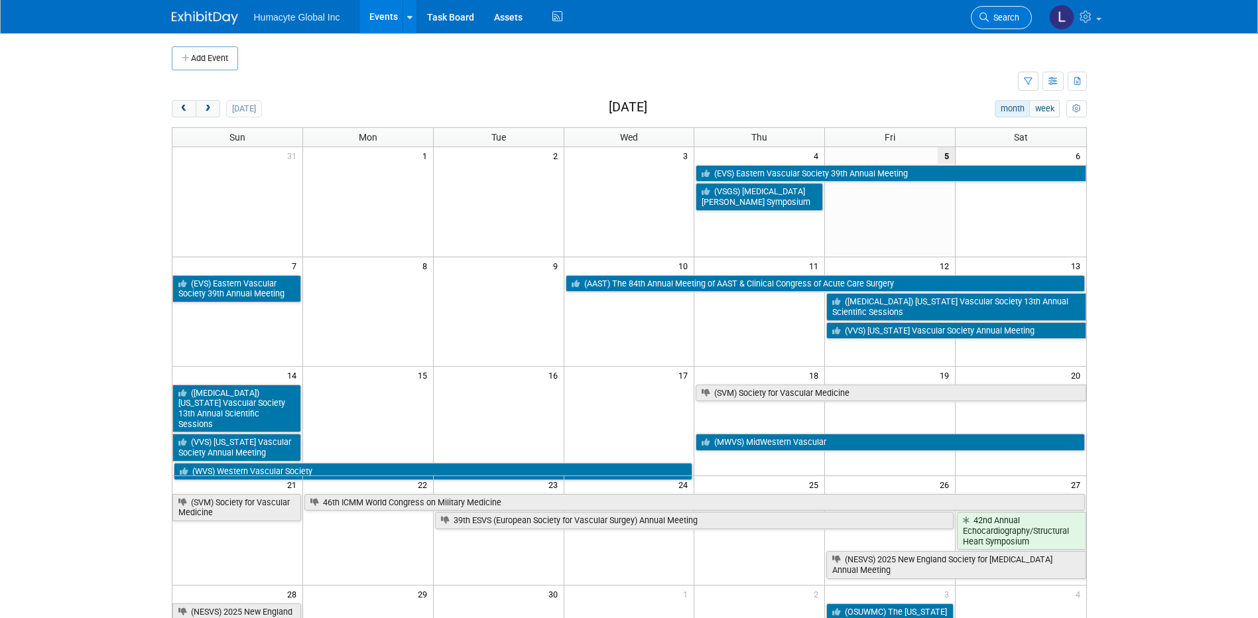
drag, startPoint x: 0, startPoint y: 0, endPoint x: 1015, endPoint y: 16, distance: 1014.7
click at [1015, 16] on span "Search" at bounding box center [1004, 18] width 31 height 10
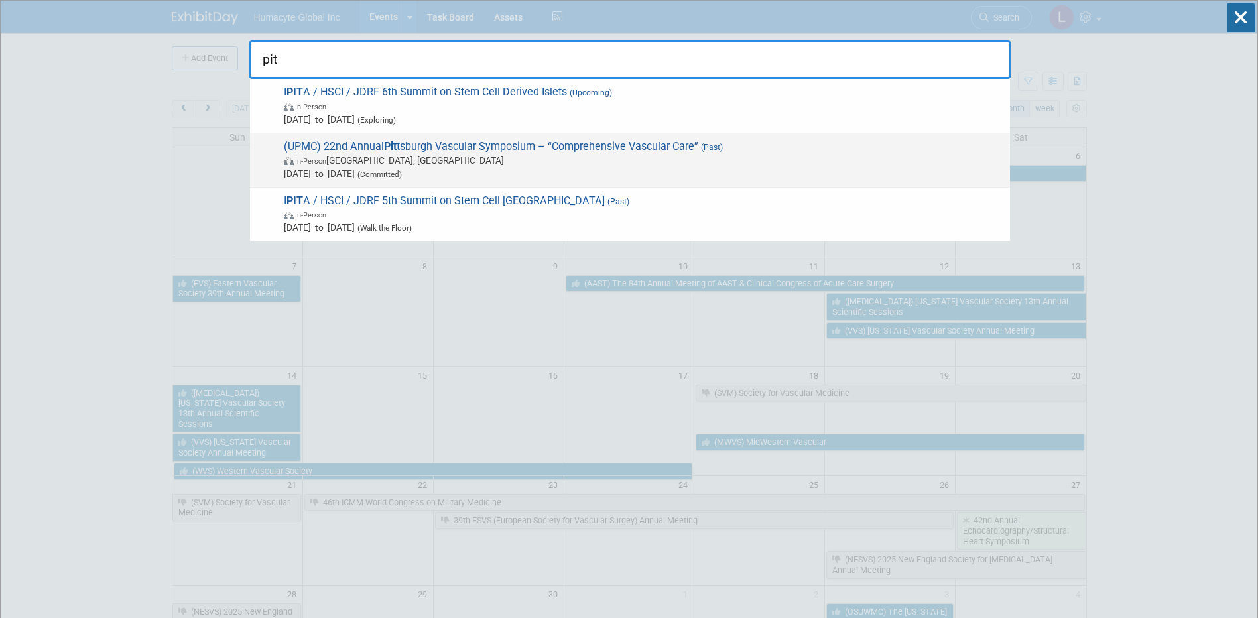
type input "pit"
click at [524, 166] on span "In-Person Pittsburgh, PA" at bounding box center [643, 160] width 719 height 13
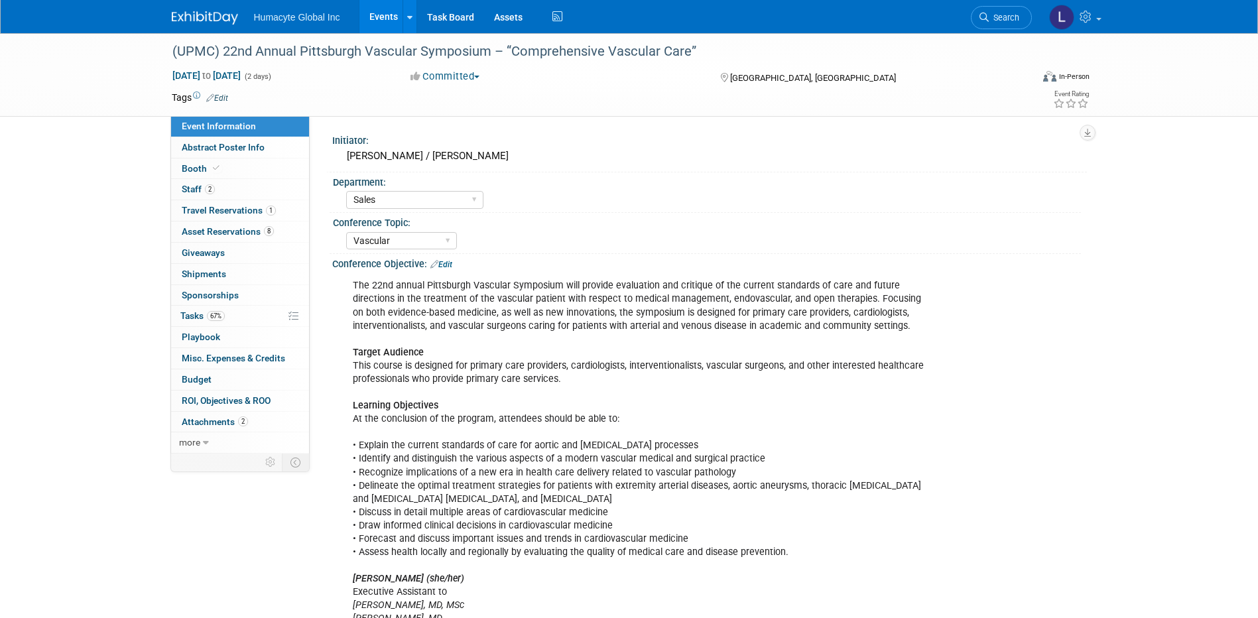
select select "Sales"
select select "Vascular"
click at [207, 275] on span "Shipments 0" at bounding box center [204, 274] width 44 height 11
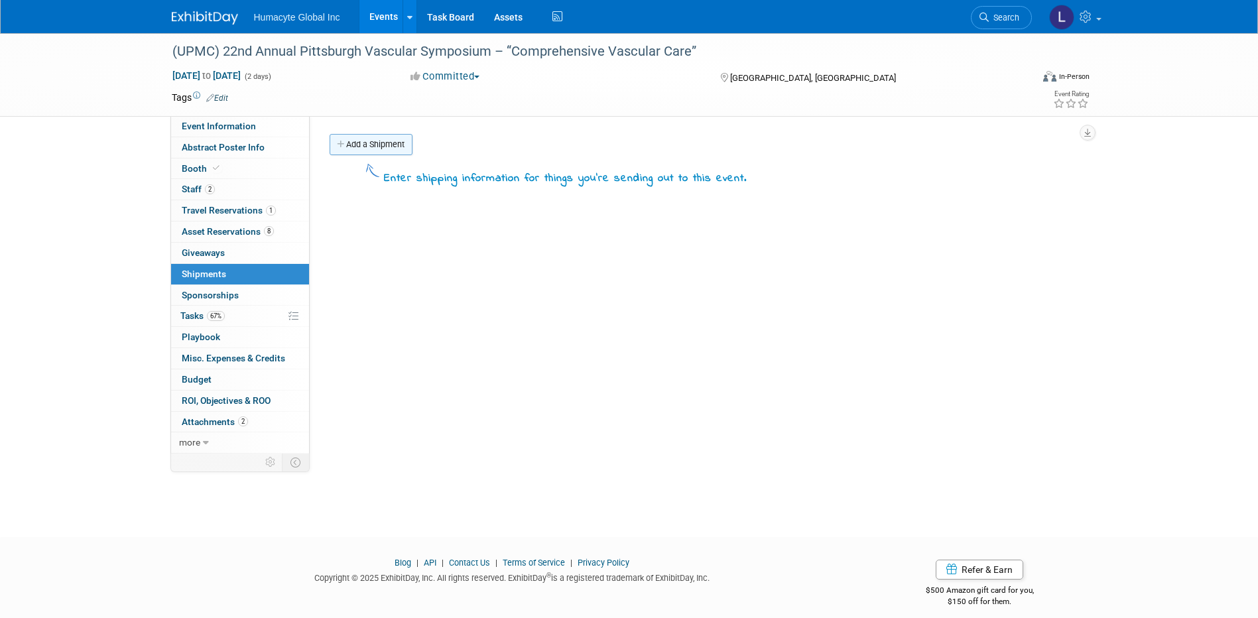
click at [359, 143] on link "Add a Shipment" at bounding box center [371, 144] width 83 height 21
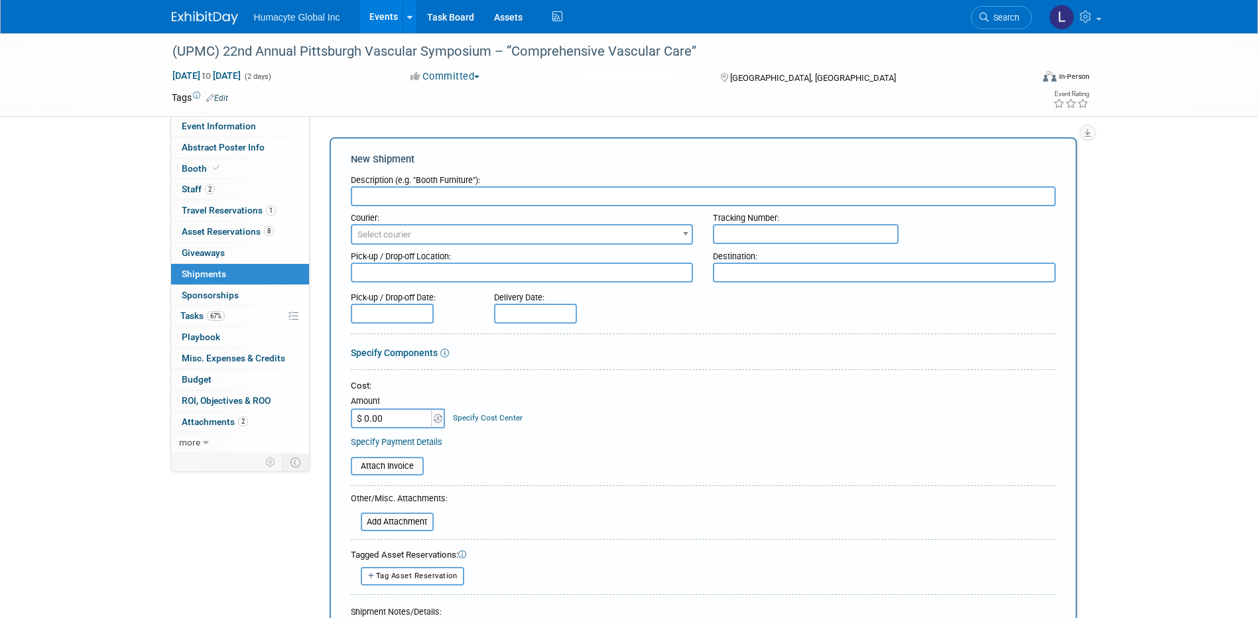
click at [403, 196] on input "text" at bounding box center [703, 196] width 705 height 20
paste input "Tabletop Display Kit, (1) Monitor, Misc. Acrylics, Misc. Literature Prep/Inboun…"
type input "Tabletop Display Kit, (1) Monitor, Misc. Acrylics, Misc. Literature Prep/Inboun…"
click at [388, 415] on input "$ 0.00" at bounding box center [392, 418] width 83 height 20
type input "$ 1,624.00"
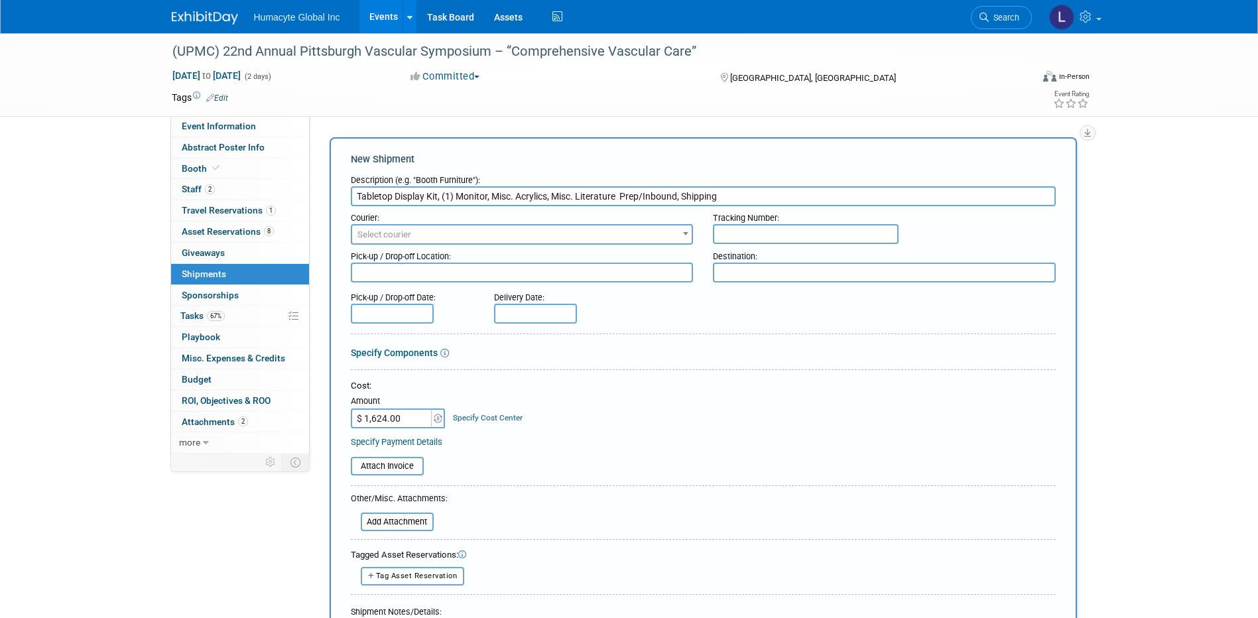
click at [598, 452] on div "Attach Invoice" at bounding box center [703, 462] width 705 height 28
click at [487, 416] on link "Specify Cost Center" at bounding box center [488, 417] width 70 height 9
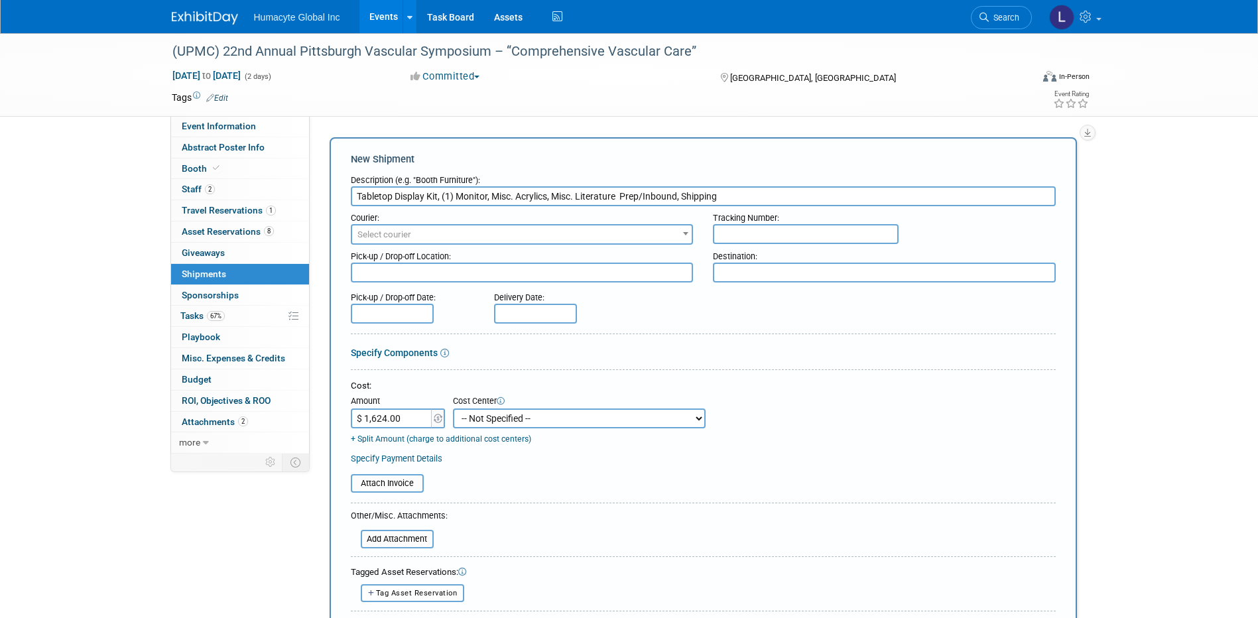
click at [530, 414] on select "-- Not Specified -- Dept 10 - Clinical Dept 11 - Clinical Ops Dept 12 - Medical…" at bounding box center [579, 418] width 253 height 20
select select "18966166"
click at [453, 408] on select "-- Not Specified -- Dept 10 - Clinical Dept 11 - Clinical Ops Dept 12 - Medical…" at bounding box center [579, 418] width 253 height 20
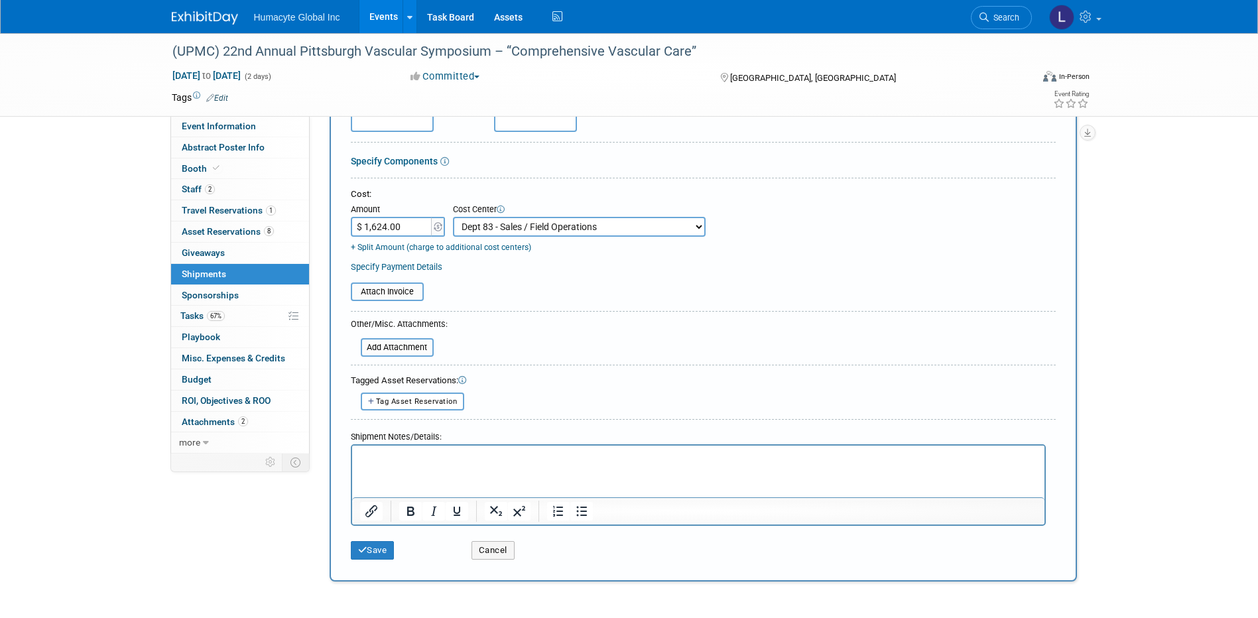
scroll to position [199, 0]
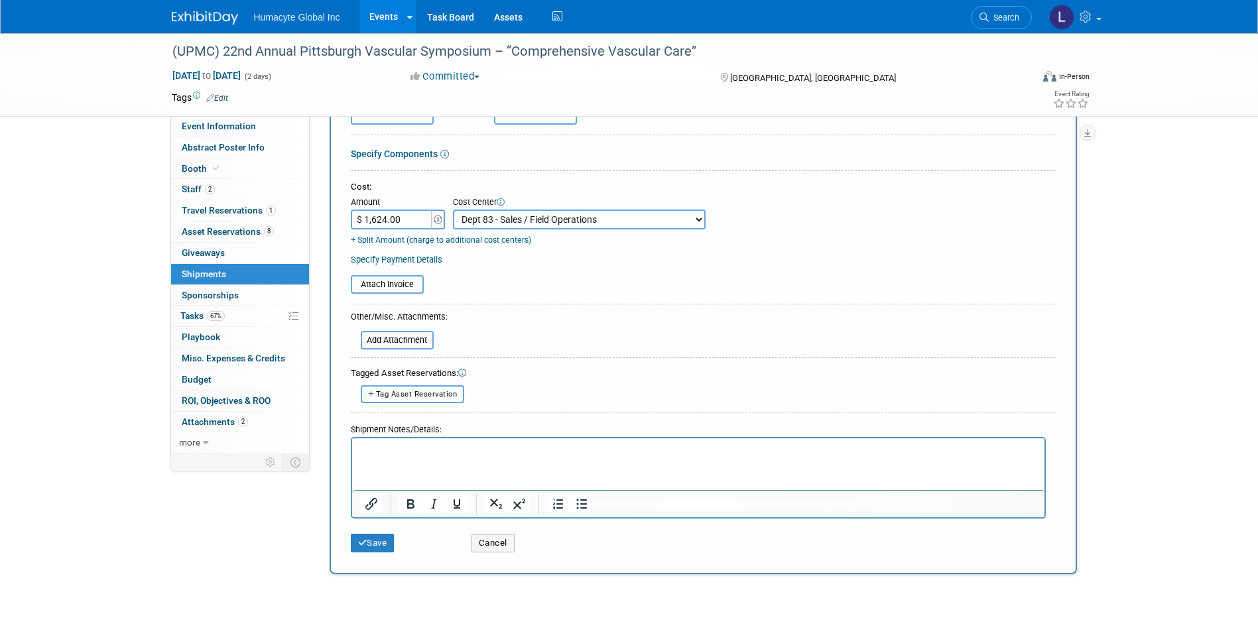
click at [379, 457] on html at bounding box center [697, 447] width 692 height 19
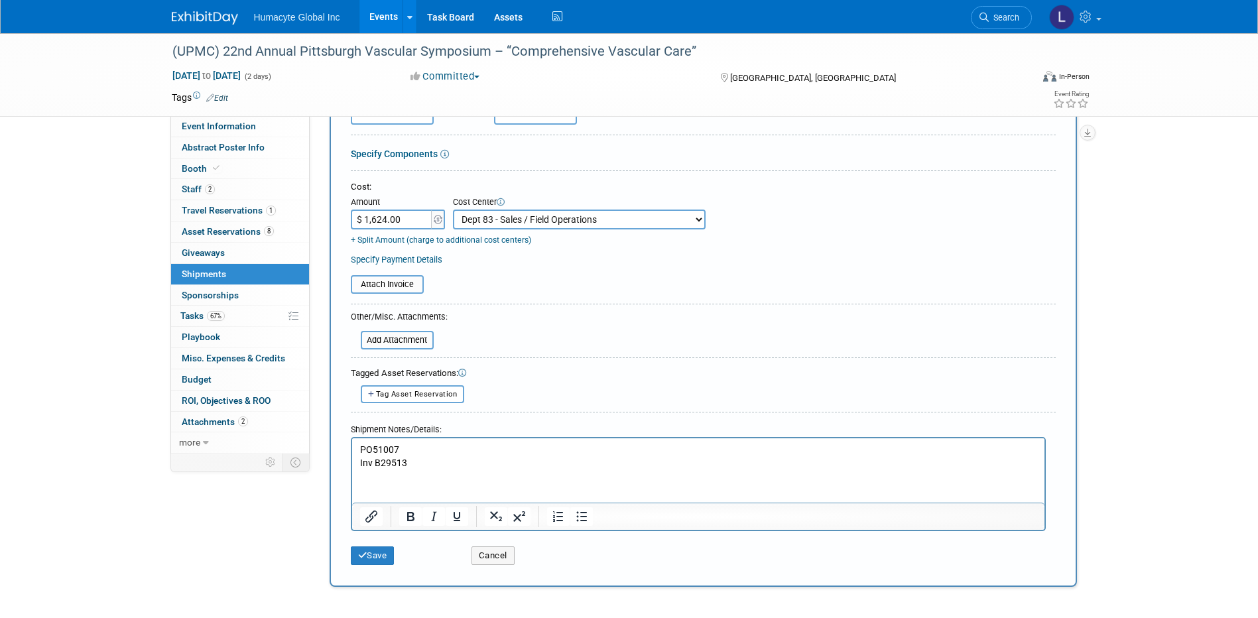
click at [489, 297] on form "Description (e.g. "Booth Furniture"): Tabletop Display Kit, (1) Monitor, Misc. …" at bounding box center [703, 270] width 705 height 602
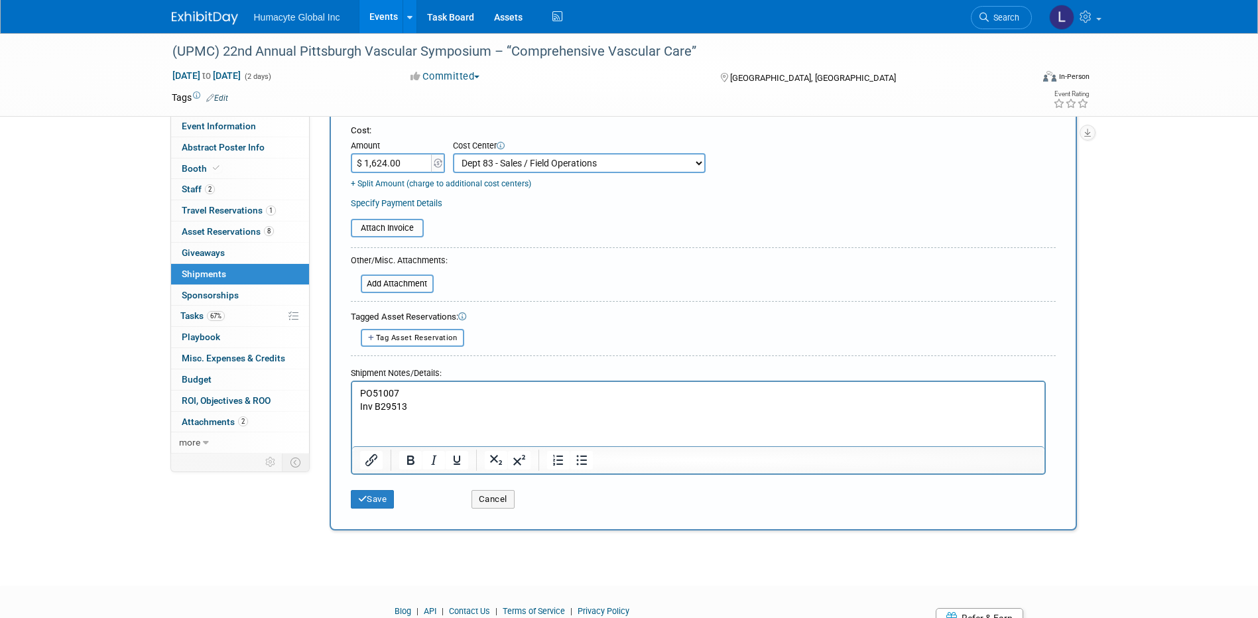
scroll to position [265, 0]
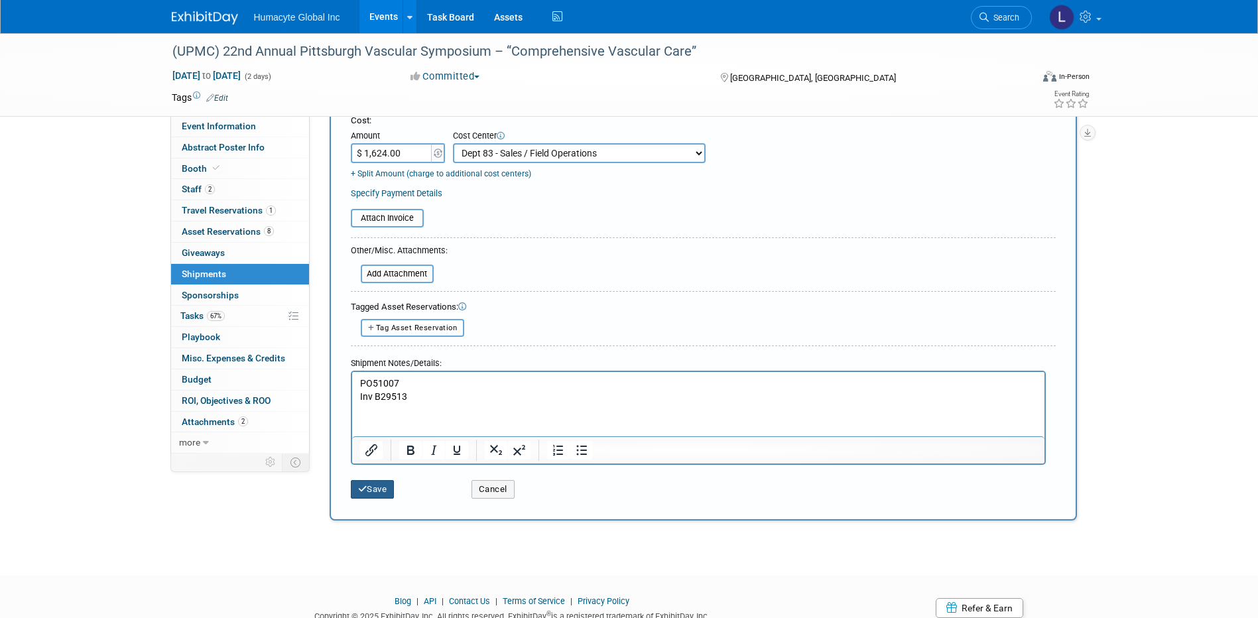
click at [389, 490] on button "Save" at bounding box center [373, 489] width 44 height 19
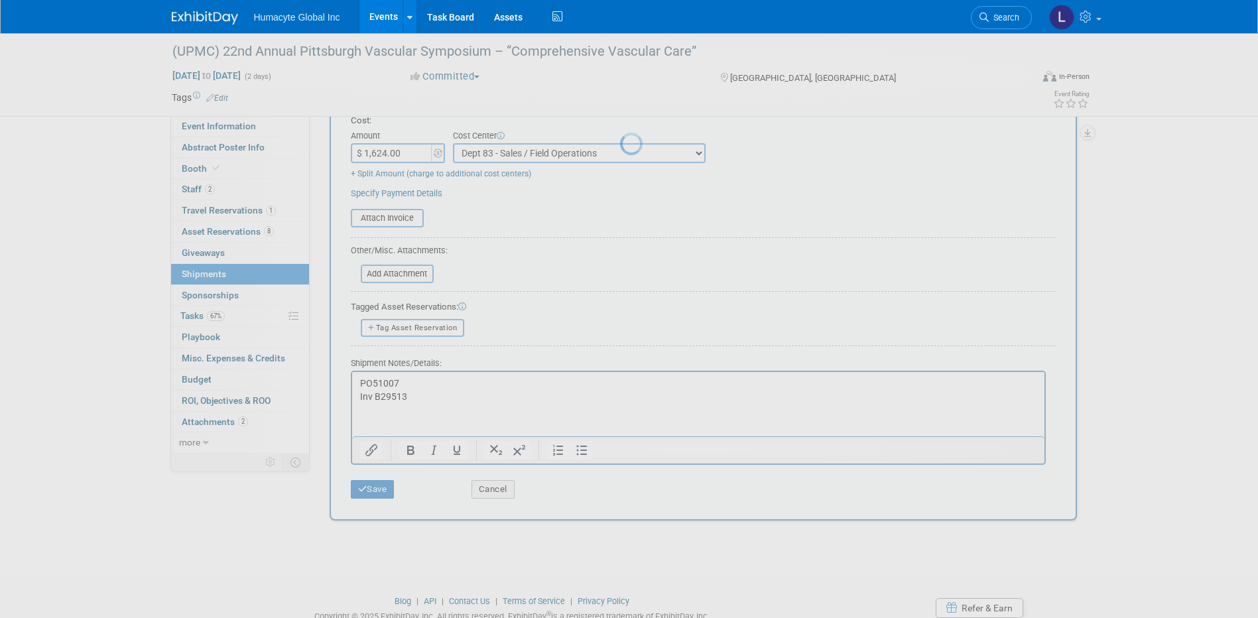
scroll to position [12, 0]
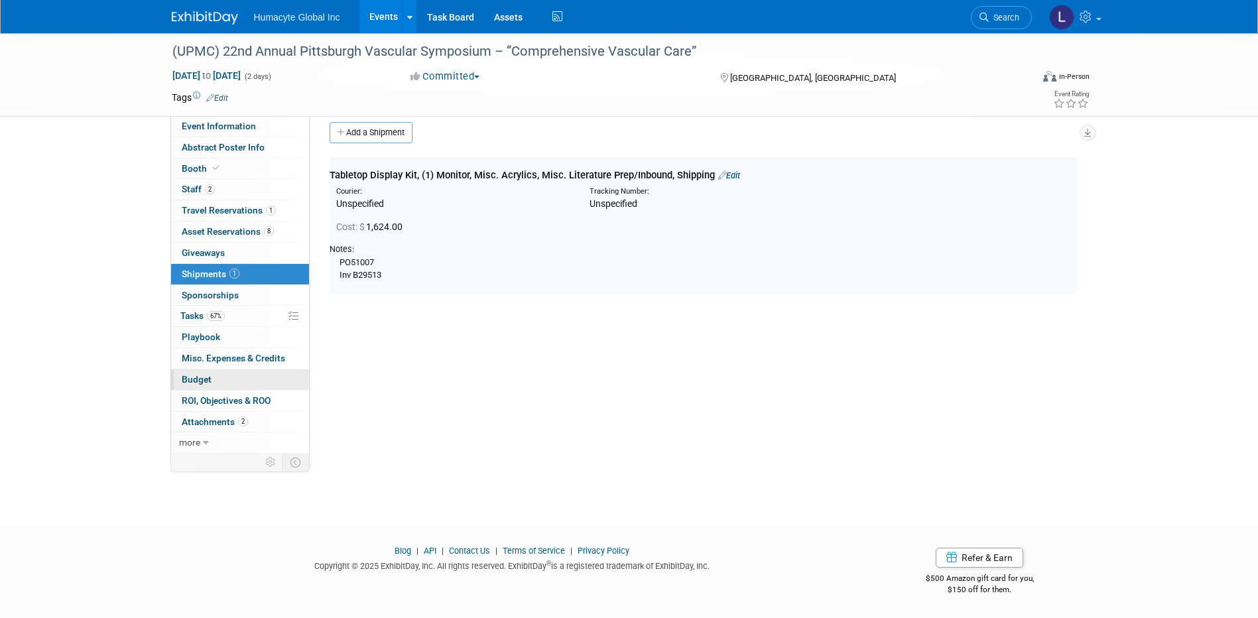
click at [202, 379] on span "Budget" at bounding box center [197, 379] width 30 height 11
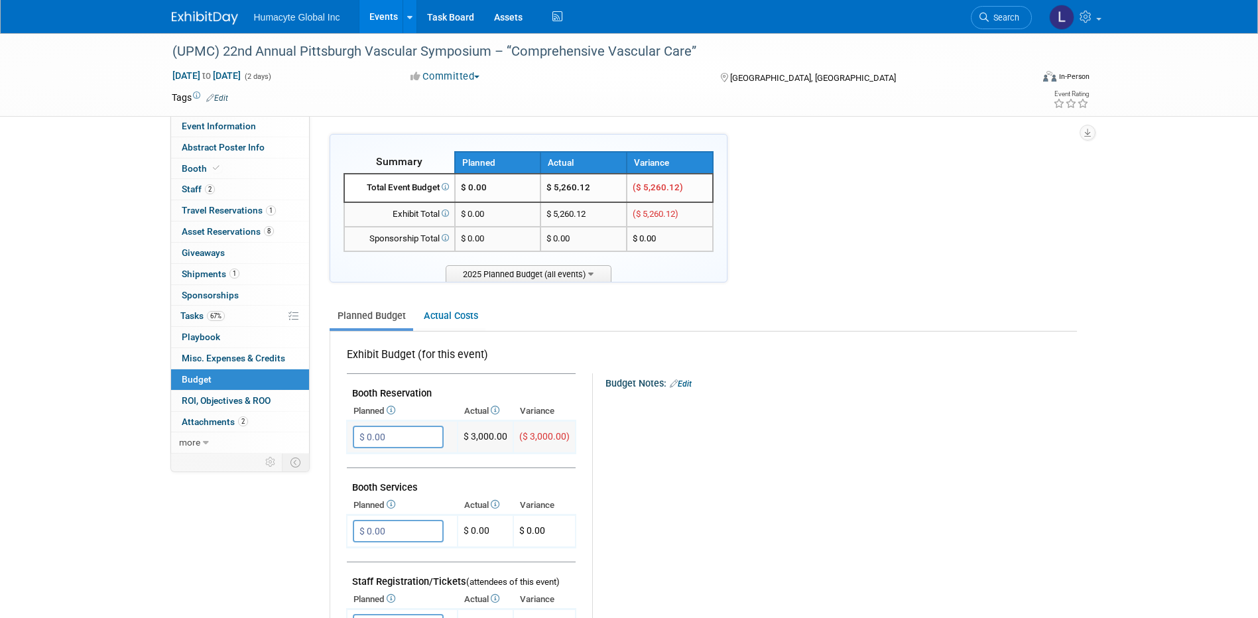
click at [400, 439] on input "$ 0.00" at bounding box center [398, 437] width 91 height 23
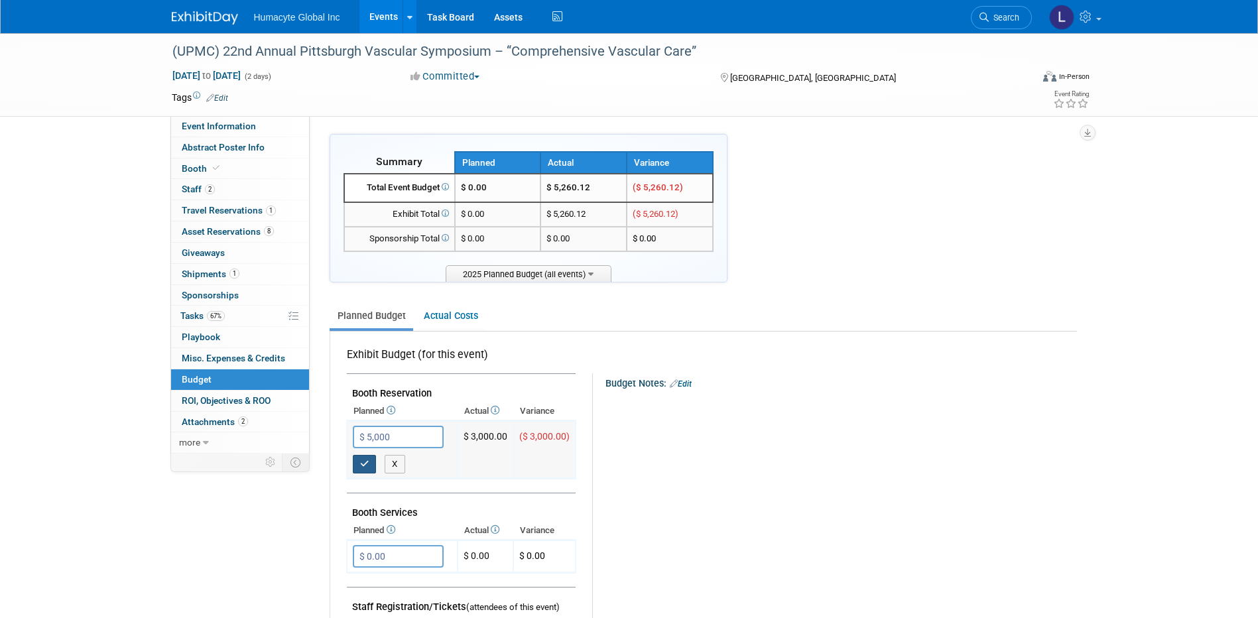
type input "$ 5,000.00"
click at [363, 466] on icon "button" at bounding box center [364, 464] width 9 height 9
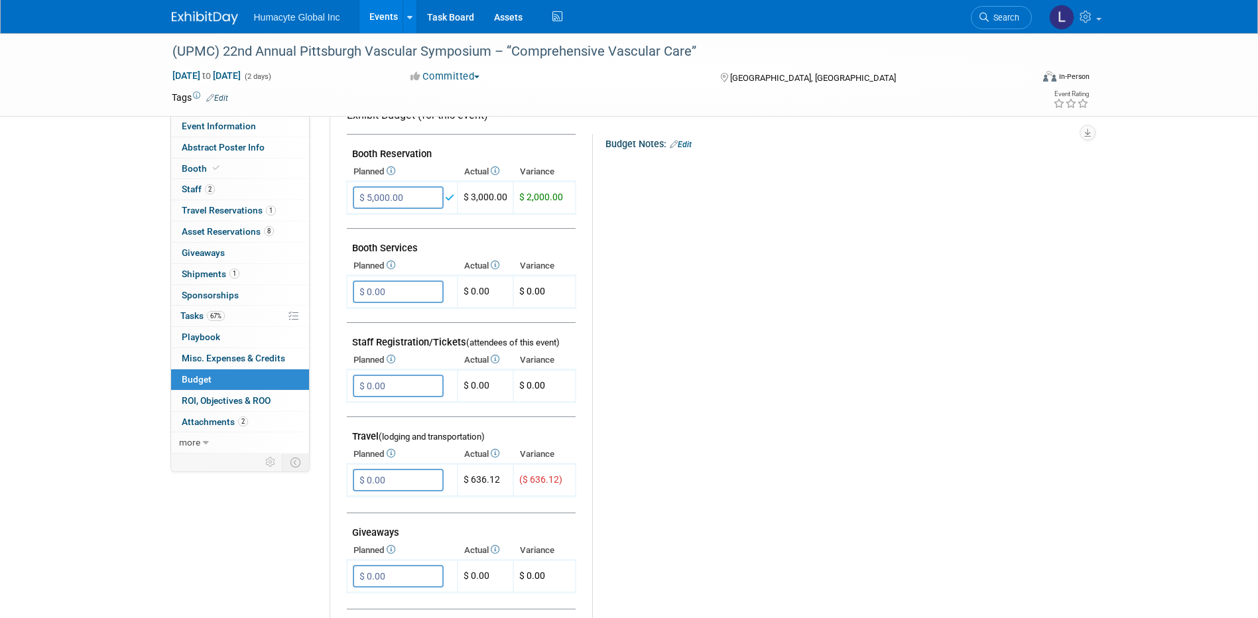
scroll to position [265, 0]
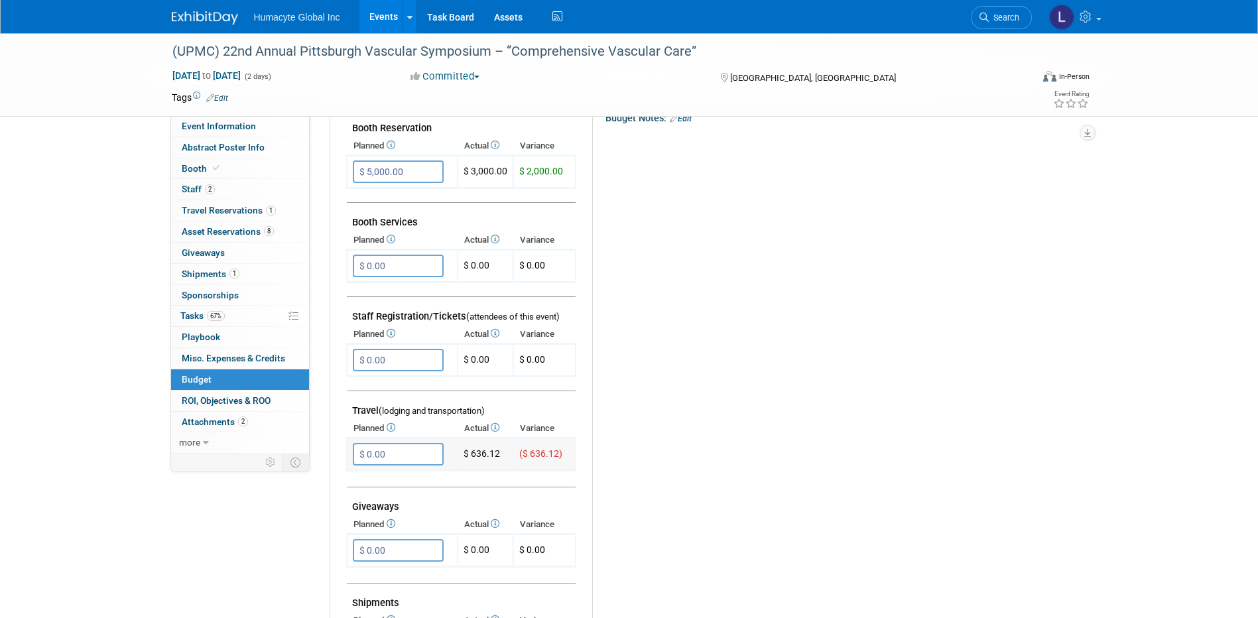
click at [421, 461] on input "$ 0.00" at bounding box center [398, 454] width 91 height 23
type input "$ 1,000.00"
click at [364, 481] on icon "button" at bounding box center [364, 481] width 9 height 9
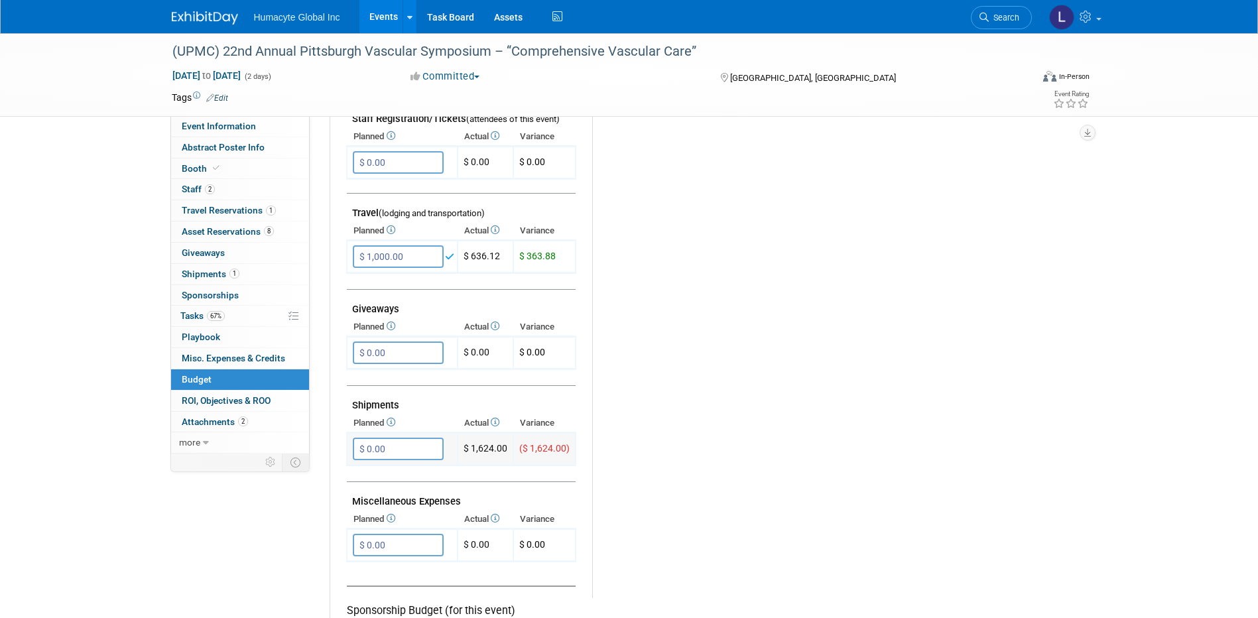
scroll to position [464, 0]
click at [387, 448] on input "$ 0.00" at bounding box center [398, 447] width 91 height 23
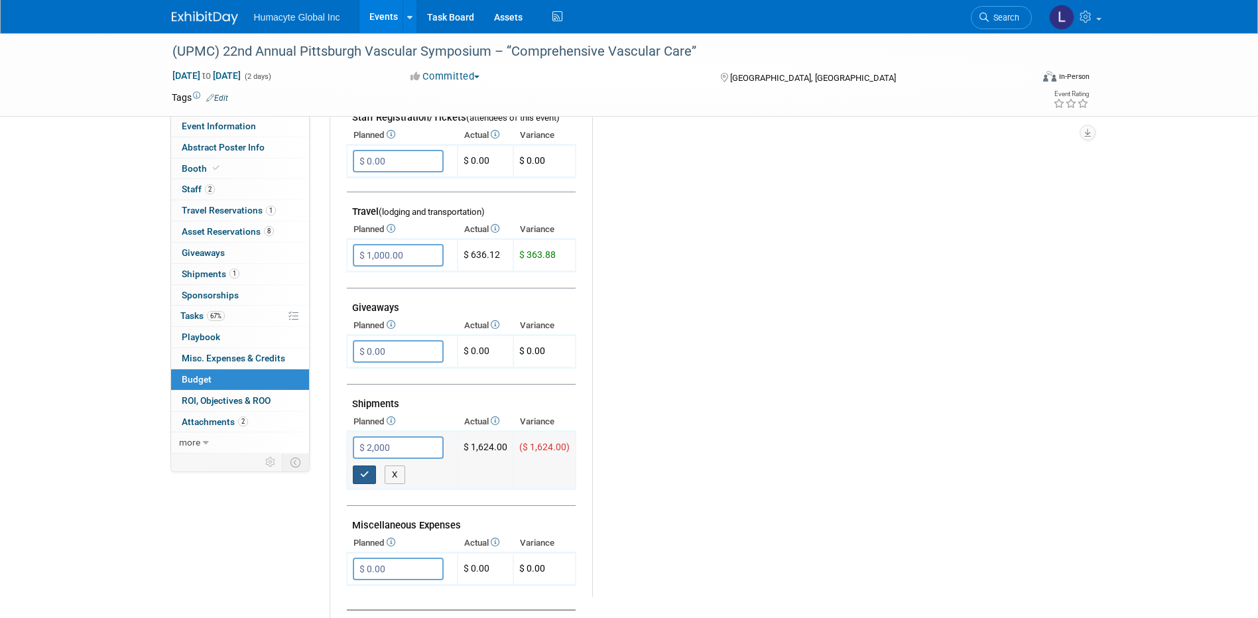
type input "$ 2,000.00"
click at [361, 474] on icon "button" at bounding box center [364, 474] width 9 height 9
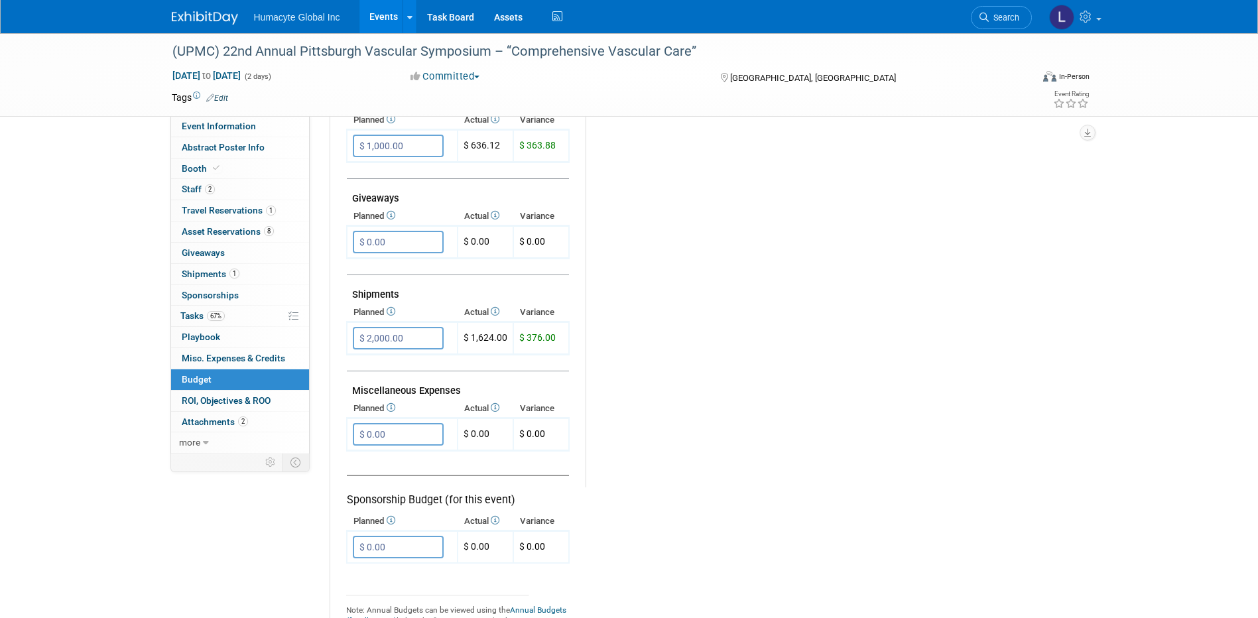
scroll to position [597, 0]
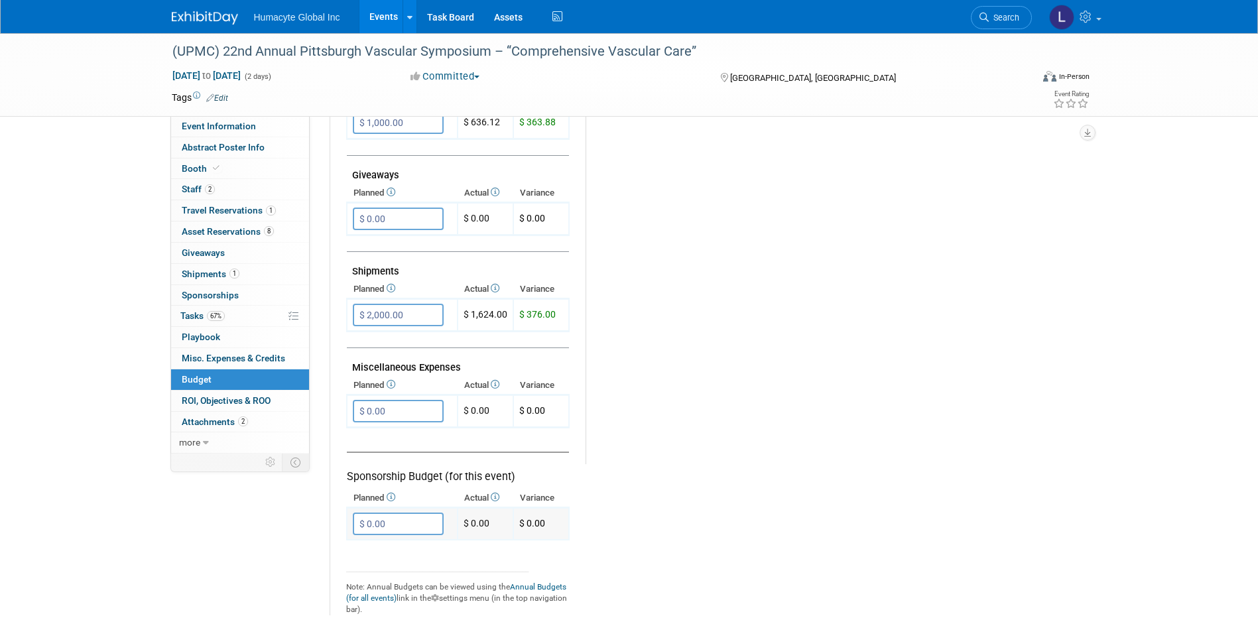
click at [385, 509] on td "$ 0.00 X" at bounding box center [402, 524] width 111 height 32
click at [389, 534] on input "$ 0.00" at bounding box center [398, 524] width 91 height 23
type input "$ 1,000.00"
click at [367, 551] on icon "button" at bounding box center [364, 550] width 9 height 9
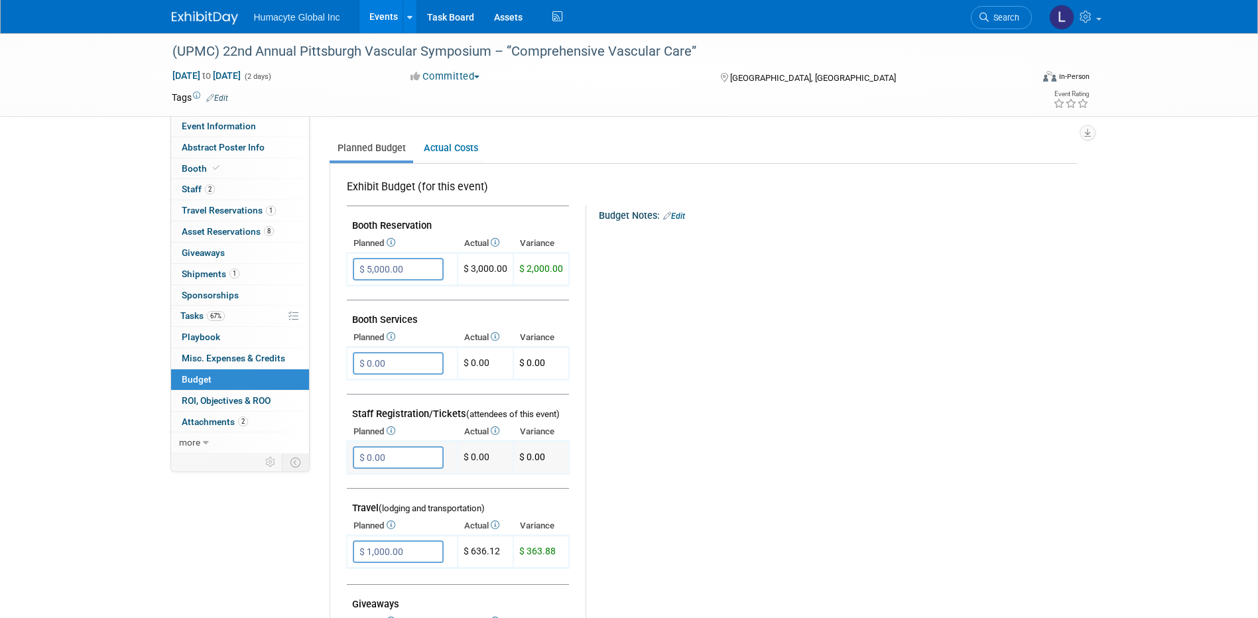
scroll to position [199, 0]
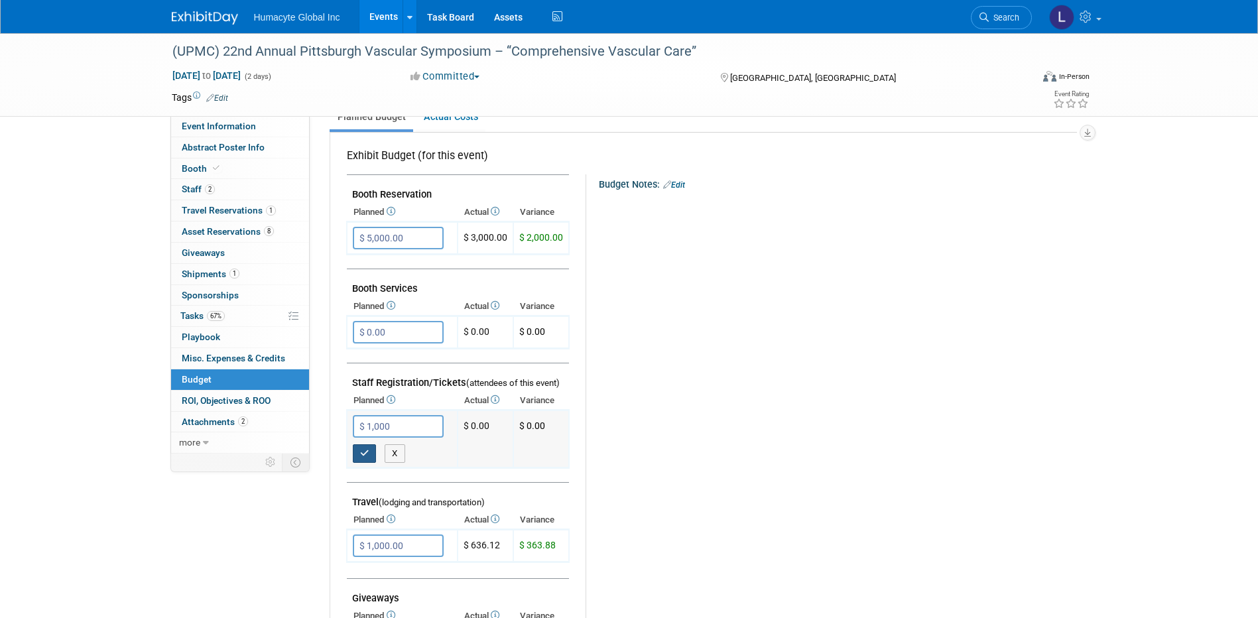
type input "$ 1,000.00"
click at [368, 450] on icon "button" at bounding box center [364, 453] width 9 height 9
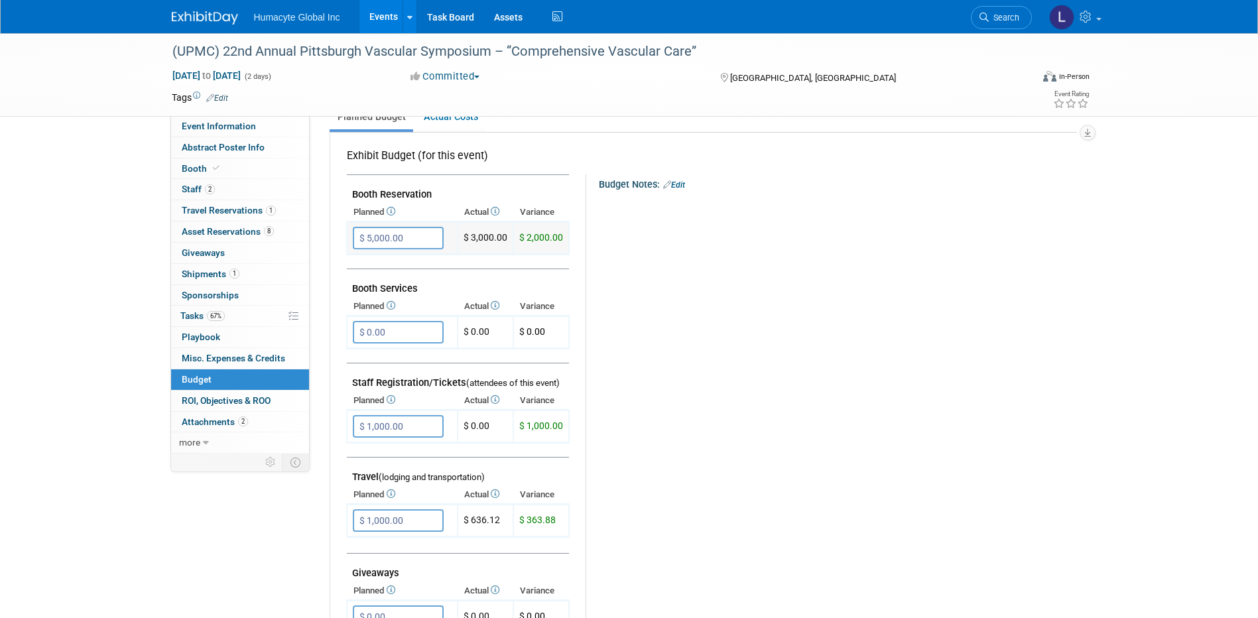
click at [406, 237] on input "$ 5,000.00" at bounding box center [398, 238] width 91 height 23
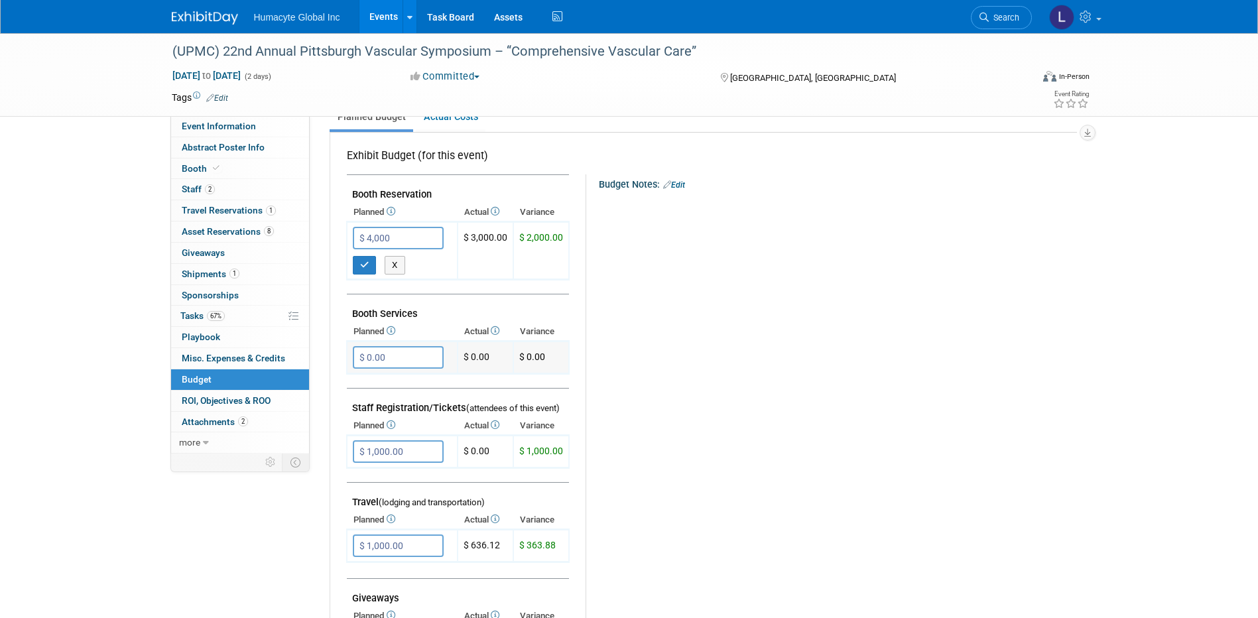
type input "$ 4,000.00"
click at [397, 355] on input "$ 0.00" at bounding box center [398, 357] width 91 height 23
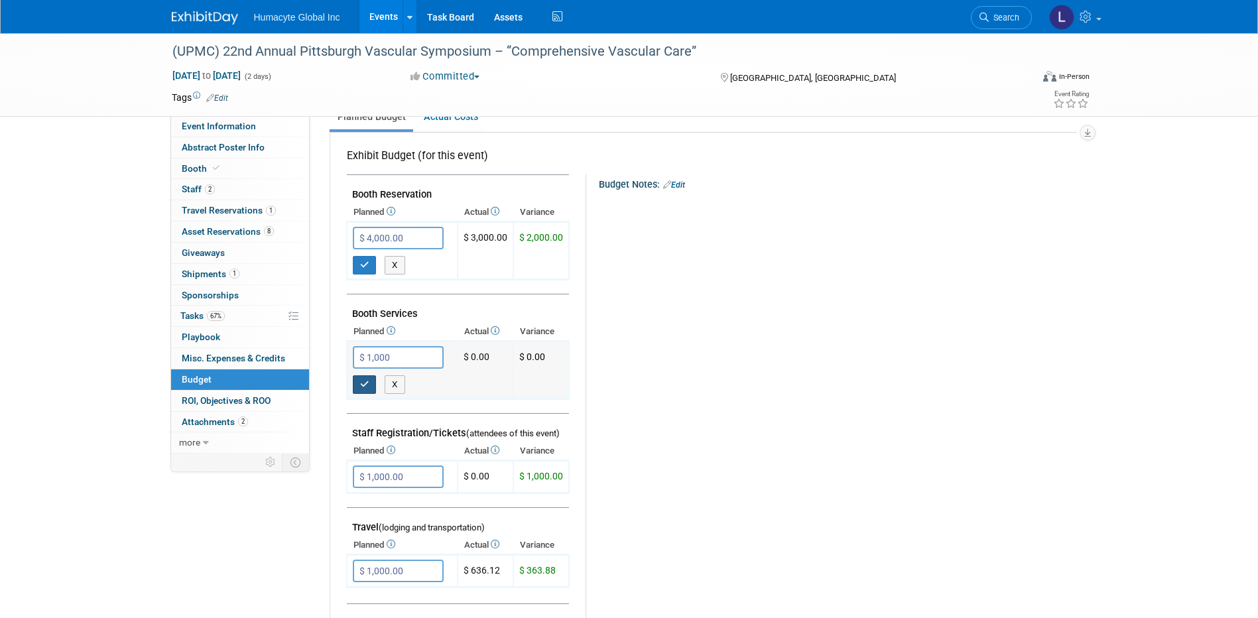
type input "$ 1,000.00"
click at [365, 387] on icon "button" at bounding box center [364, 384] width 9 height 9
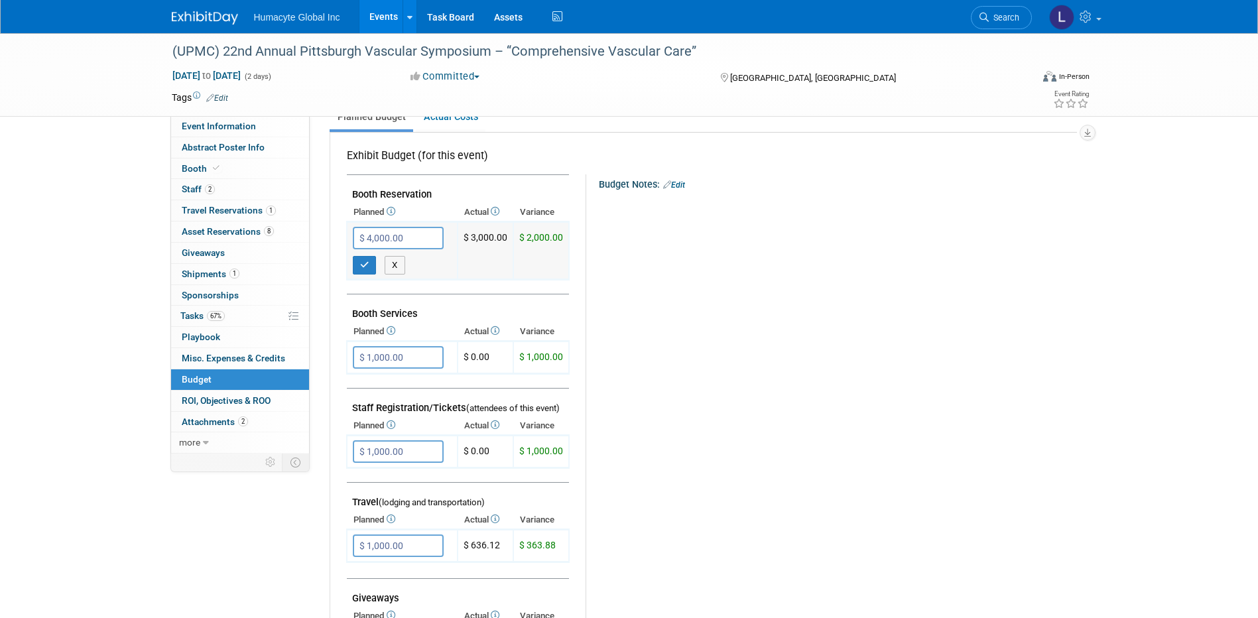
click at [370, 234] on input "$ 4,000.00" at bounding box center [398, 238] width 91 height 23
click at [362, 259] on button "button" at bounding box center [365, 265] width 24 height 19
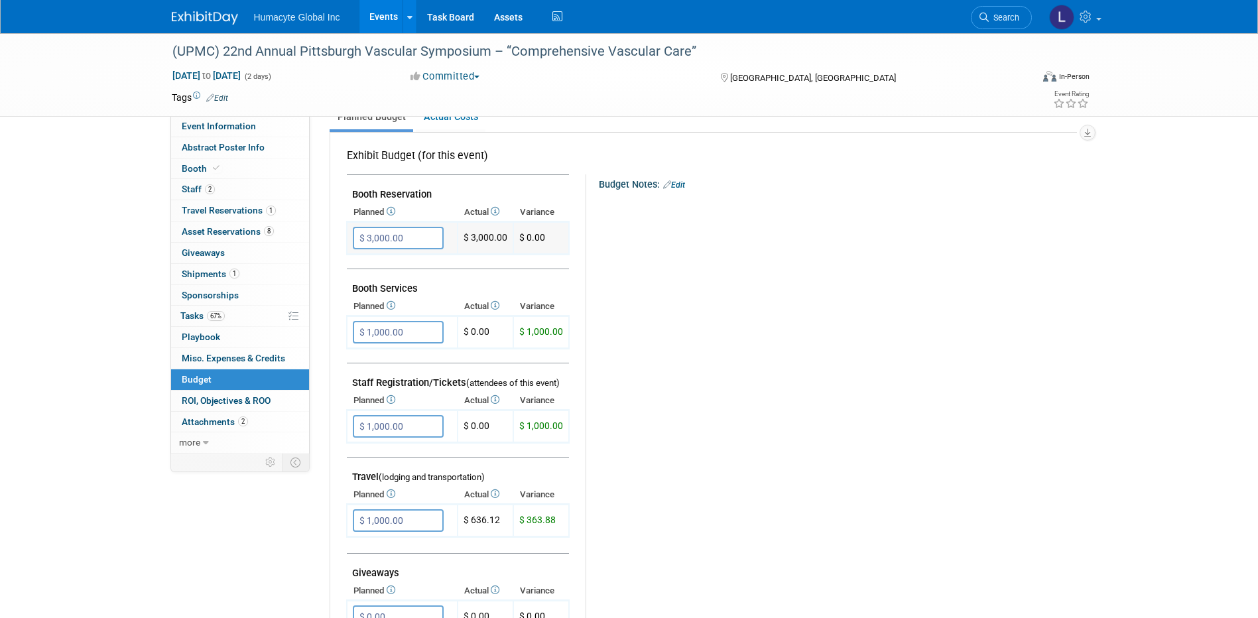
click at [371, 243] on input "$ 3,000.00" at bounding box center [398, 238] width 91 height 23
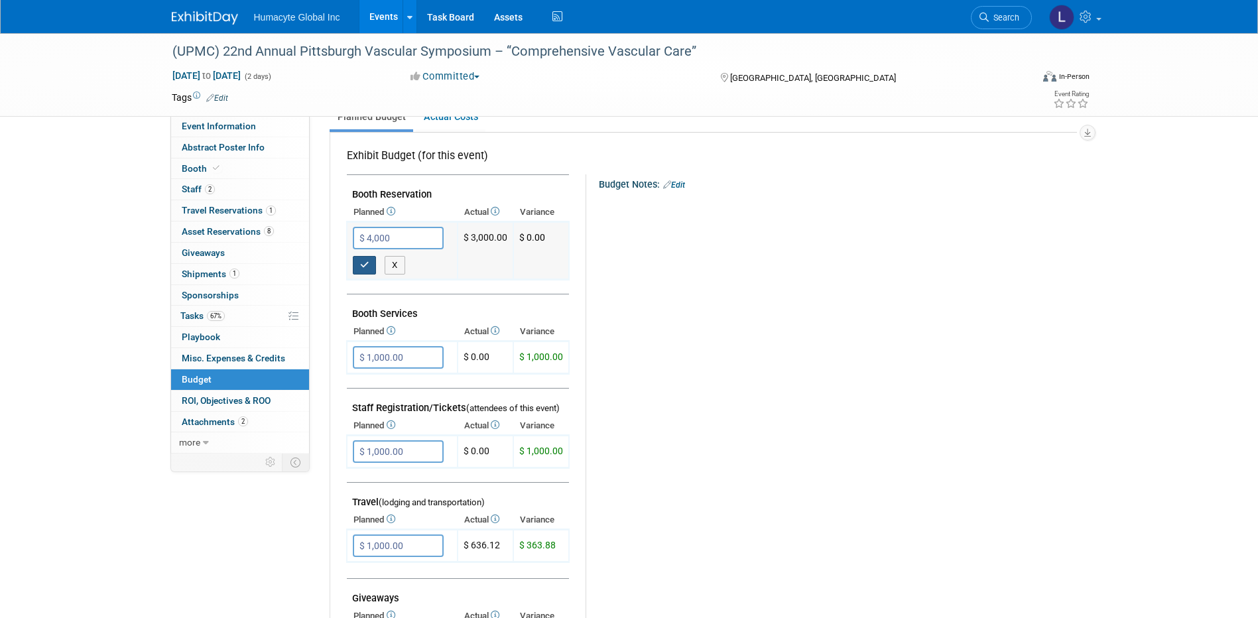
type input "$ 4,000.00"
click at [366, 267] on icon "button" at bounding box center [364, 265] width 9 height 9
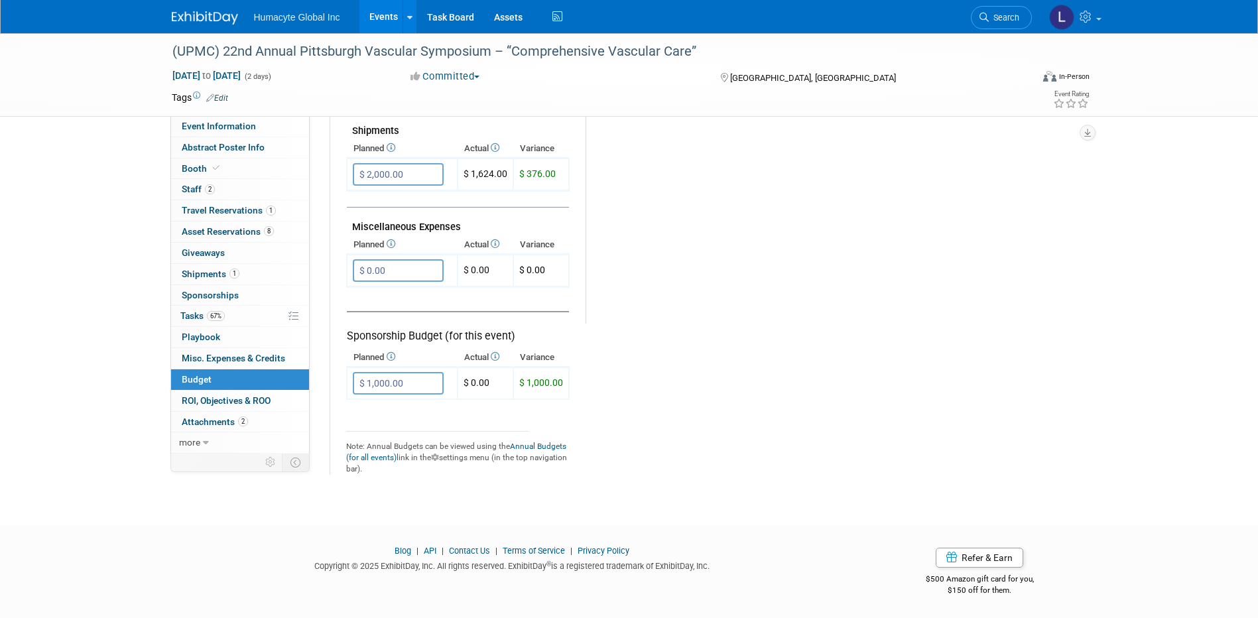
scroll to position [671, 0]
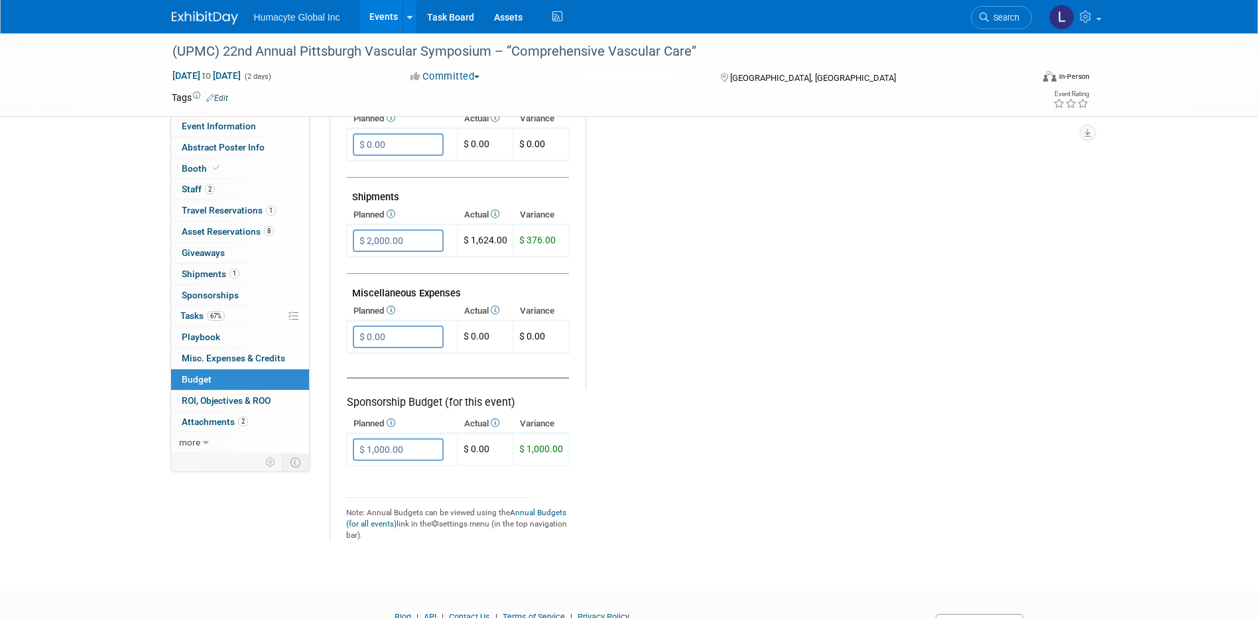
click at [908, 221] on div "Budget Notes: Edit X" at bounding box center [825, 46] width 479 height 688
click at [385, 14] on link "Events" at bounding box center [383, 16] width 48 height 33
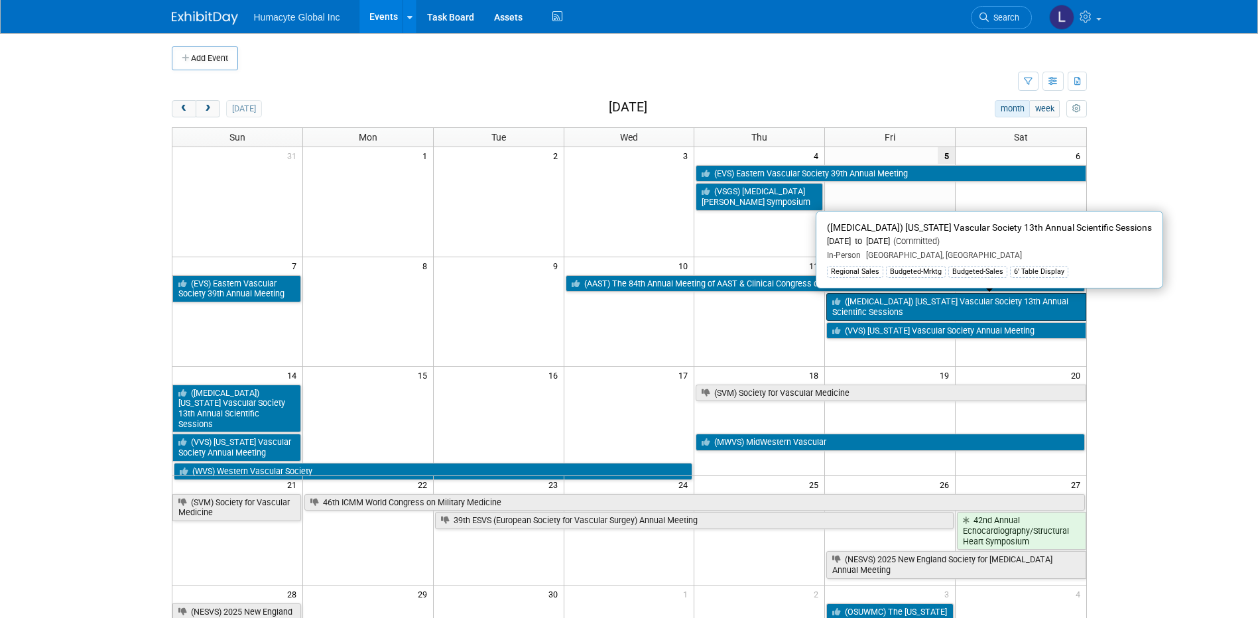
click at [871, 309] on link "([MEDICAL_DATA]) [US_STATE] Vascular Society 13th Annual Scientific Sessions" at bounding box center [955, 306] width 259 height 27
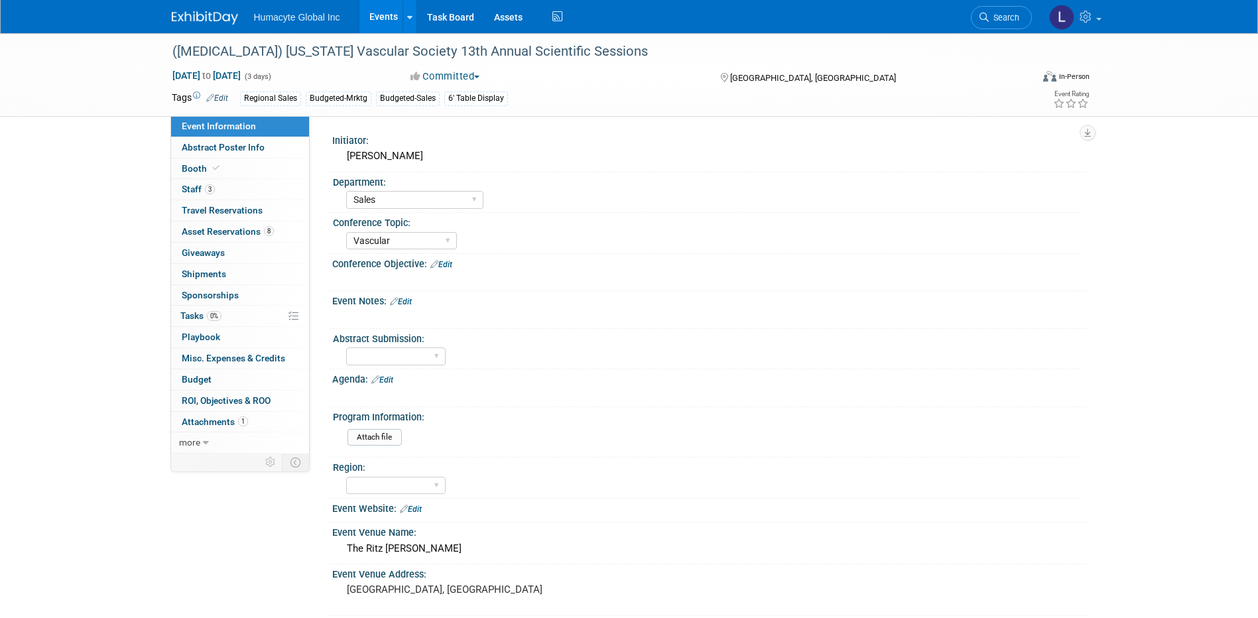
select select "Sales"
select select "Vascular"
click at [1010, 25] on link "Search" at bounding box center [1001, 17] width 61 height 23
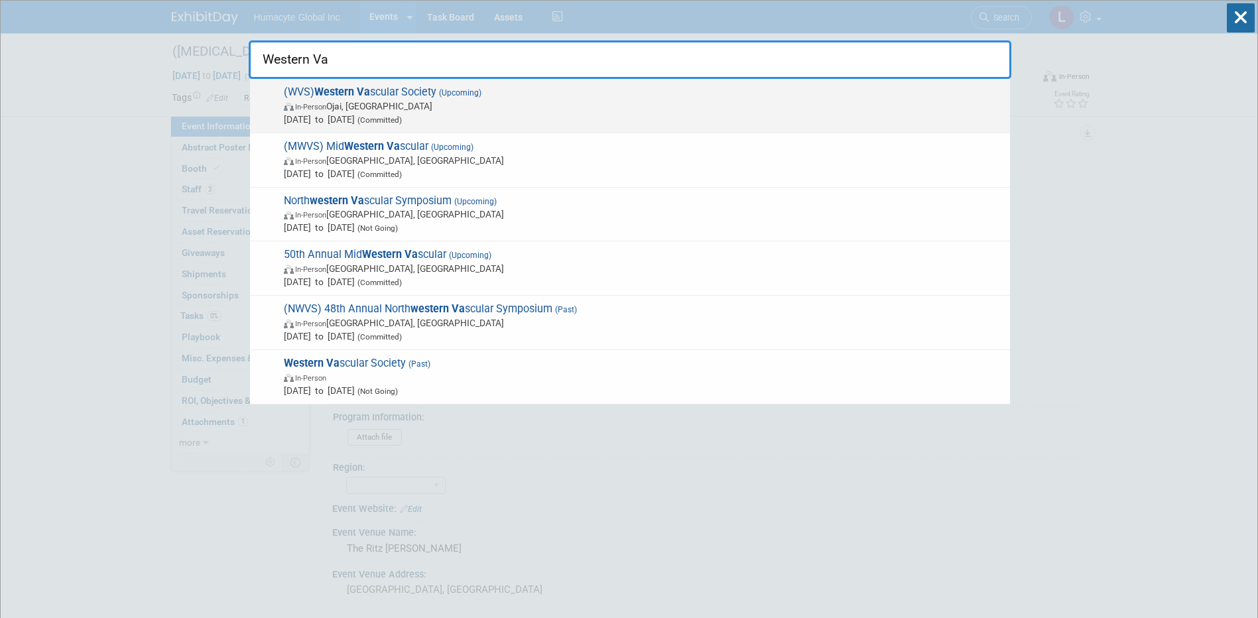
type input "Western Va"
click at [390, 118] on span "[DATE] to [DATE] (Committed)" at bounding box center [643, 119] width 719 height 13
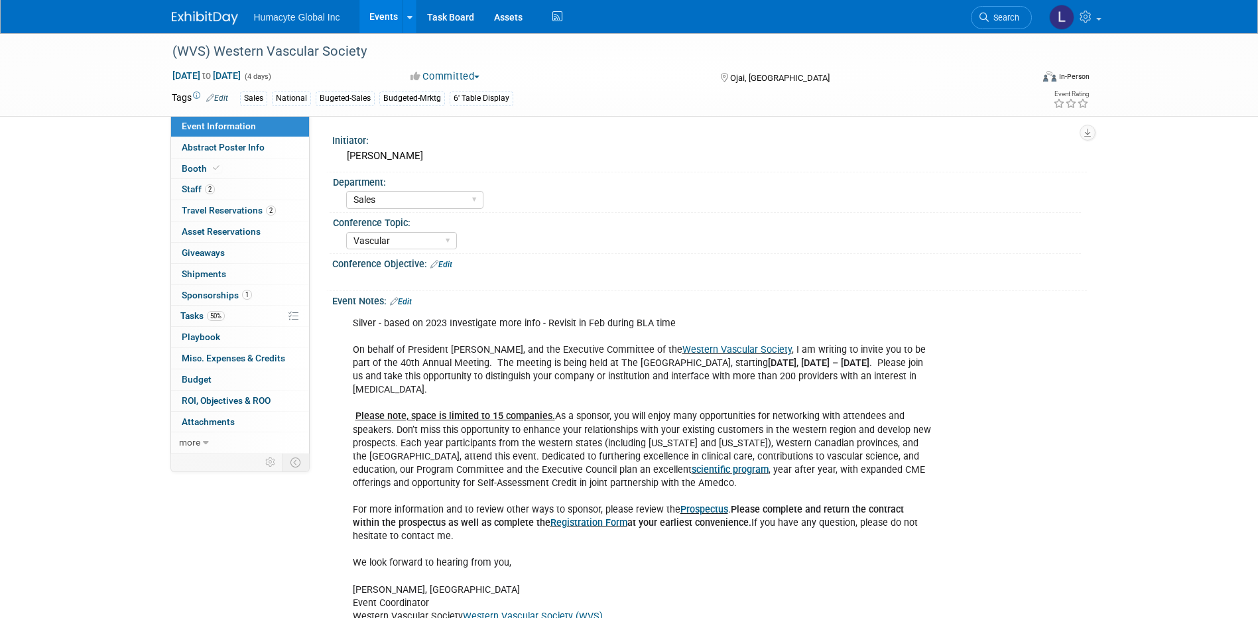
select select "Sales"
select select "Vascular"
click at [188, 164] on span "Booth" at bounding box center [202, 168] width 40 height 11
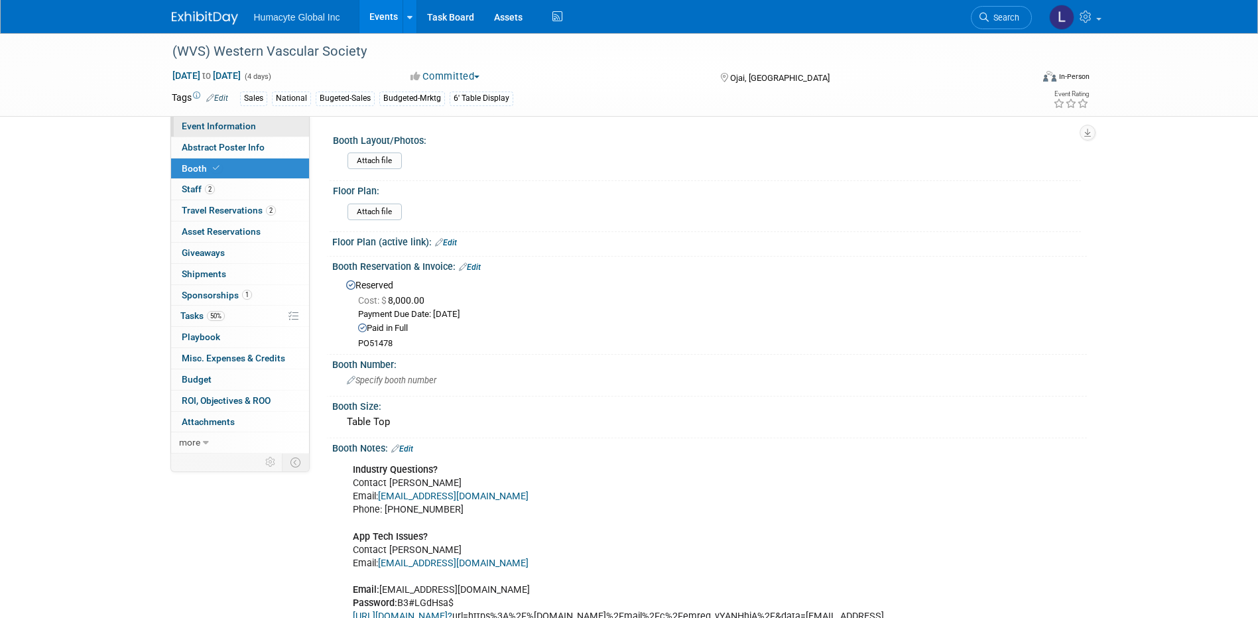
click at [198, 127] on span "Event Information" at bounding box center [219, 126] width 74 height 11
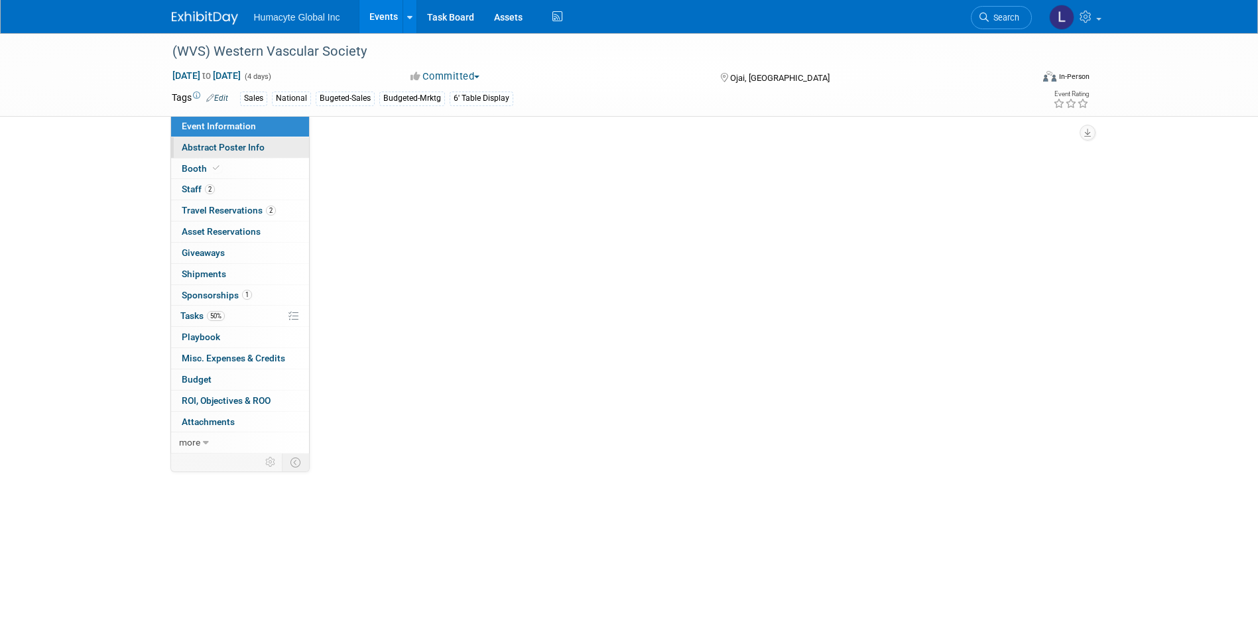
select select "Sales"
select select "Vascular"
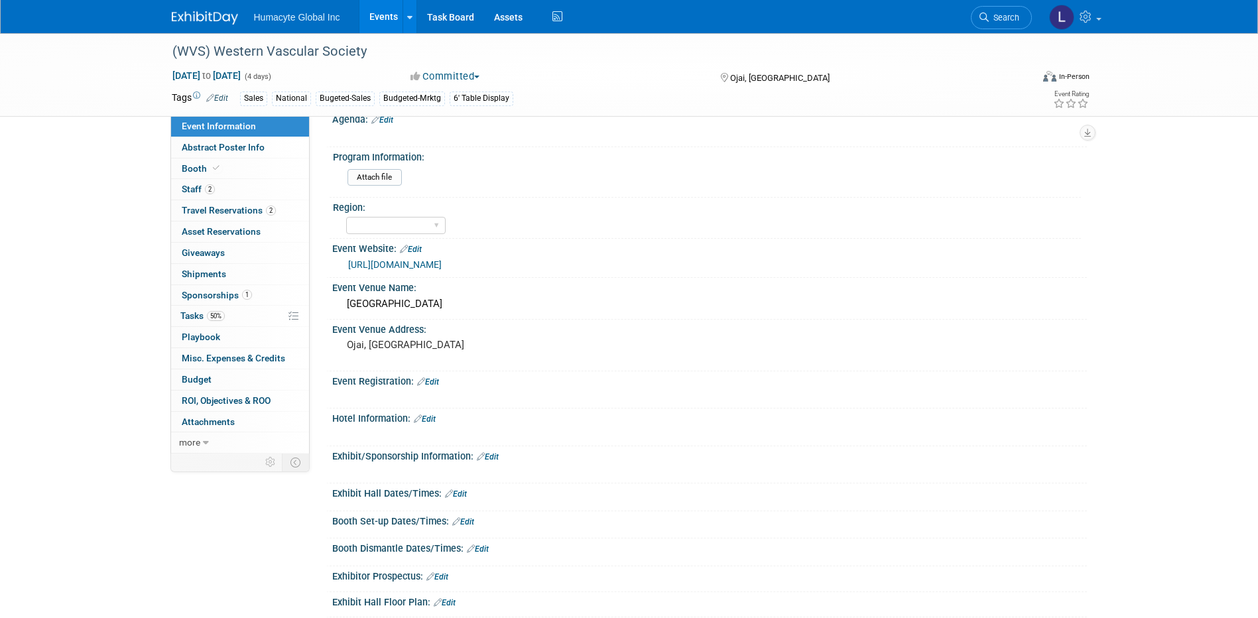
scroll to position [597, 0]
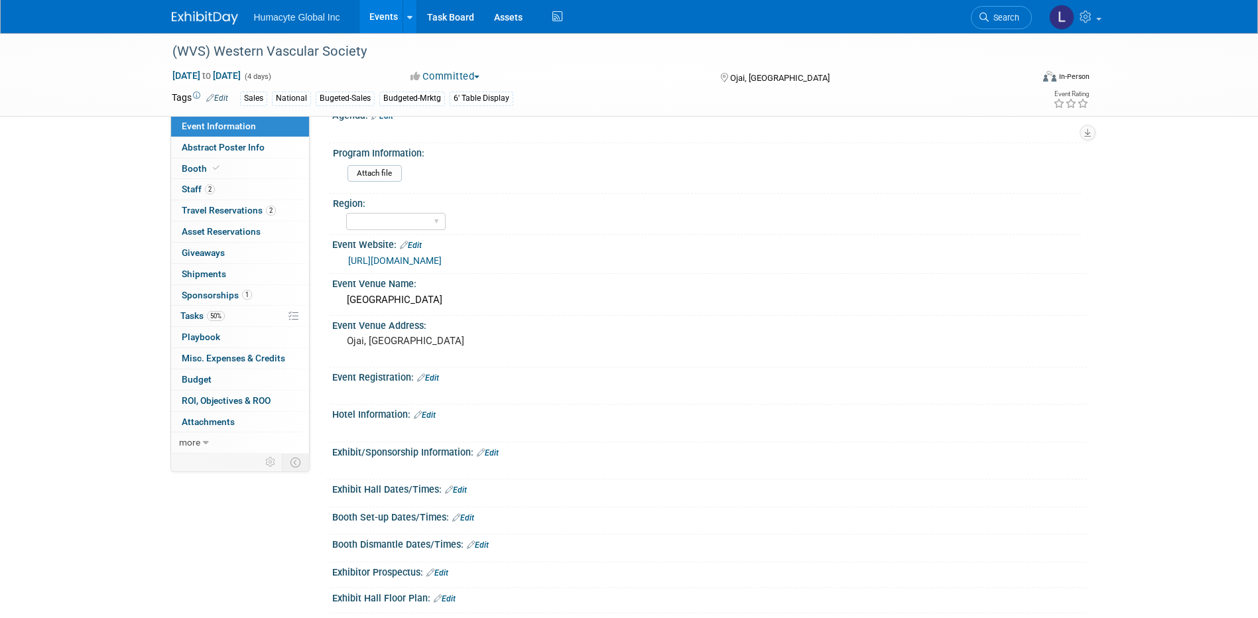
click at [387, 15] on link "Events" at bounding box center [383, 16] width 48 height 33
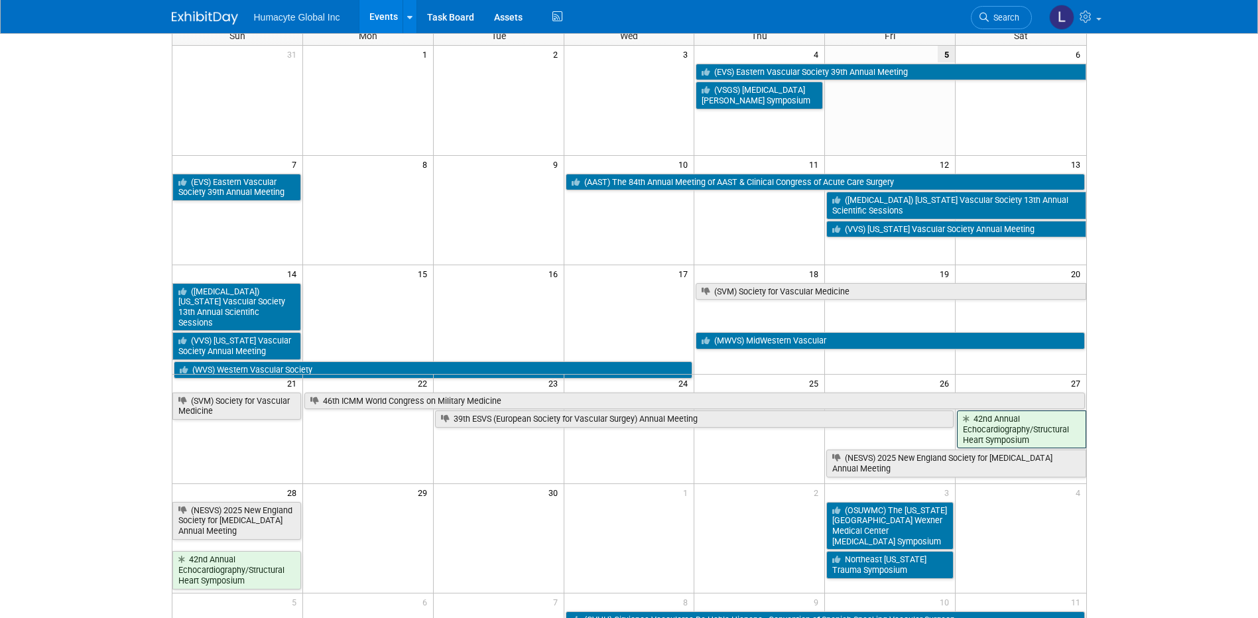
scroll to position [133, 0]
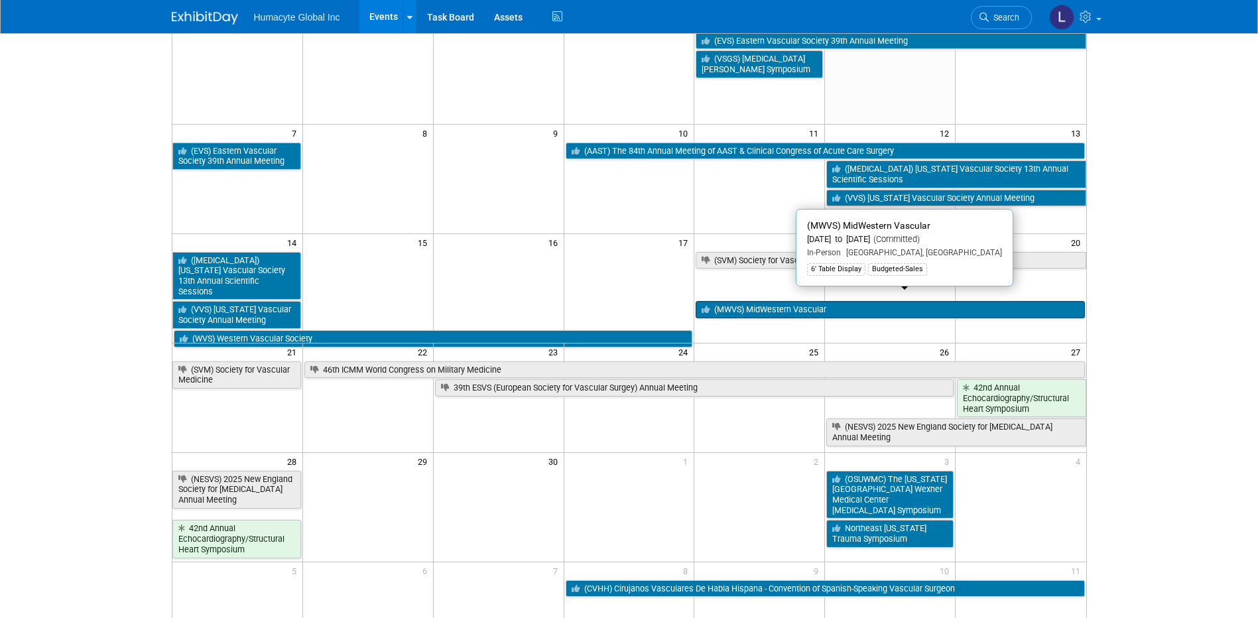
click at [810, 301] on link "(MWVS) MidWestern Vascular" at bounding box center [890, 309] width 389 height 17
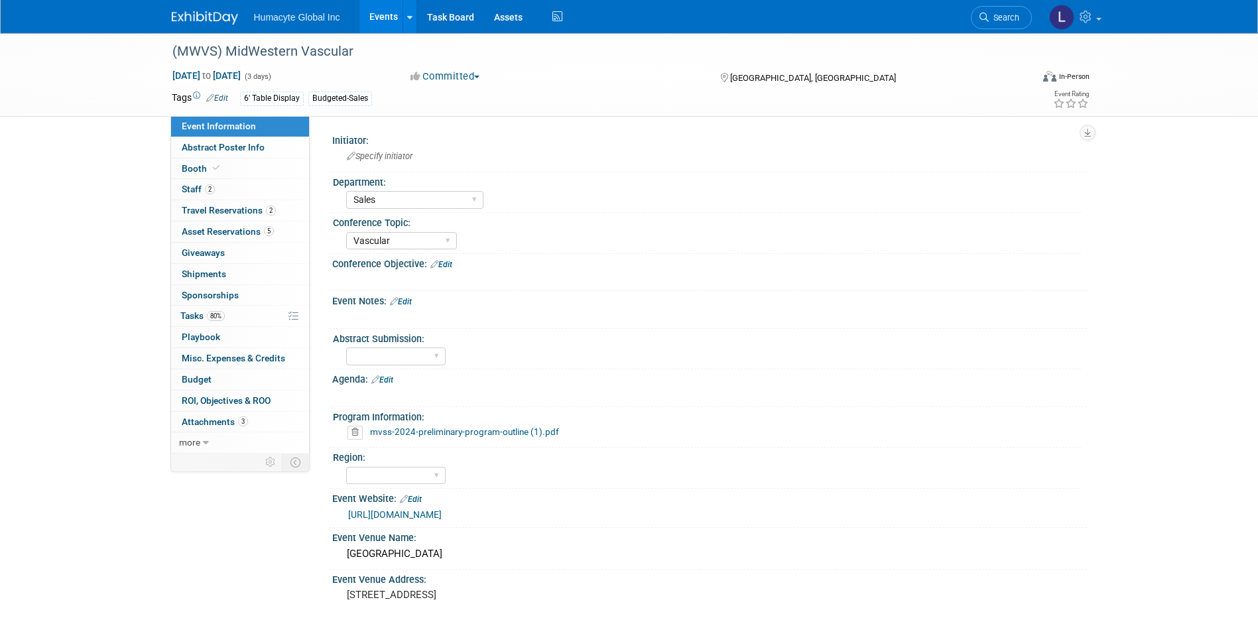
select select "Sales"
select select "Vascular"
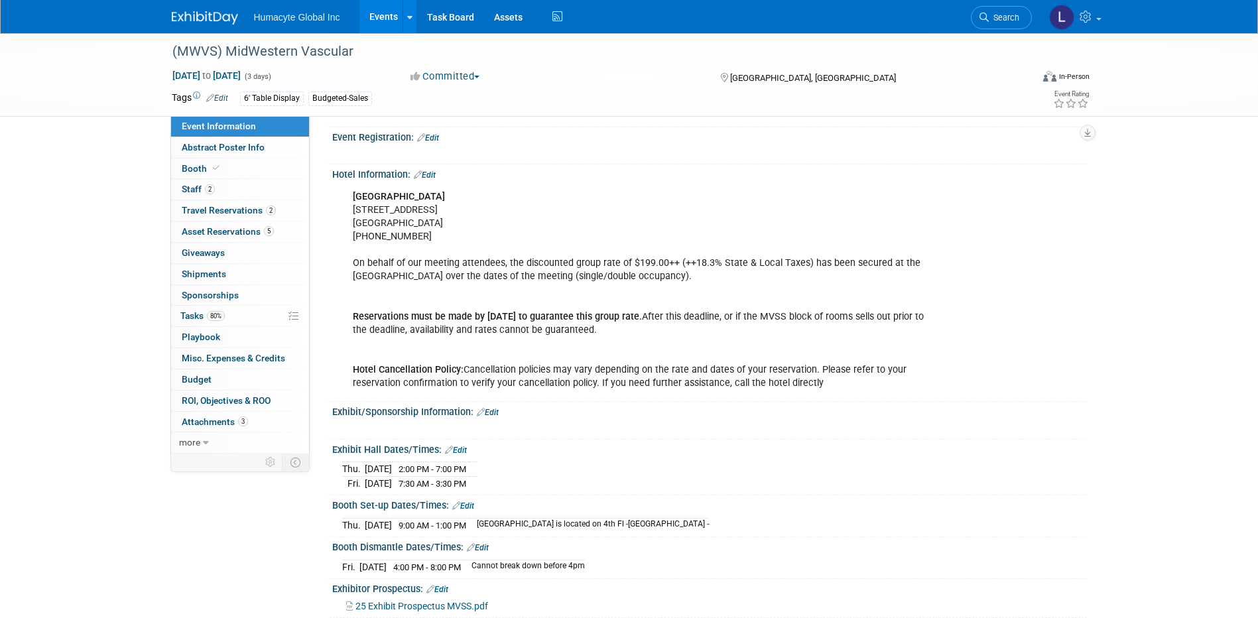
scroll to position [530, 0]
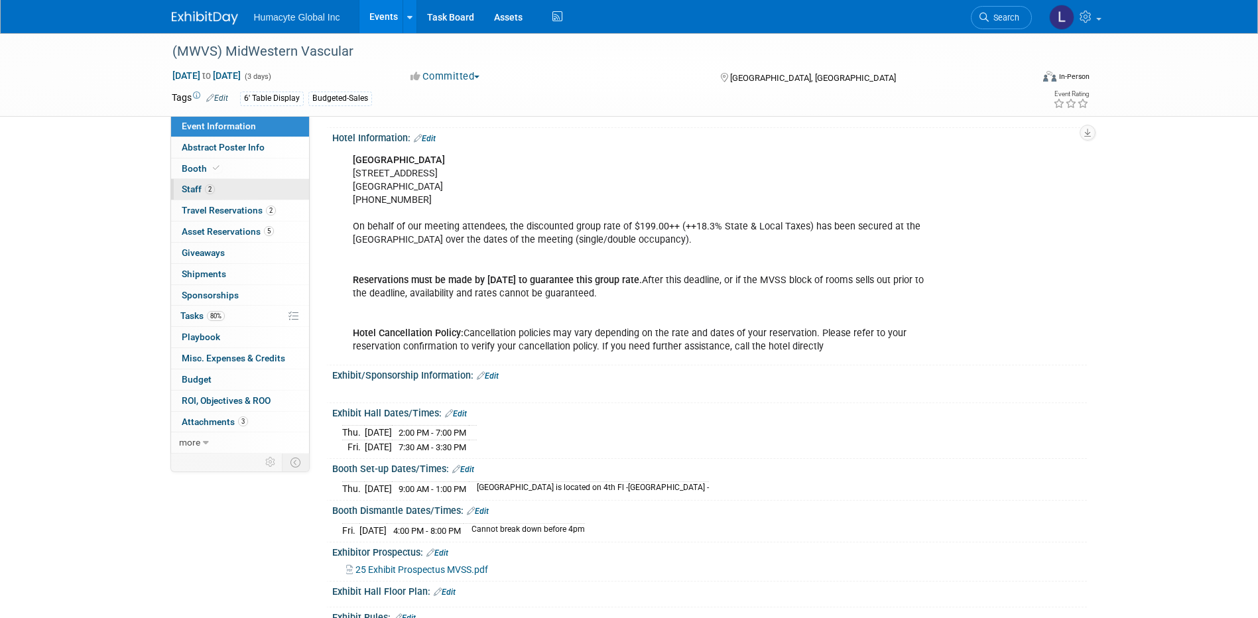
click at [194, 186] on span "Staff 2" at bounding box center [198, 189] width 33 height 11
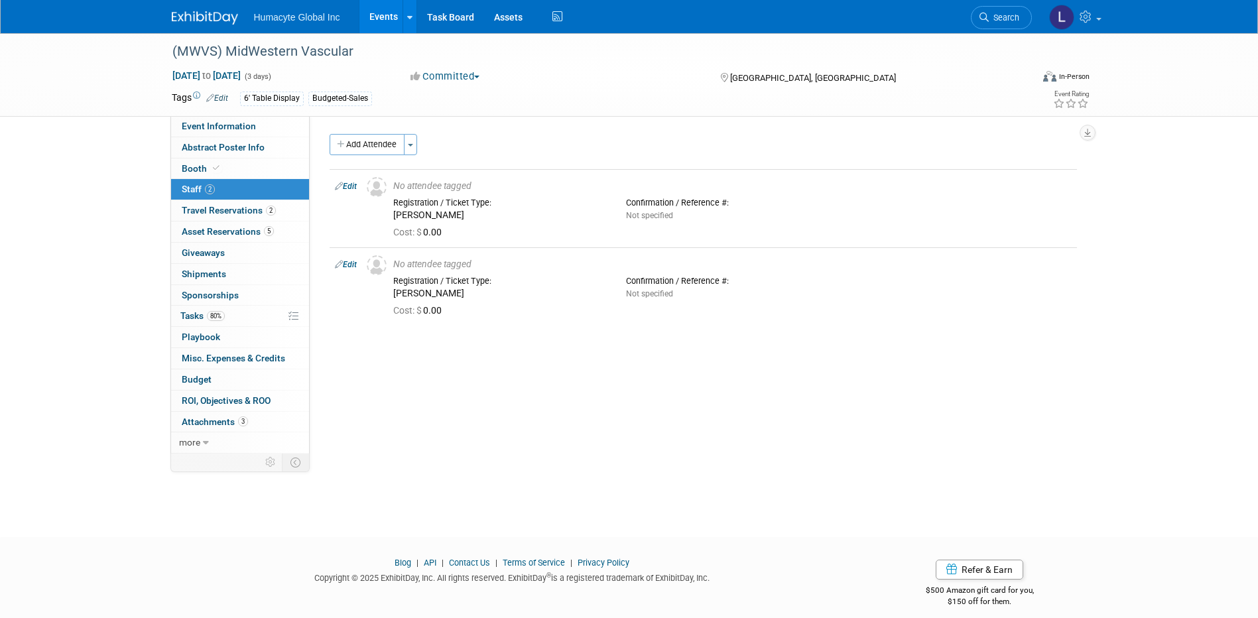
click at [200, 190] on span "Staff 2" at bounding box center [198, 189] width 33 height 11
click at [201, 125] on span "Event Information" at bounding box center [219, 126] width 74 height 11
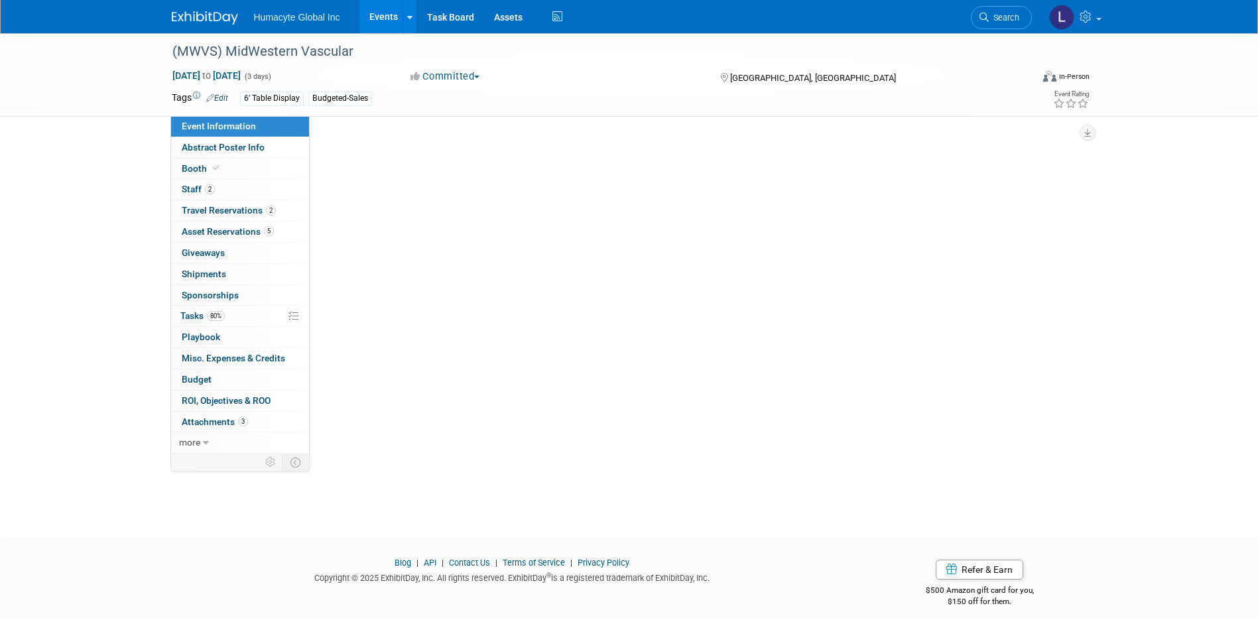
select select "Sales"
select select "Vascular"
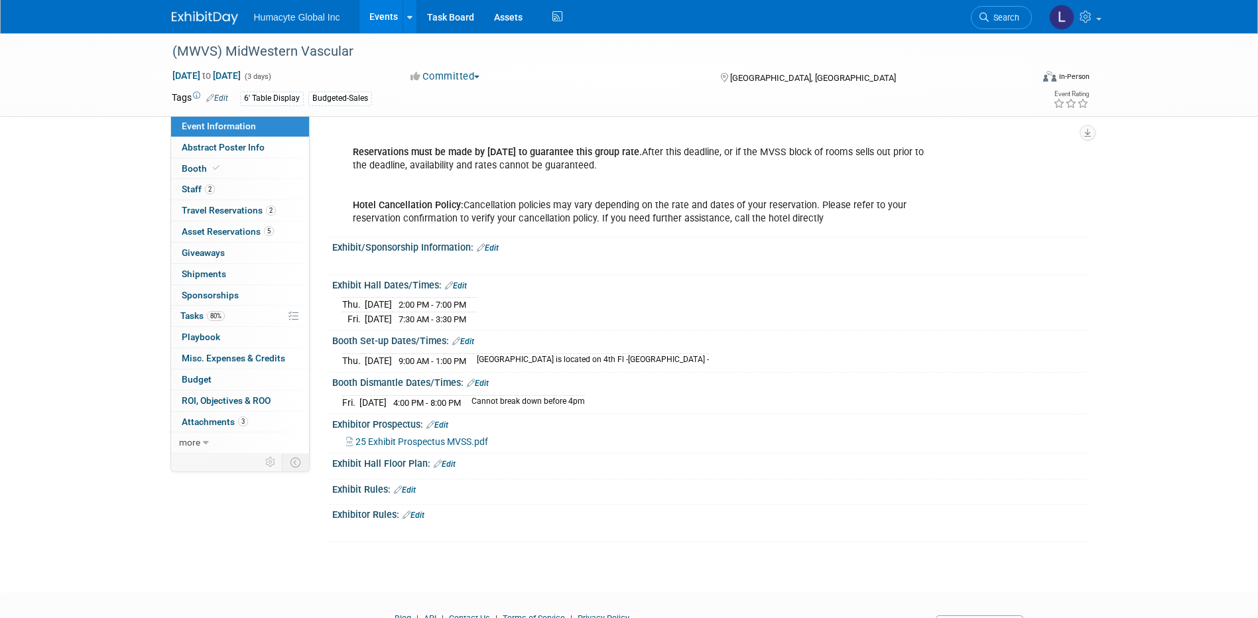
scroll to position [663, 0]
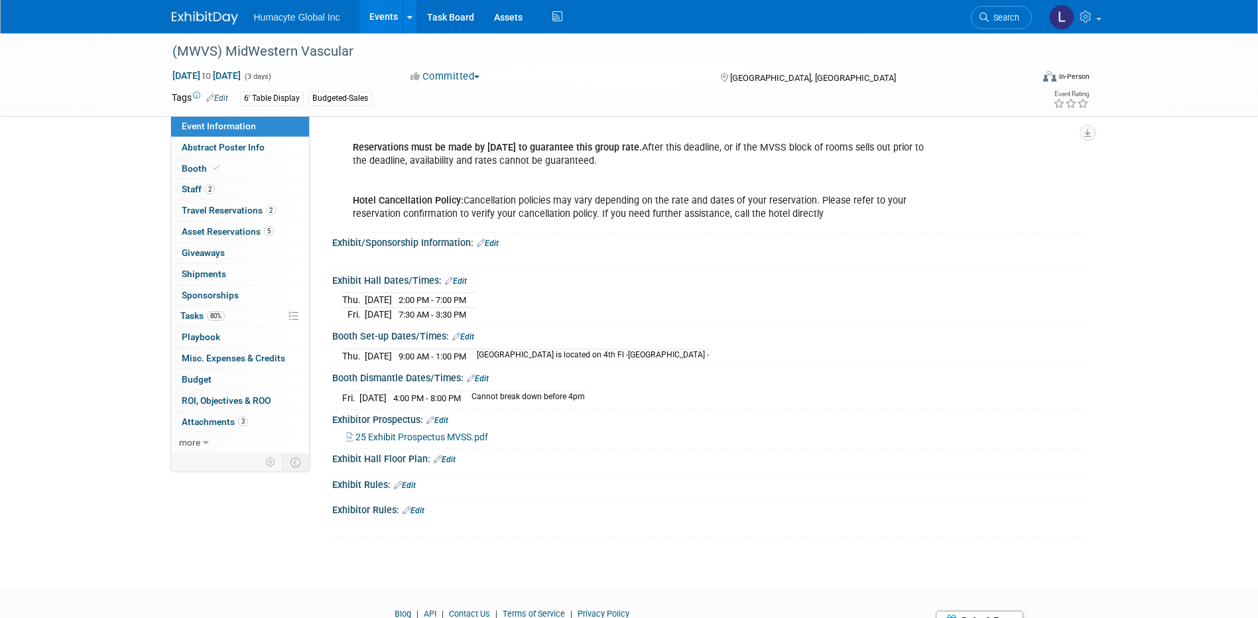
drag, startPoint x: 645, startPoint y: 404, endPoint x: 328, endPoint y: 283, distance: 338.5
click at [330, 283] on div "Initiator: Specify initiator Department: Discovery & Pipeline Commercial Manage…" at bounding box center [703, 3] width 747 height 1070
copy div "Exhibit Hall Dates/Times: Edit Thu. Sep 18, 2025 2:00 PM - 7:00 PM Fri. Sep 19,…"
click at [209, 209] on span "Travel Reservations 2" at bounding box center [229, 210] width 94 height 11
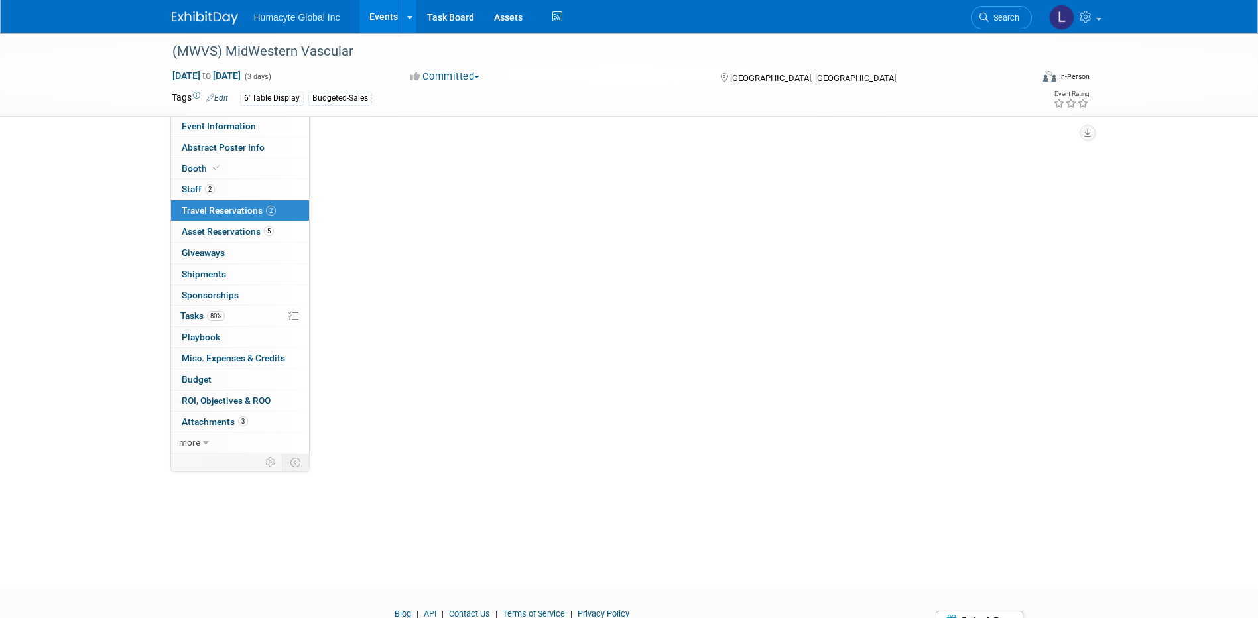
scroll to position [0, 0]
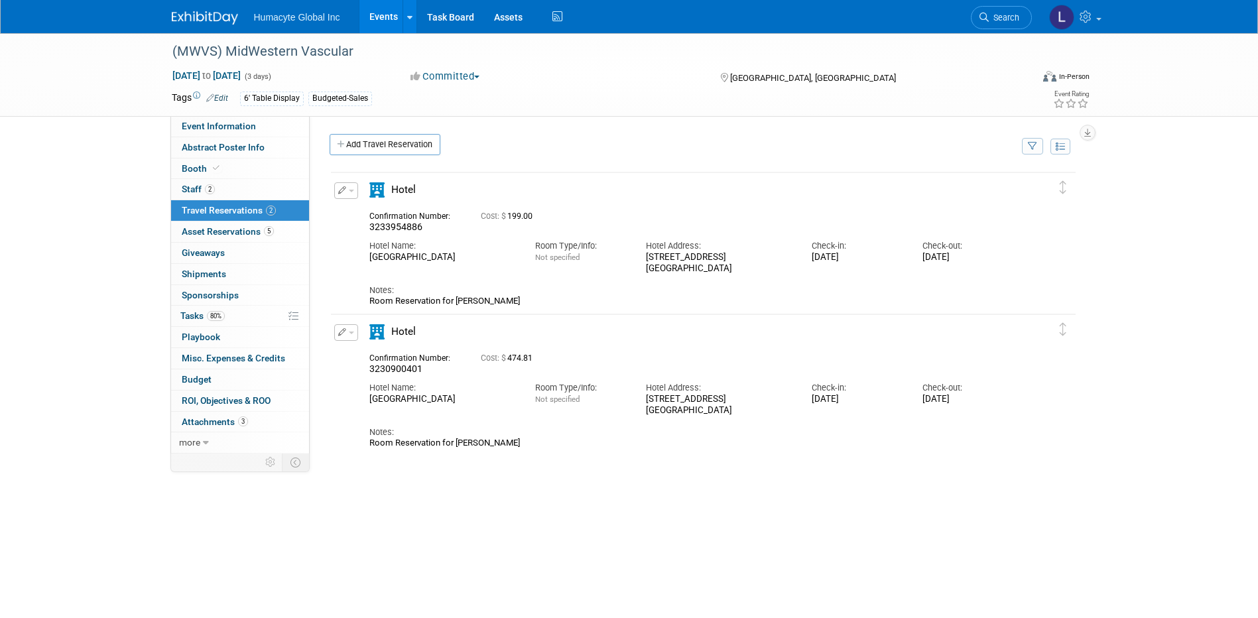
click at [456, 527] on div "3233954886" at bounding box center [703, 369] width 747 height 398
click at [204, 168] on span "Booth" at bounding box center [202, 168] width 40 height 11
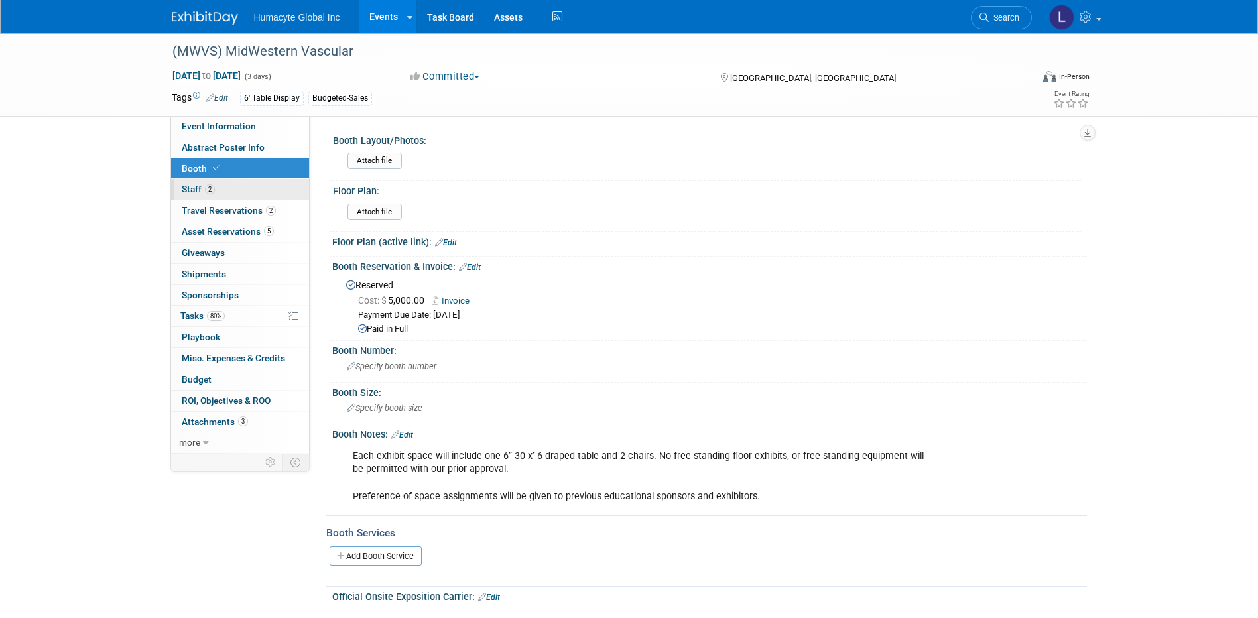
click at [186, 189] on span "Staff 2" at bounding box center [198, 189] width 33 height 11
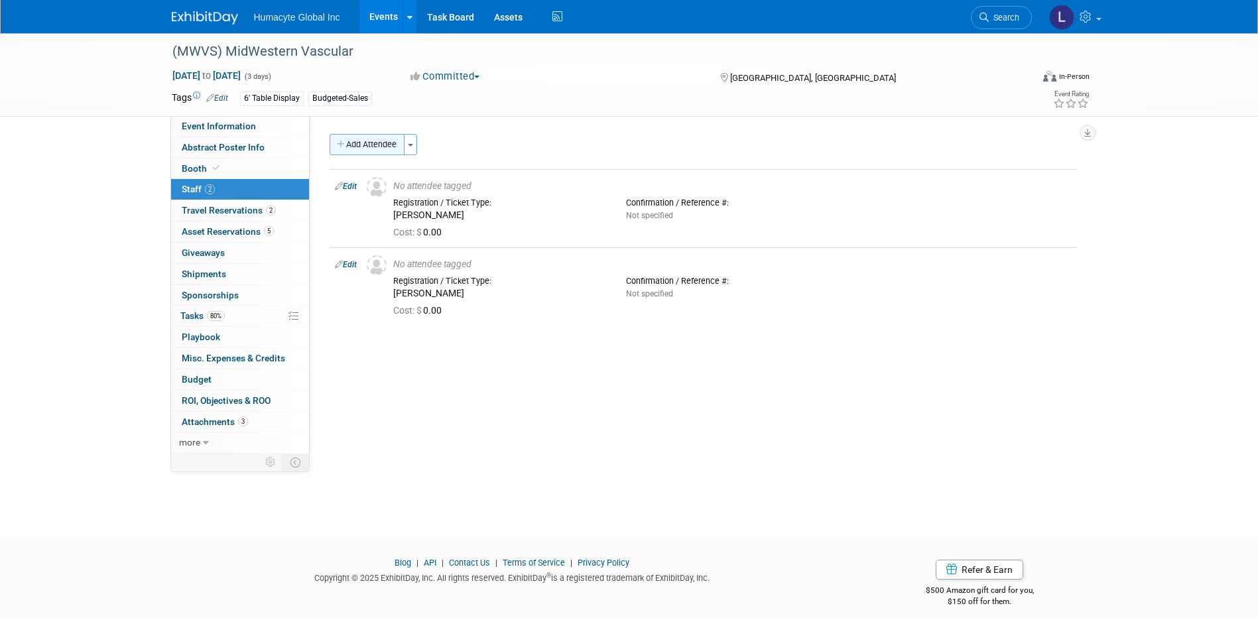
click at [367, 143] on button "Add Attendee" at bounding box center [367, 144] width 75 height 21
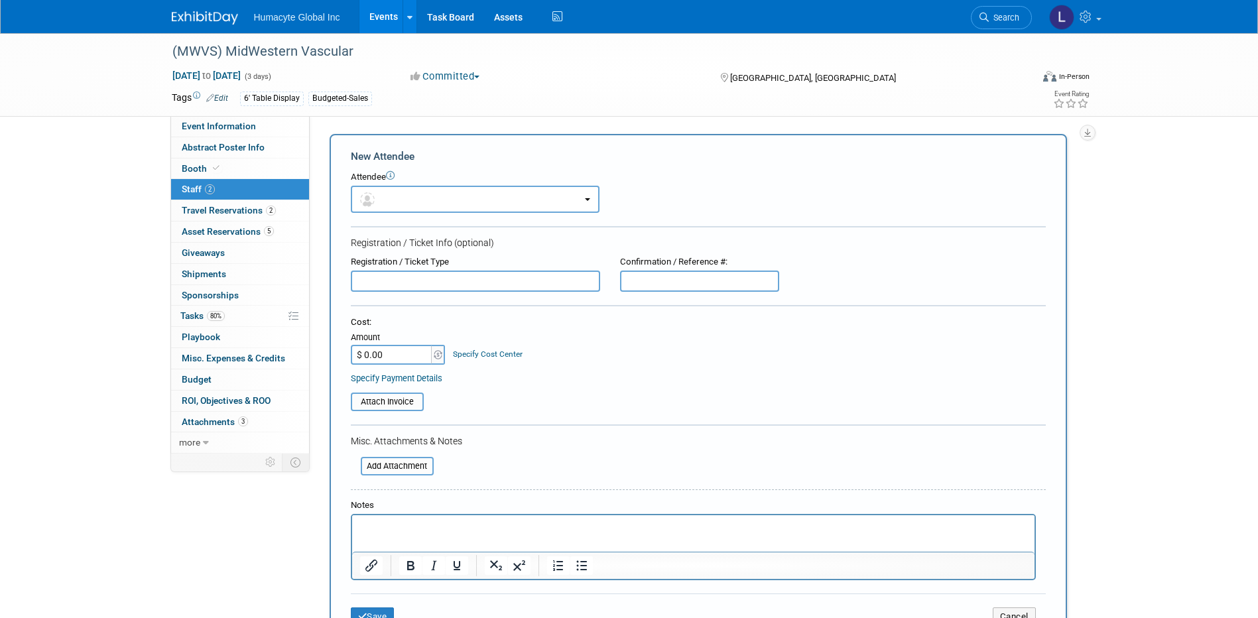
click at [401, 184] on div "Attendee <img src="https://www.exhibitday.com/Images/Unassigned-User-Icon.png" …" at bounding box center [698, 192] width 695 height 42
click at [402, 199] on button "button" at bounding box center [475, 199] width 249 height 27
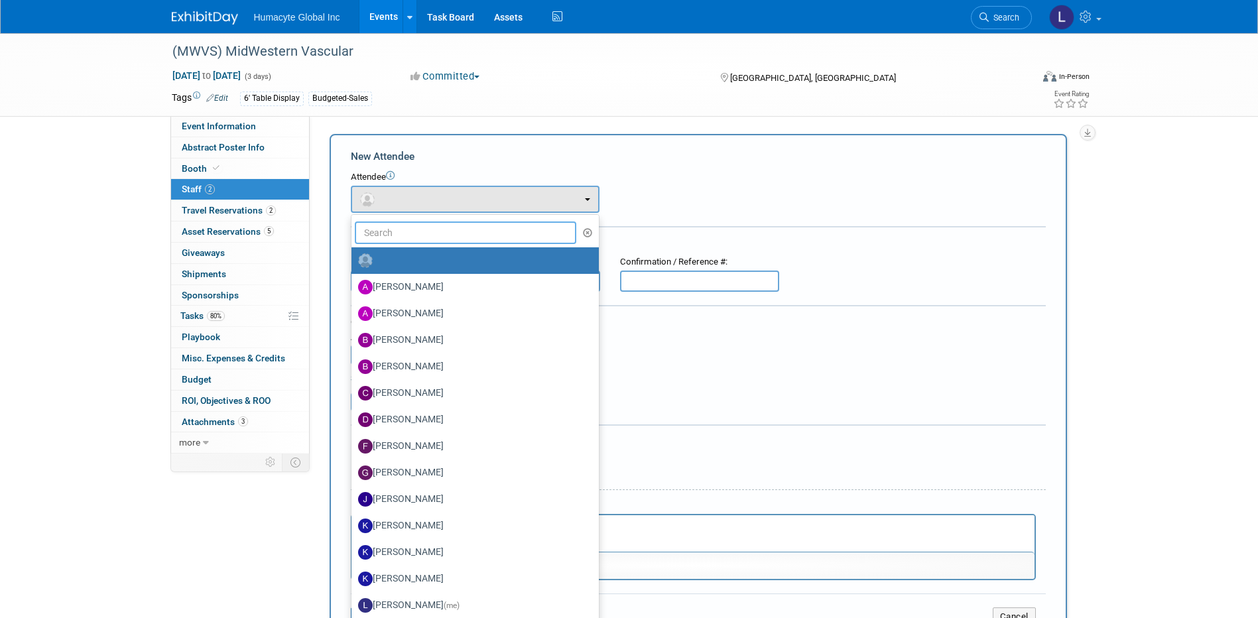
click at [411, 229] on input "text" at bounding box center [466, 232] width 222 height 23
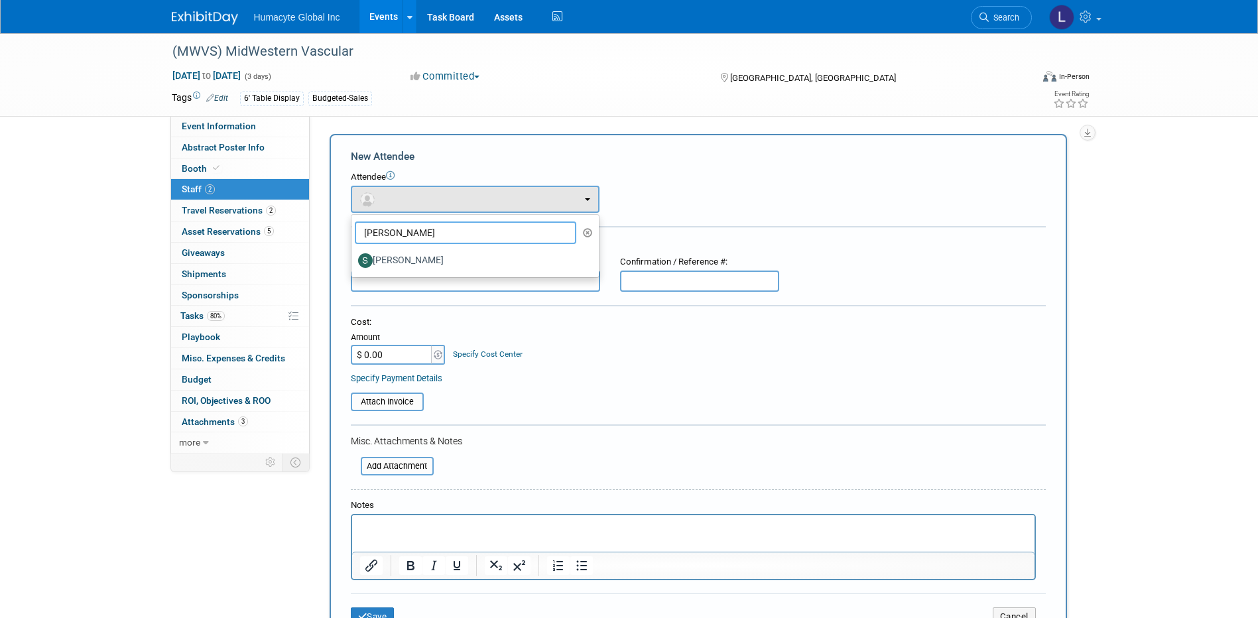
type input "Sophia"
click at [412, 261] on label "[PERSON_NAME]" at bounding box center [471, 260] width 227 height 21
click at [353, 261] on input "[PERSON_NAME]" at bounding box center [349, 259] width 9 height 9
select select "abbeb650-ca32-4ed2-a56d-edb2ab6a9d66"
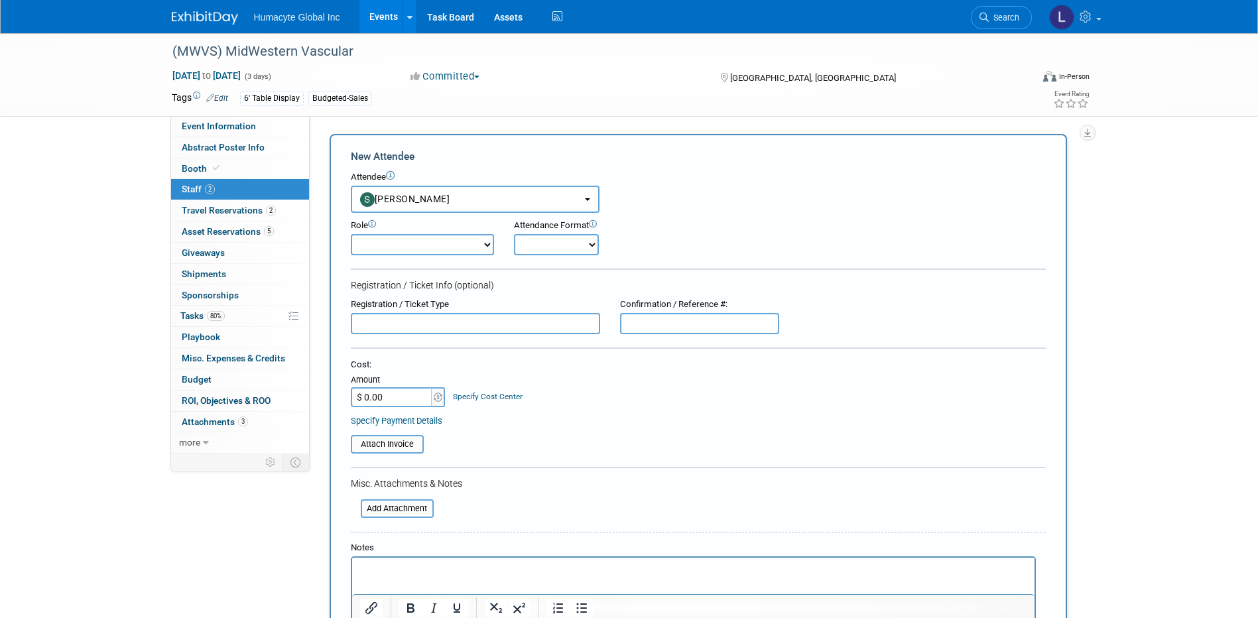
click at [479, 401] on link "Specify Cost Center" at bounding box center [488, 396] width 70 height 9
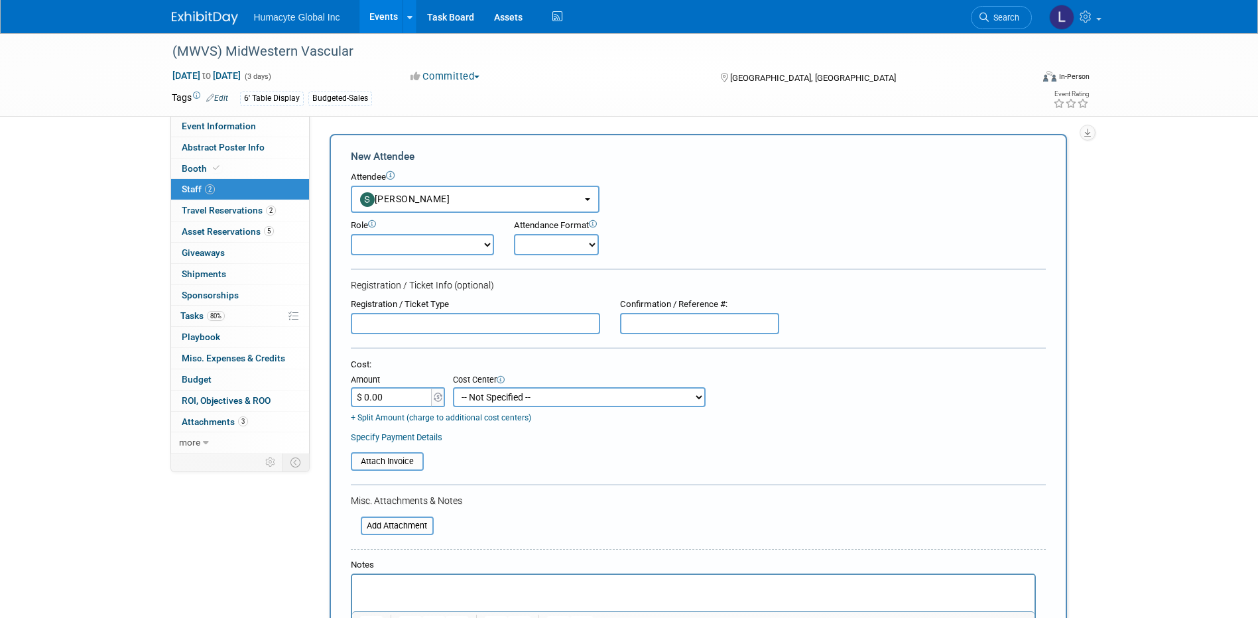
click at [479, 401] on select "-- Not Specified -- Dept 10 - Clinical Dept 11 - Clinical Ops Dept 12 - Medical…" at bounding box center [579, 397] width 253 height 20
select select "18966166"
click at [453, 387] on select "-- Not Specified -- Dept 10 - Clinical Dept 11 - Clinical Ops Dept 12 - Medical…" at bounding box center [579, 397] width 253 height 20
click at [527, 454] on table "Attach Invoice" at bounding box center [698, 461] width 695 height 19
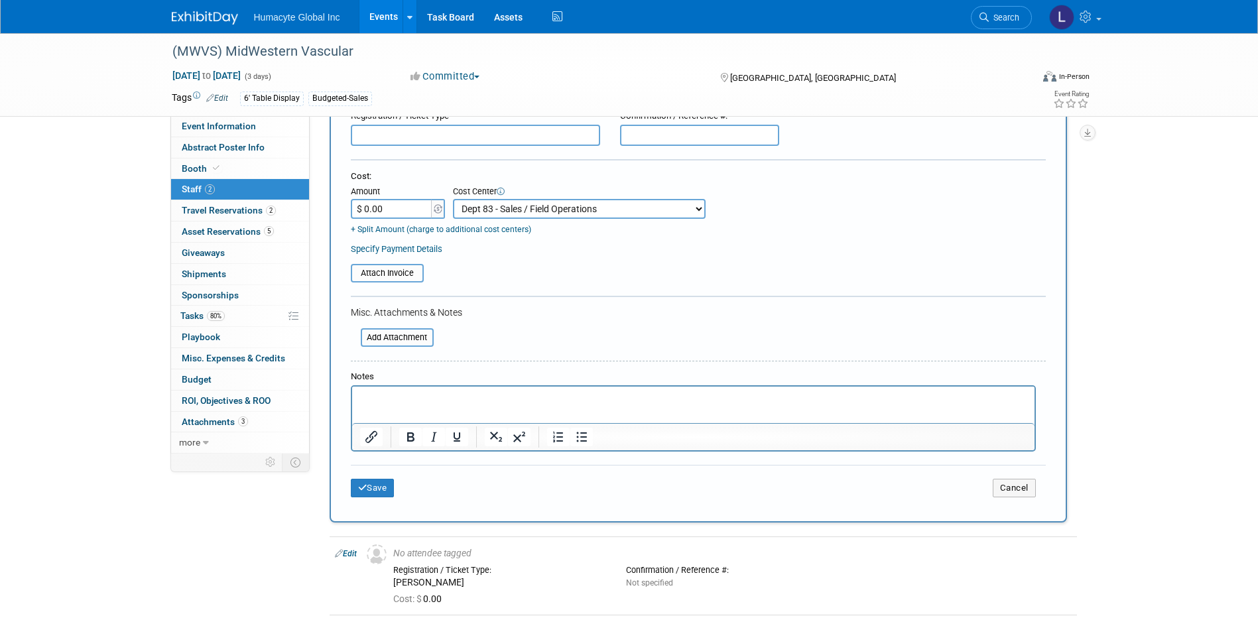
scroll to position [398, 0]
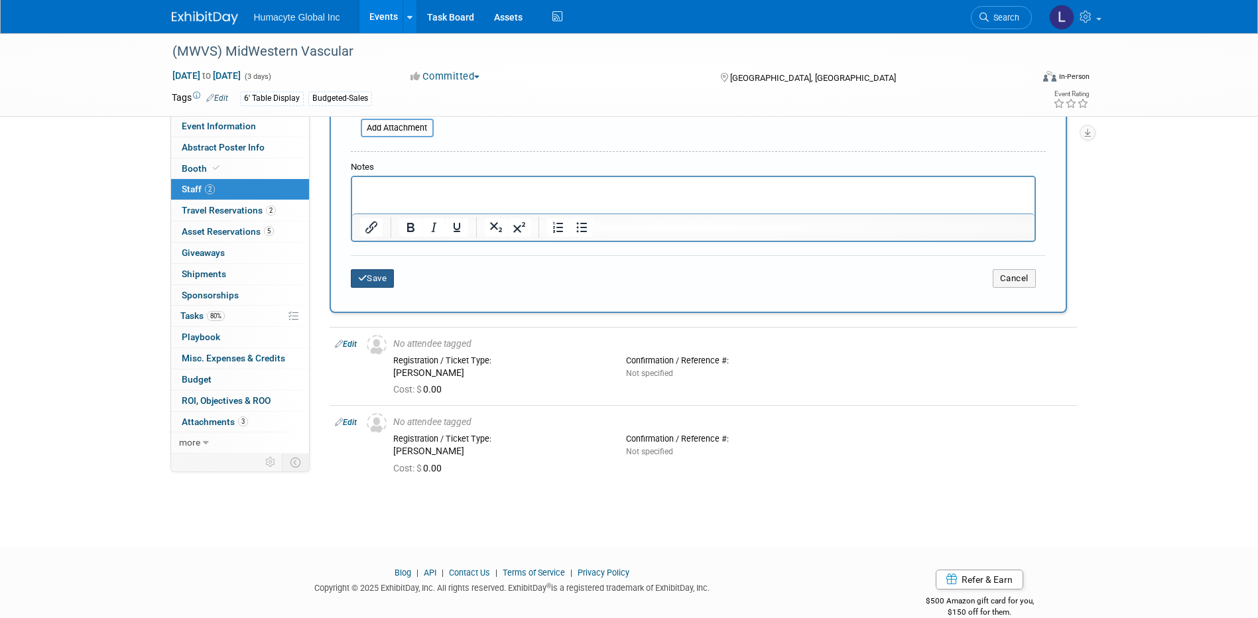
click at [370, 278] on button "Save" at bounding box center [373, 278] width 44 height 19
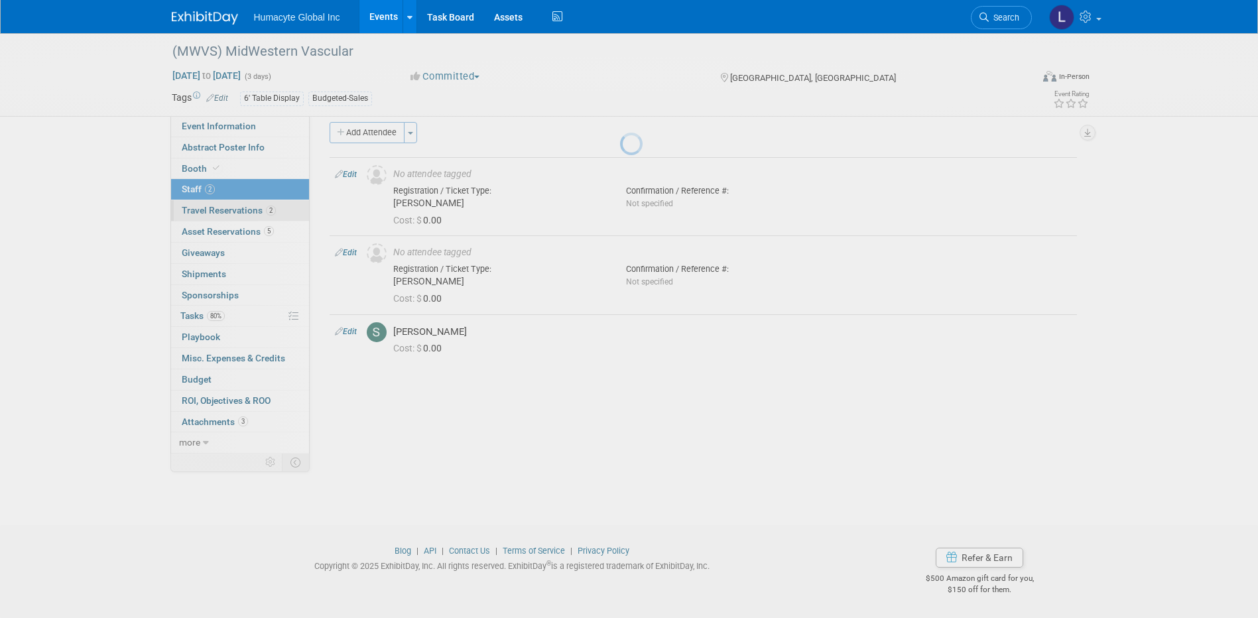
scroll to position [12, 0]
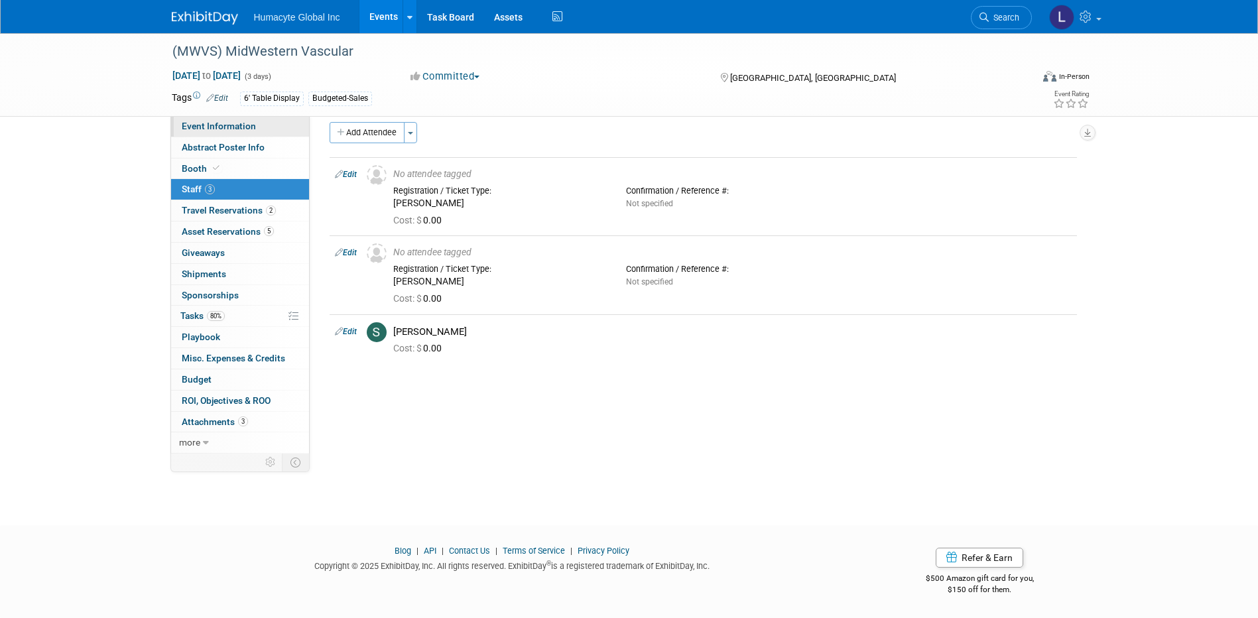
click at [228, 128] on span "Event Information" at bounding box center [219, 126] width 74 height 11
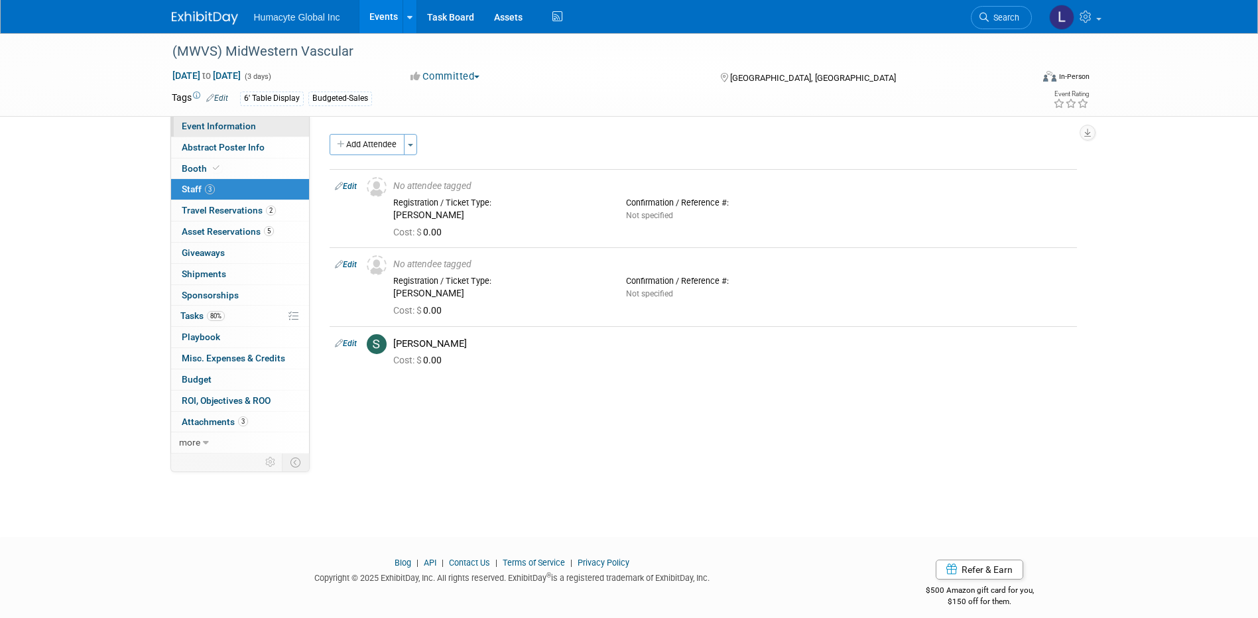
select select "Sales"
select select "Vascular"
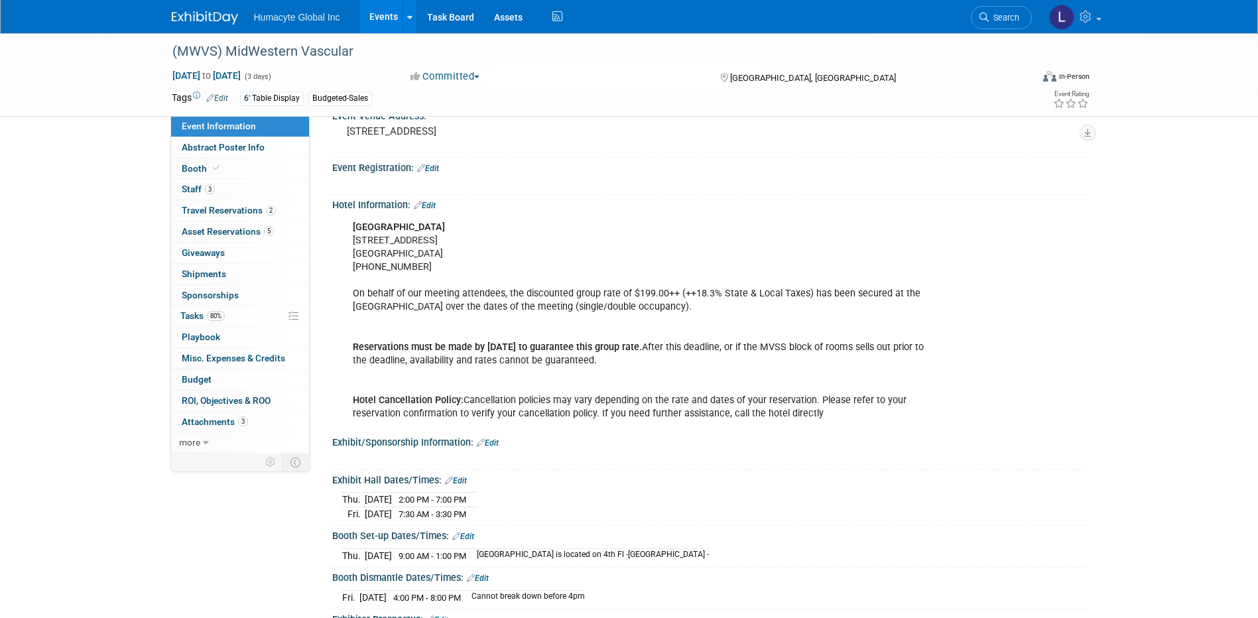
scroll to position [464, 0]
click at [233, 210] on span "Travel Reservations 2" at bounding box center [229, 210] width 94 height 11
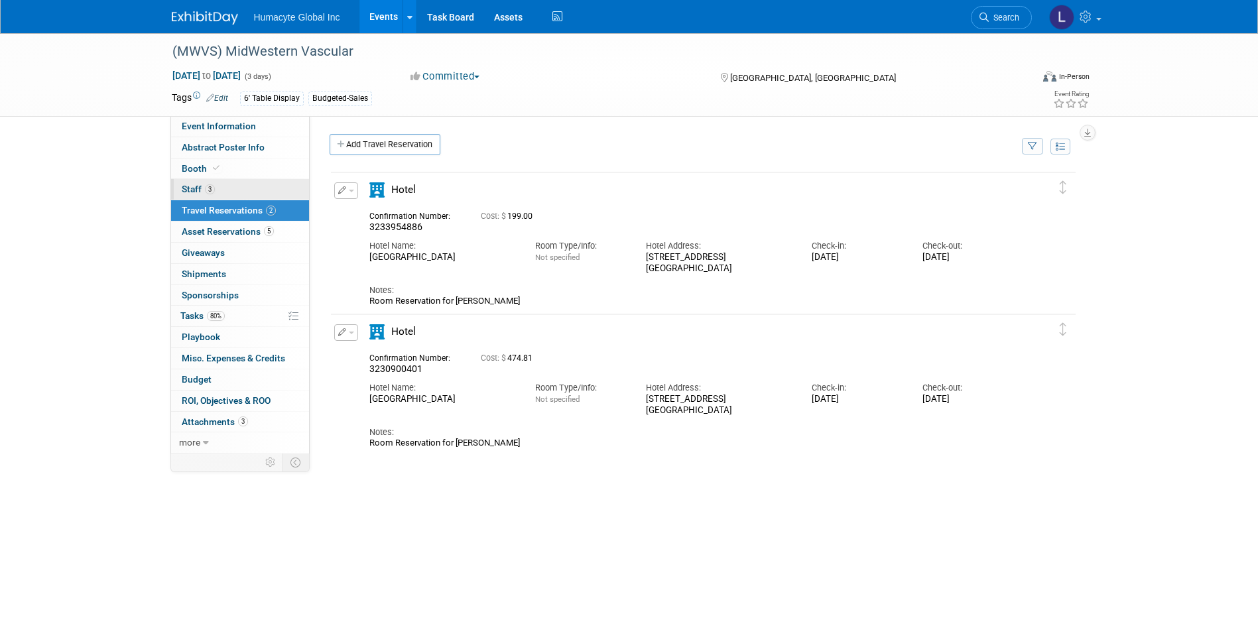
click at [197, 193] on span "Staff 3" at bounding box center [198, 189] width 33 height 11
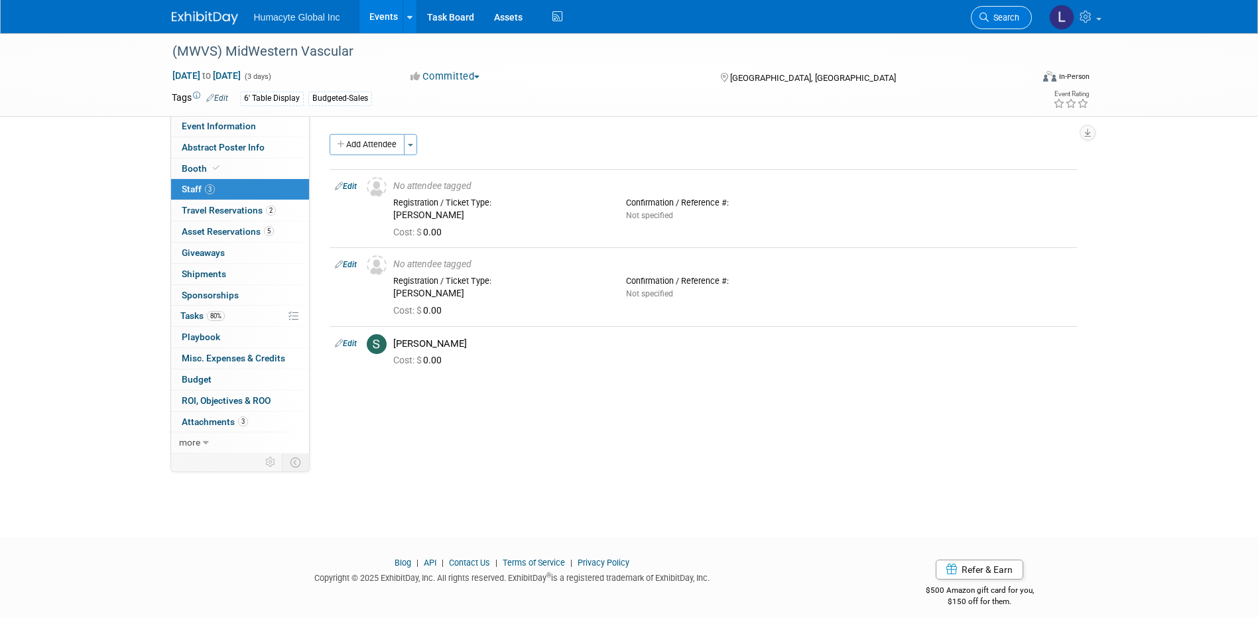
click at [1004, 17] on span "Search" at bounding box center [1004, 18] width 31 height 10
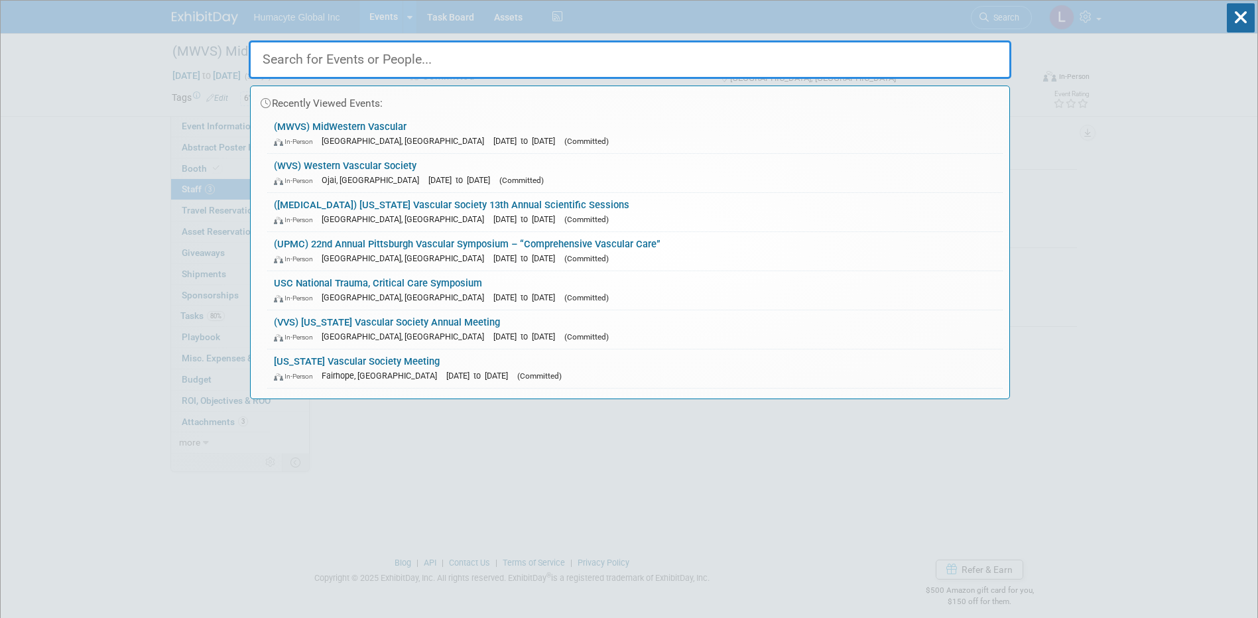
click at [269, 64] on input "text" at bounding box center [630, 59] width 763 height 38
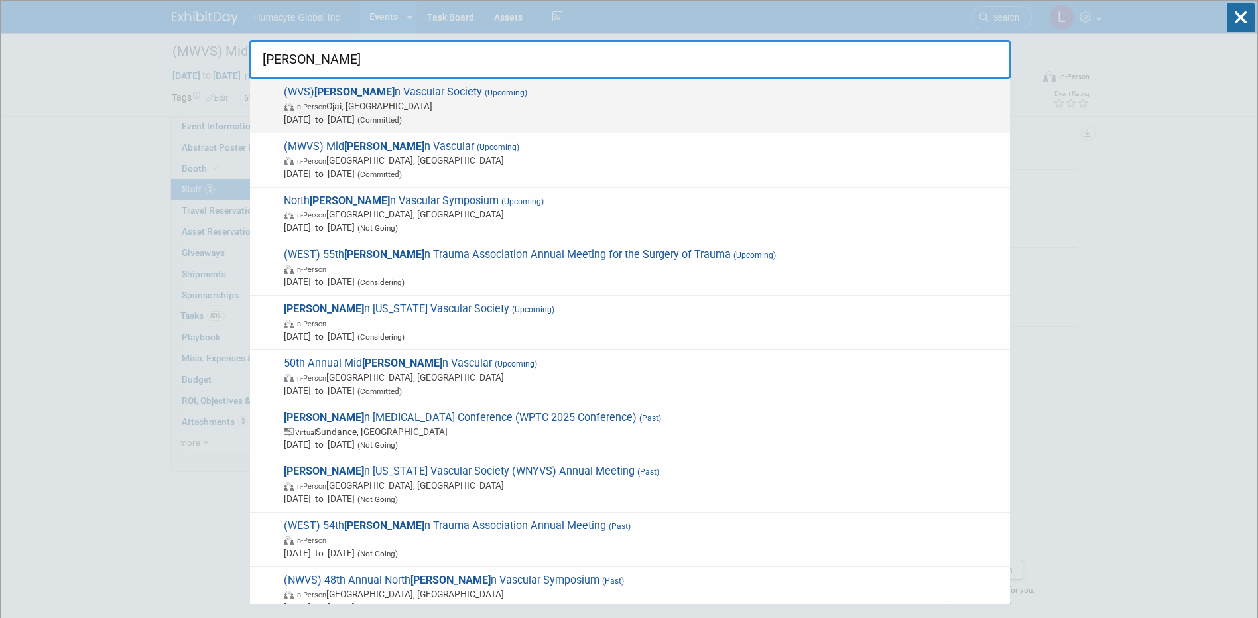
type input "Wester"
click at [371, 117] on span "Sep 14, 2025 to Sep 17, 2025 (Committed)" at bounding box center [643, 119] width 719 height 13
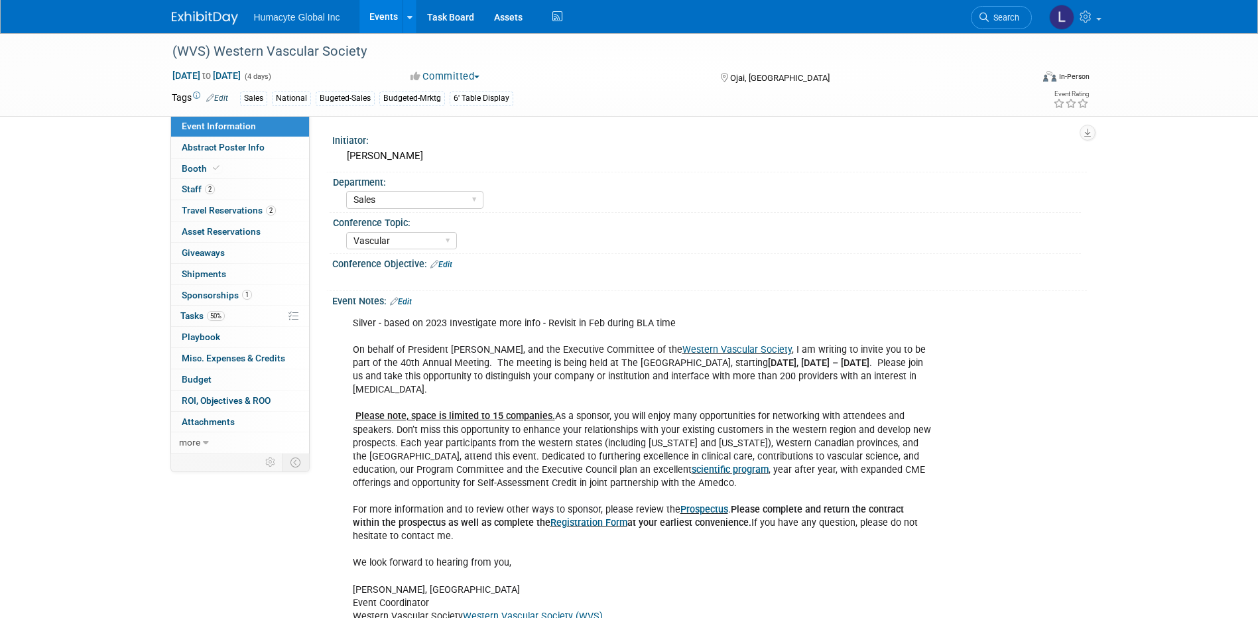
select select "Sales"
select select "Vascular"
click at [209, 210] on span "Travel Reservations 2" at bounding box center [229, 210] width 94 height 11
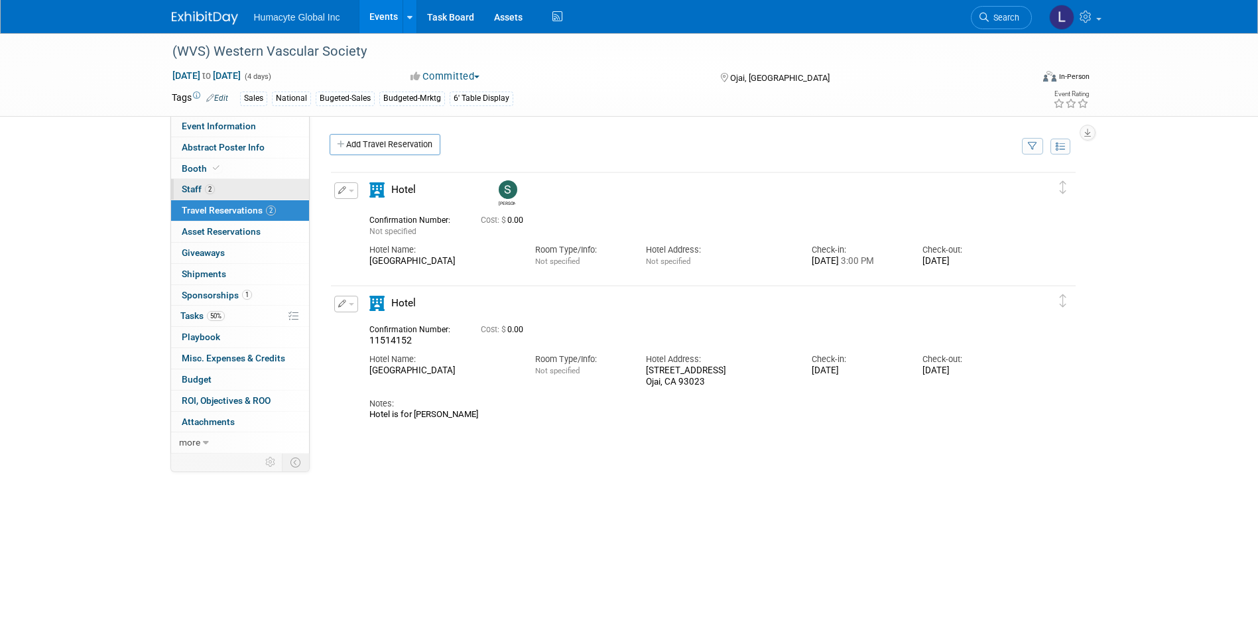
click at [214, 191] on span "2" at bounding box center [210, 189] width 10 height 10
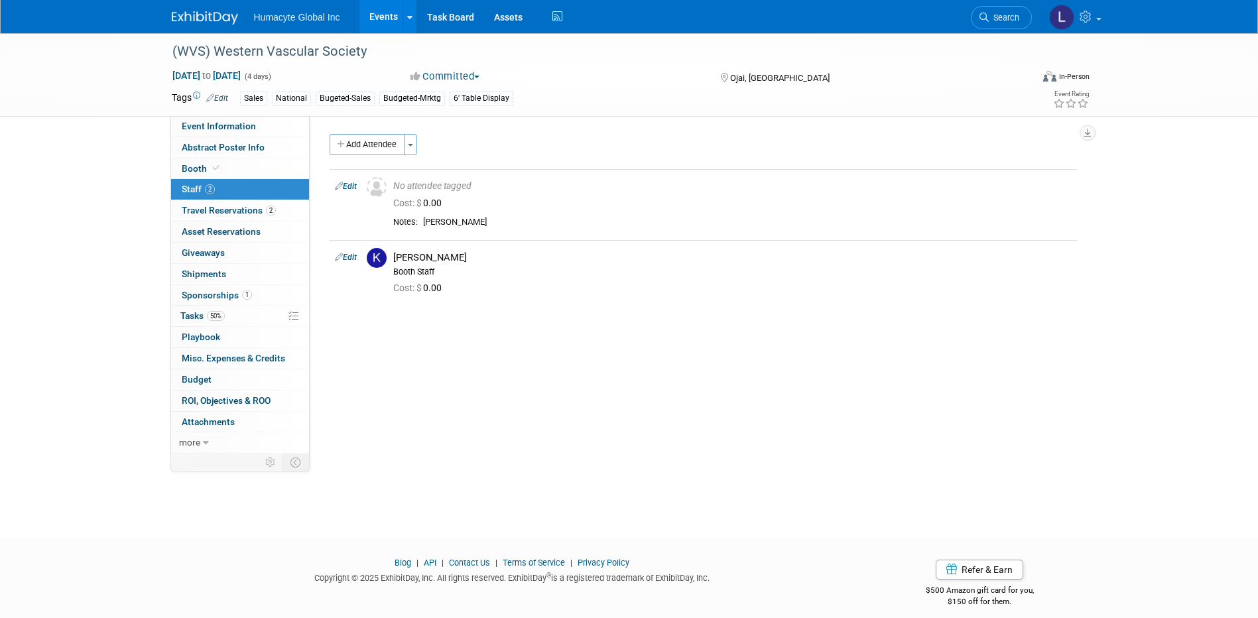
click at [388, 19] on link "Events" at bounding box center [383, 16] width 48 height 33
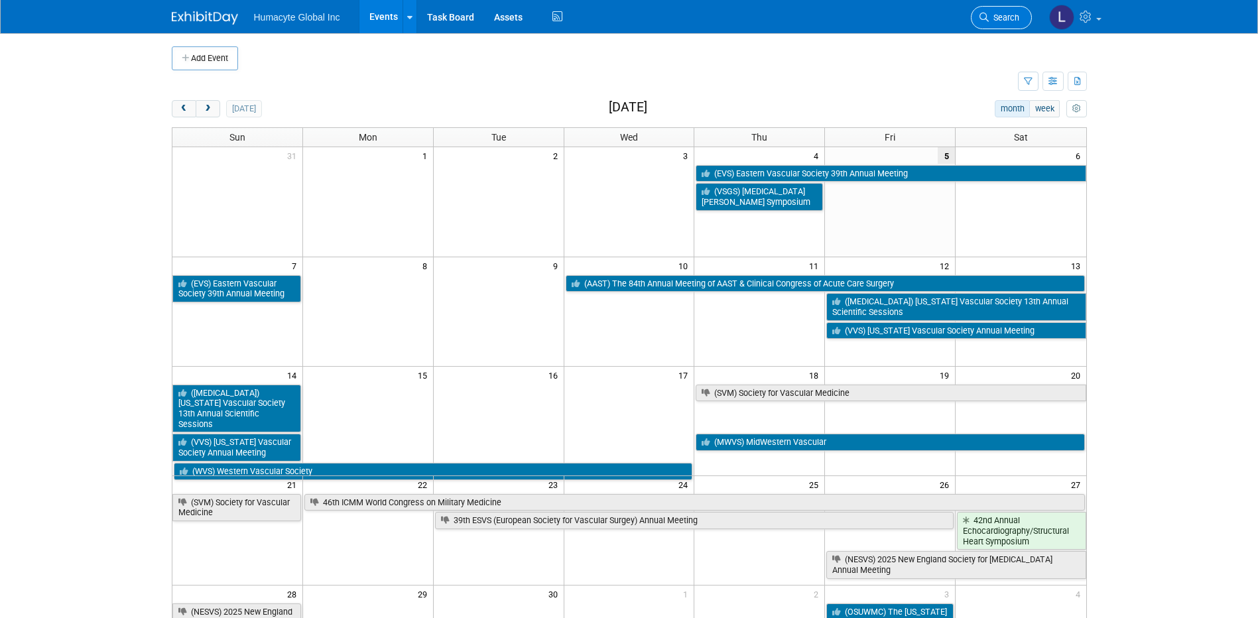
click at [989, 9] on link "Search" at bounding box center [1001, 17] width 61 height 23
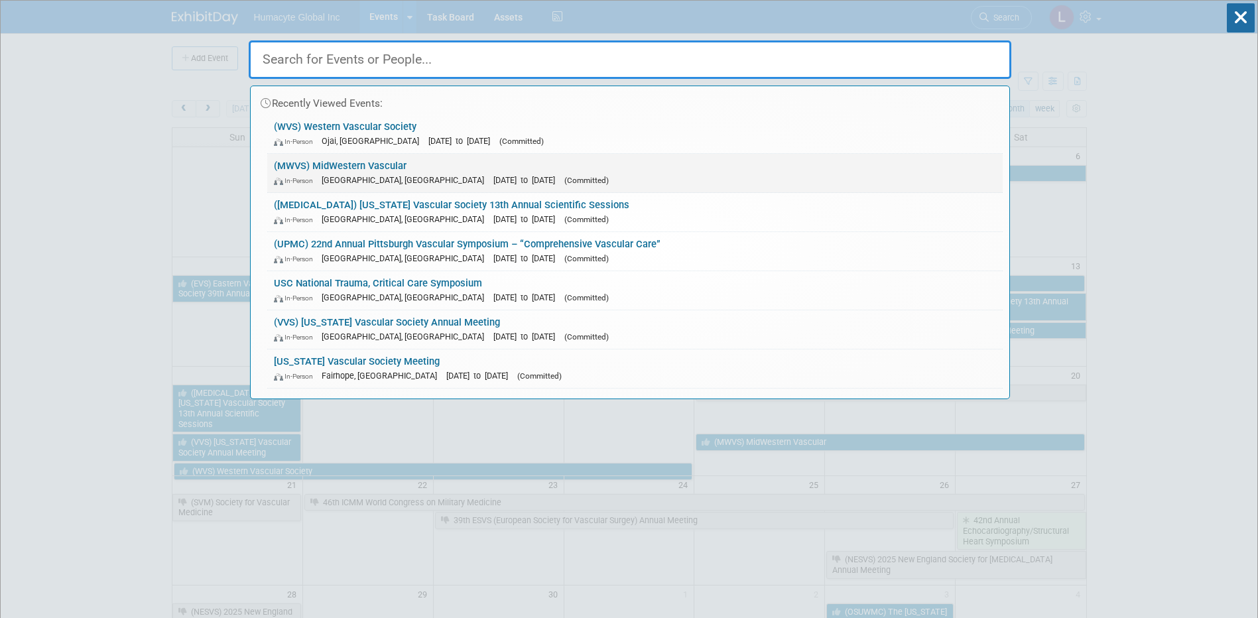
click at [361, 180] on span "[GEOGRAPHIC_DATA], [GEOGRAPHIC_DATA]" at bounding box center [406, 180] width 169 height 10
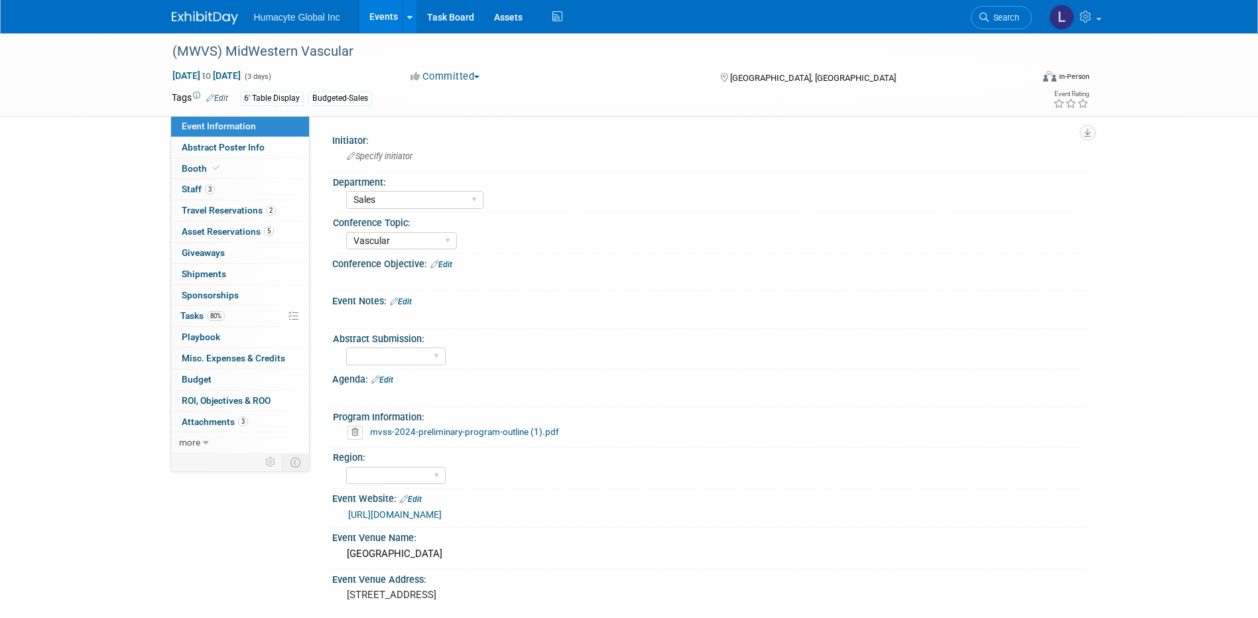
select select "Sales"
select select "Vascular"
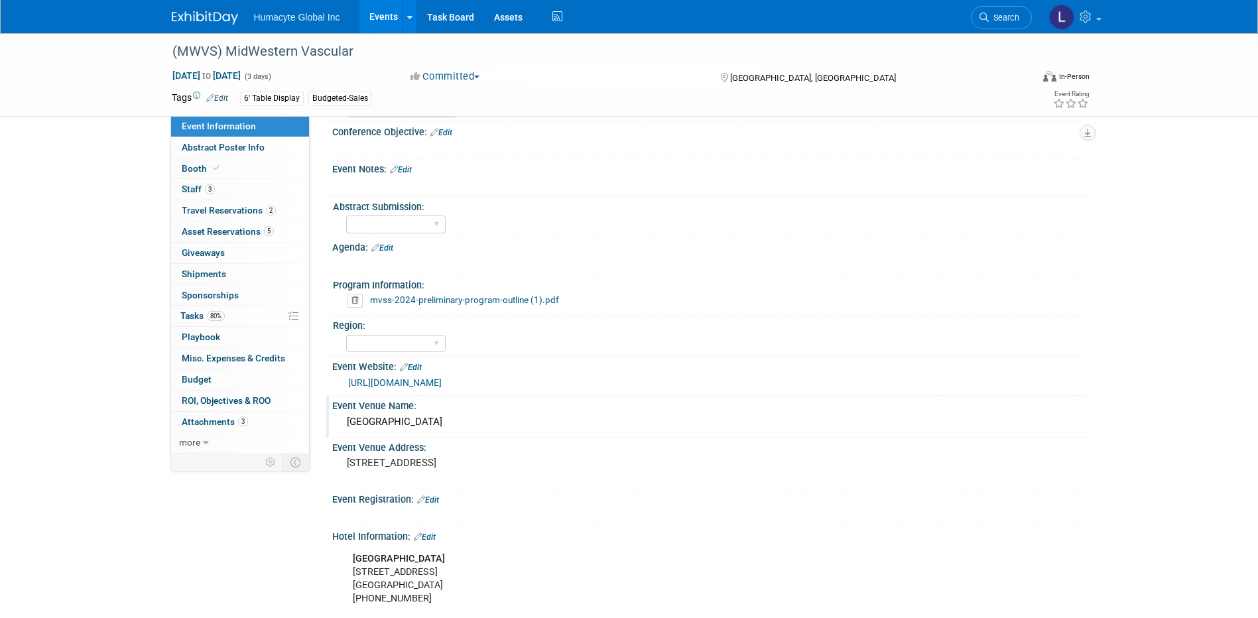
scroll to position [133, 0]
click at [223, 210] on span "Travel Reservations 2" at bounding box center [229, 210] width 94 height 11
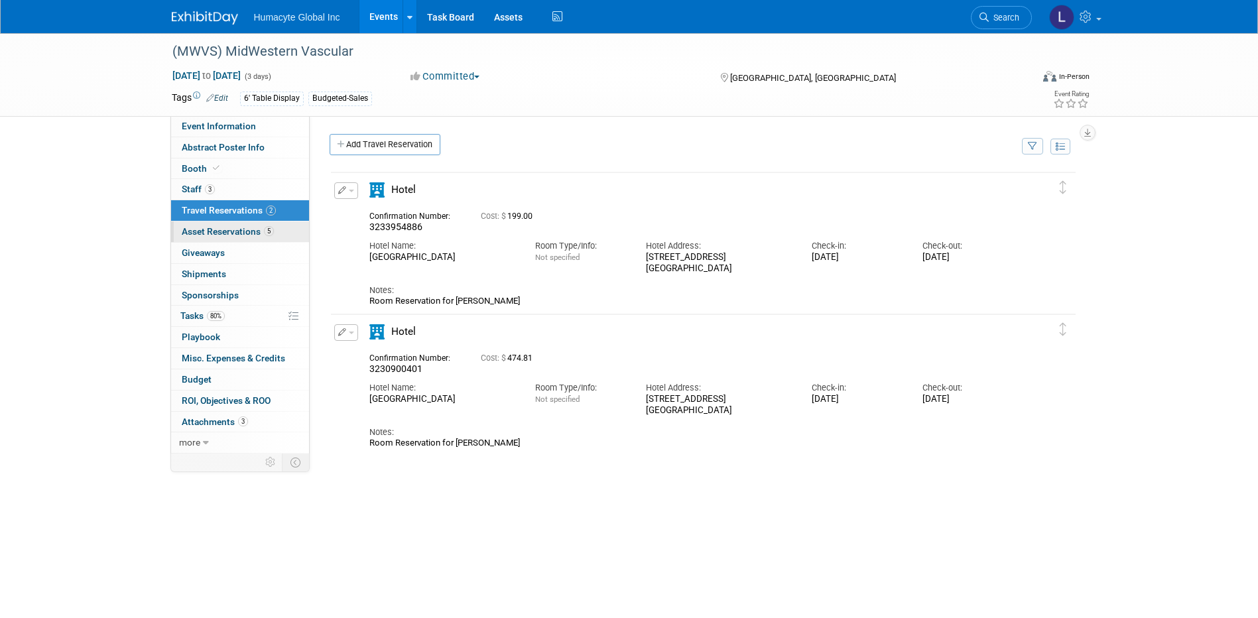
click at [206, 231] on span "Asset Reservations 5" at bounding box center [228, 231] width 92 height 11
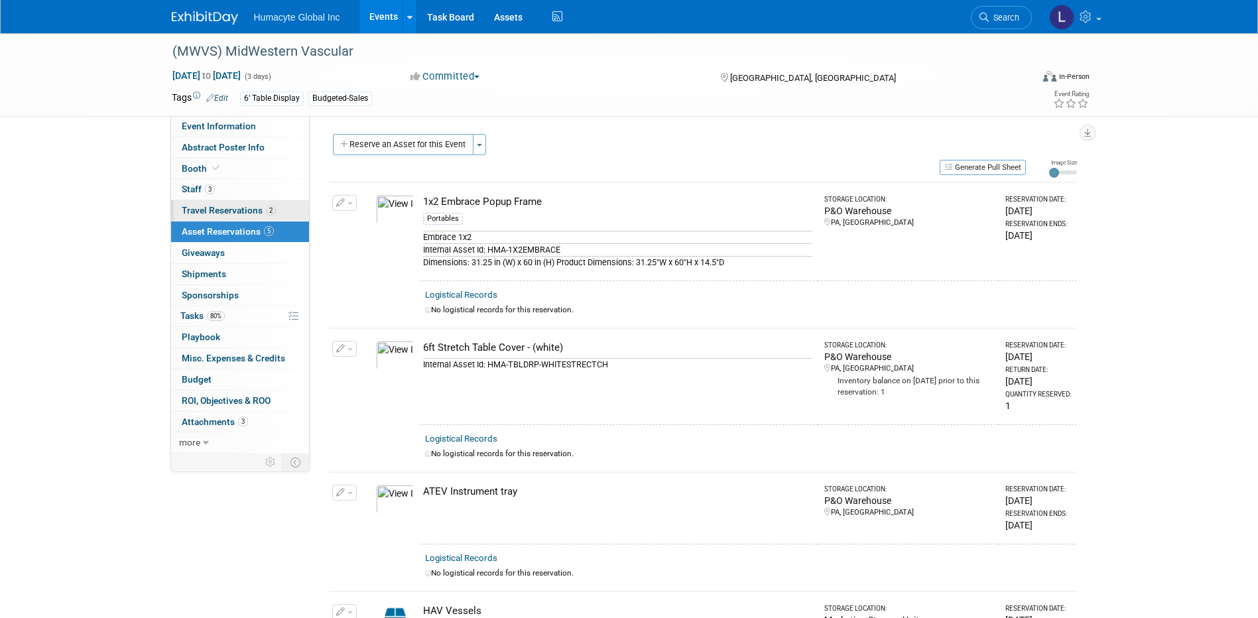
click at [205, 216] on link "2 Travel Reservations 2" at bounding box center [240, 210] width 138 height 21
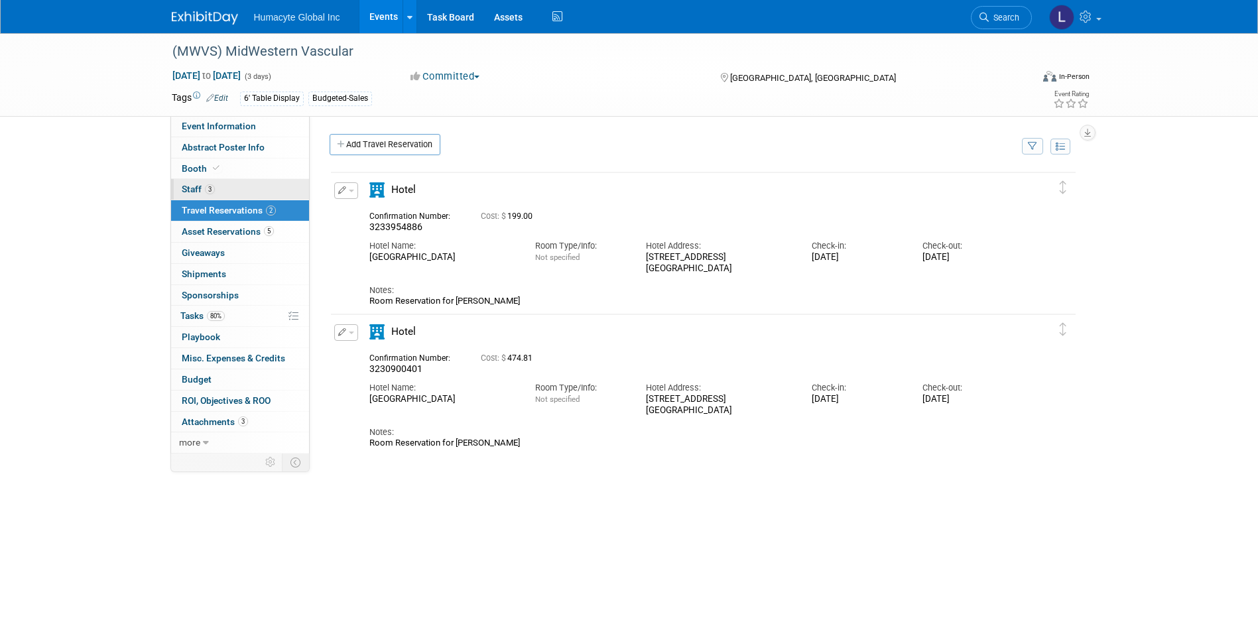
click at [192, 190] on span "Staff 3" at bounding box center [198, 189] width 33 height 11
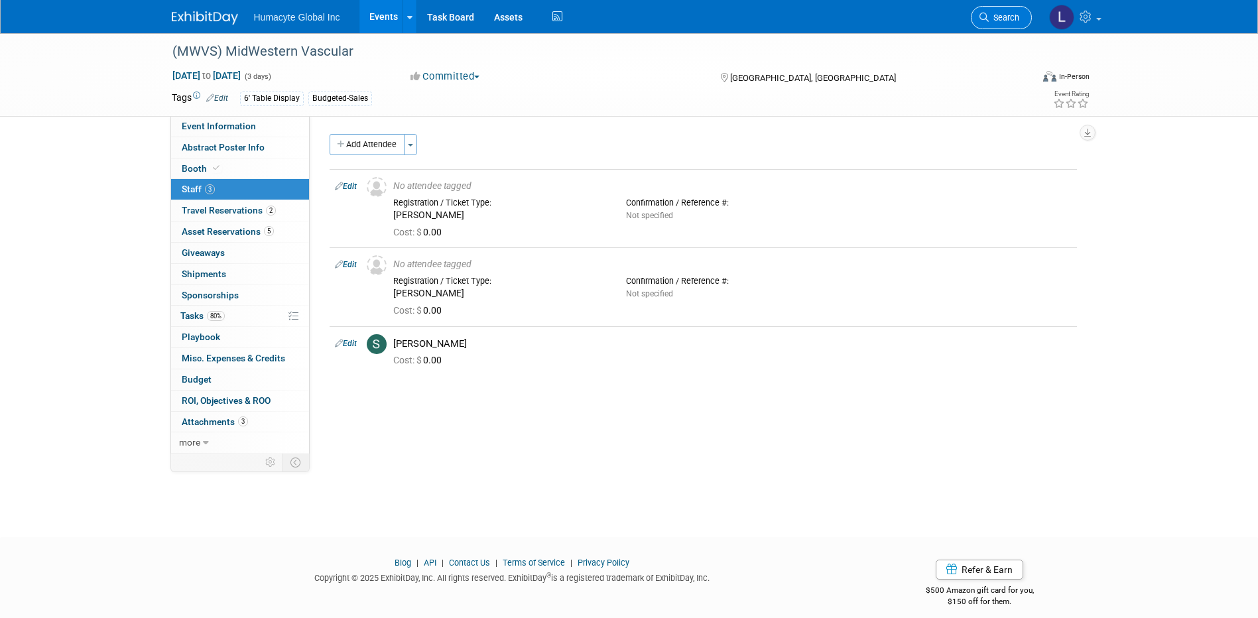
click at [994, 24] on link "Search" at bounding box center [1001, 17] width 61 height 23
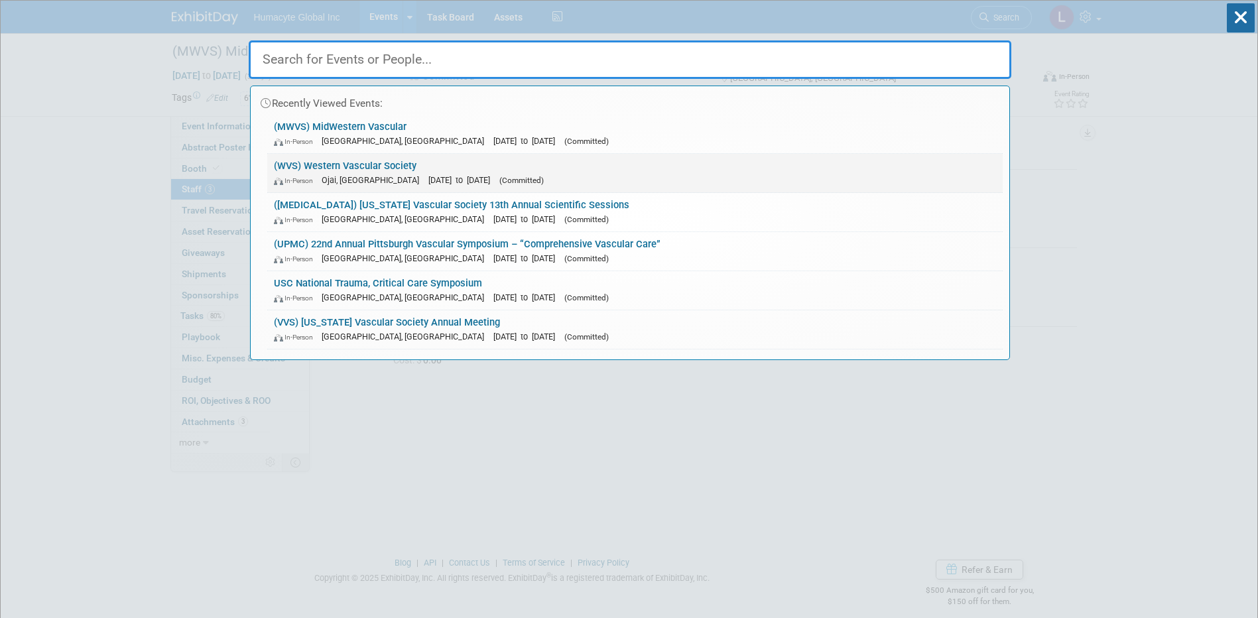
click at [353, 171] on link "(WVS) Western Vascular Society In-Person [GEOGRAPHIC_DATA], [GEOGRAPHIC_DATA] […" at bounding box center [634, 173] width 735 height 38
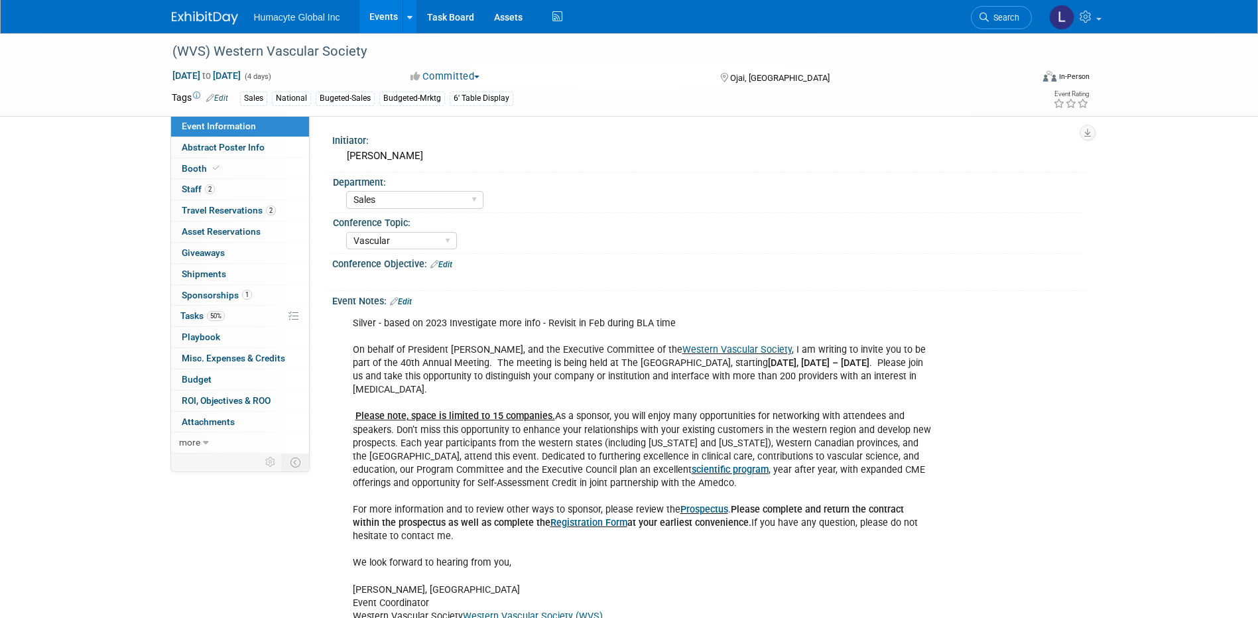
select select "Sales"
select select "Vascular"
click at [192, 168] on span "Booth" at bounding box center [202, 168] width 40 height 11
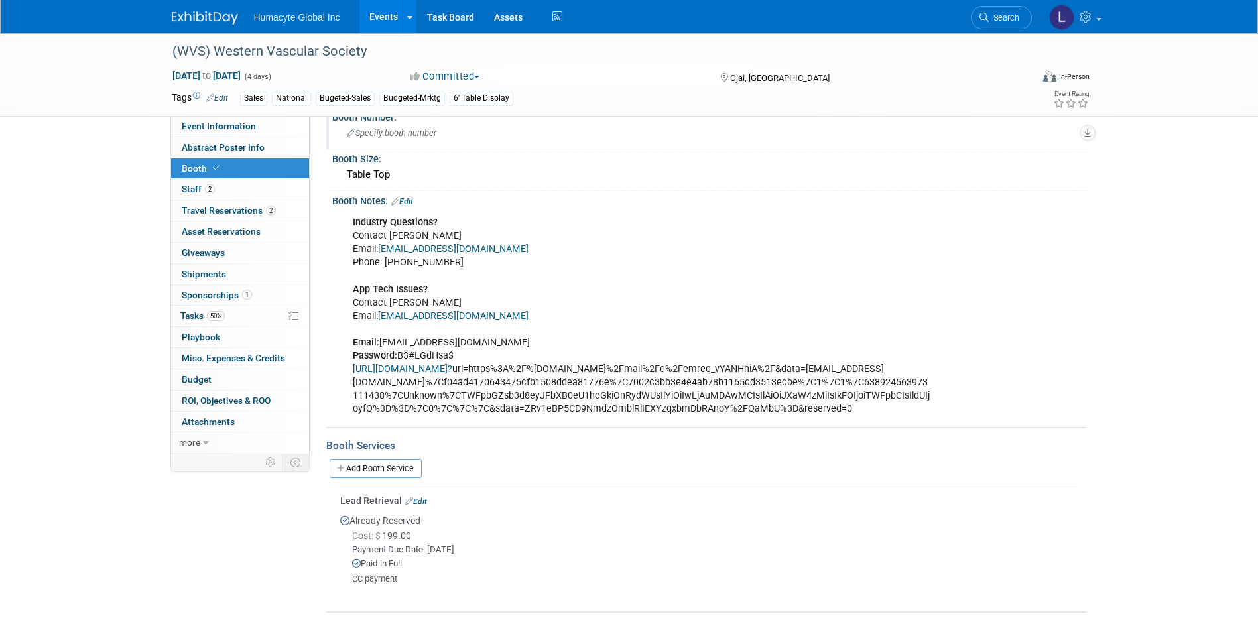
scroll to position [265, 0]
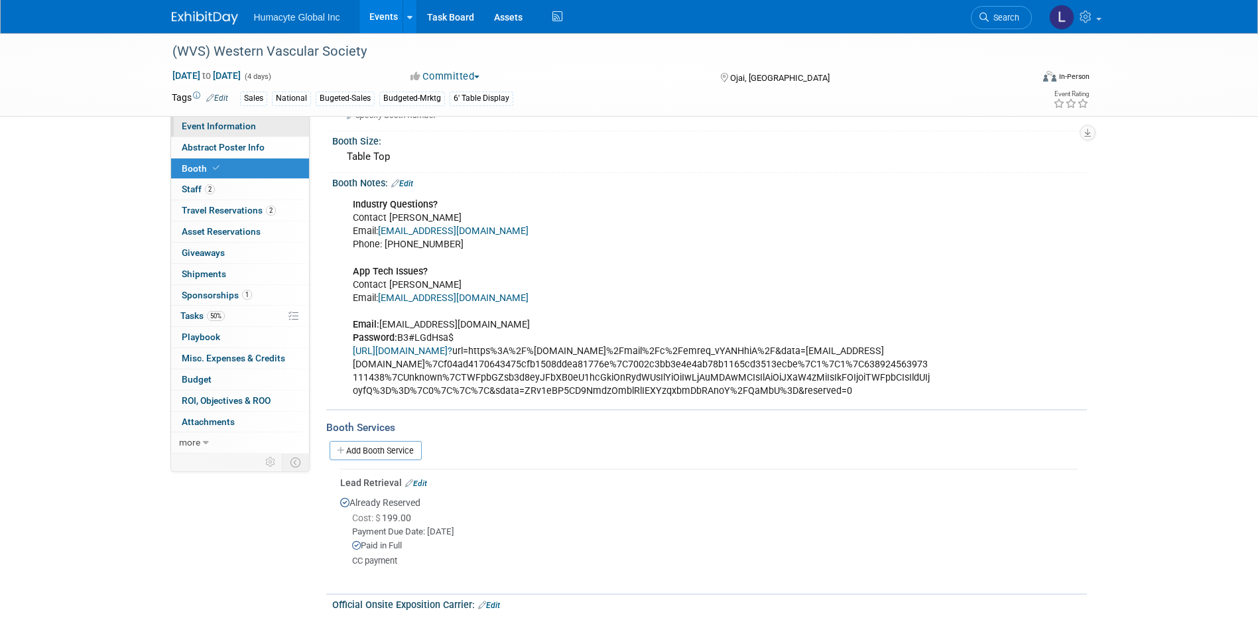
click at [198, 119] on link "Event Information" at bounding box center [240, 126] width 138 height 21
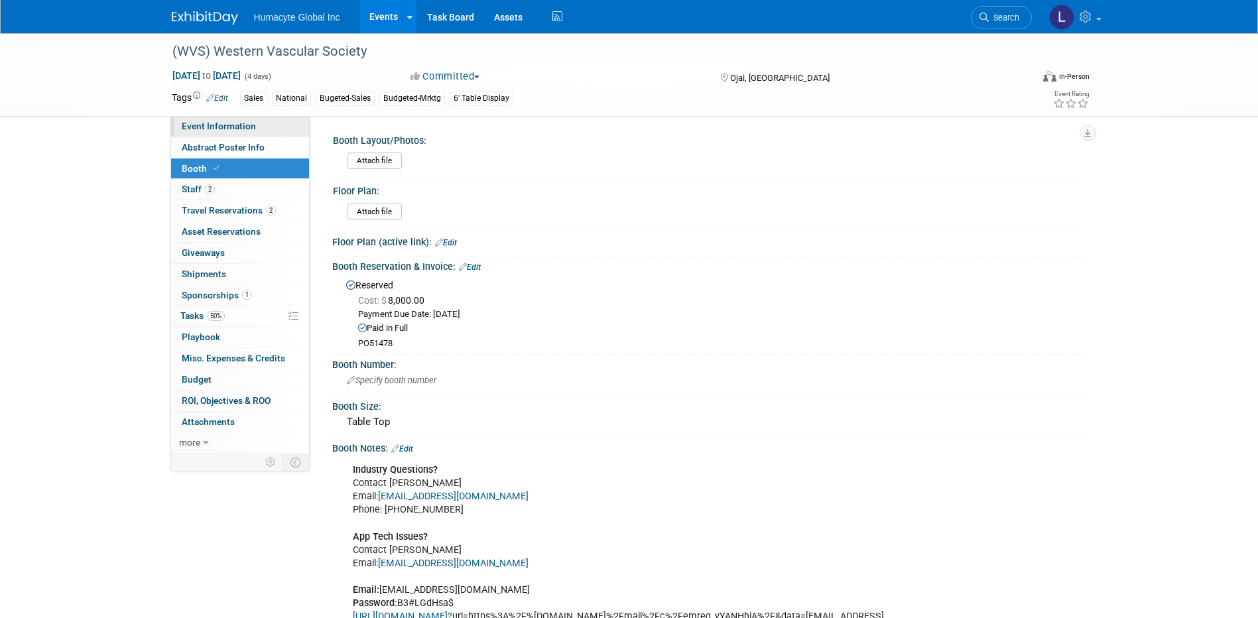
select select "Sales"
select select "Vascular"
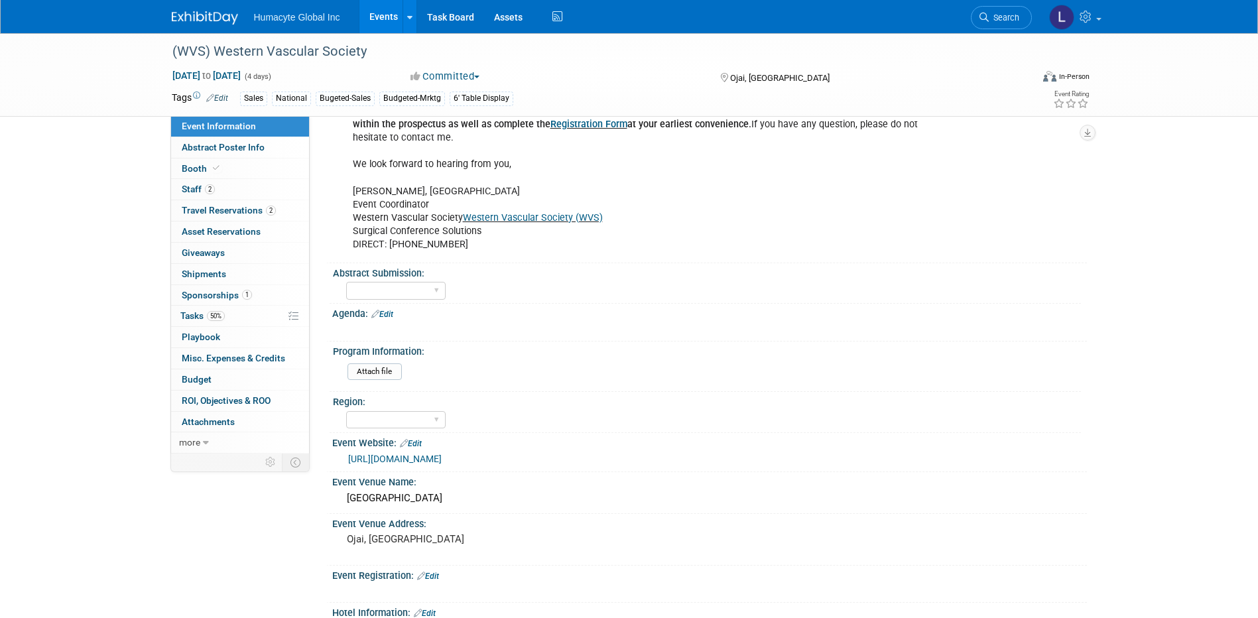
scroll to position [398, 0]
click at [389, 319] on link "Edit" at bounding box center [382, 314] width 22 height 9
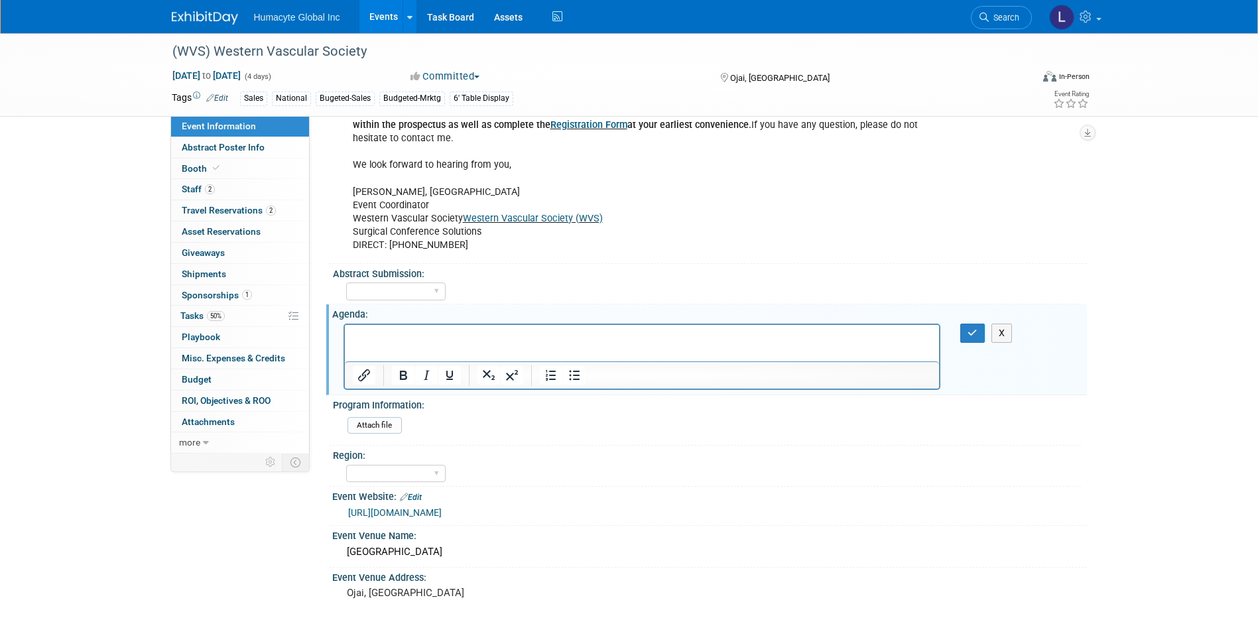
scroll to position [0, 0]
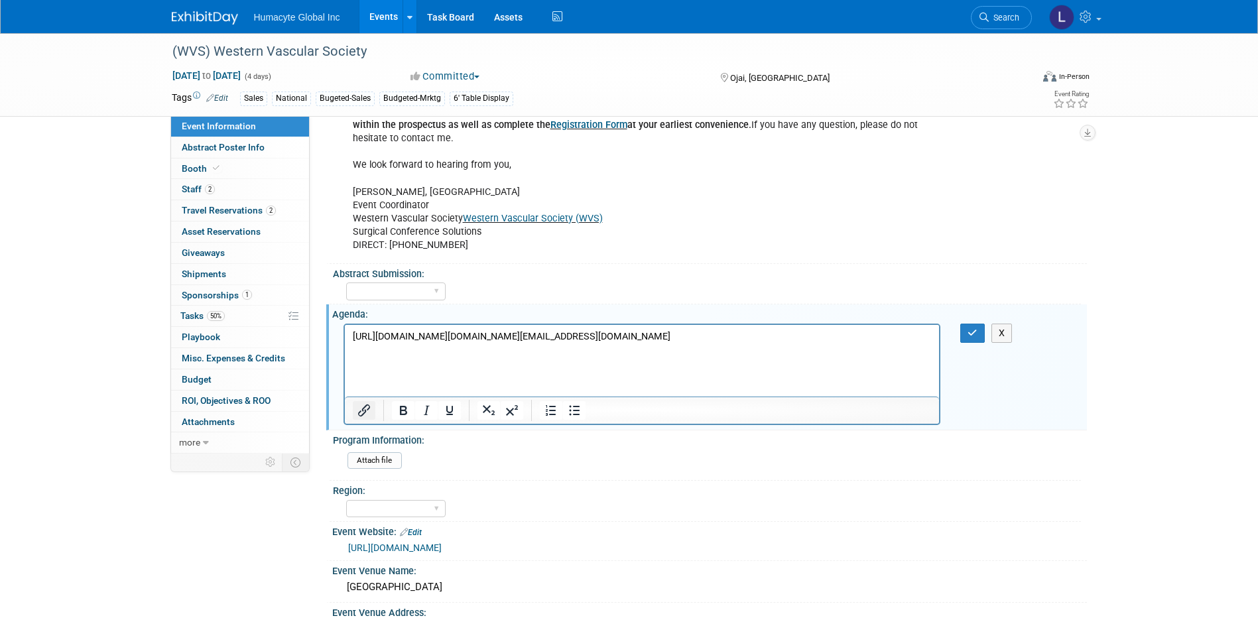
click at [367, 405] on icon "Insert/edit link" at bounding box center [364, 411] width 12 height 12
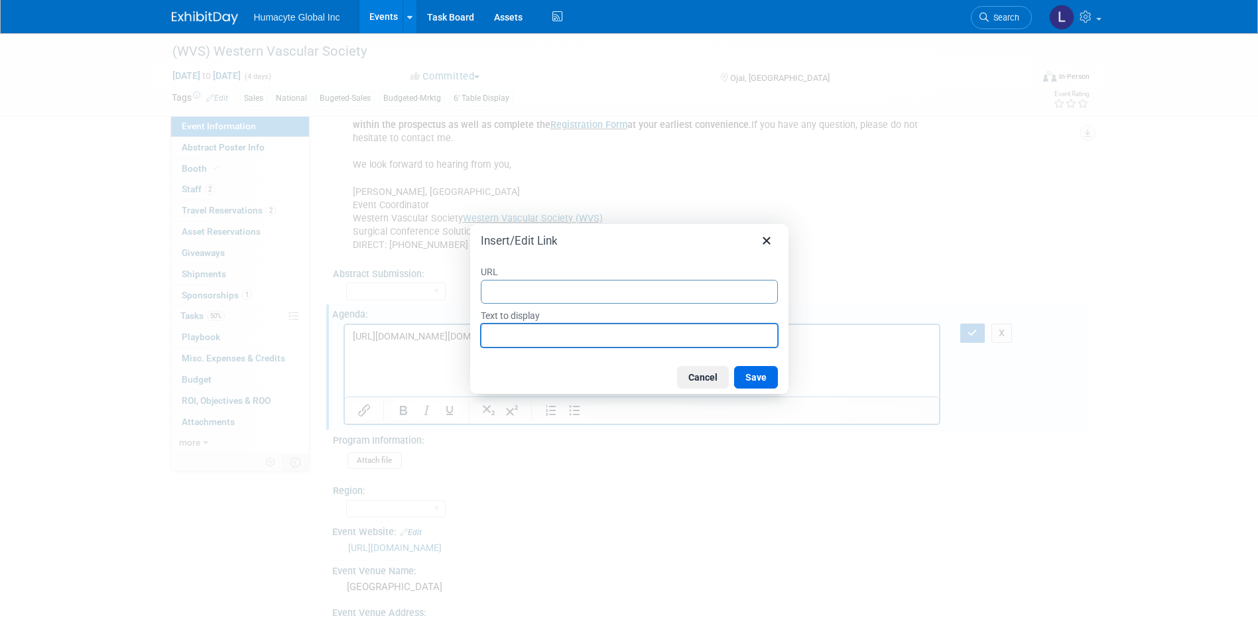
click at [519, 337] on input "Text to display" at bounding box center [629, 336] width 297 height 24
click at [511, 303] on input "URL" at bounding box center [629, 292] width 297 height 24
paste input "[URL][DOMAIN_NAME][DOMAIN_NAME][EMAIL_ADDRESS][DOMAIN_NAME]"
type input "[URL][DOMAIN_NAME][DOMAIN_NAME][EMAIL_ADDRESS][DOMAIN_NAME]"
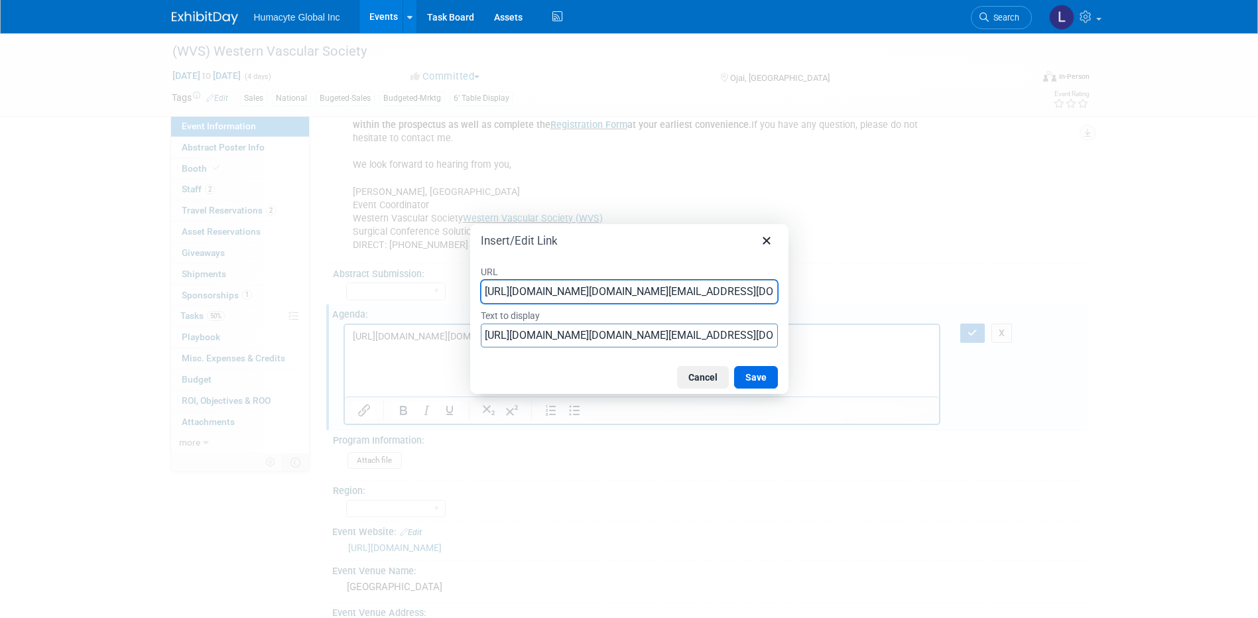
scroll to position [0, 2411]
type input "[URL][DOMAIN_NAME][DOMAIN_NAME][EMAIL_ADDRESS][DOMAIN_NAME]"
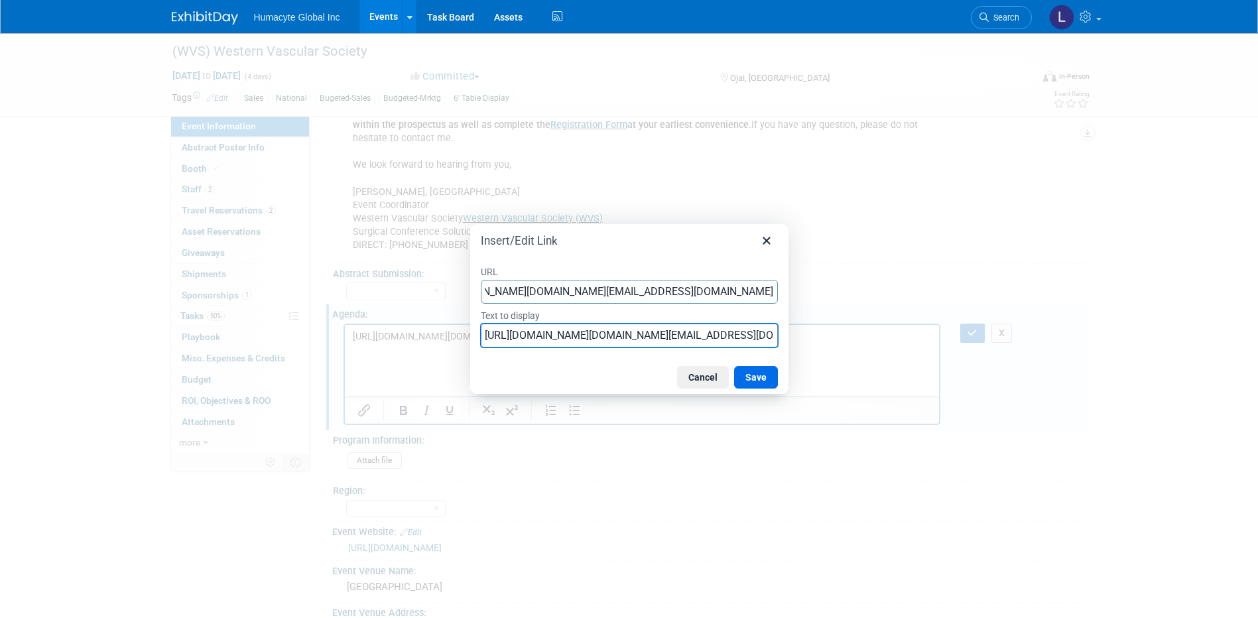
click at [541, 334] on input "[URL][DOMAIN_NAME][DOMAIN_NAME][EMAIL_ADDRESS][DOMAIN_NAME]" at bounding box center [629, 336] width 297 height 24
type input "a"
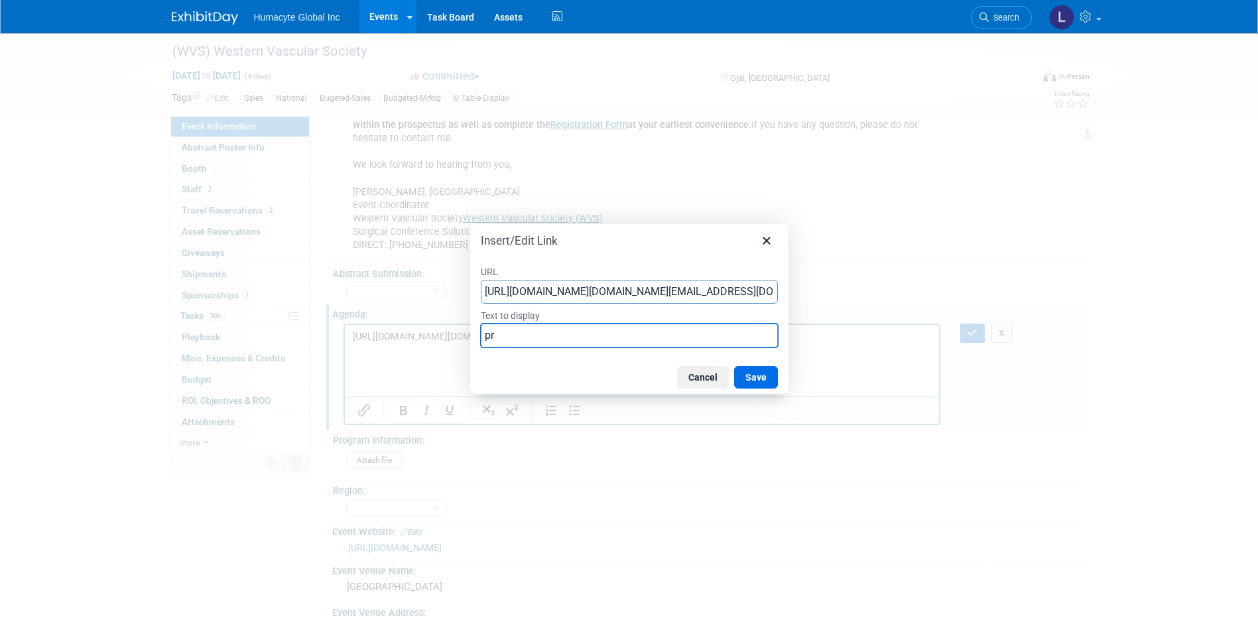
type input "p"
type input ":"
click at [515, 342] on input "PrograDm" at bounding box center [629, 336] width 297 height 24
type input "Program Download"
click at [747, 384] on button "Save" at bounding box center [756, 377] width 44 height 23
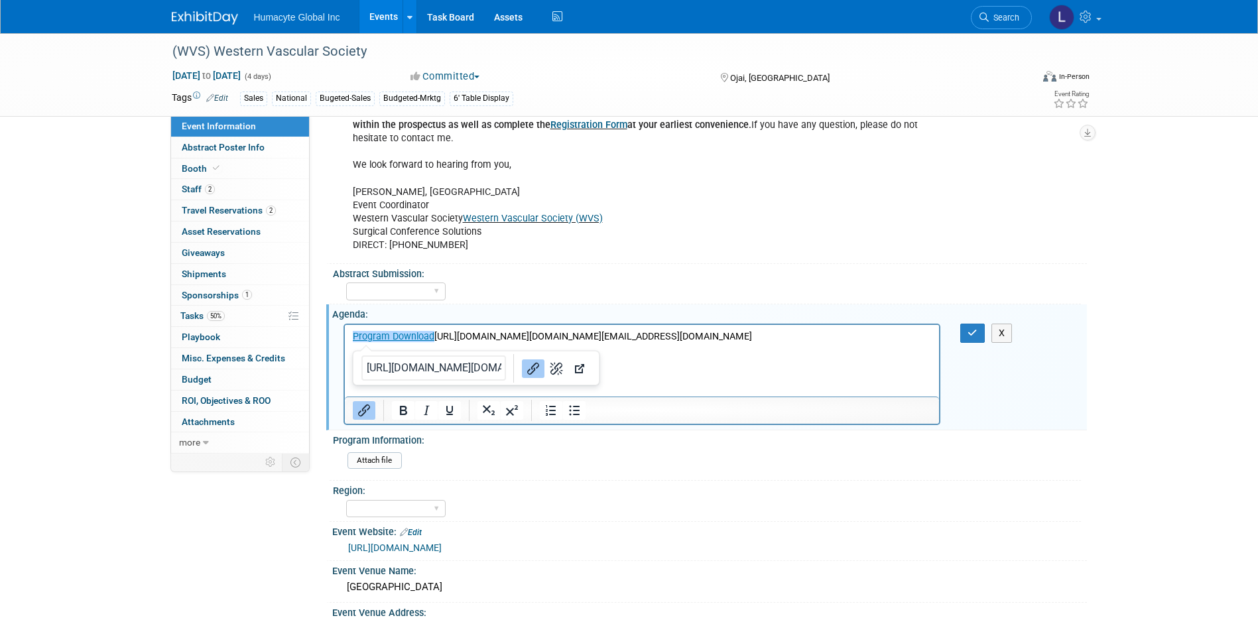
click at [494, 324] on div at bounding box center [641, 374] width 597 height 101
drag, startPoint x: 434, startPoint y: 336, endPoint x: 1344, endPoint y: 751, distance: 999.8
click at [939, 343] on html "﻿Program Download [URL][DOMAIN_NAME][DOMAIN_NAME][EMAIL_ADDRESS][DOMAIN_NAME]" at bounding box center [641, 333] width 595 height 19
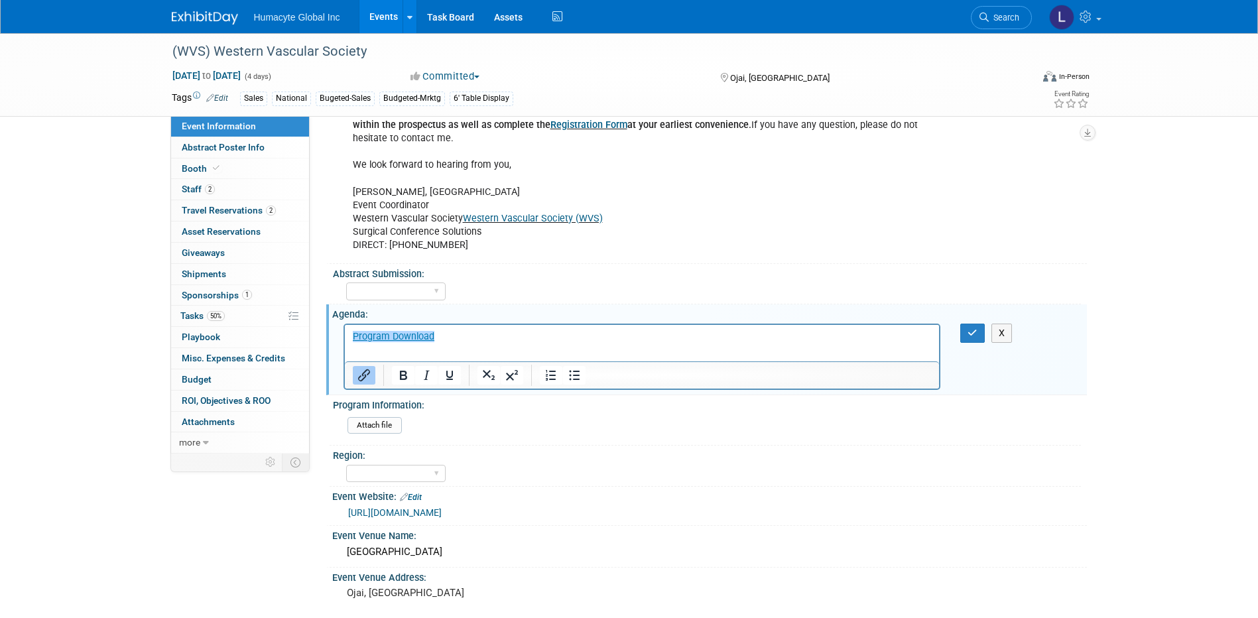
click at [595, 447] on div "Region:" at bounding box center [707, 454] width 748 height 17
drag, startPoint x: 970, startPoint y: 332, endPoint x: 578, endPoint y: 13, distance: 505.8
click at [970, 332] on icon "button" at bounding box center [972, 332] width 10 height 9
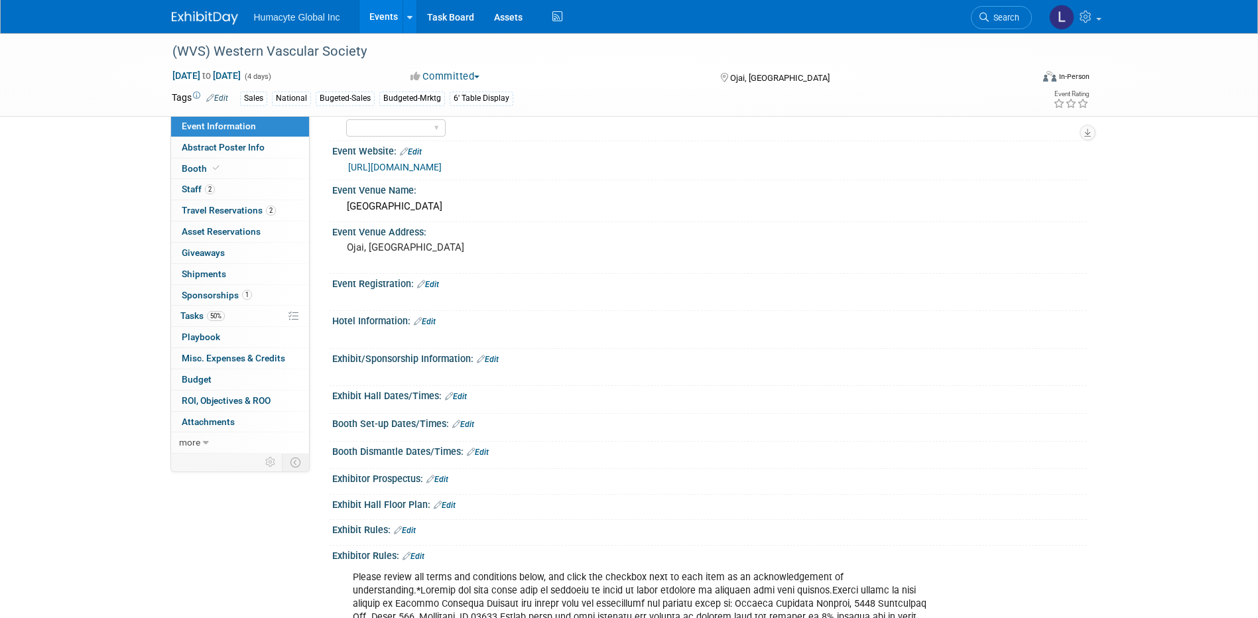
scroll to position [729, 0]
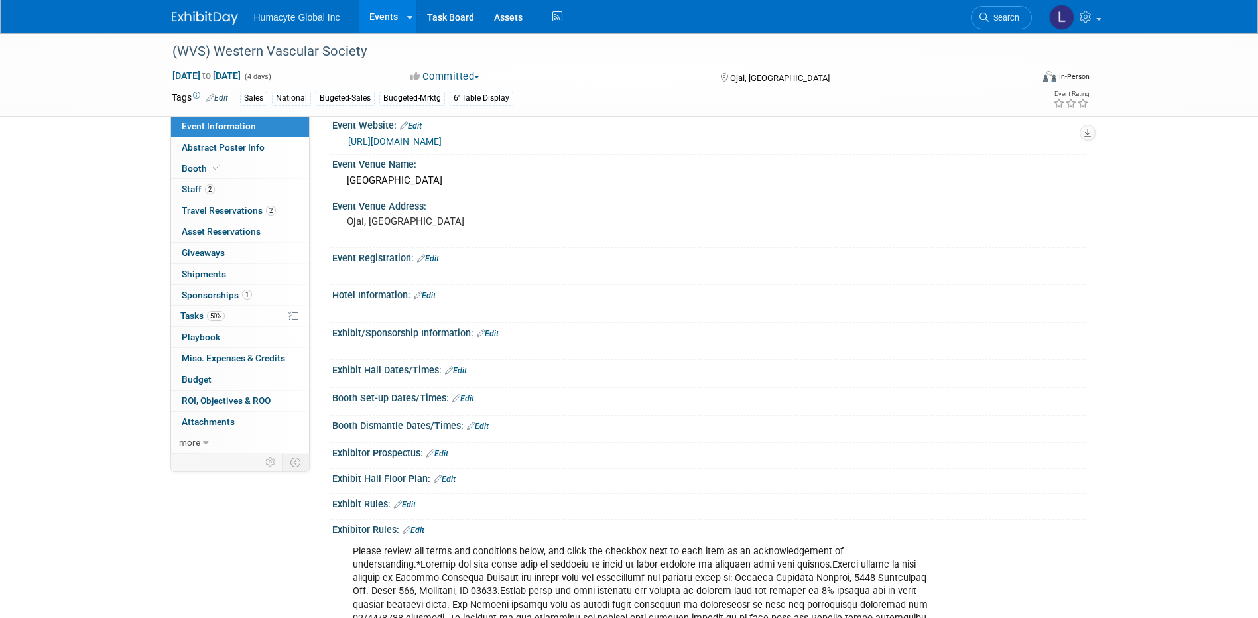
click at [464, 371] on link "Edit" at bounding box center [456, 370] width 22 height 9
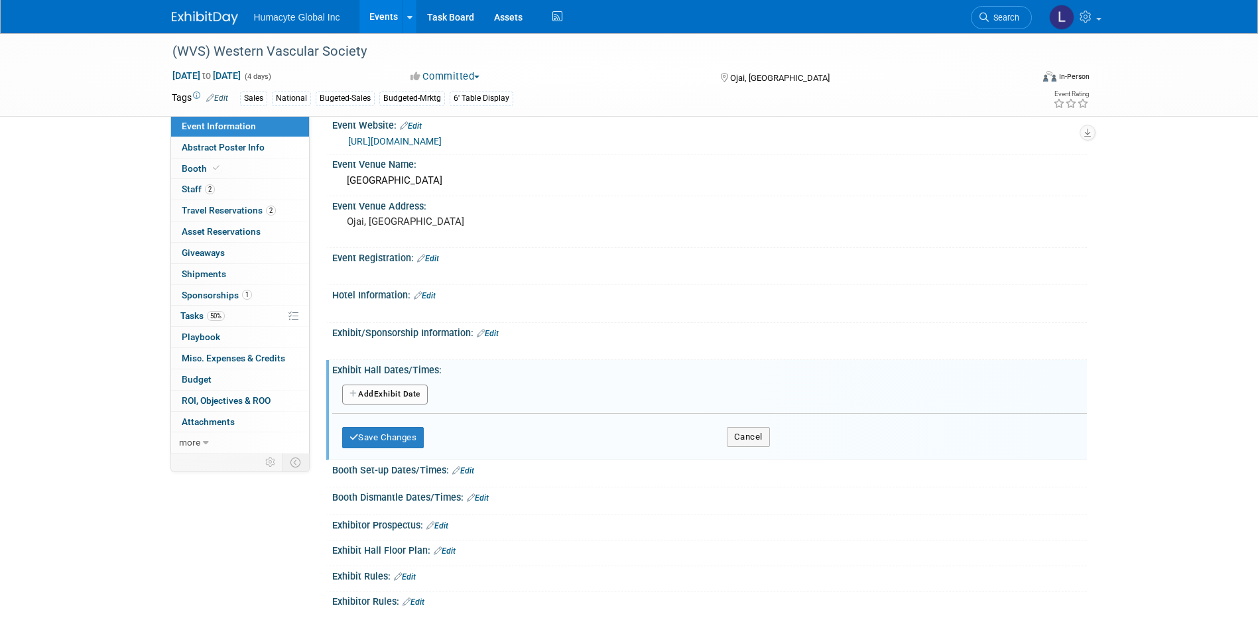
click at [492, 336] on link "Edit" at bounding box center [488, 333] width 22 height 9
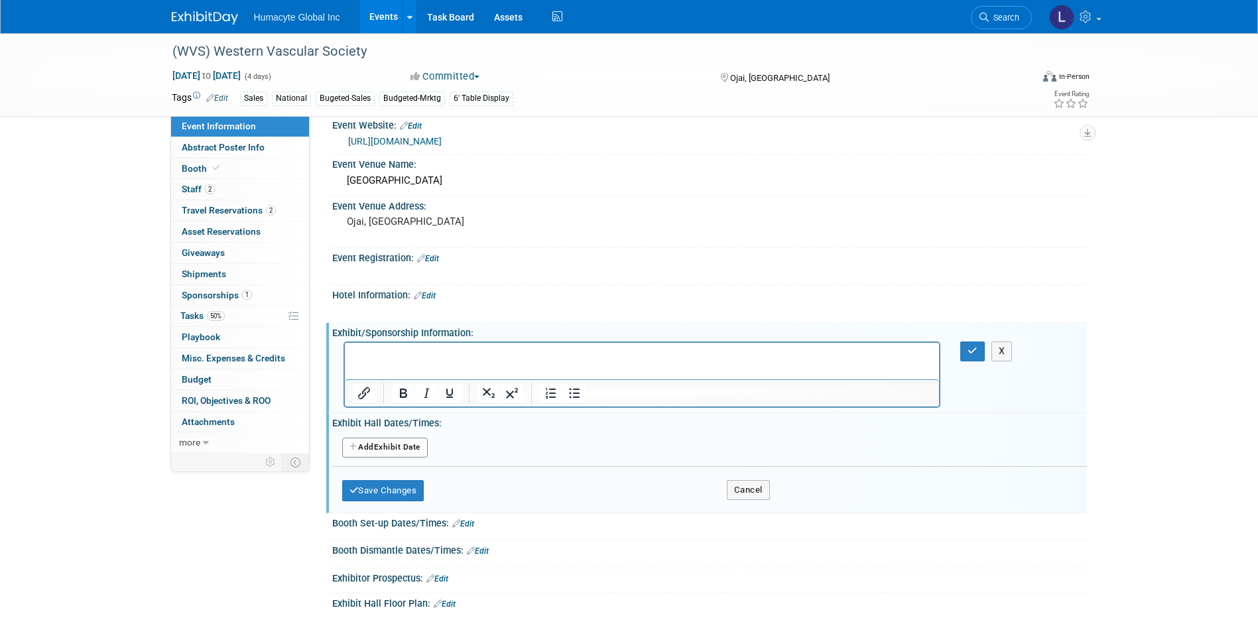
scroll to position [0, 0]
click at [359, 348] on p "Rich Text Area. Press ALT-0 for help." at bounding box center [642, 354] width 580 height 13
paste body "Rich Text Area. Press ALT-0 for help."
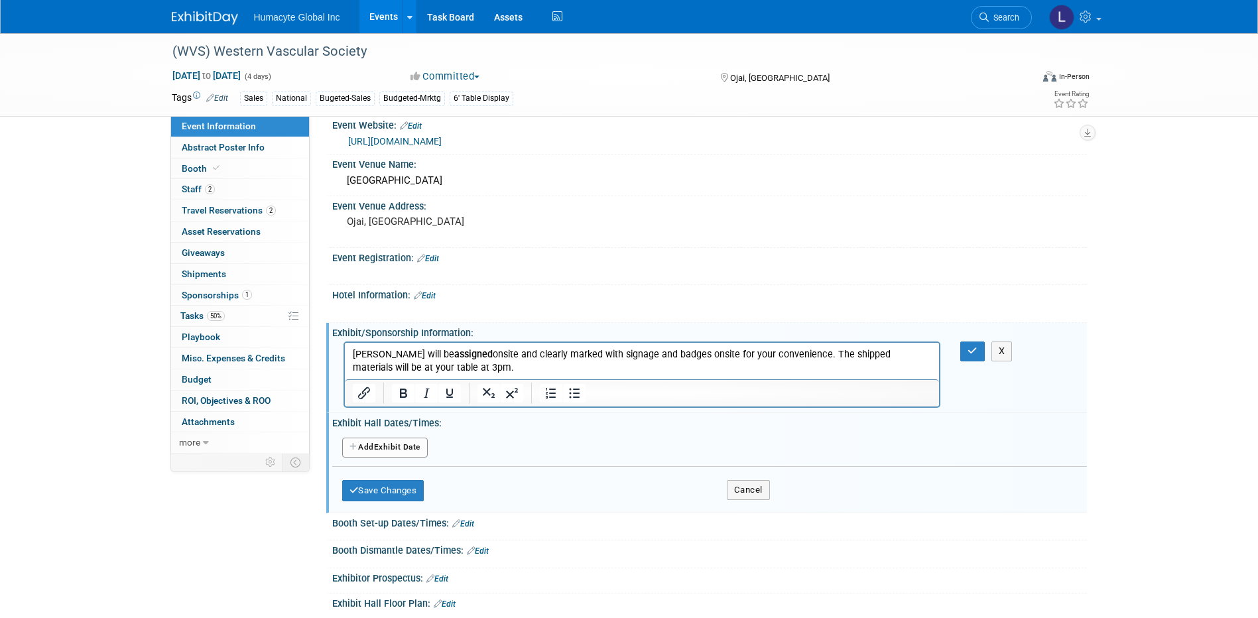
click at [352, 355] on p "[PERSON_NAME] will be assigned onsite and clearly marked with signage and badge…" at bounding box center [642, 361] width 580 height 27
click at [973, 351] on icon "button" at bounding box center [972, 350] width 10 height 9
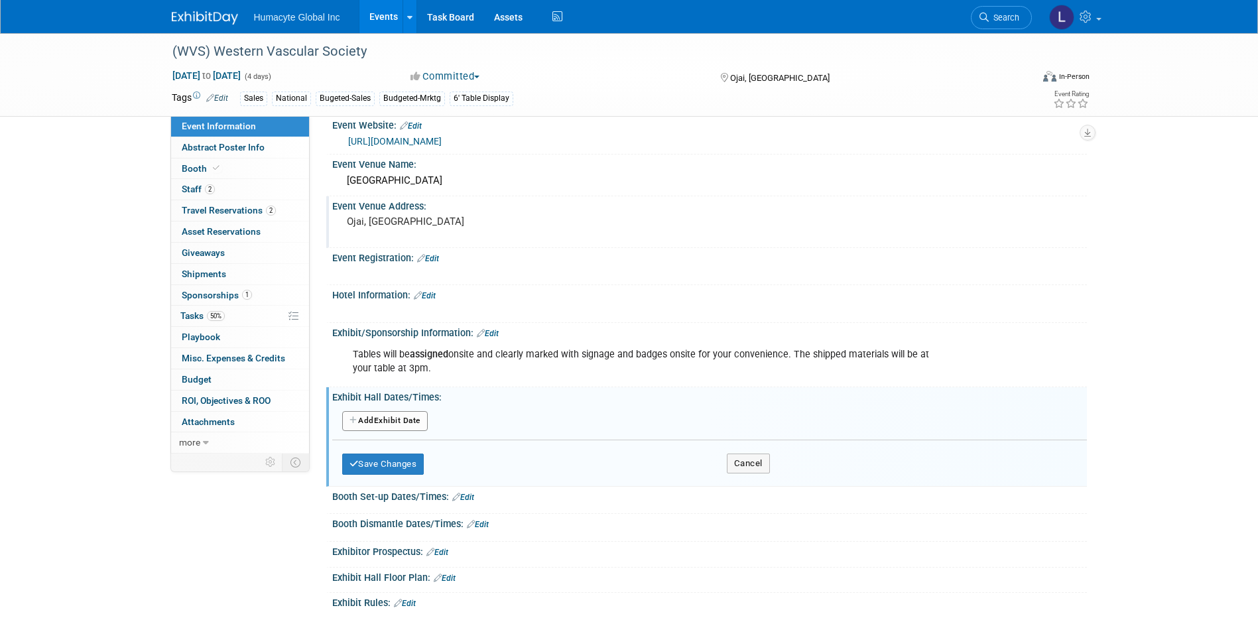
click at [393, 207] on div "Event Venue Address:" at bounding box center [709, 204] width 755 height 17
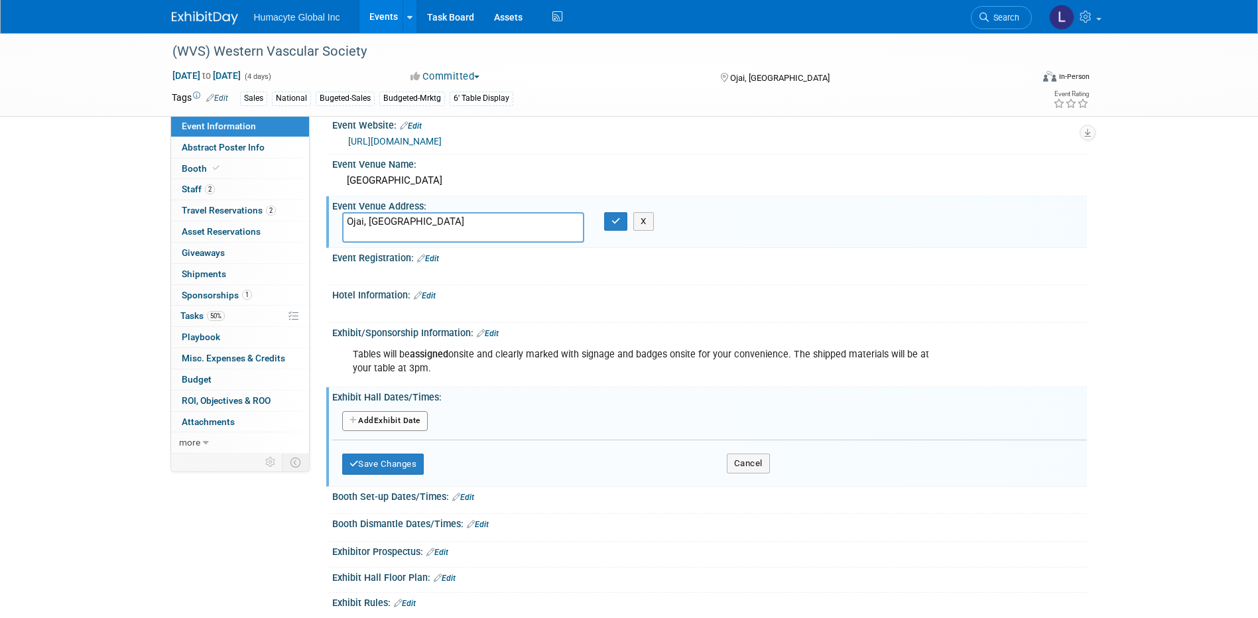
drag, startPoint x: 386, startPoint y: 223, endPoint x: 320, endPoint y: 227, distance: 65.8
click at [320, 227] on div "Event Information Event Info Abstract Poster Info Abstract Poster Info Booth Bo…" at bounding box center [629, 106] width 935 height 1605
type textarea "[STREET_ADDRESS]"
click at [612, 225] on button "button" at bounding box center [616, 221] width 24 height 19
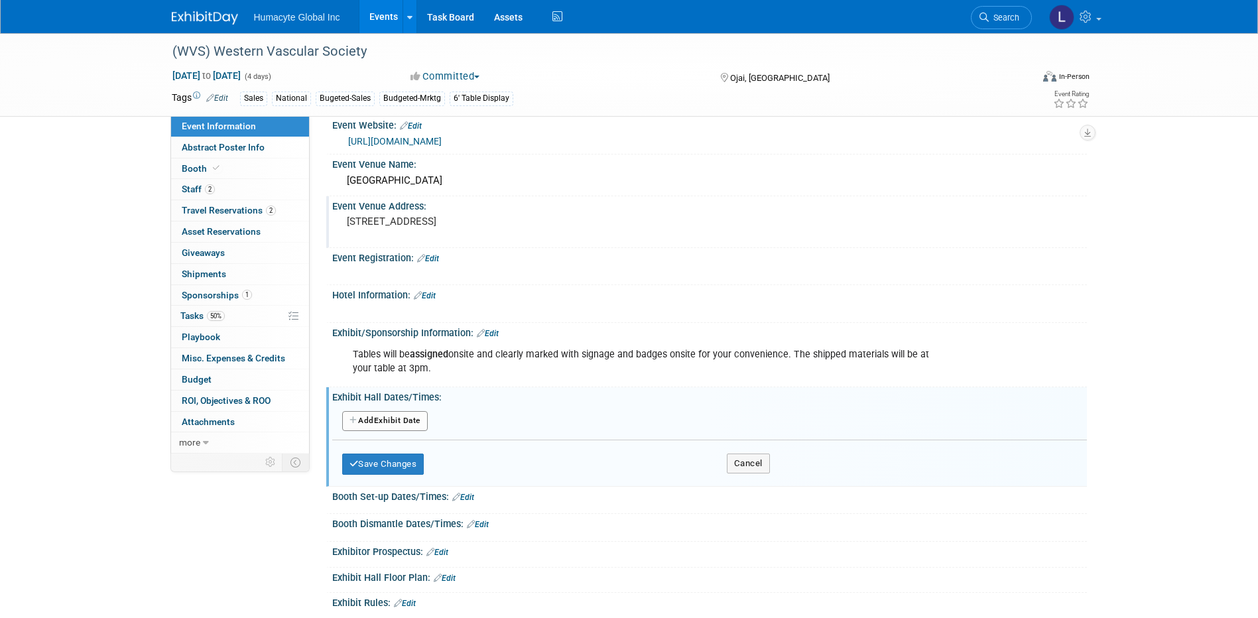
click at [558, 505] on div at bounding box center [709, 506] width 735 height 3
click at [385, 461] on button "Save Changes" at bounding box center [383, 464] width 82 height 21
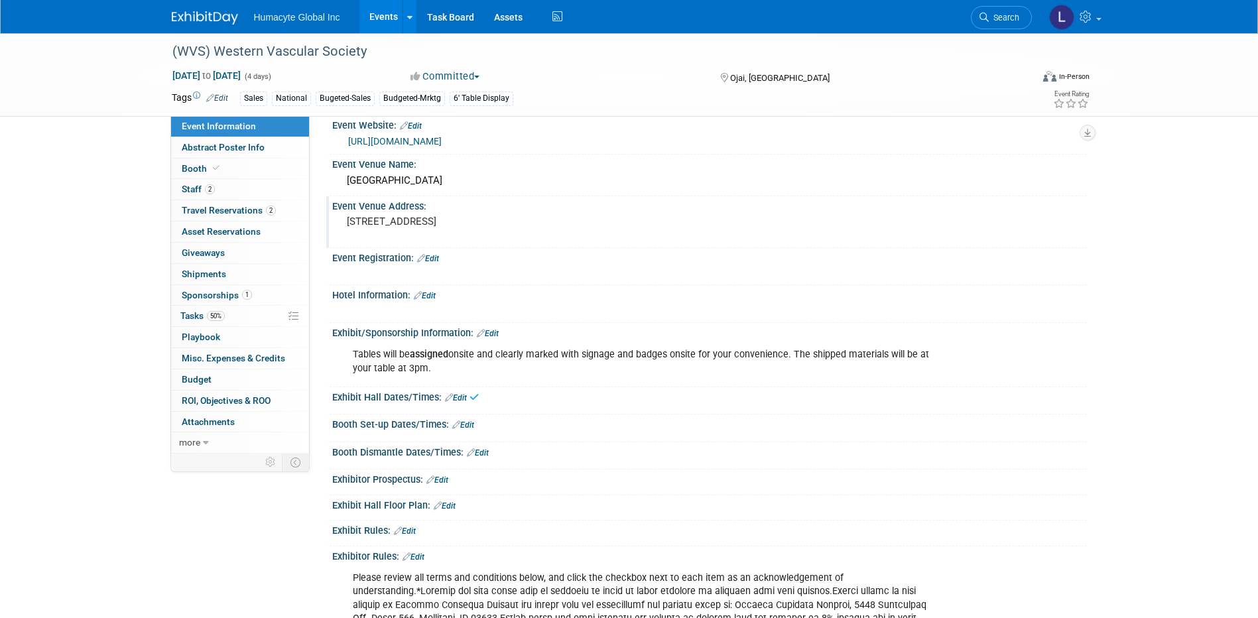
click at [477, 424] on div "Booth Set-up Dates/Times: Edit" at bounding box center [709, 422] width 755 height 17
click at [468, 424] on link "Edit" at bounding box center [463, 424] width 22 height 9
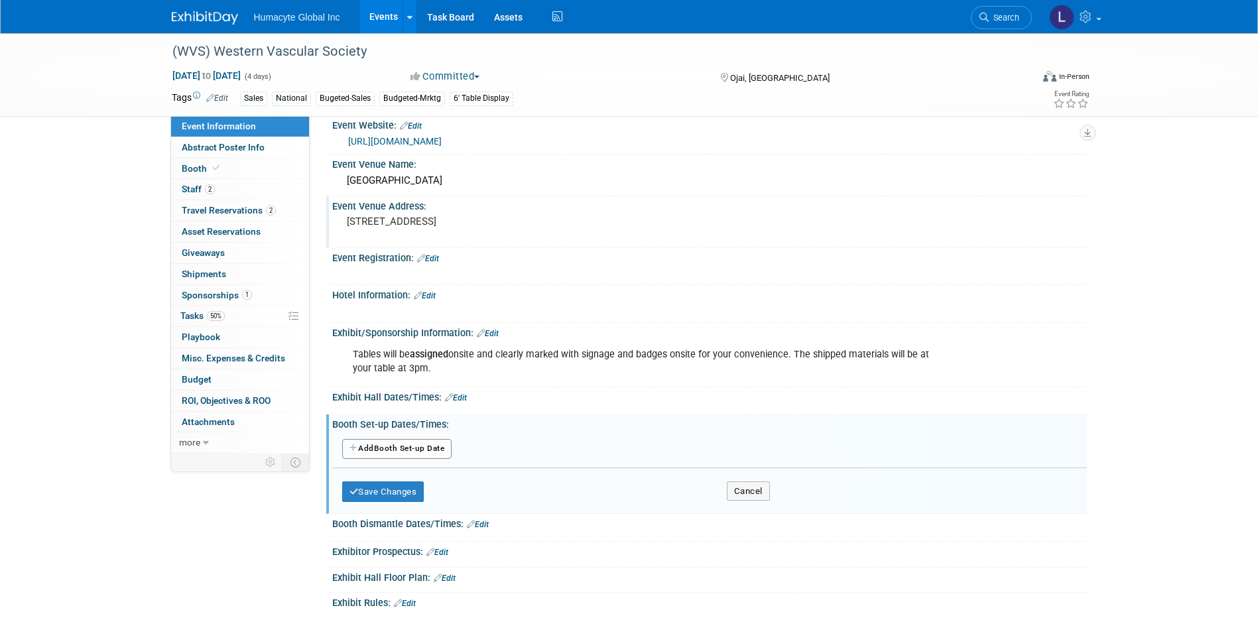
click at [377, 440] on button "Add Another Booth Set-up Date" at bounding box center [397, 449] width 110 height 20
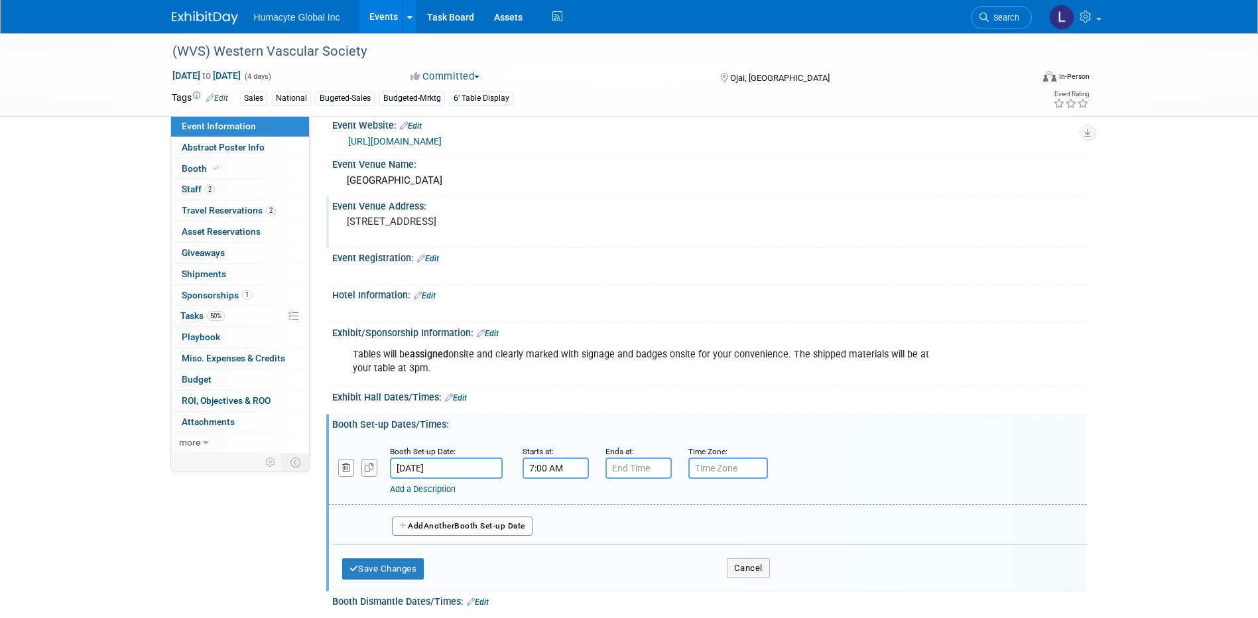
click at [542, 470] on input "7:00 AM" at bounding box center [556, 468] width 66 height 21
click at [556, 523] on span "07" at bounding box center [552, 529] width 25 height 24
click at [678, 499] on td "03" at bounding box center [674, 501] width 42 height 36
click at [673, 531] on button "AM" at bounding box center [669, 529] width 24 height 23
type input "3:00 PM"
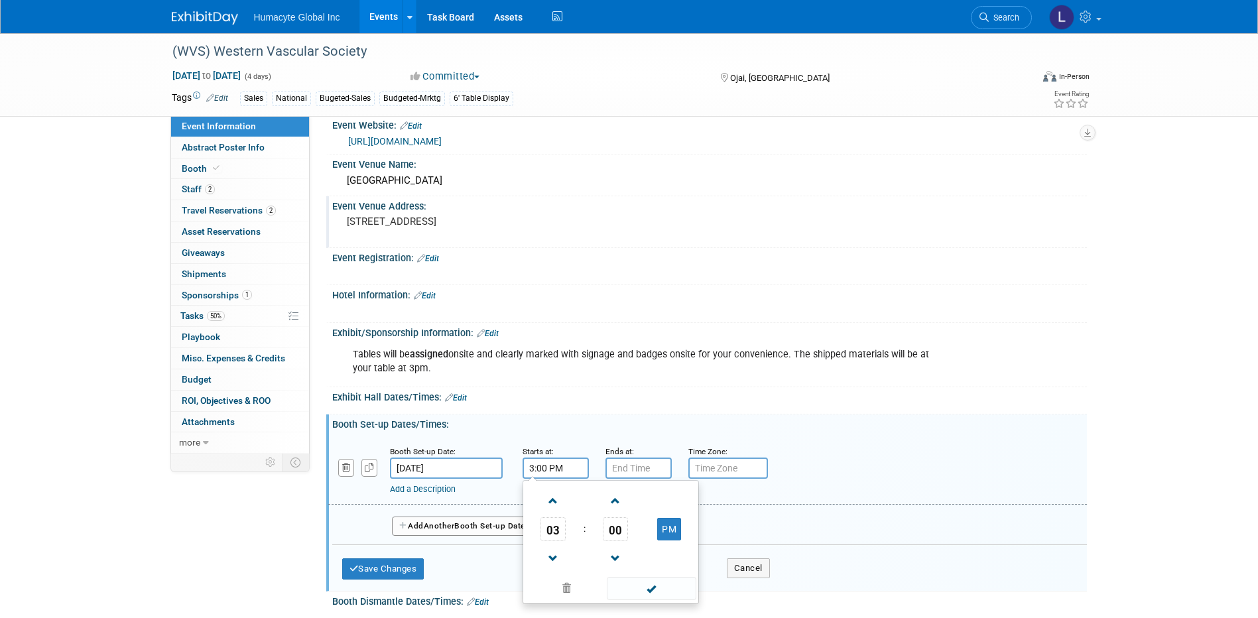
click at [741, 408] on div at bounding box center [709, 407] width 735 height 3
click at [720, 471] on input "text" at bounding box center [728, 468] width 80 height 21
click at [718, 466] on input "text" at bounding box center [728, 468] width 80 height 21
type input "p"
type input "PST"
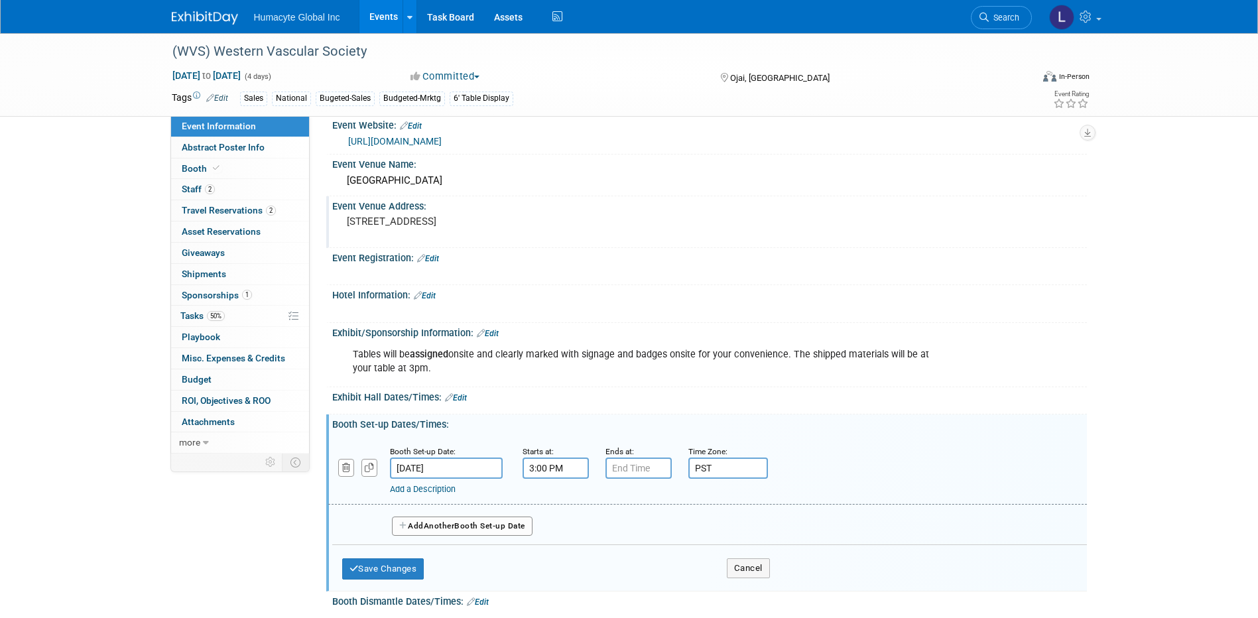
click at [688, 403] on div "Save Changes Cancel" at bounding box center [709, 407] width 755 height 8
click at [631, 432] on div "Booth Set-up Date: [DATE] Starts at: 3:00 PM Ends at: Time Zone: Apply to all P…" at bounding box center [709, 509] width 755 height 158
click at [361, 567] on button "Save Changes" at bounding box center [383, 568] width 82 height 21
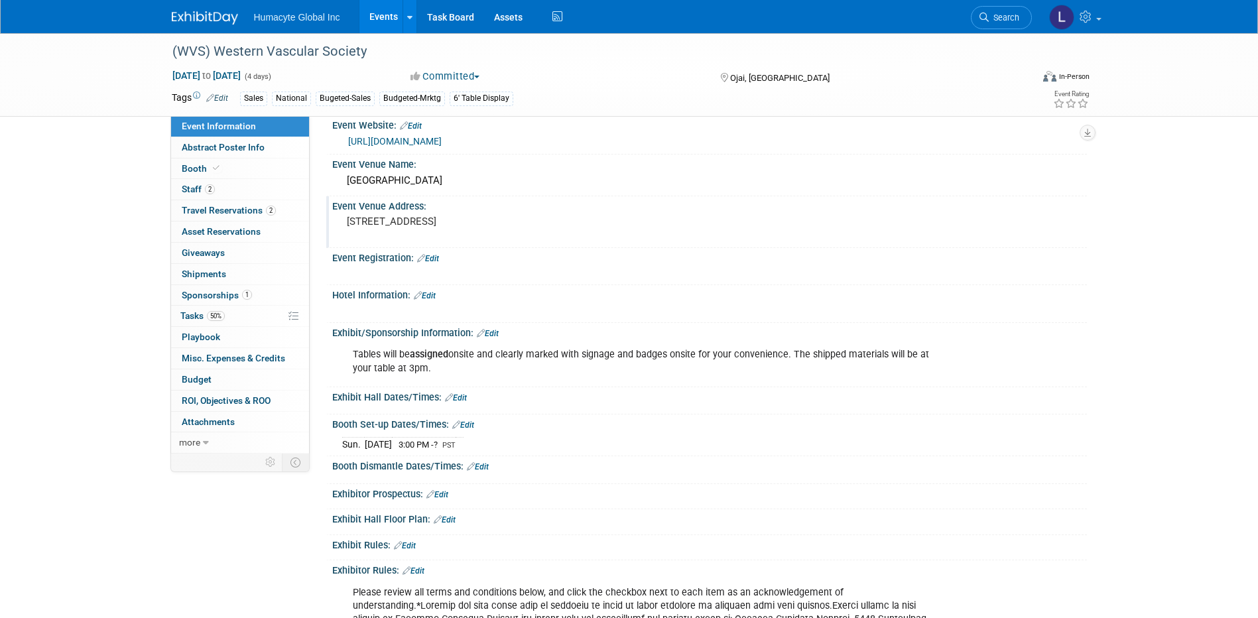
click at [484, 467] on link "Edit" at bounding box center [478, 466] width 22 height 9
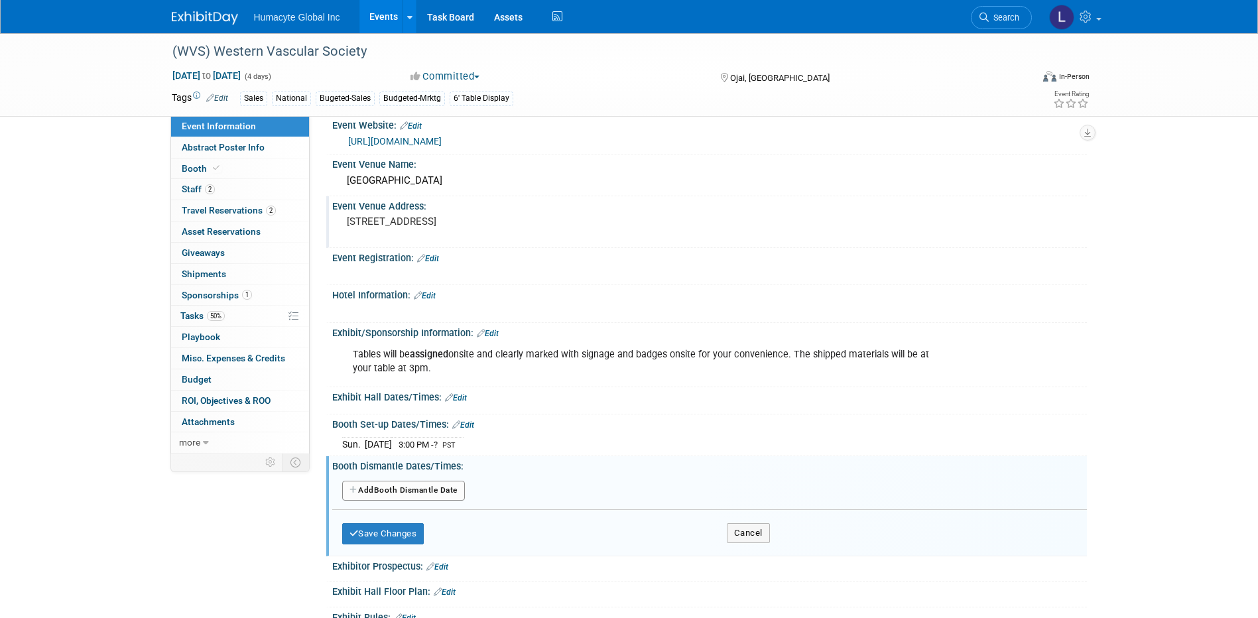
click at [464, 395] on link "Edit" at bounding box center [456, 397] width 22 height 9
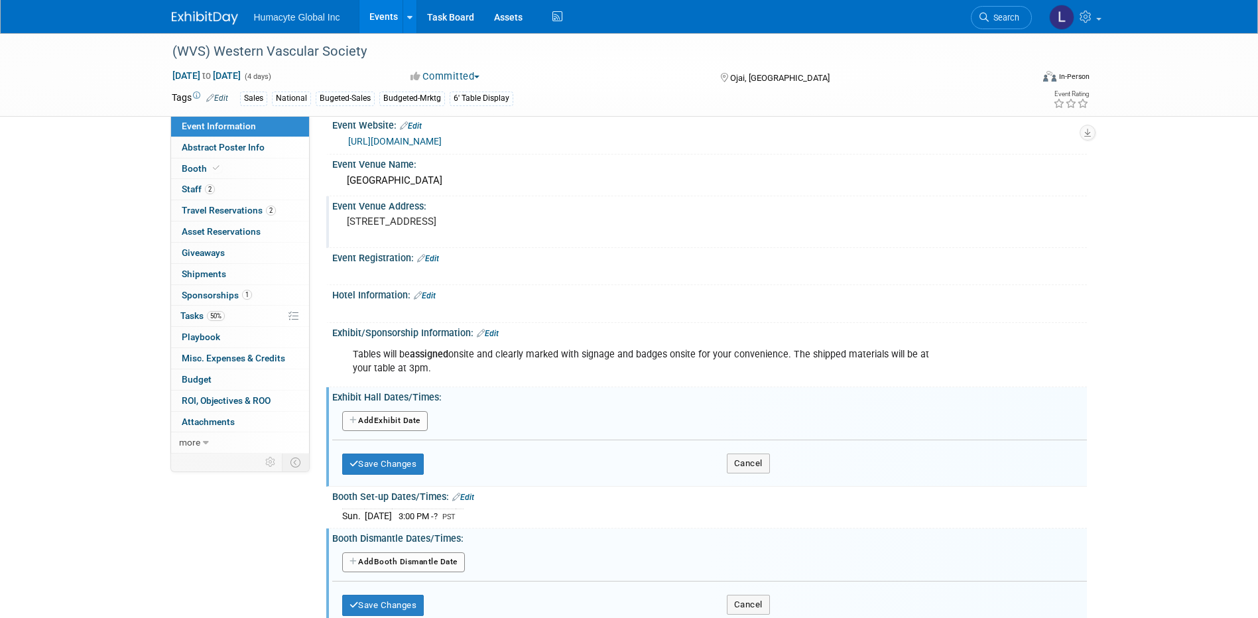
click at [363, 422] on button "Add Another Exhibit Date" at bounding box center [385, 421] width 86 height 20
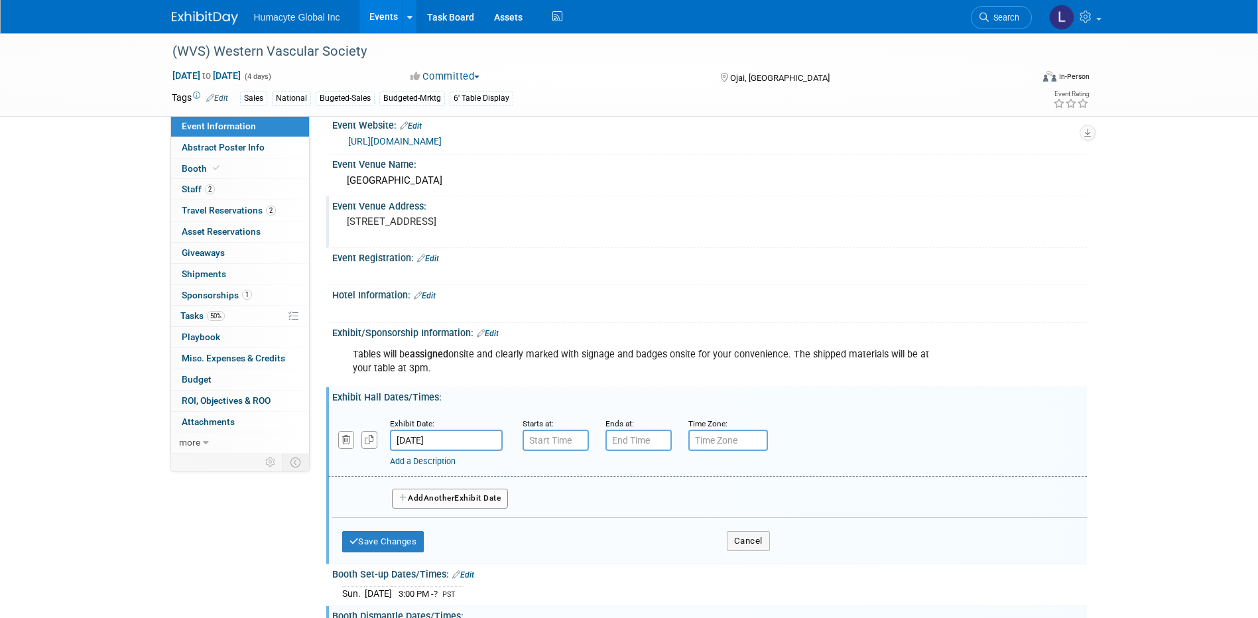
click at [452, 446] on input "[DATE]" at bounding box center [446, 440] width 113 height 21
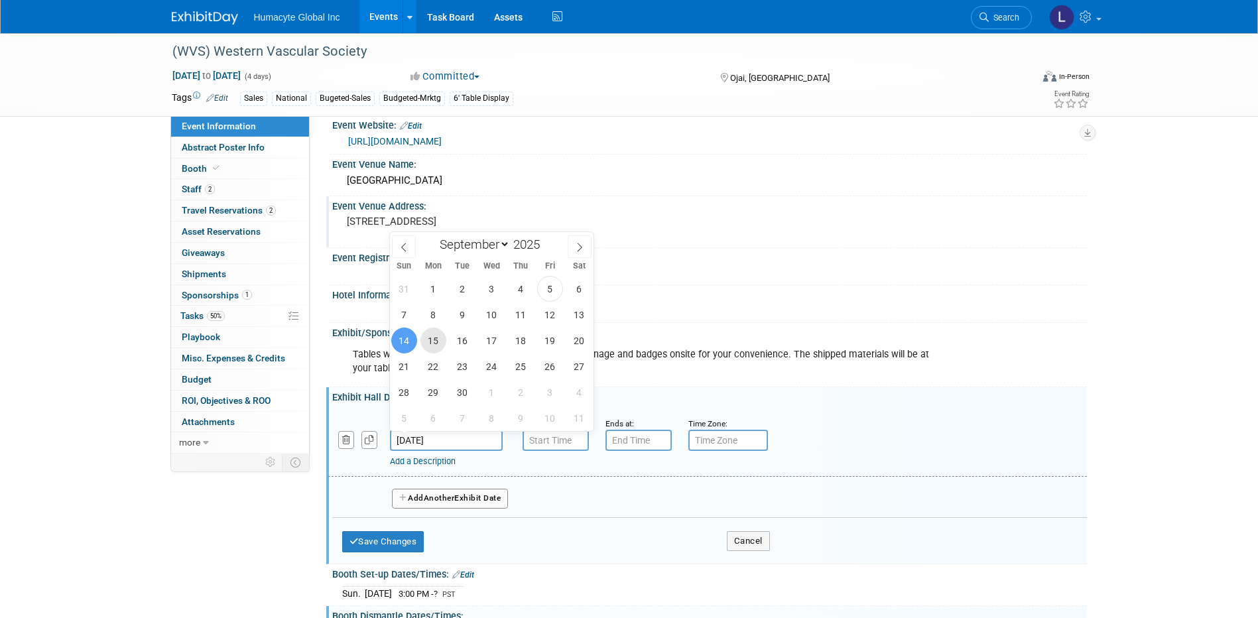
click at [434, 342] on span "15" at bounding box center [433, 341] width 26 height 26
type input "[DATE]"
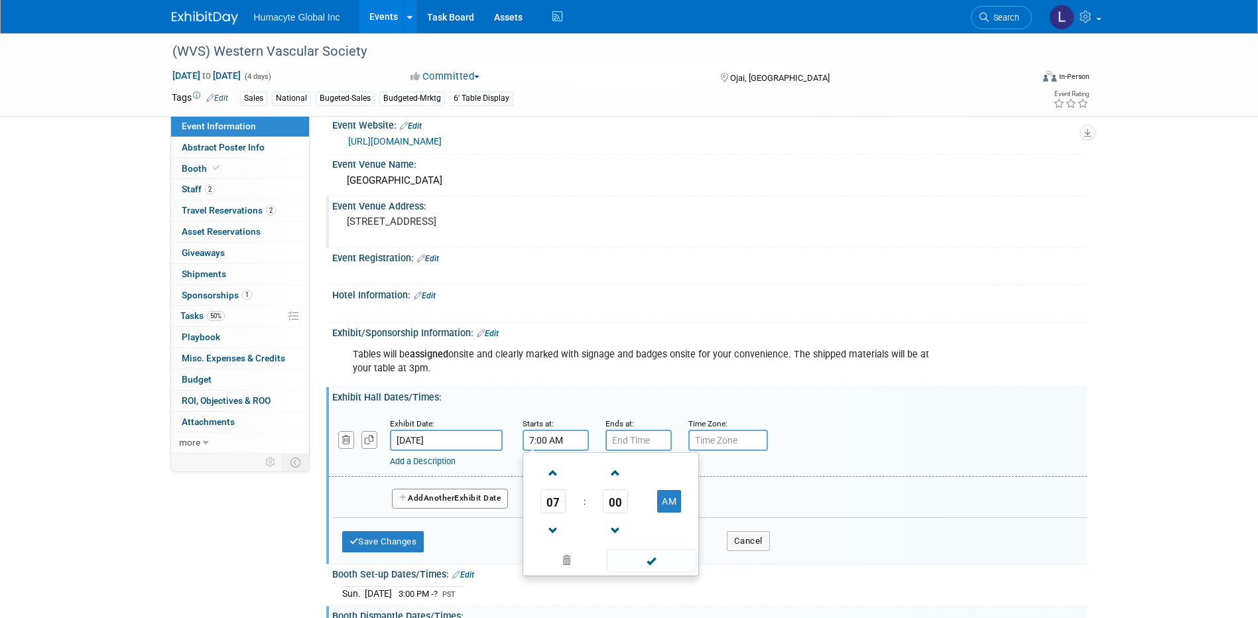
click at [552, 445] on input "7:00 AM" at bounding box center [556, 440] width 66 height 21
click at [670, 499] on button "AM" at bounding box center [669, 501] width 24 height 23
click at [670, 499] on button "PM" at bounding box center [669, 501] width 24 height 23
type input "7:00 AM"
click at [625, 558] on span at bounding box center [652, 560] width 90 height 23
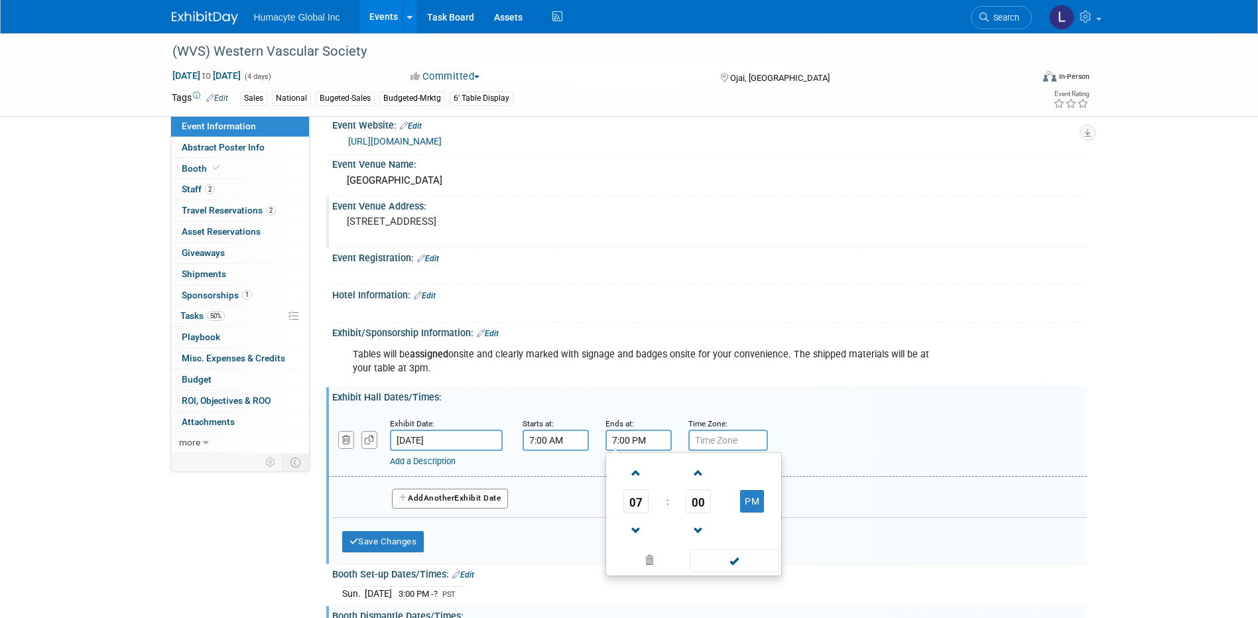
click at [621, 440] on input "7:00 PM" at bounding box center [638, 440] width 66 height 21
click at [639, 506] on span "07" at bounding box center [635, 501] width 25 height 24
click at [633, 469] on td "12" at bounding box center [630, 474] width 42 height 36
click at [696, 506] on span "00" at bounding box center [698, 501] width 25 height 24
click at [718, 509] on td "30" at bounding box center [715, 509] width 42 height 36
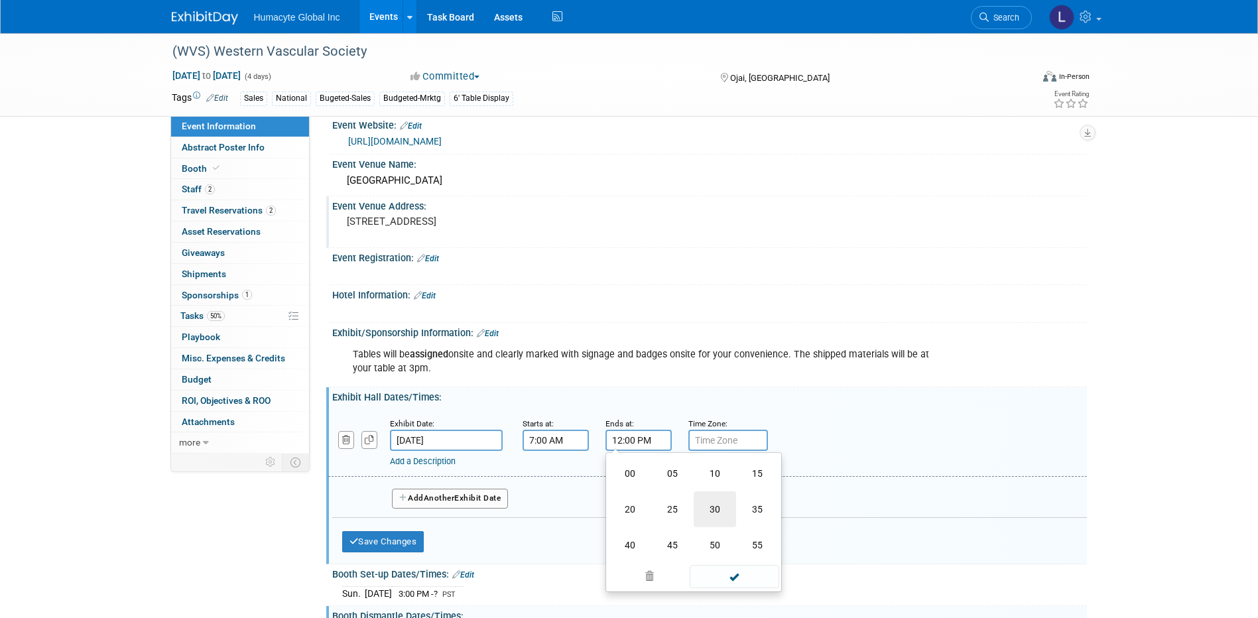
type input "12:30 PM"
click at [730, 444] on input "text" at bounding box center [728, 440] width 80 height 21
type input "PST"
click at [452, 359] on div "Tables will be assigned onsite and clearly marked with signage and badges onsit…" at bounding box center [641, 362] width 597 height 40
click at [462, 503] on button "Add Another Exhibit Date" at bounding box center [450, 499] width 117 height 20
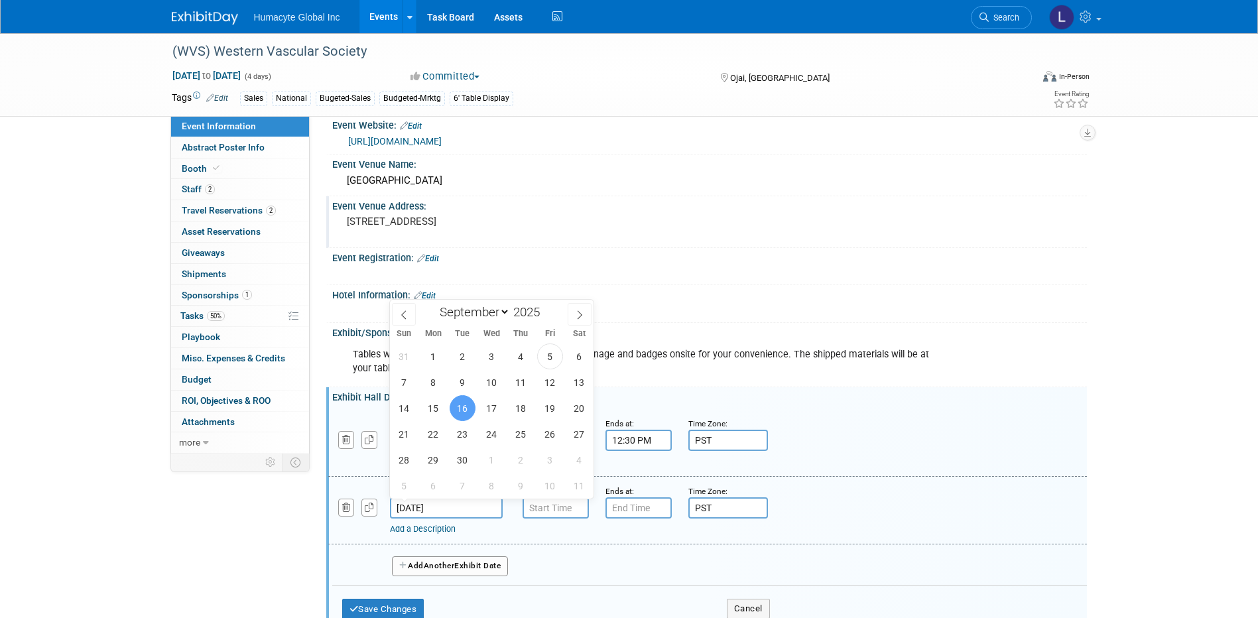
click at [412, 506] on input "[DATE]" at bounding box center [446, 507] width 113 height 21
click at [454, 412] on span "16" at bounding box center [463, 408] width 26 height 26
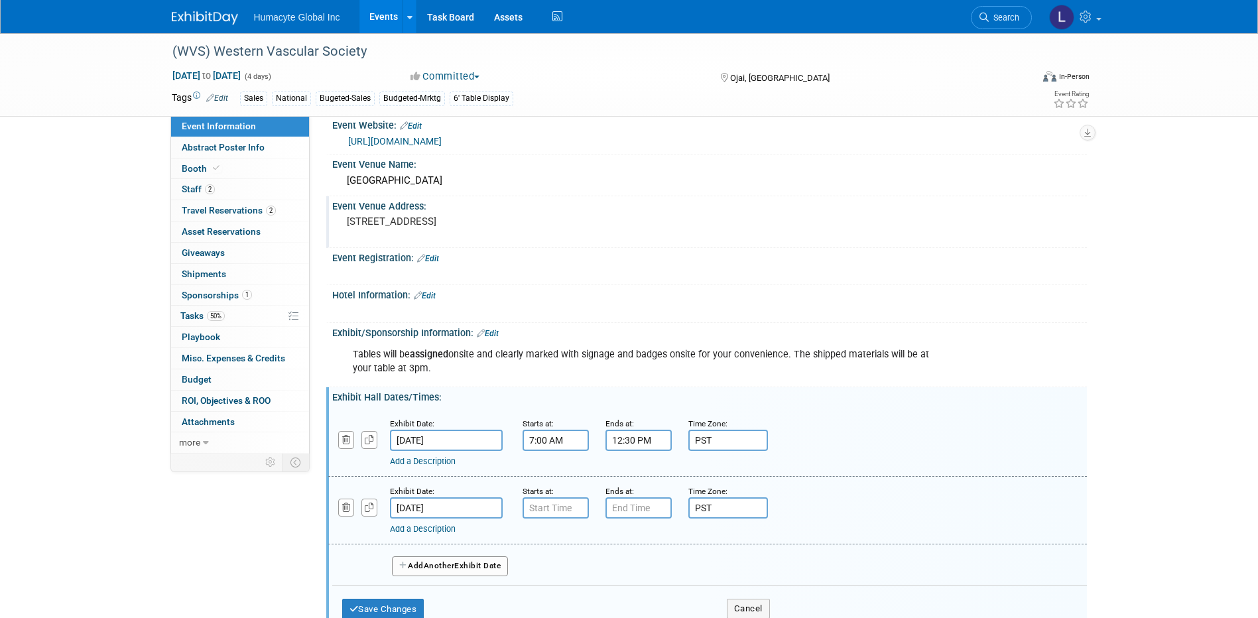
type input "7:00 AM"
click at [542, 512] on input "7:00 AM" at bounding box center [556, 507] width 66 height 21
click at [788, 560] on div "Add Another Exhibit Date" at bounding box center [709, 561] width 755 height 35
click at [658, 504] on input "7:00 PM" at bounding box center [638, 507] width 66 height 21
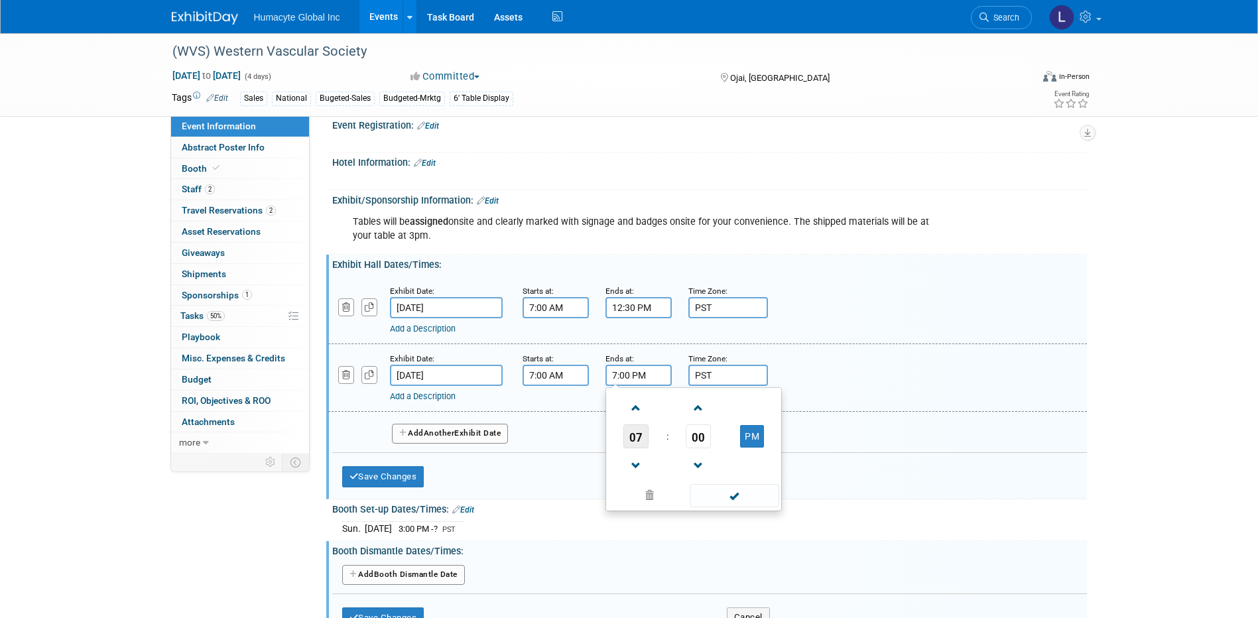
click at [637, 433] on span "07" at bounding box center [635, 436] width 25 height 24
click at [635, 410] on td "12" at bounding box center [630, 409] width 42 height 36
click at [701, 431] on span "00" at bounding box center [698, 436] width 25 height 24
click at [709, 443] on td "30" at bounding box center [715, 444] width 42 height 36
type input "12:30 PM"
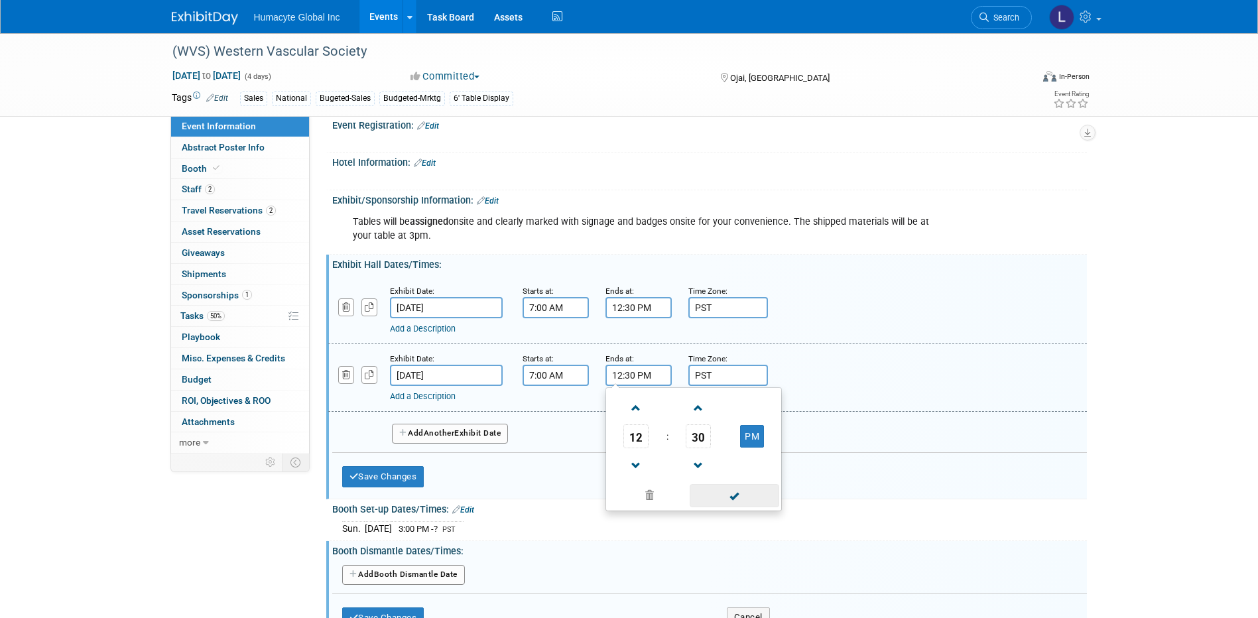
click at [708, 496] on span at bounding box center [735, 495] width 90 height 23
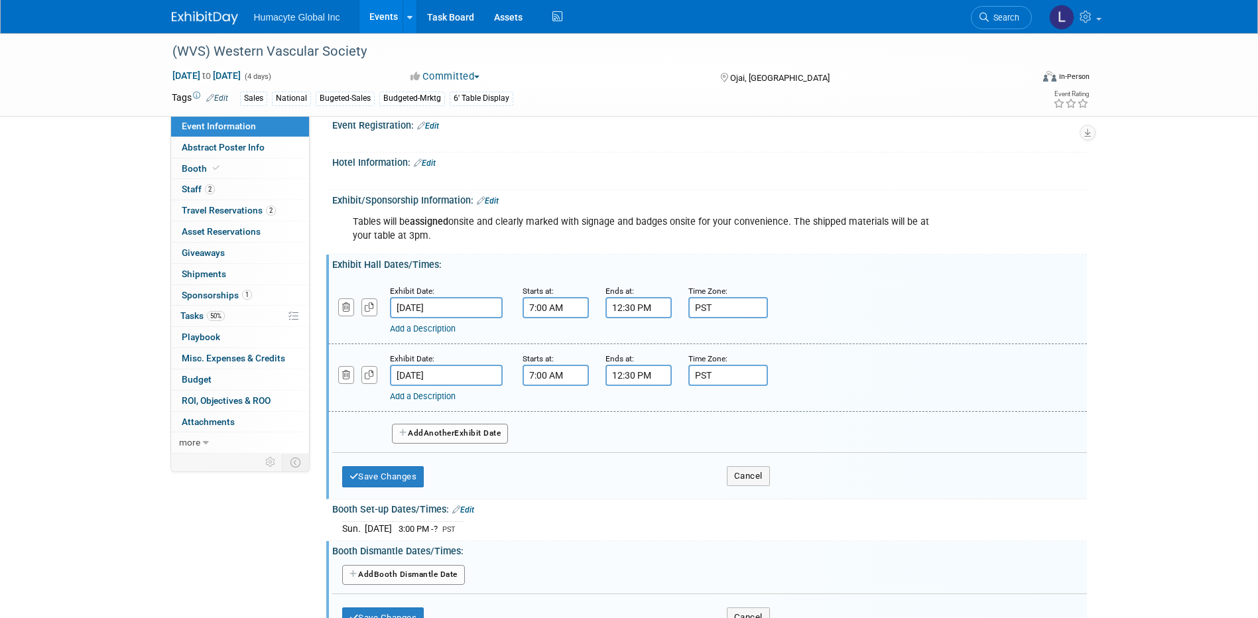
click at [455, 436] on span "Another" at bounding box center [439, 432] width 31 height 9
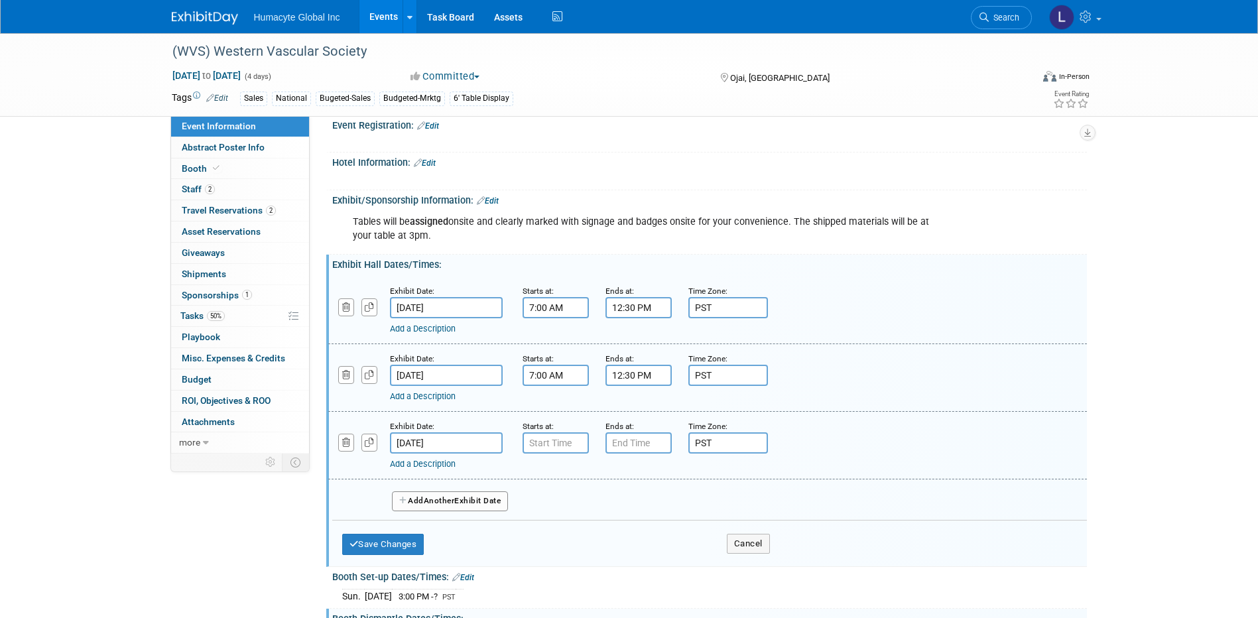
click at [434, 442] on input "[DATE]" at bounding box center [446, 442] width 113 height 21
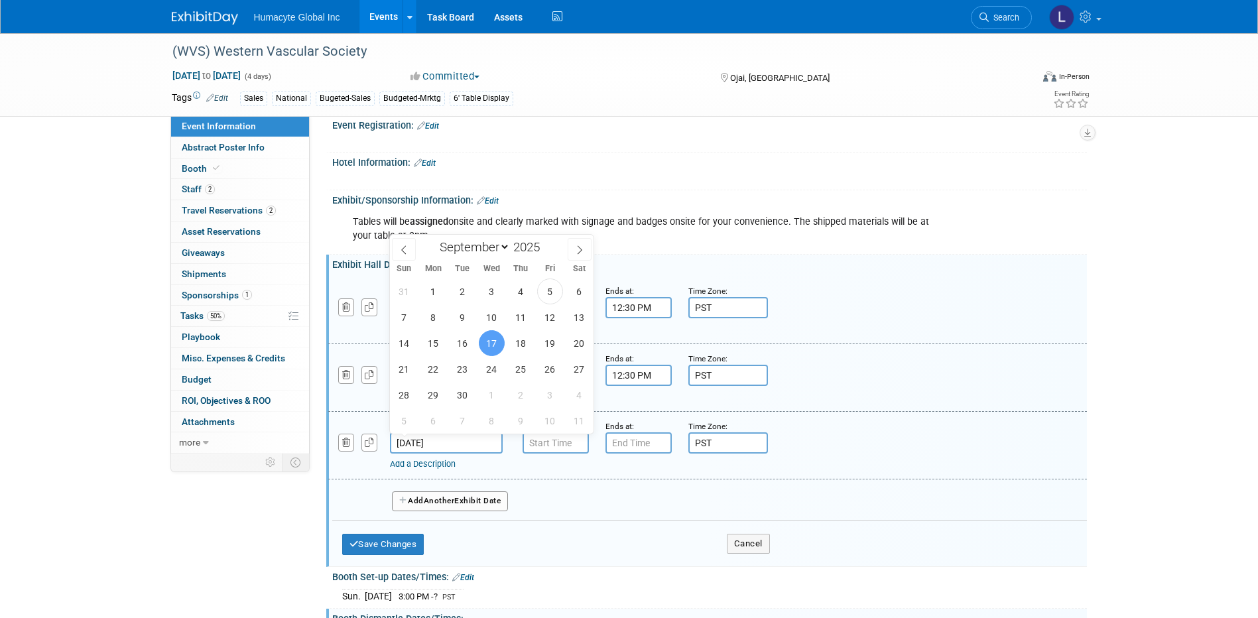
type input "7:00 AM"
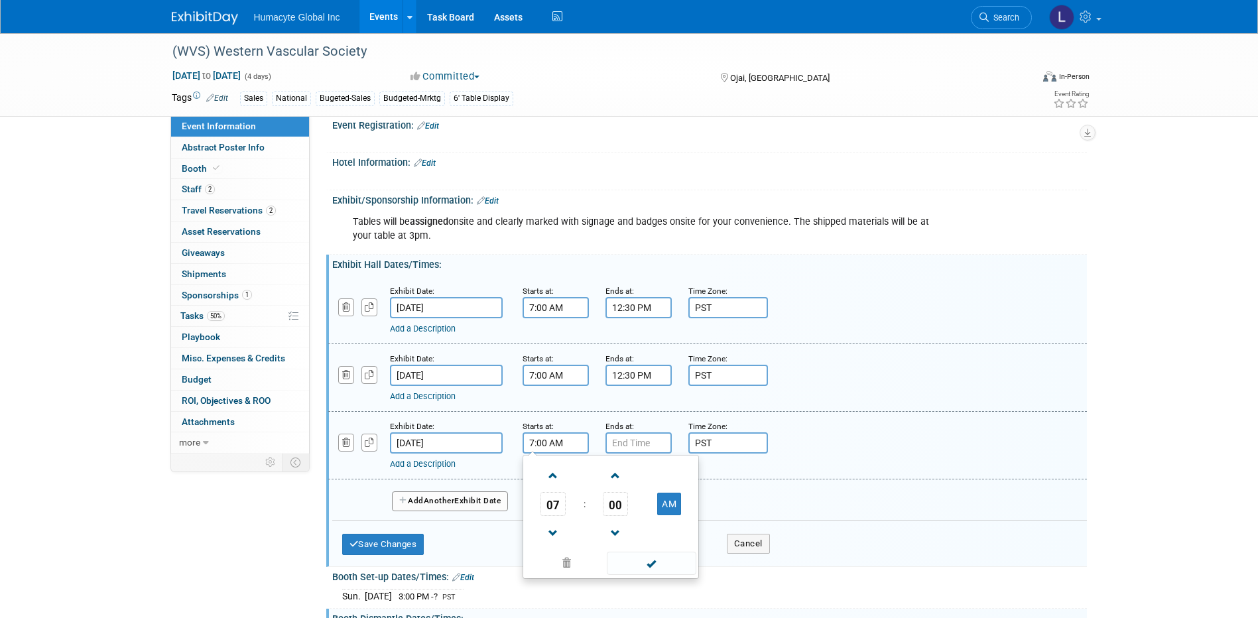
click at [541, 446] on input "7:00 AM" at bounding box center [556, 442] width 66 height 21
click at [656, 567] on span at bounding box center [652, 563] width 90 height 23
click at [631, 448] on input "7:00 PM" at bounding box center [638, 442] width 66 height 21
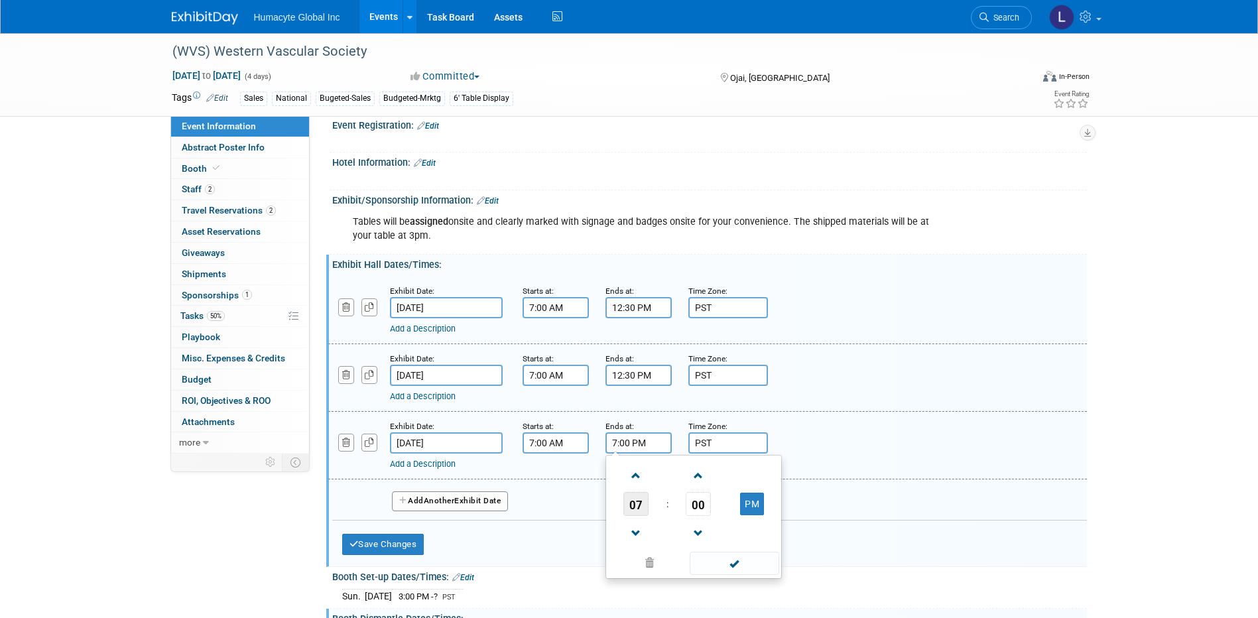
click at [625, 509] on span "07" at bounding box center [635, 504] width 25 height 24
click at [759, 542] on td "11" at bounding box center [757, 548] width 42 height 36
click at [696, 511] on span "00" at bounding box center [698, 504] width 25 height 24
click at [672, 542] on td "45" at bounding box center [672, 548] width 42 height 36
click at [739, 508] on td "PM" at bounding box center [752, 504] width 52 height 24
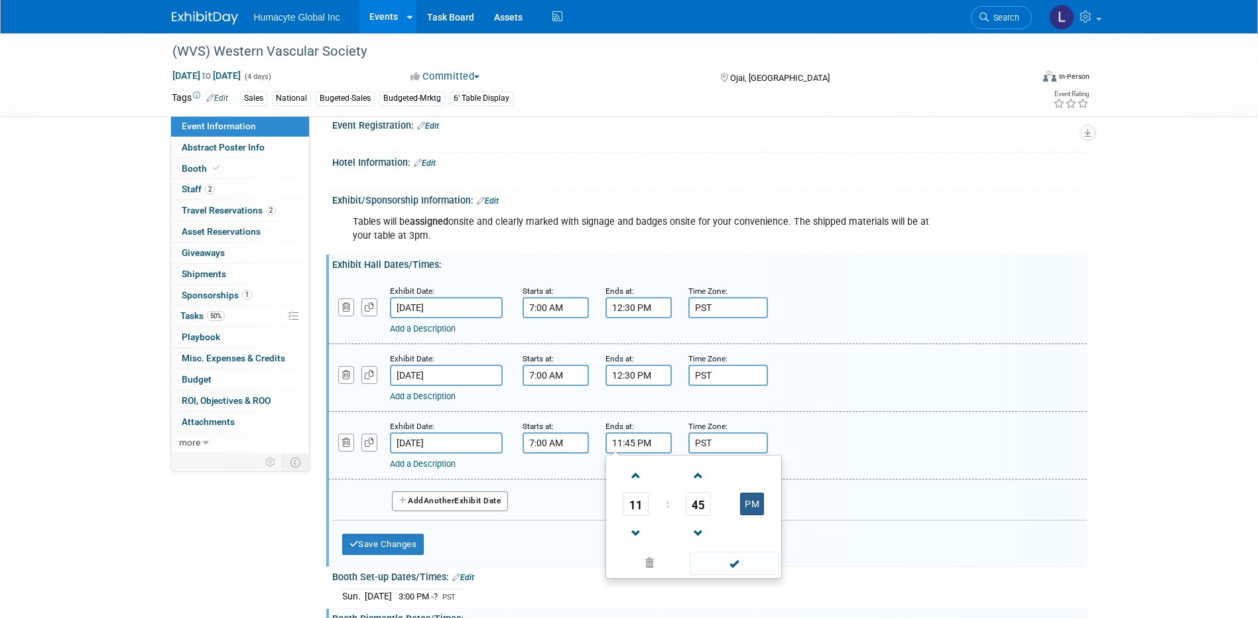
click at [749, 511] on button "PM" at bounding box center [752, 504] width 24 height 23
type input "11:45 AM"
click at [526, 537] on div "Save Changes Cancel" at bounding box center [556, 541] width 428 height 41
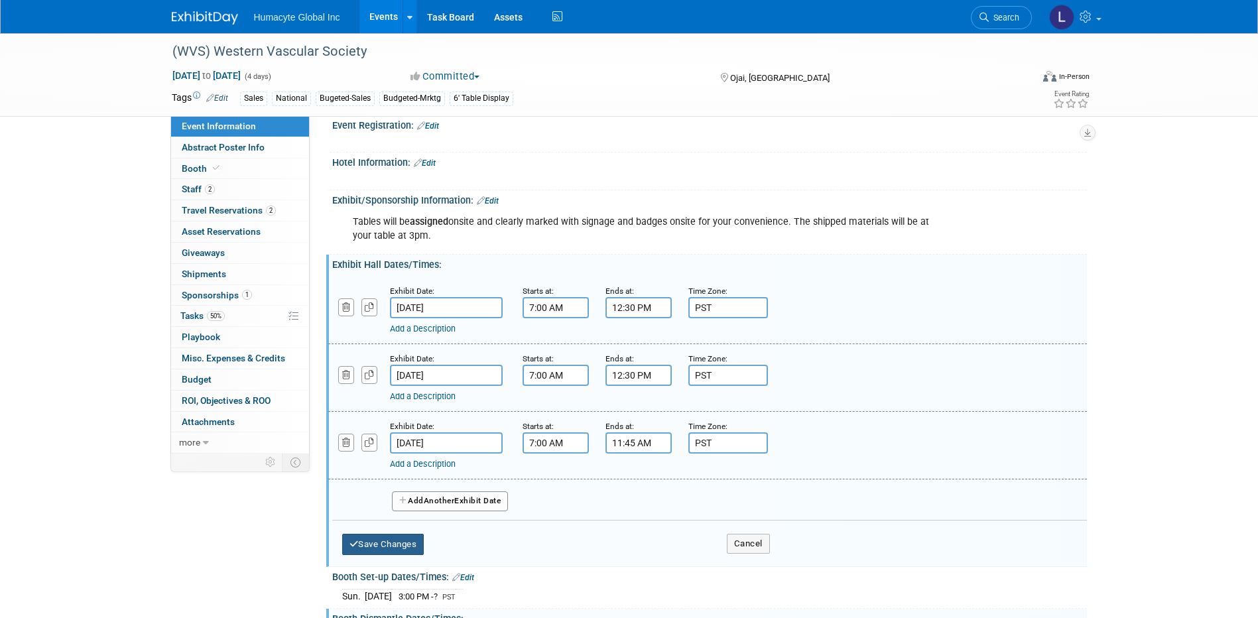
click at [382, 538] on button "Save Changes" at bounding box center [383, 544] width 82 height 21
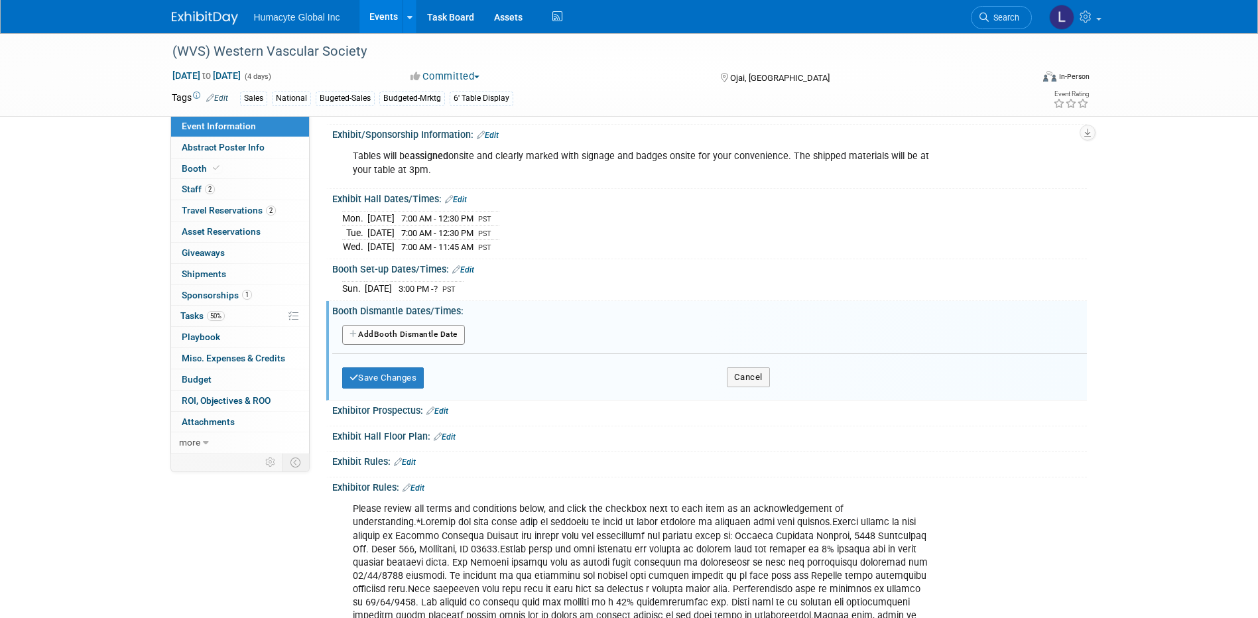
scroll to position [928, 0]
click at [395, 375] on button "Save Changes" at bounding box center [383, 377] width 82 height 21
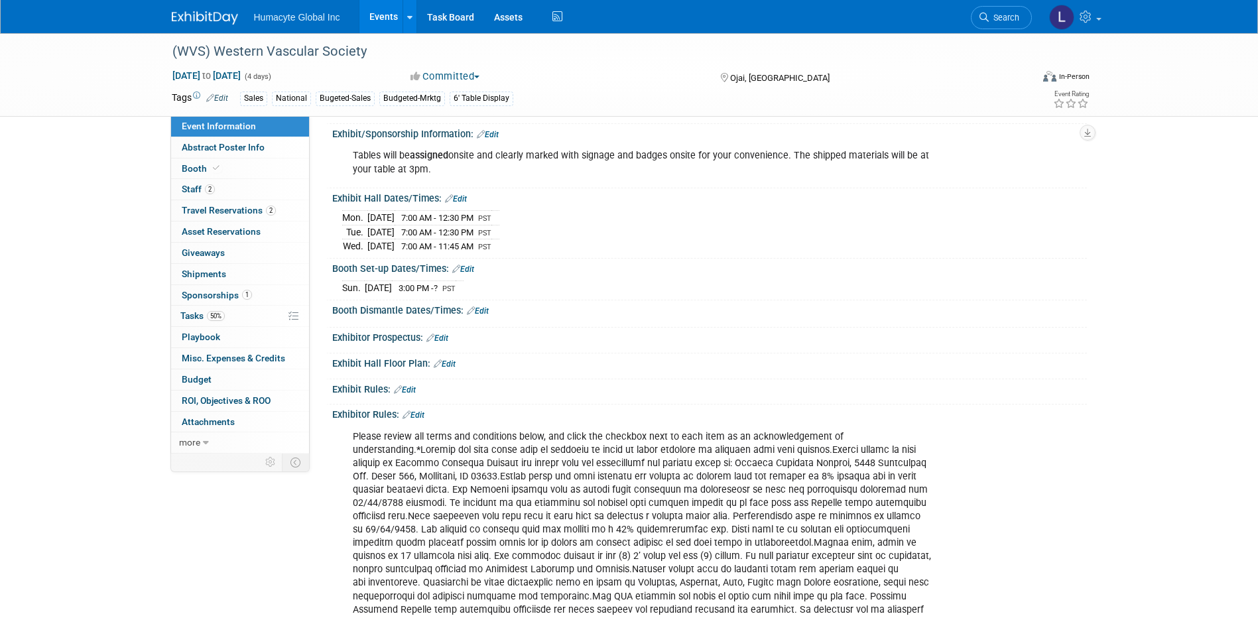
click at [481, 306] on link "Edit" at bounding box center [478, 310] width 22 height 9
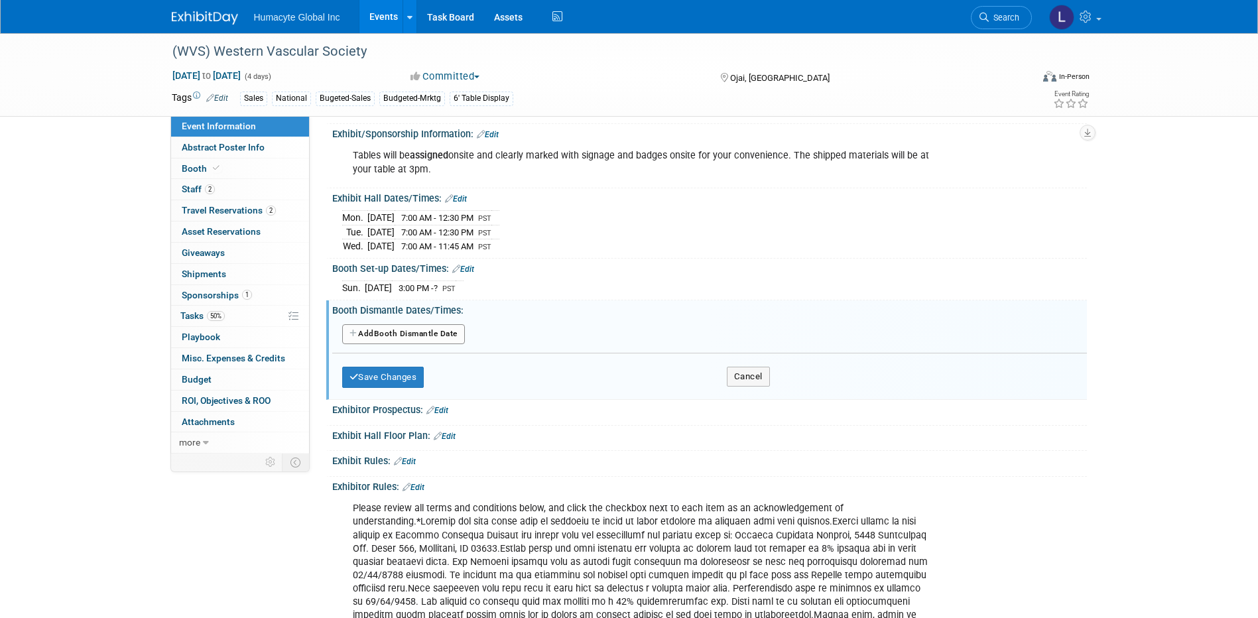
click at [391, 330] on button "Add Another Booth Dismantle Date" at bounding box center [403, 334] width 123 height 20
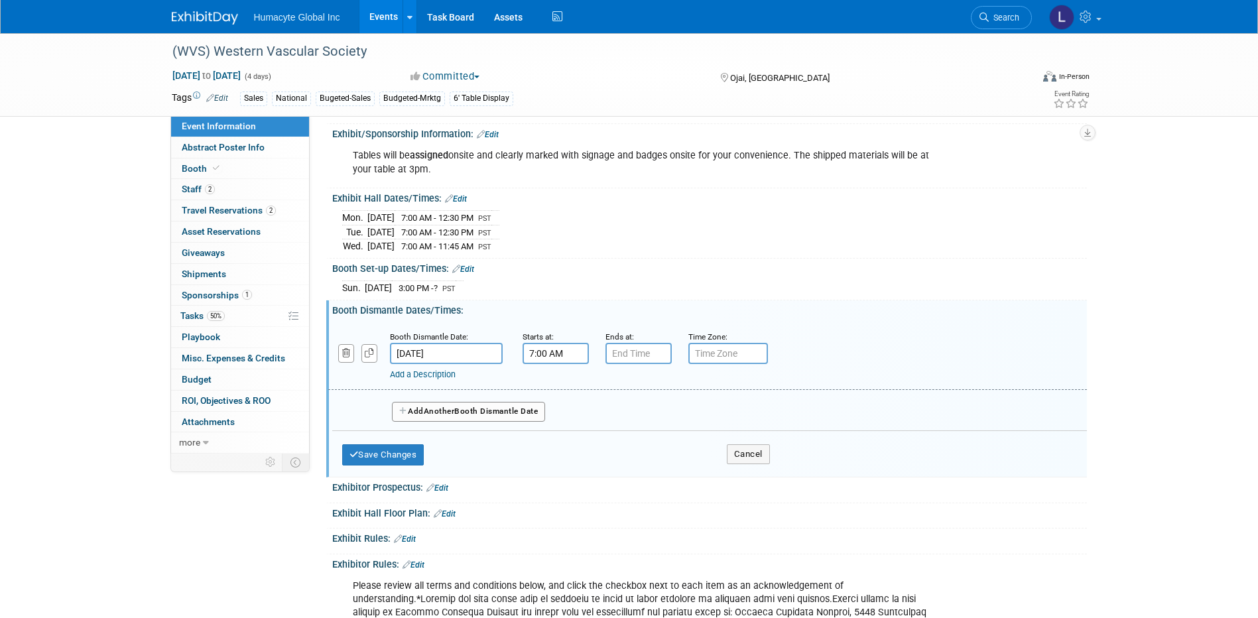
click at [561, 357] on input "7:00 AM" at bounding box center [556, 353] width 66 height 21
click at [553, 416] on span "07" at bounding box center [552, 415] width 25 height 24
click at [547, 392] on td "12" at bounding box center [547, 387] width 42 height 36
click at [668, 418] on button "AM" at bounding box center [669, 414] width 24 height 23
type input "12:00 PM"
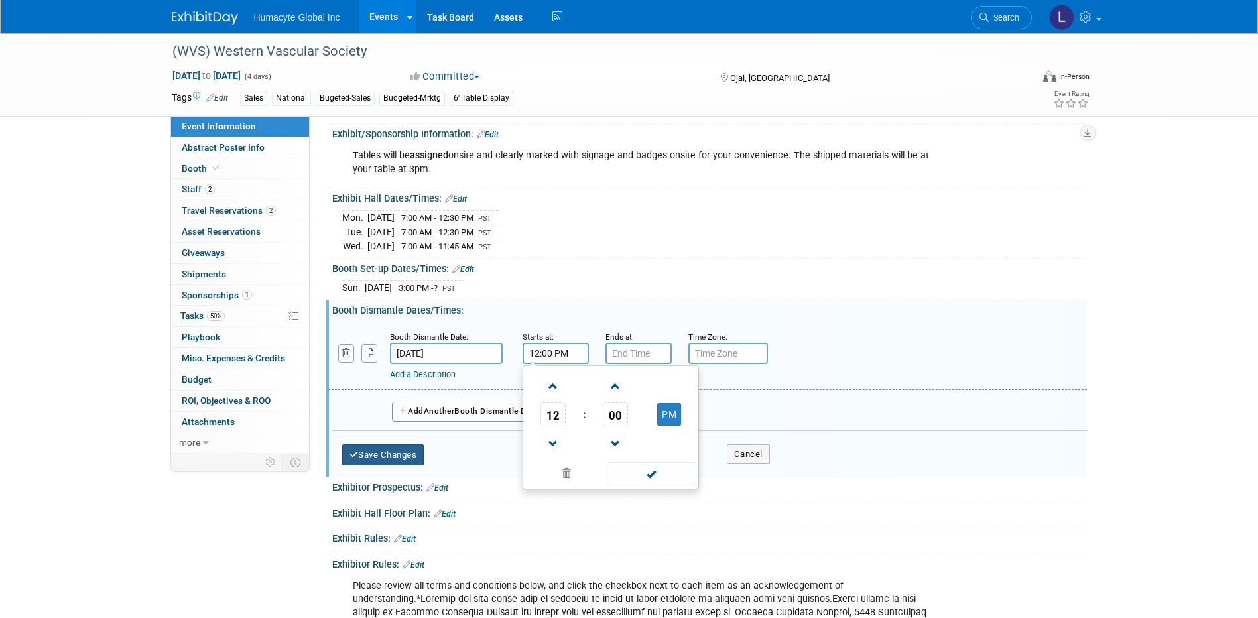
click at [395, 460] on button "Save Changes" at bounding box center [383, 454] width 82 height 21
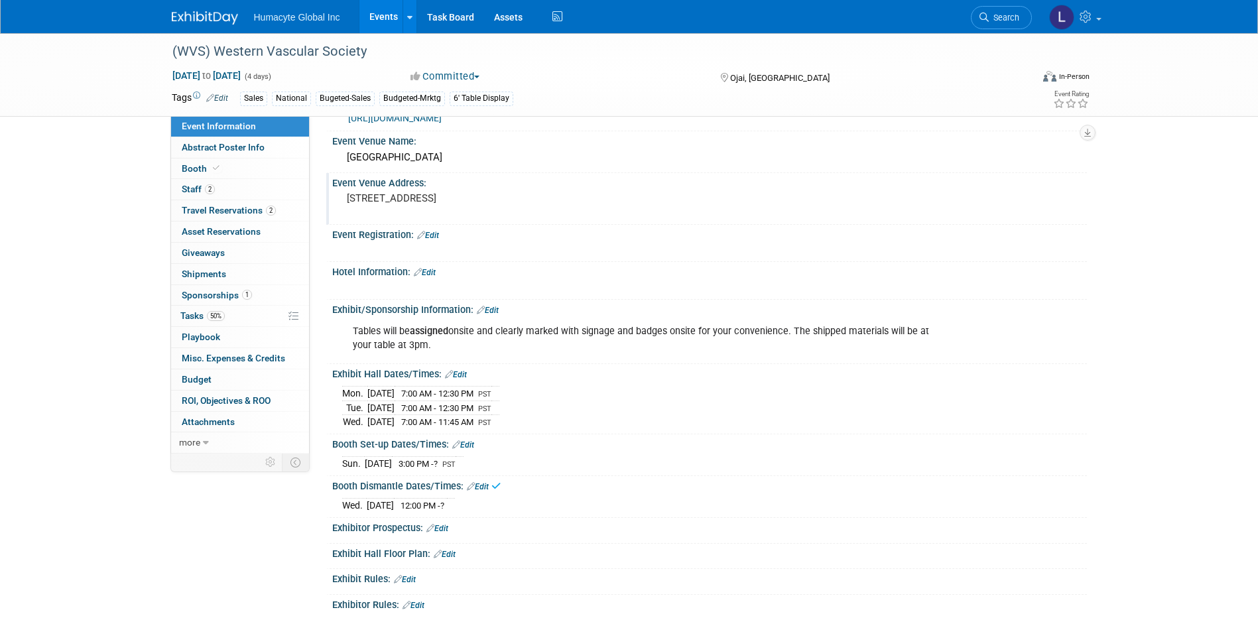
scroll to position [729, 0]
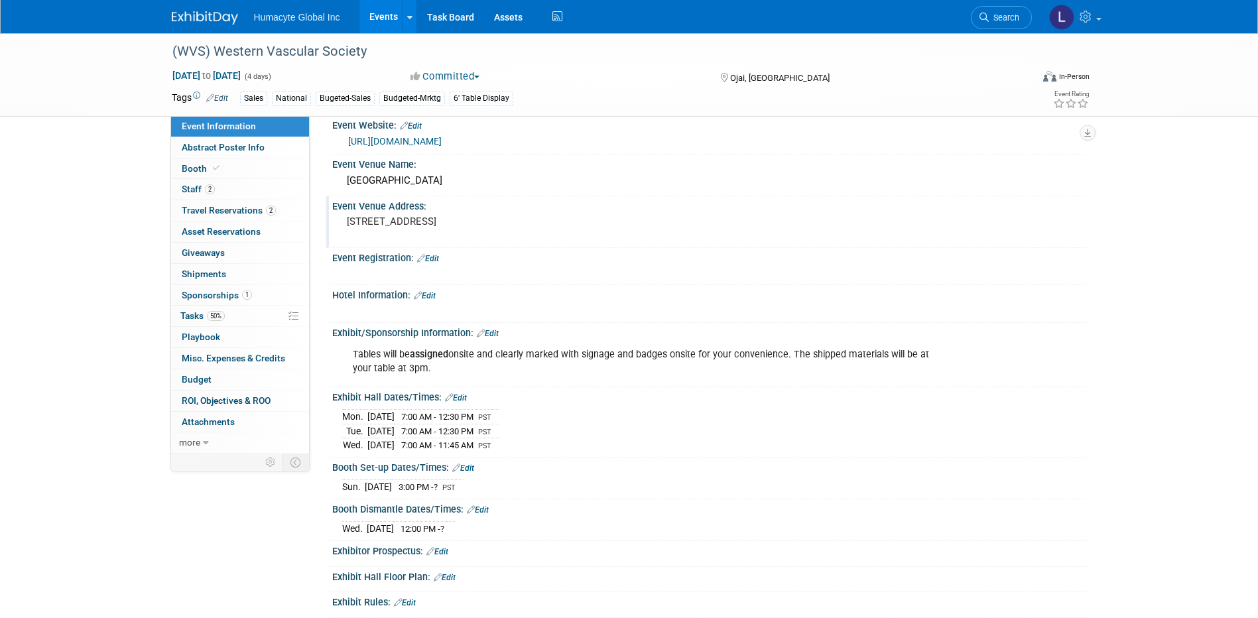
drag, startPoint x: 516, startPoint y: 223, endPoint x: 336, endPoint y: 217, distance: 179.8
click at [336, 217] on div "[STREET_ADDRESS]" at bounding box center [489, 228] width 314 height 32
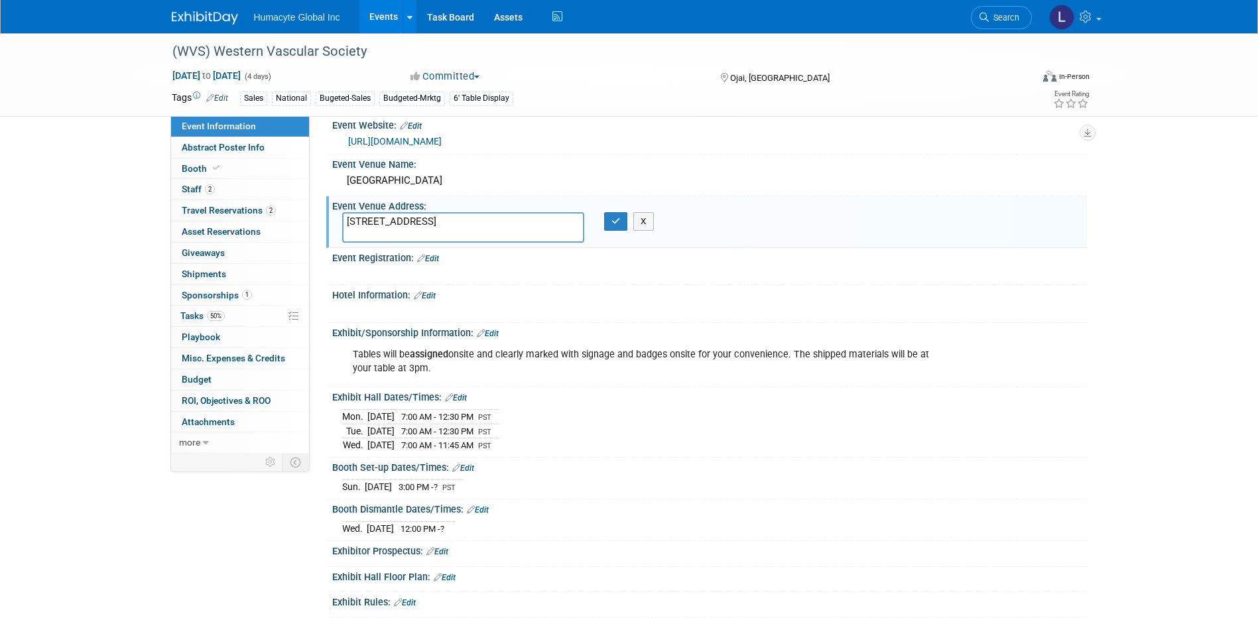
click at [440, 291] on div "Hotel Information: Edit" at bounding box center [709, 293] width 755 height 17
click at [431, 290] on div "Hotel Information: Edit" at bounding box center [709, 293] width 755 height 17
click at [431, 293] on link "Edit" at bounding box center [425, 295] width 22 height 9
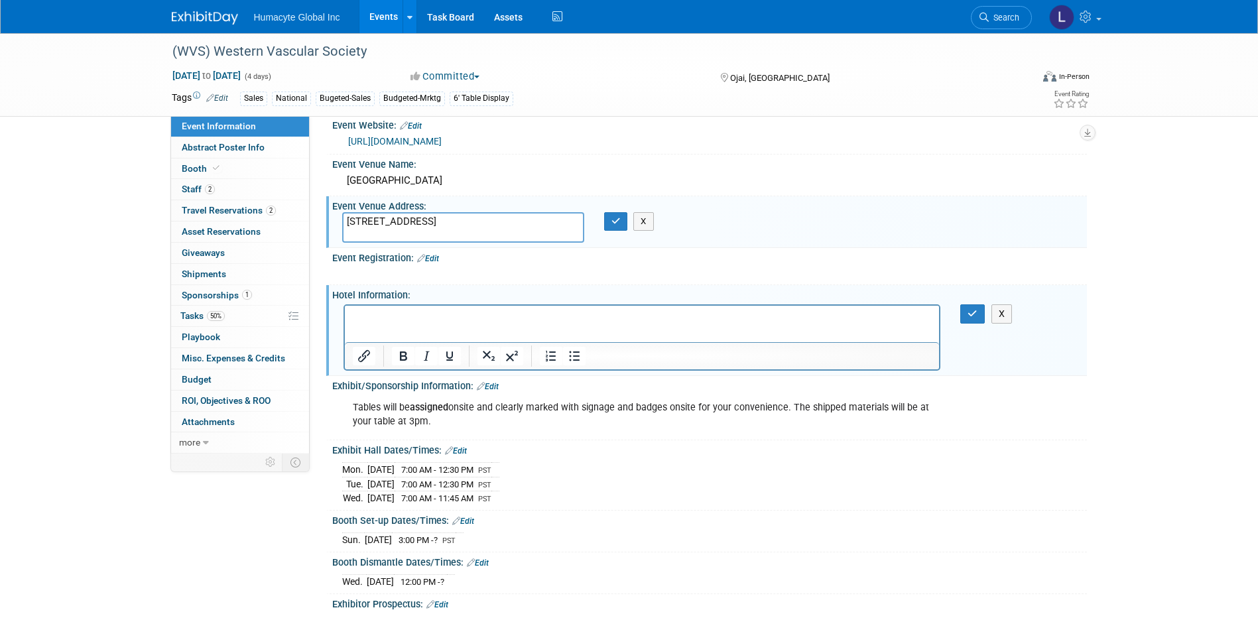
scroll to position [0, 0]
drag, startPoint x: 509, startPoint y: 219, endPoint x: 269, endPoint y: 216, distance: 240.7
click at [269, 216] on div "Event Information Event Info Abstract Poster Info Abstract Poster Info Booth Bo…" at bounding box center [629, 133] width 935 height 1658
drag, startPoint x: 598, startPoint y: 319, endPoint x: 269, endPoint y: 304, distance: 329.9
click at [344, 305] on html "[URL][DOMAIN_NAME]" at bounding box center [641, 314] width 595 height 19
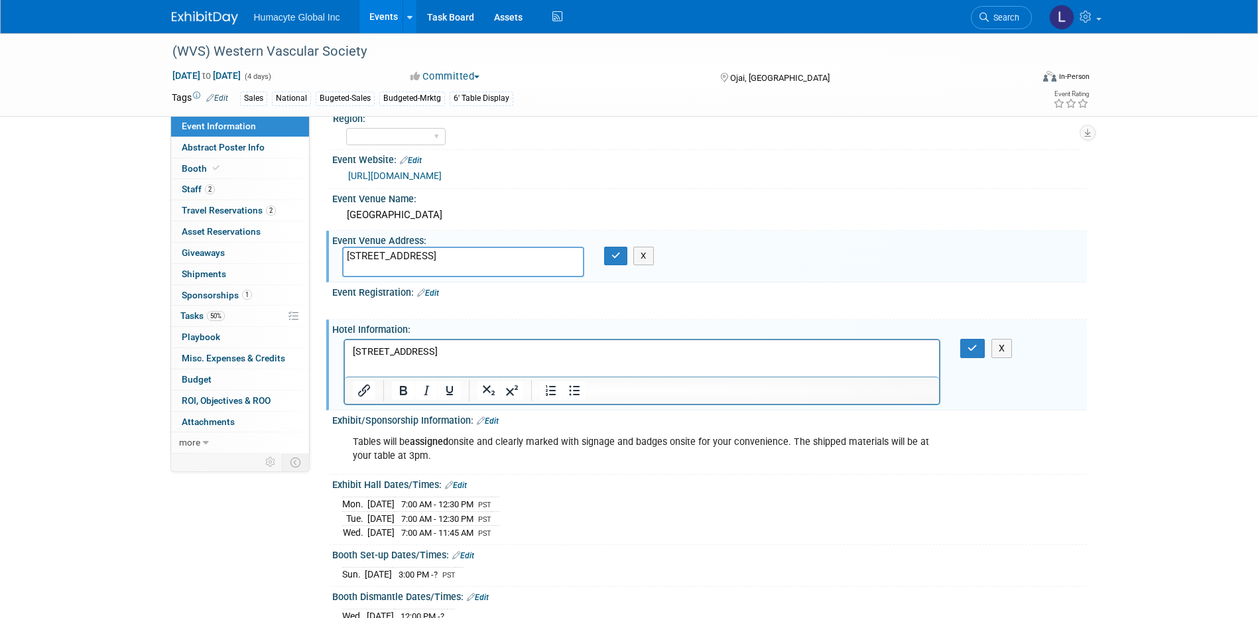
scroll to position [663, 0]
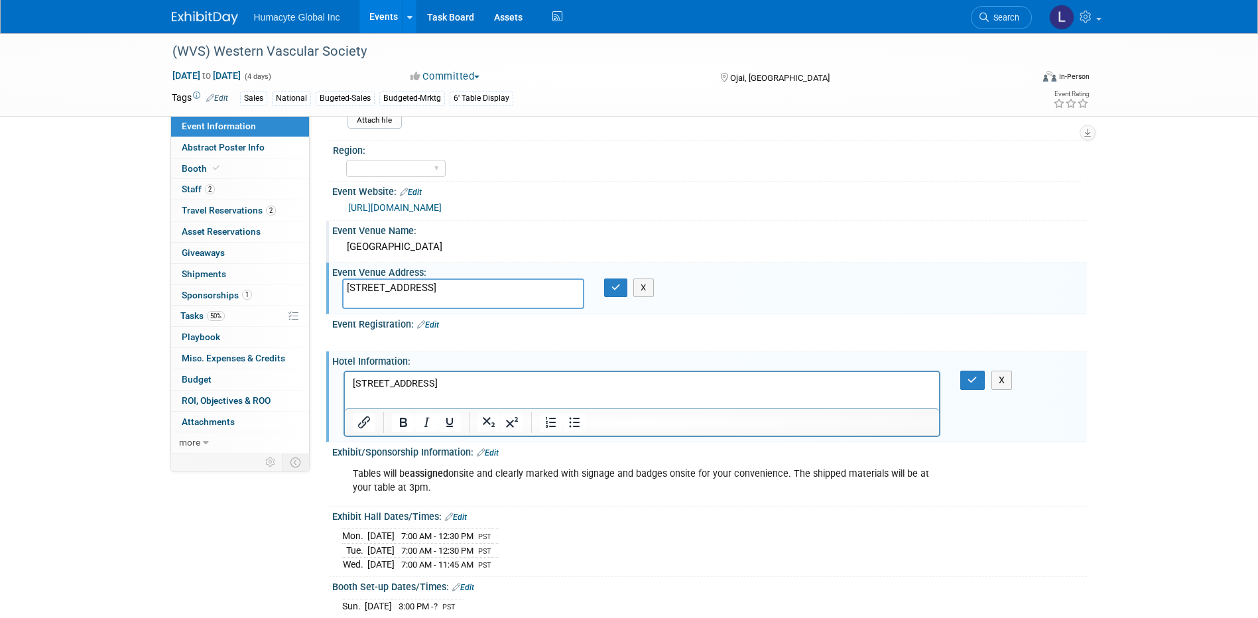
click at [399, 246] on div "[GEOGRAPHIC_DATA]" at bounding box center [709, 247] width 735 height 21
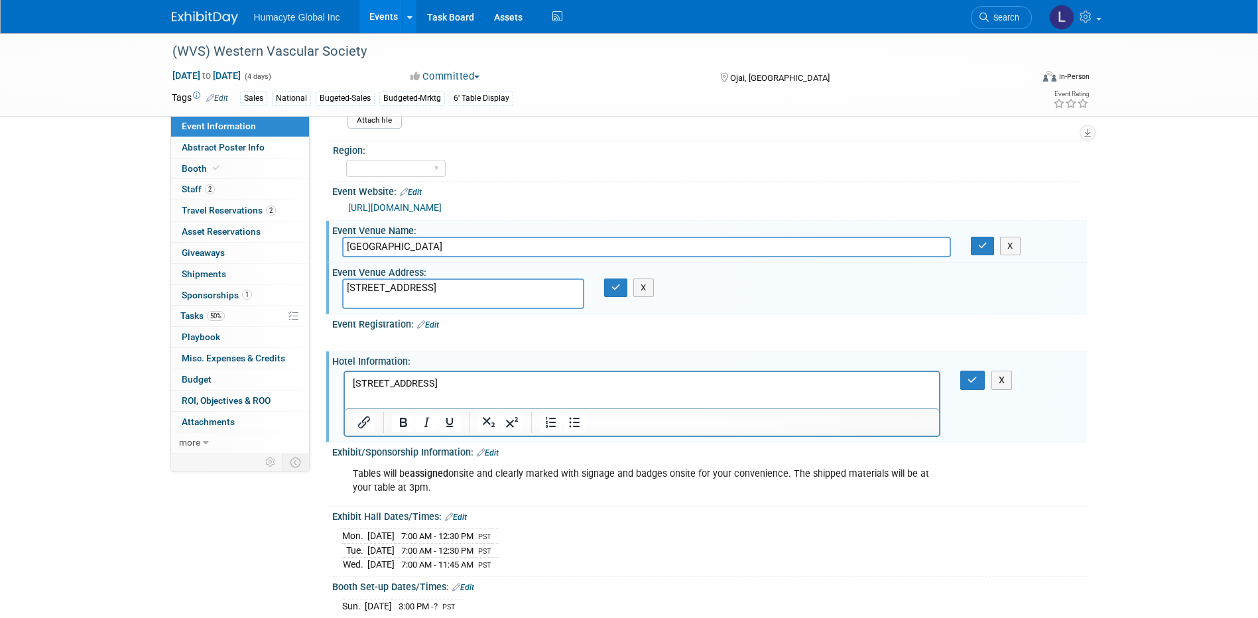
drag, startPoint x: 411, startPoint y: 246, endPoint x: 310, endPoint y: 240, distance: 101.0
click at [312, 242] on div "Event Information Event Info Abstract Poster Info Abstract Poster Info Booth Bo…" at bounding box center [629, 199] width 935 height 1658
click at [343, 287] on textarea "[STREET_ADDRESS]" at bounding box center [463, 294] width 242 height 31
paste textarea "[GEOGRAPHIC_DATA]"
click at [438, 298] on textarea "[GEOGRAPHIC_DATA] [STREET_ADDRESS]" at bounding box center [463, 294] width 242 height 31
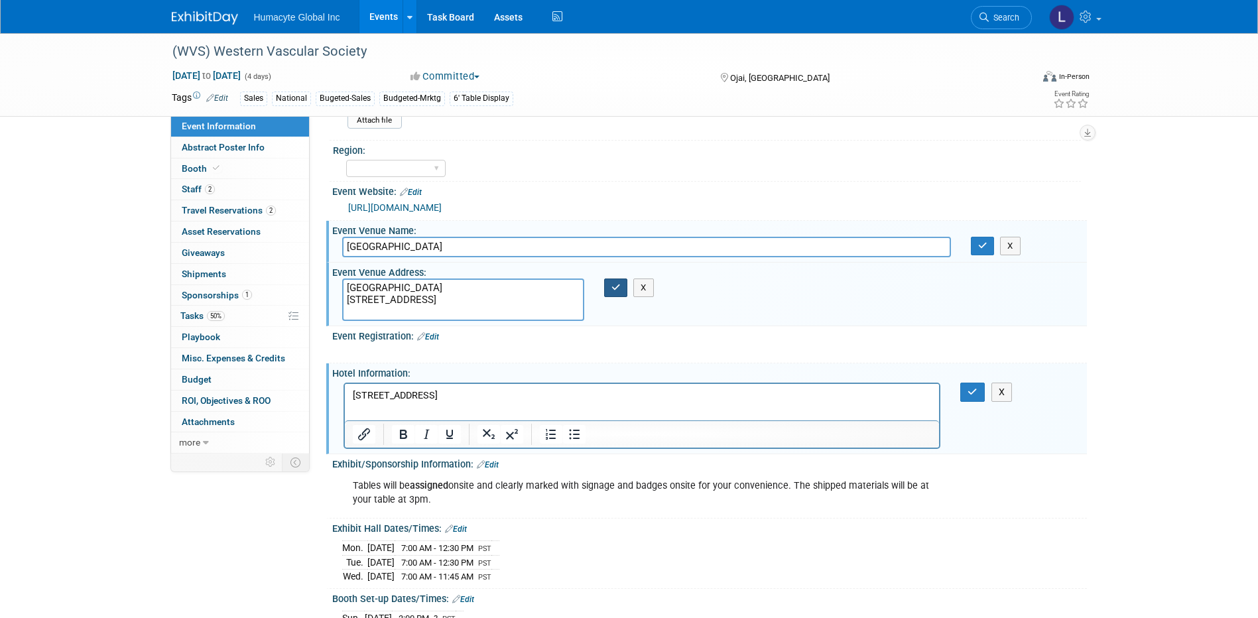
type textarea "[GEOGRAPHIC_DATA] [STREET_ADDRESS]"
click at [607, 290] on button "button" at bounding box center [616, 288] width 24 height 19
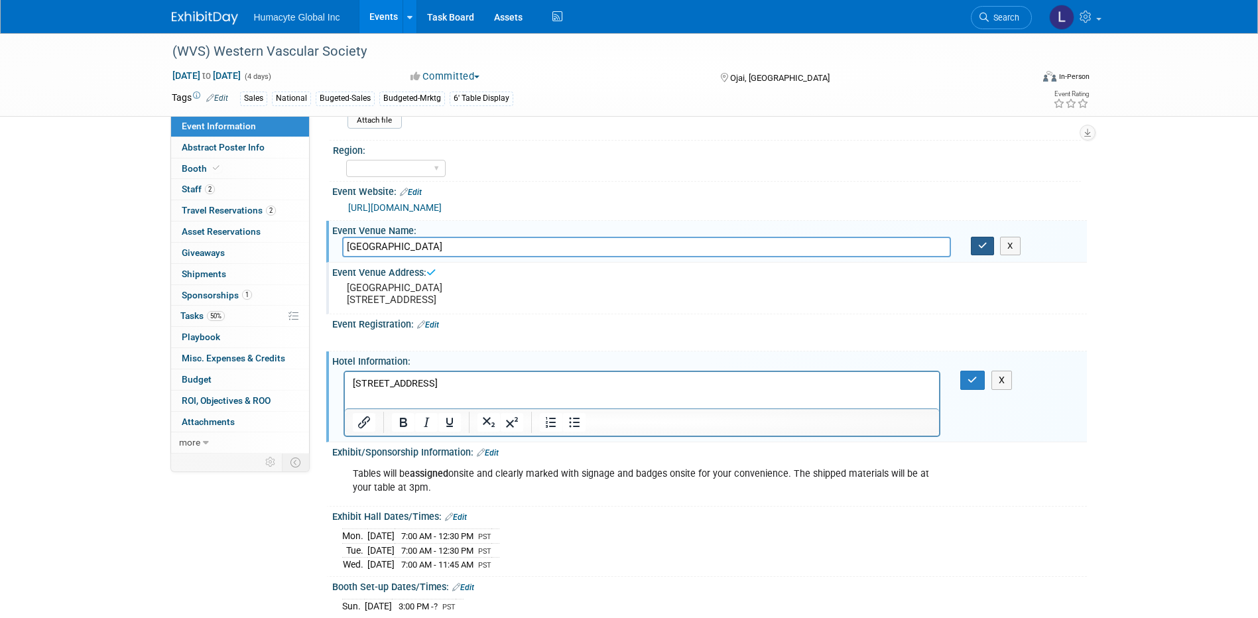
click at [983, 243] on icon "button" at bounding box center [982, 245] width 9 height 9
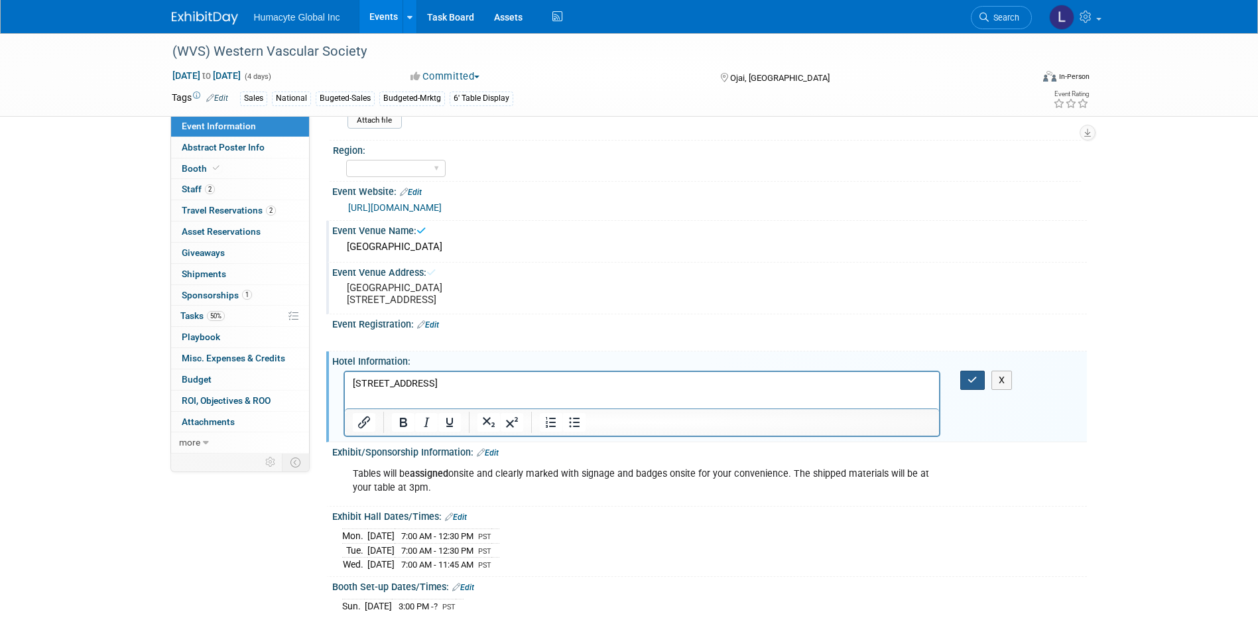
click at [967, 386] on button "button" at bounding box center [972, 380] width 25 height 19
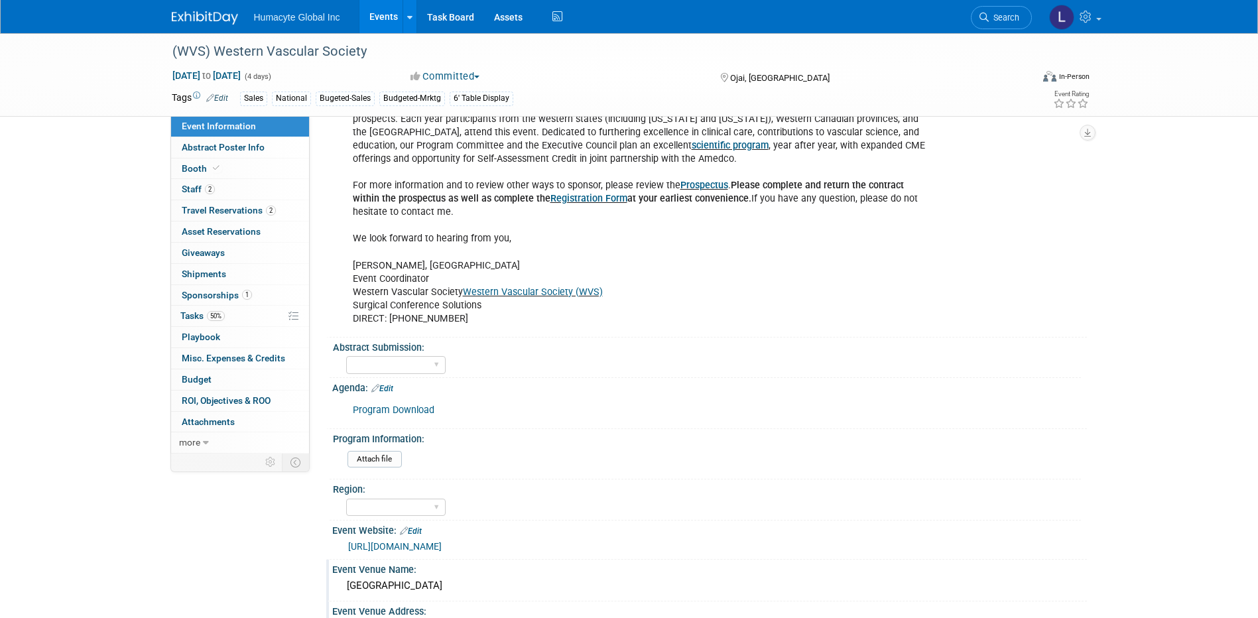
scroll to position [324, 0]
